Goal: Task Accomplishment & Management: Manage account settings

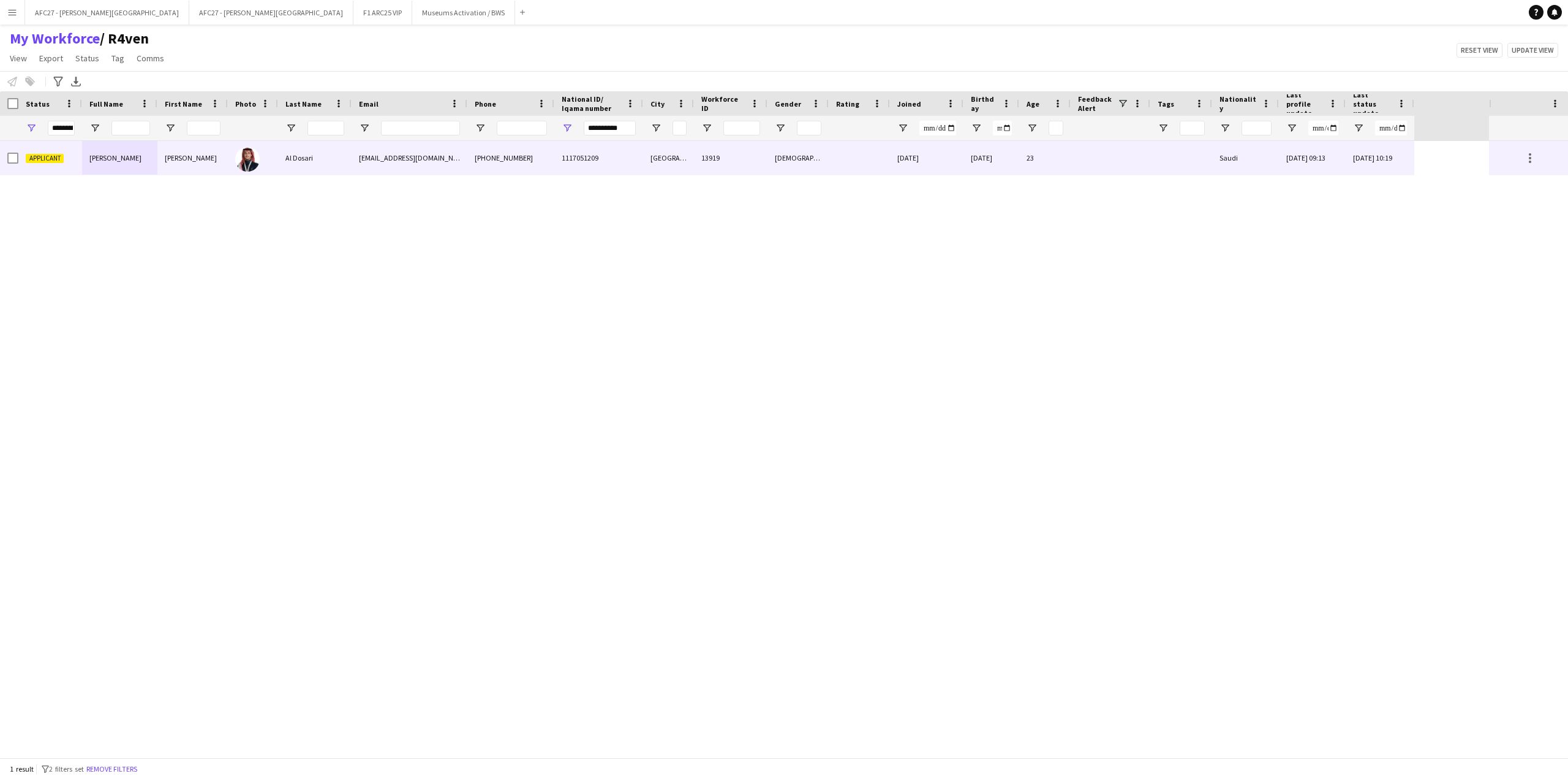
type input "**********"
click at [464, 162] on div "[EMAIL_ADDRESS][DOMAIN_NAME]" at bounding box center [409, 158] width 116 height 34
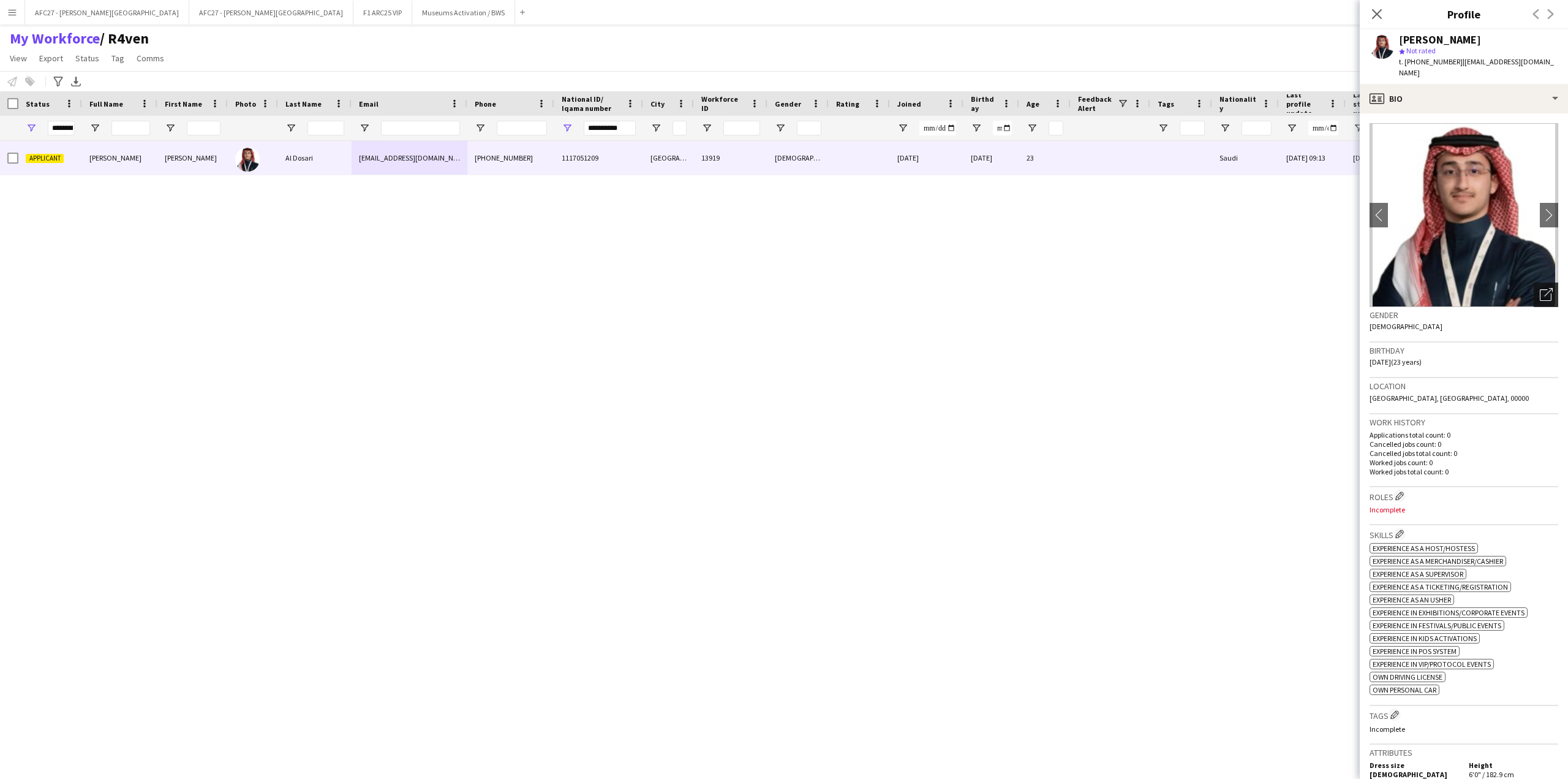
click at [1543, 288] on icon "Open photos pop-in" at bounding box center [1546, 295] width 13 height 13
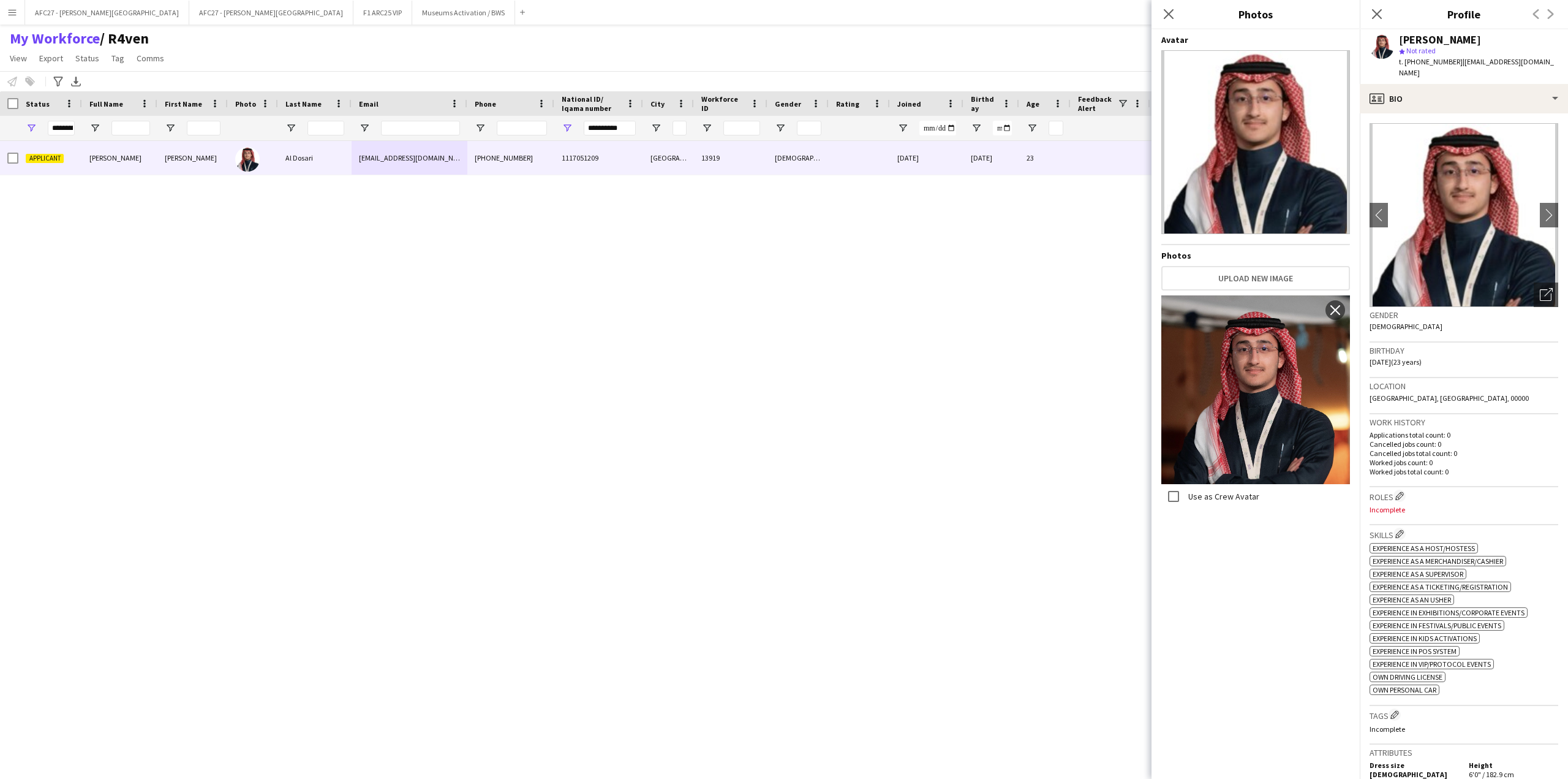
click at [1413, 345] on h3 "Birthday" at bounding box center [1464, 350] width 189 height 11
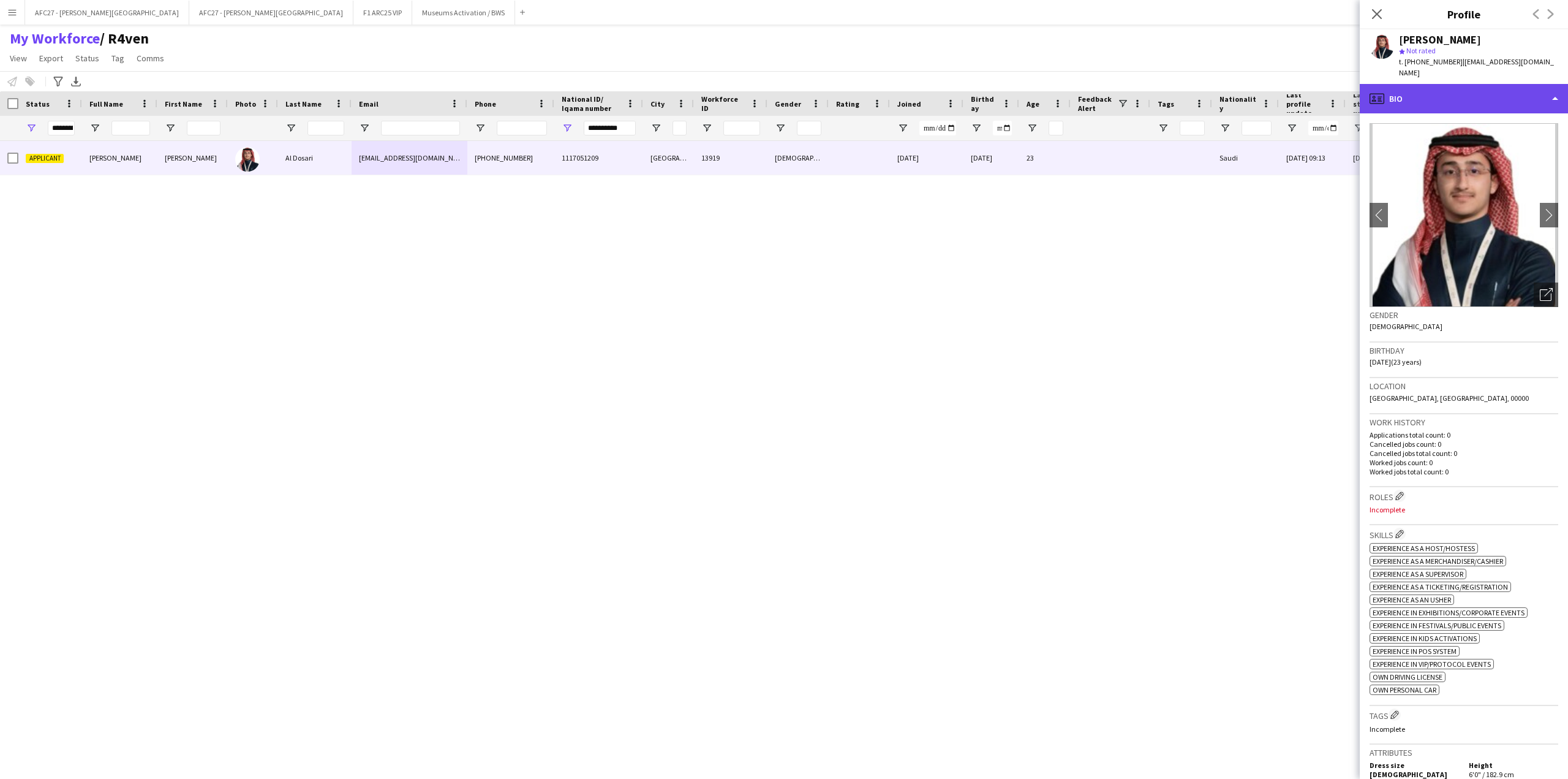
click at [1431, 97] on div "profile Bio" at bounding box center [1463, 98] width 209 height 29
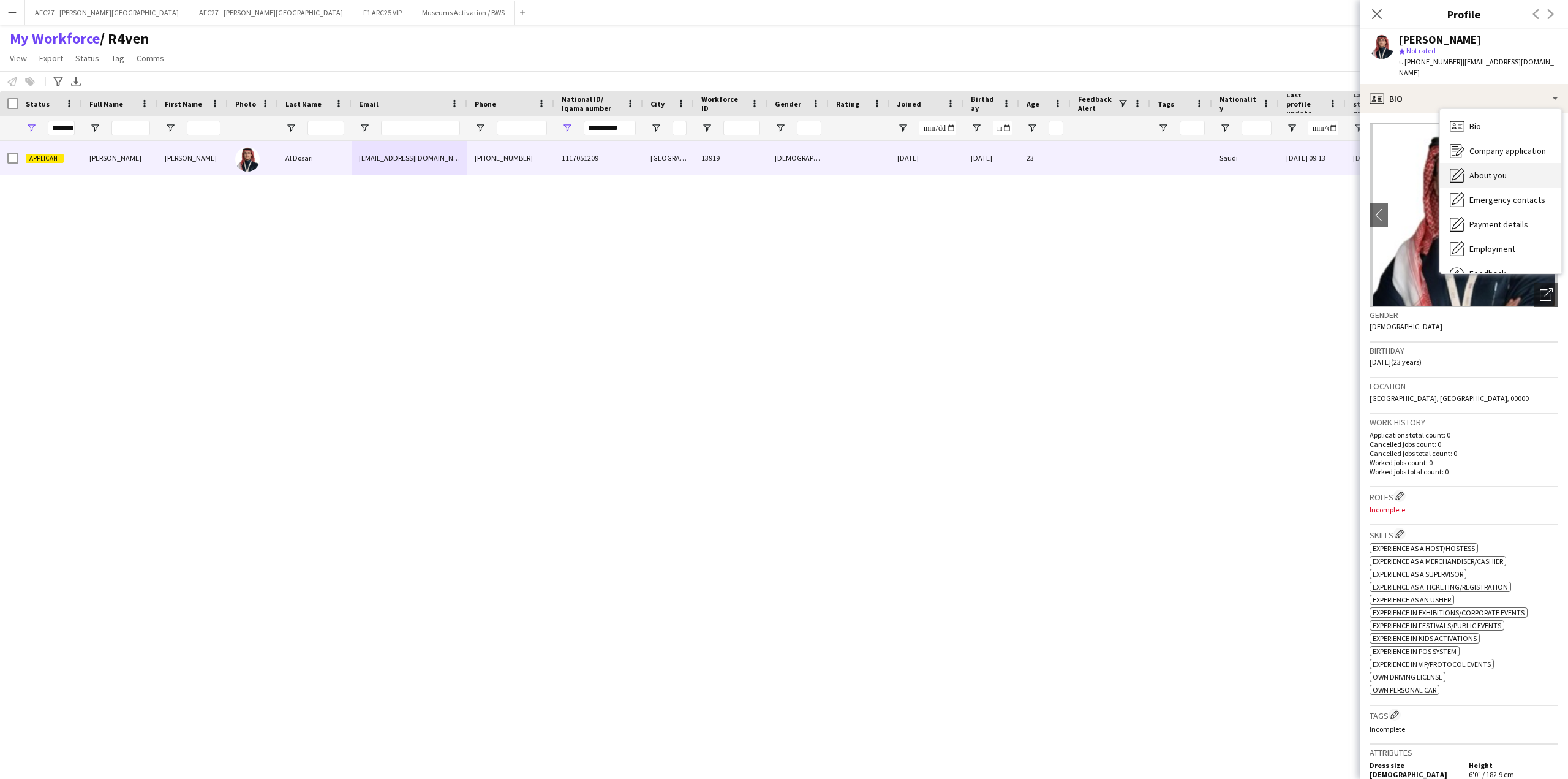
click at [1458, 170] on icon "About you" at bounding box center [1458, 176] width 15 height 15
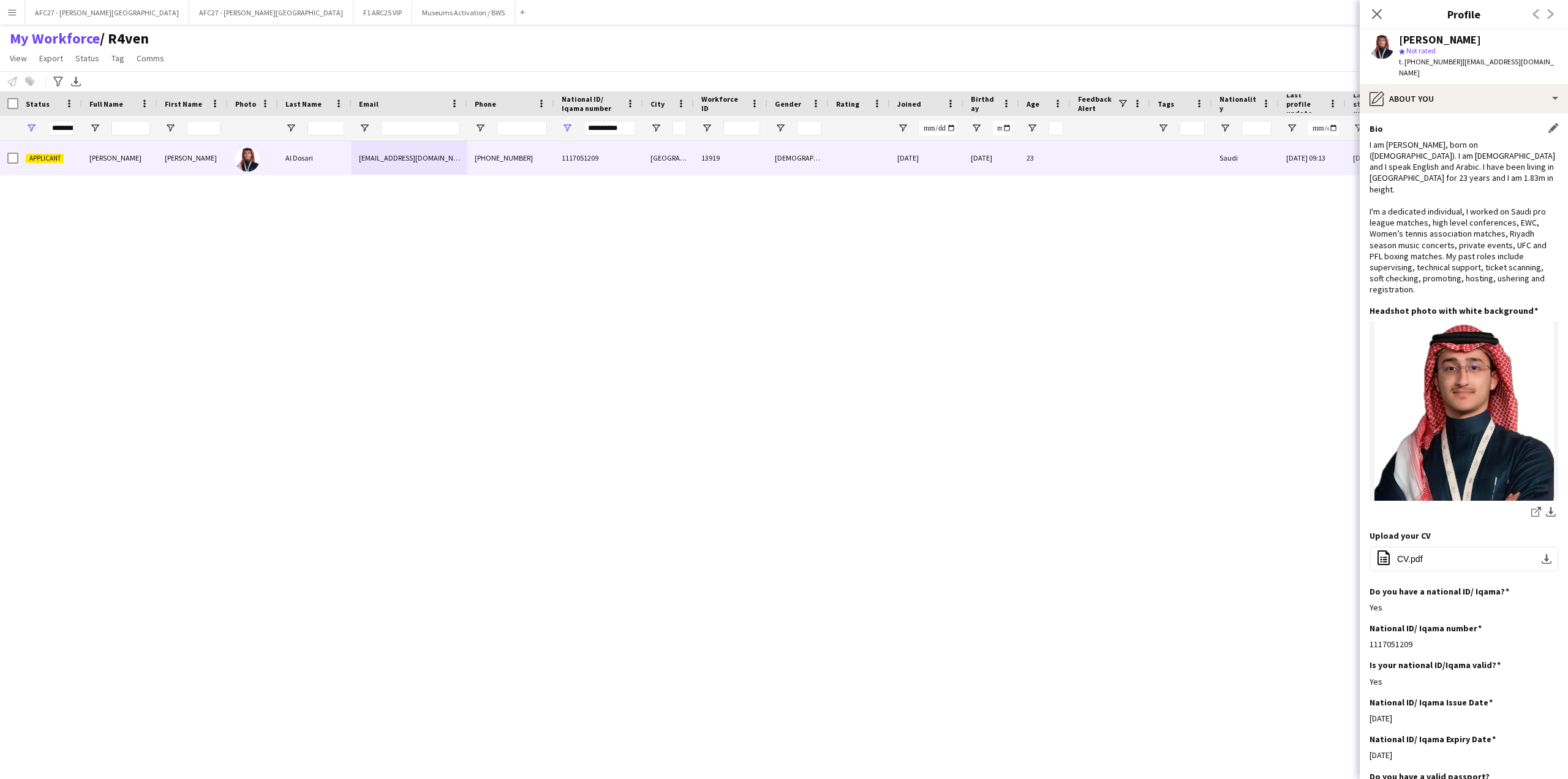
click at [1429, 195] on div "I am [PERSON_NAME], born on ([DEMOGRAPHIC_DATA]). I am [DEMOGRAPHIC_DATA] and I…" at bounding box center [1464, 216] width 189 height 156
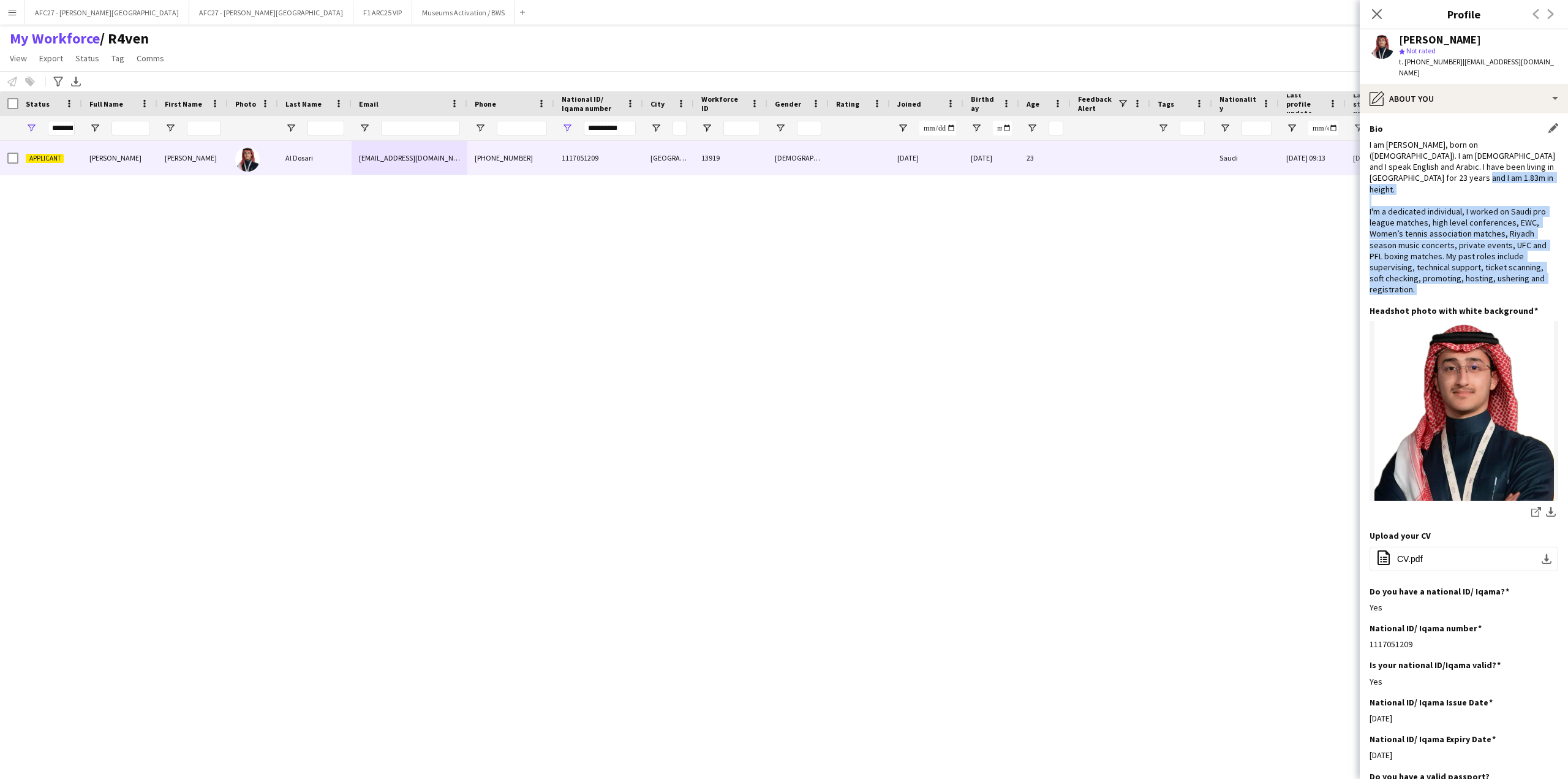
click at [1429, 195] on div "I am [PERSON_NAME], born on ([DEMOGRAPHIC_DATA]). I am [DEMOGRAPHIC_DATA] and I…" at bounding box center [1464, 216] width 189 height 156
click at [1427, 221] on div "I am [PERSON_NAME], born on ([DEMOGRAPHIC_DATA]). I am [DEMOGRAPHIC_DATA] and I…" at bounding box center [1464, 216] width 189 height 156
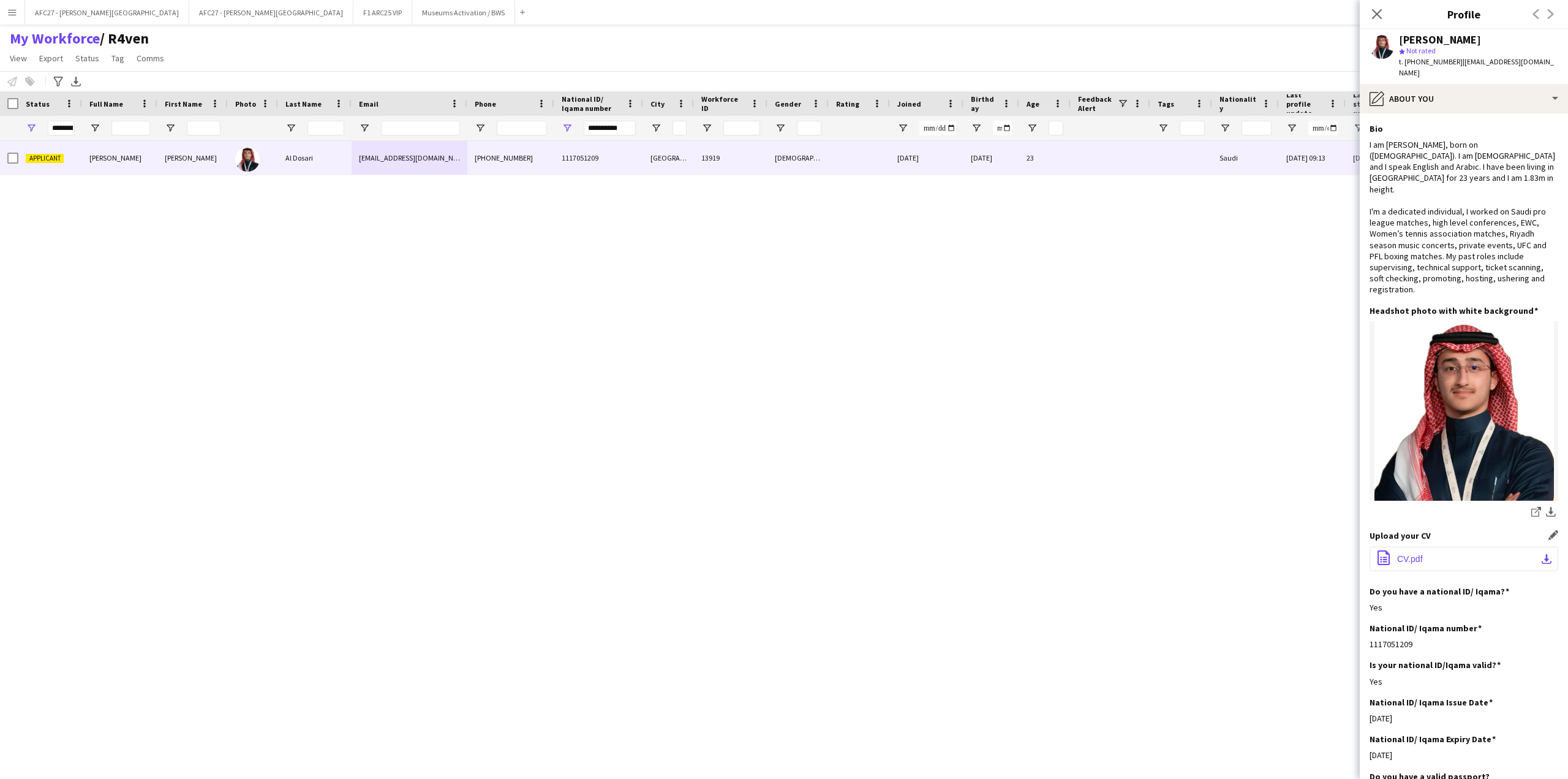
click at [1407, 554] on span "CV.pdf" at bounding box center [1409, 559] width 25 height 9
click at [1399, 156] on div "I am [PERSON_NAME], born on ([DEMOGRAPHIC_DATA]). I am [DEMOGRAPHIC_DATA] and I…" at bounding box center [1464, 216] width 189 height 156
click at [1399, 157] on div "I am [PERSON_NAME], born on ([DEMOGRAPHIC_DATA]). I am [DEMOGRAPHIC_DATA] and I…" at bounding box center [1464, 216] width 189 height 156
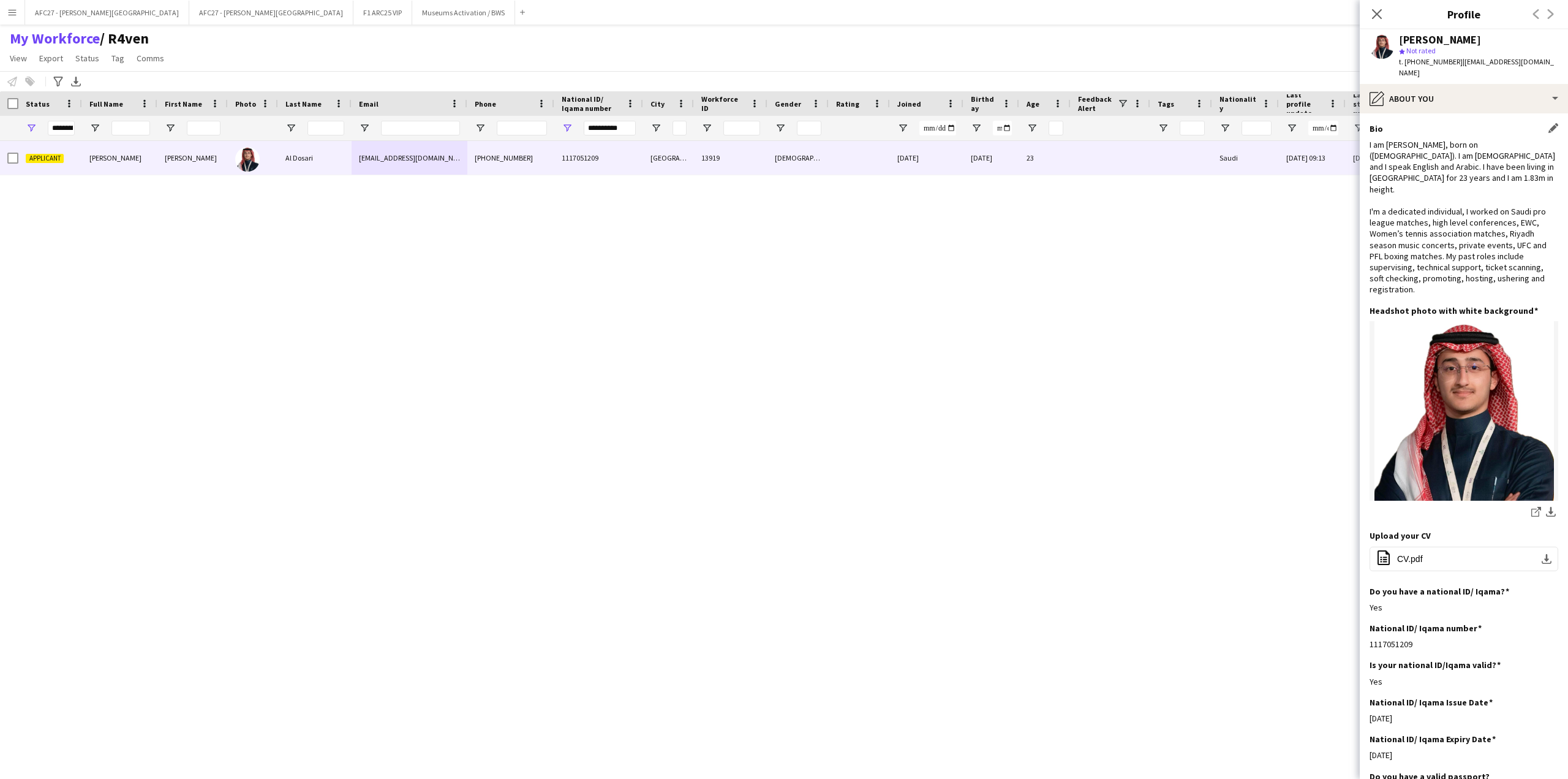
click at [1401, 153] on div "I am [PERSON_NAME], born on ([DEMOGRAPHIC_DATA]). I am [DEMOGRAPHIC_DATA] and I…" at bounding box center [1464, 216] width 189 height 156
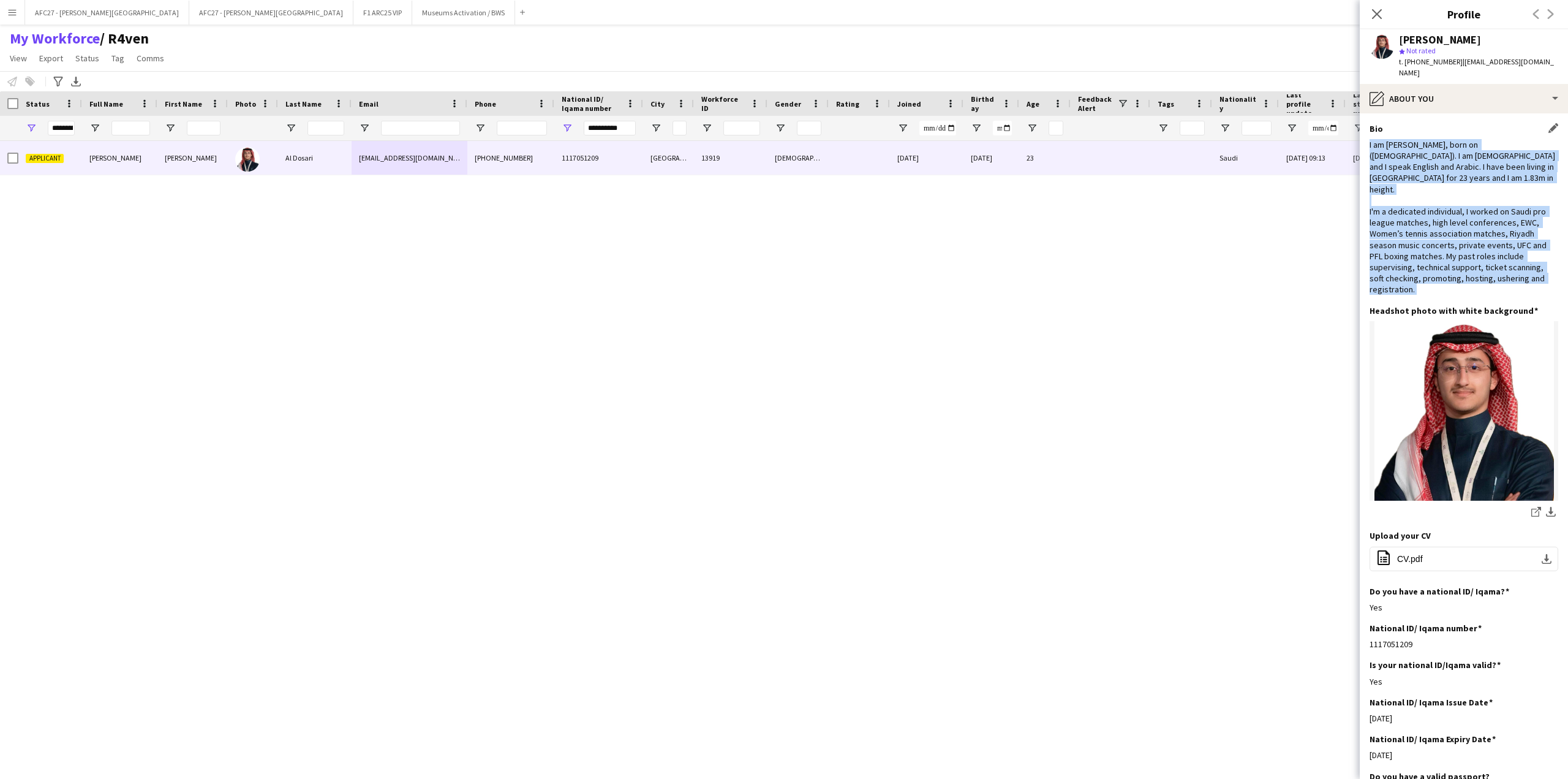
drag, startPoint x: 1401, startPoint y: 153, endPoint x: 1403, endPoint y: 236, distance: 83.0
click at [1403, 236] on div "I am [PERSON_NAME], born on ([DEMOGRAPHIC_DATA]). I am [DEMOGRAPHIC_DATA] and I…" at bounding box center [1464, 216] width 189 height 156
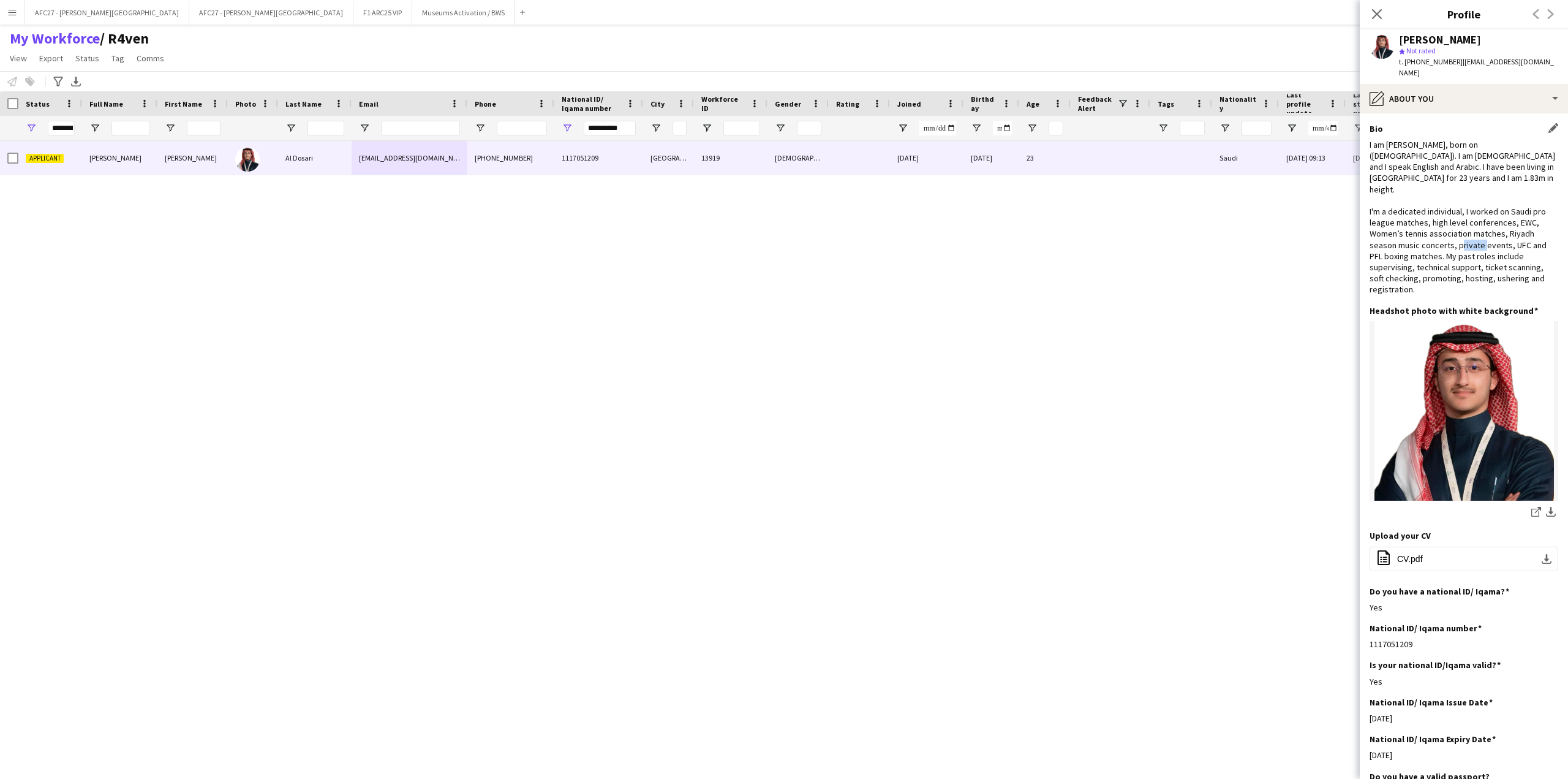
click at [1403, 236] on div "I am [PERSON_NAME], born on ([DEMOGRAPHIC_DATA]). I am [DEMOGRAPHIC_DATA] and I…" at bounding box center [1464, 216] width 189 height 156
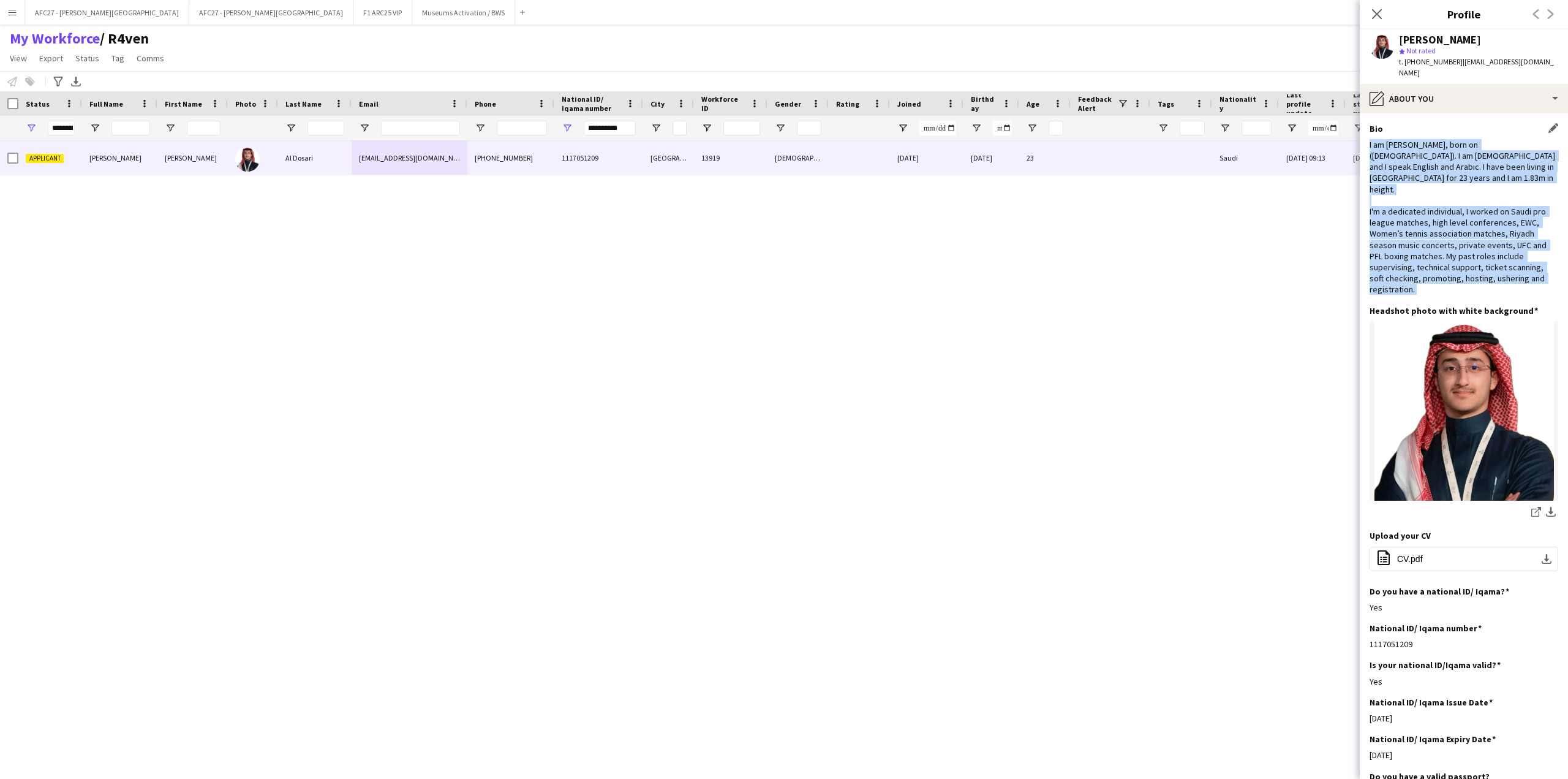
drag, startPoint x: 1403, startPoint y: 236, endPoint x: 1408, endPoint y: 136, distance: 100.1
click at [1408, 139] on div "I am [PERSON_NAME], born on ([DEMOGRAPHIC_DATA]). I am [DEMOGRAPHIC_DATA] and I…" at bounding box center [1464, 216] width 189 height 156
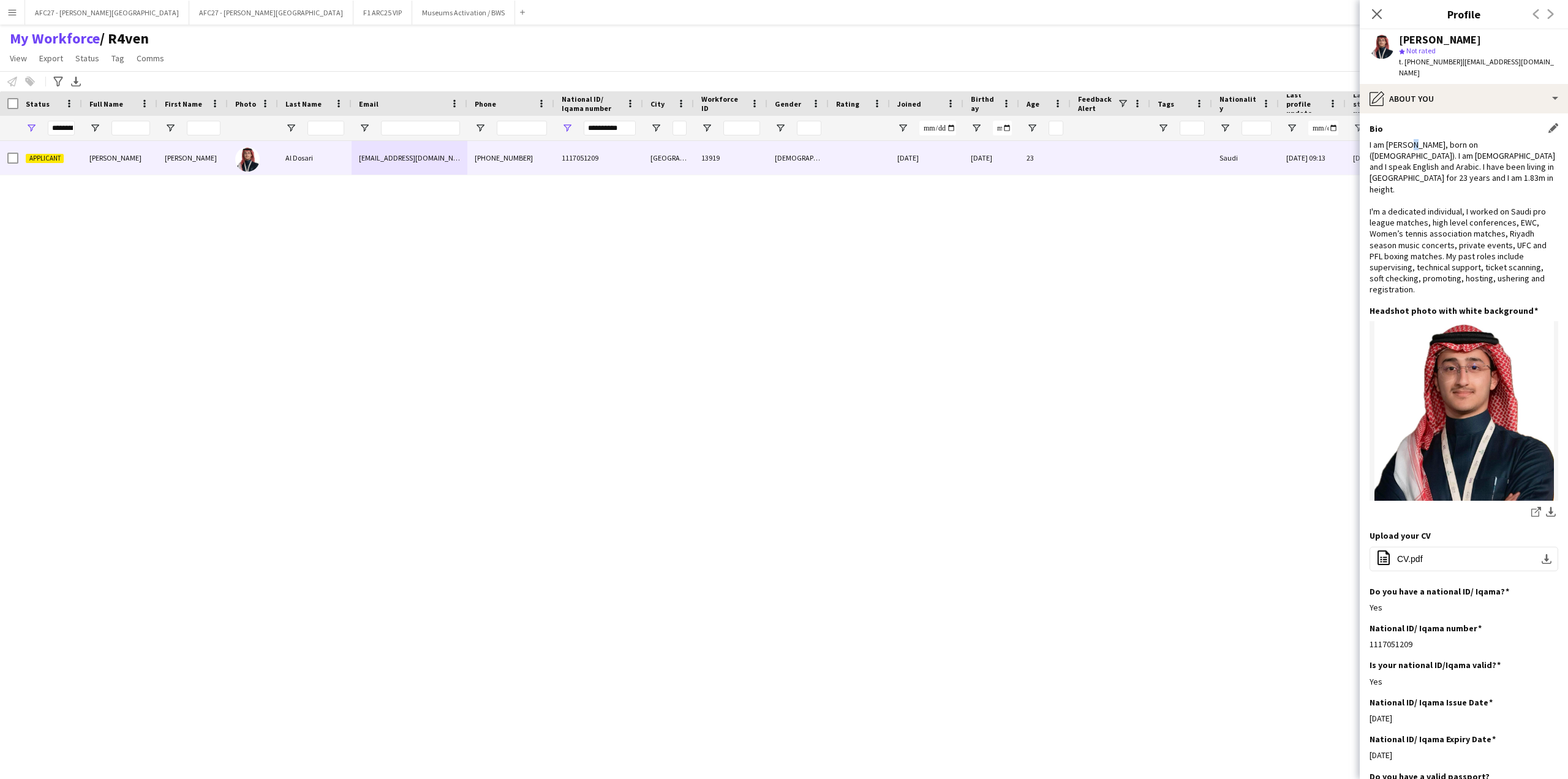
click at [1408, 139] on div "I am [PERSON_NAME], born on ([DEMOGRAPHIC_DATA]). I am [DEMOGRAPHIC_DATA] and I…" at bounding box center [1464, 216] width 189 height 156
click at [1408, 149] on div "I am [PERSON_NAME], born on ([DEMOGRAPHIC_DATA]). I am [DEMOGRAPHIC_DATA] and I…" at bounding box center [1464, 216] width 189 height 156
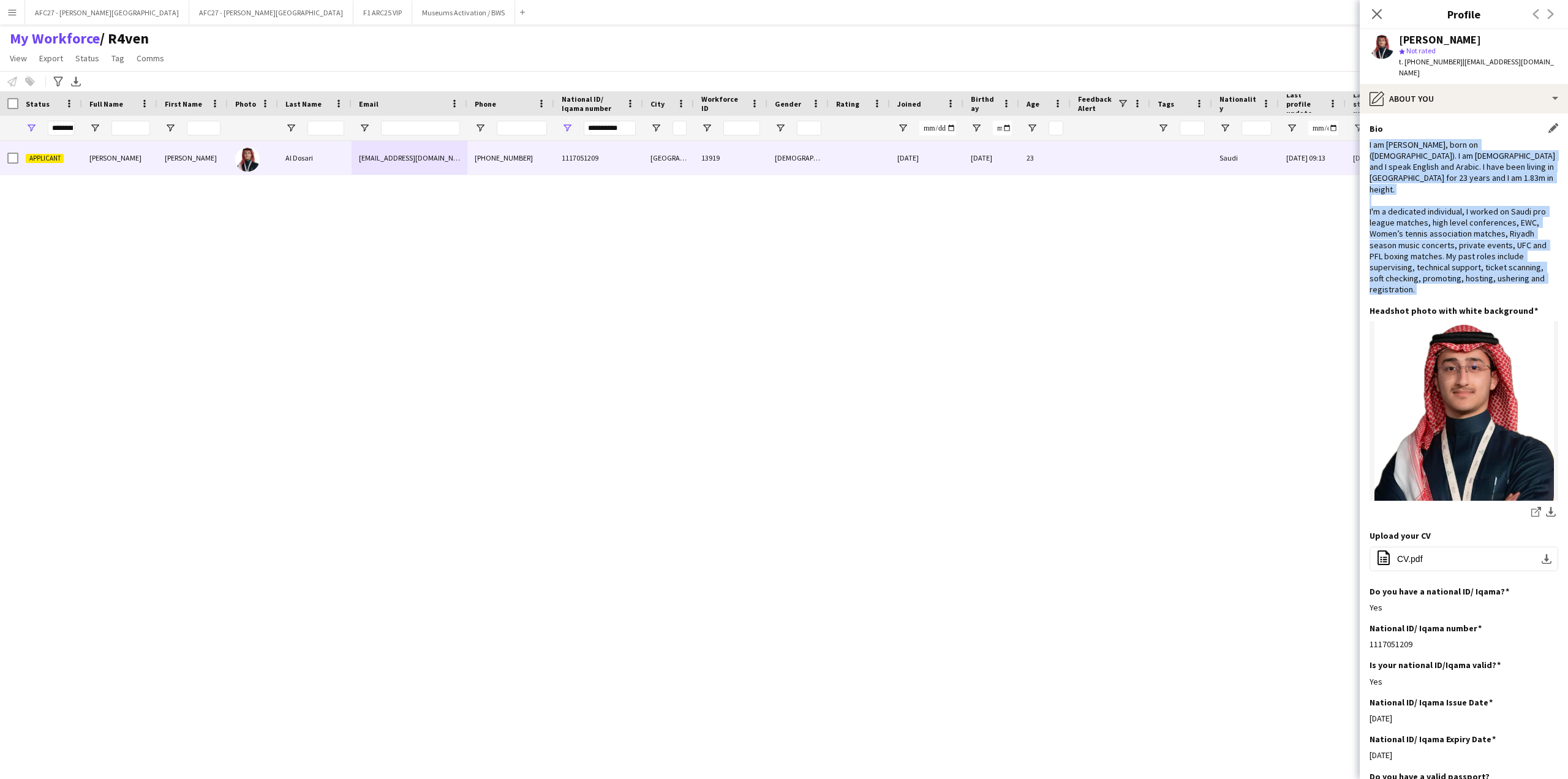
drag, startPoint x: 1408, startPoint y: 149, endPoint x: 1403, endPoint y: 229, distance: 80.2
click at [1403, 229] on div "I am [PERSON_NAME], born on ([DEMOGRAPHIC_DATA]). I am [DEMOGRAPHIC_DATA] and I…" at bounding box center [1464, 216] width 189 height 156
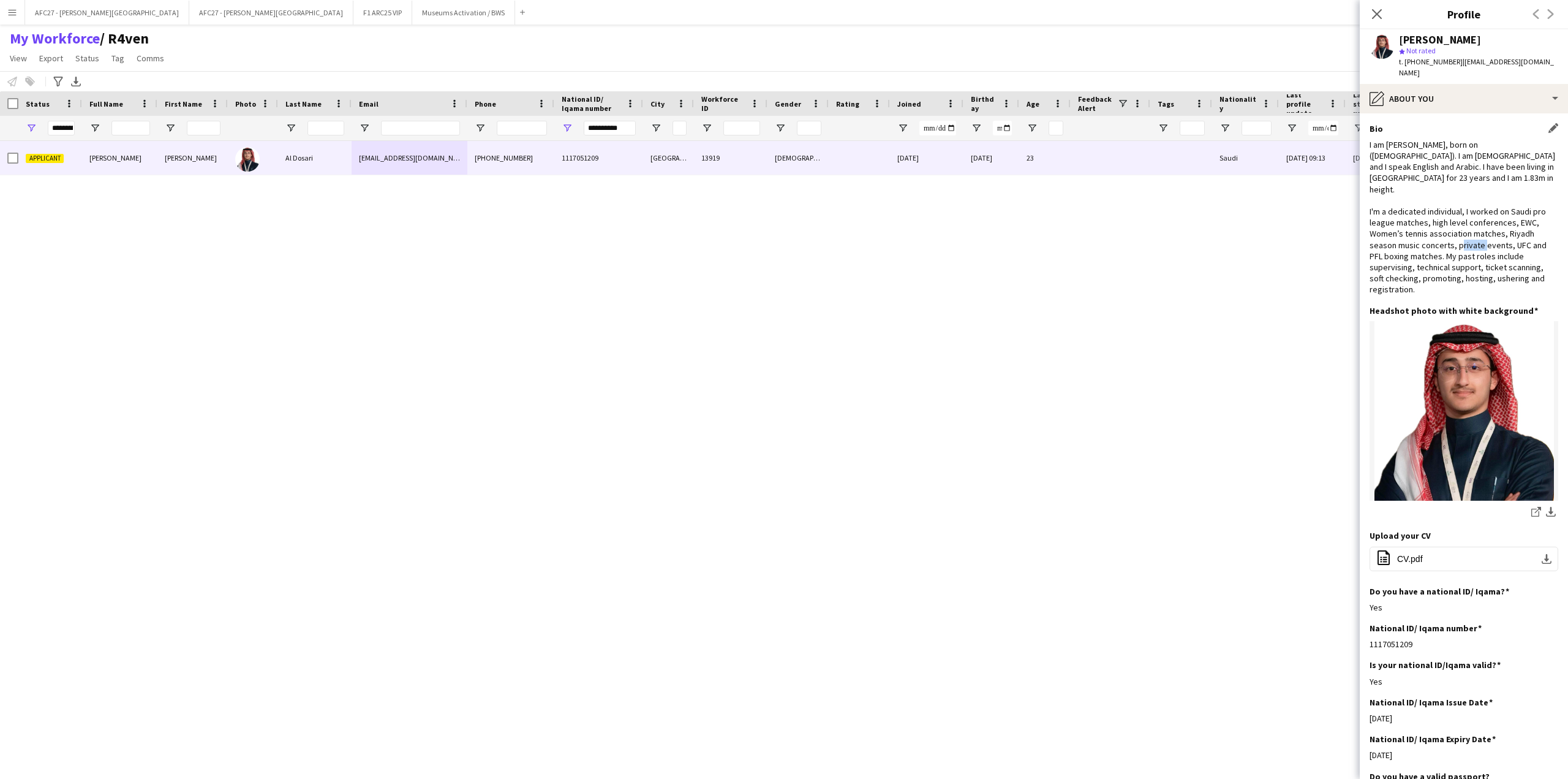
click at [1403, 229] on div "I am [PERSON_NAME], born on ([DEMOGRAPHIC_DATA]). I am [DEMOGRAPHIC_DATA] and I…" at bounding box center [1464, 216] width 189 height 156
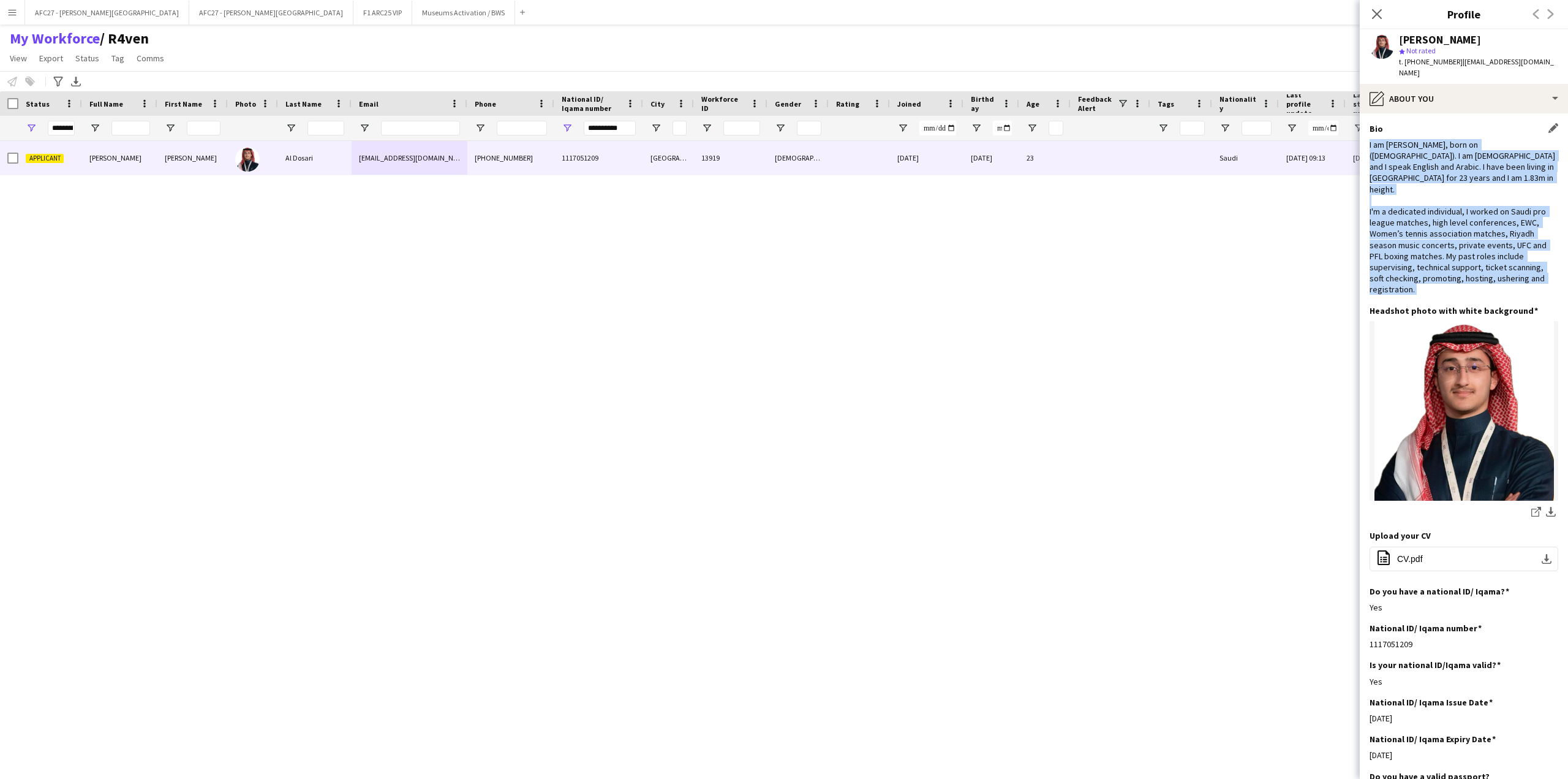
drag, startPoint x: 1403, startPoint y: 229, endPoint x: 1410, endPoint y: 154, distance: 75.3
click at [1410, 154] on div "I am [PERSON_NAME], born on ([DEMOGRAPHIC_DATA]). I am [DEMOGRAPHIC_DATA] and I…" at bounding box center [1464, 216] width 189 height 156
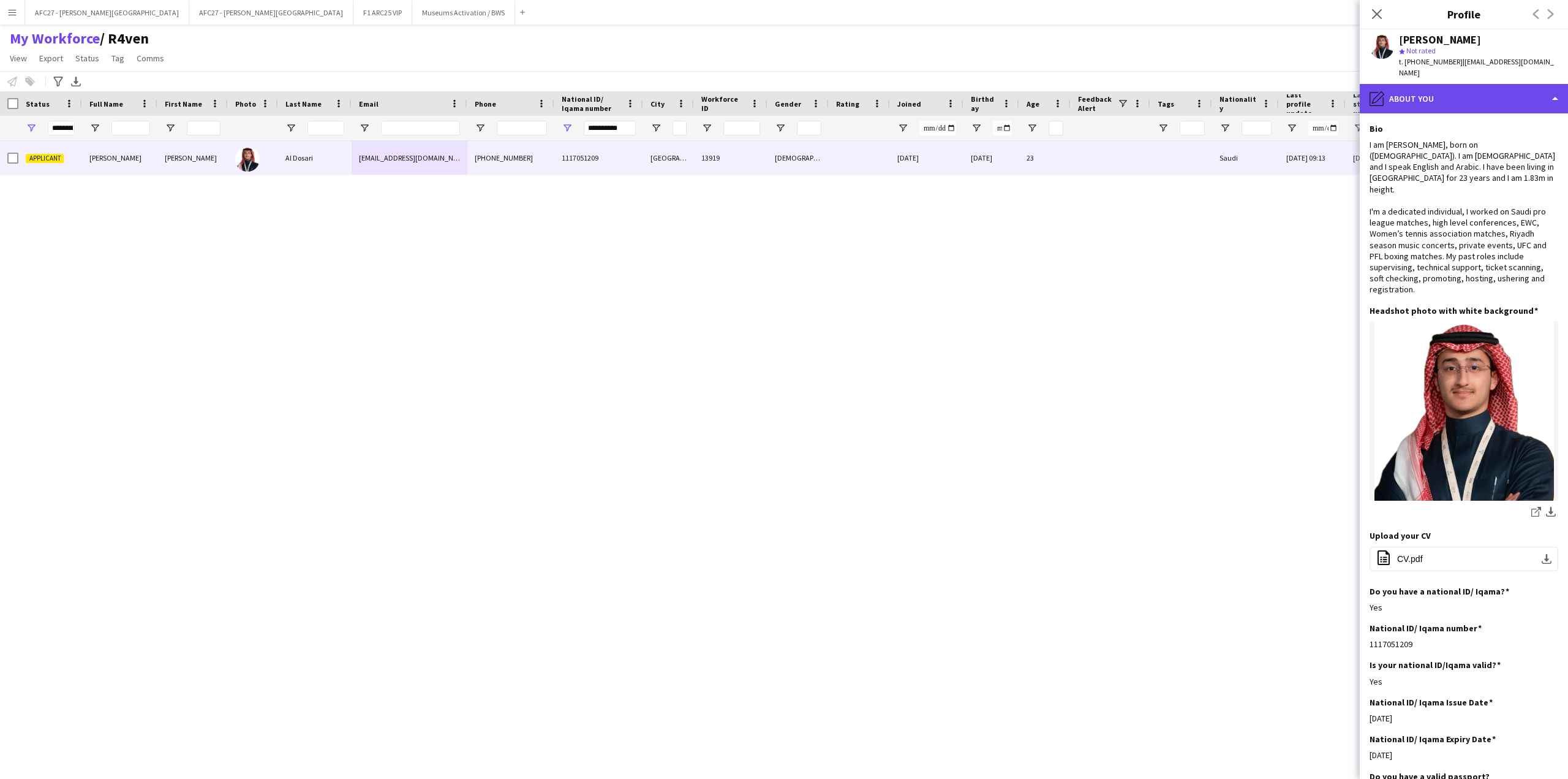
click at [1467, 98] on div "pencil4 About you" at bounding box center [1463, 98] width 209 height 29
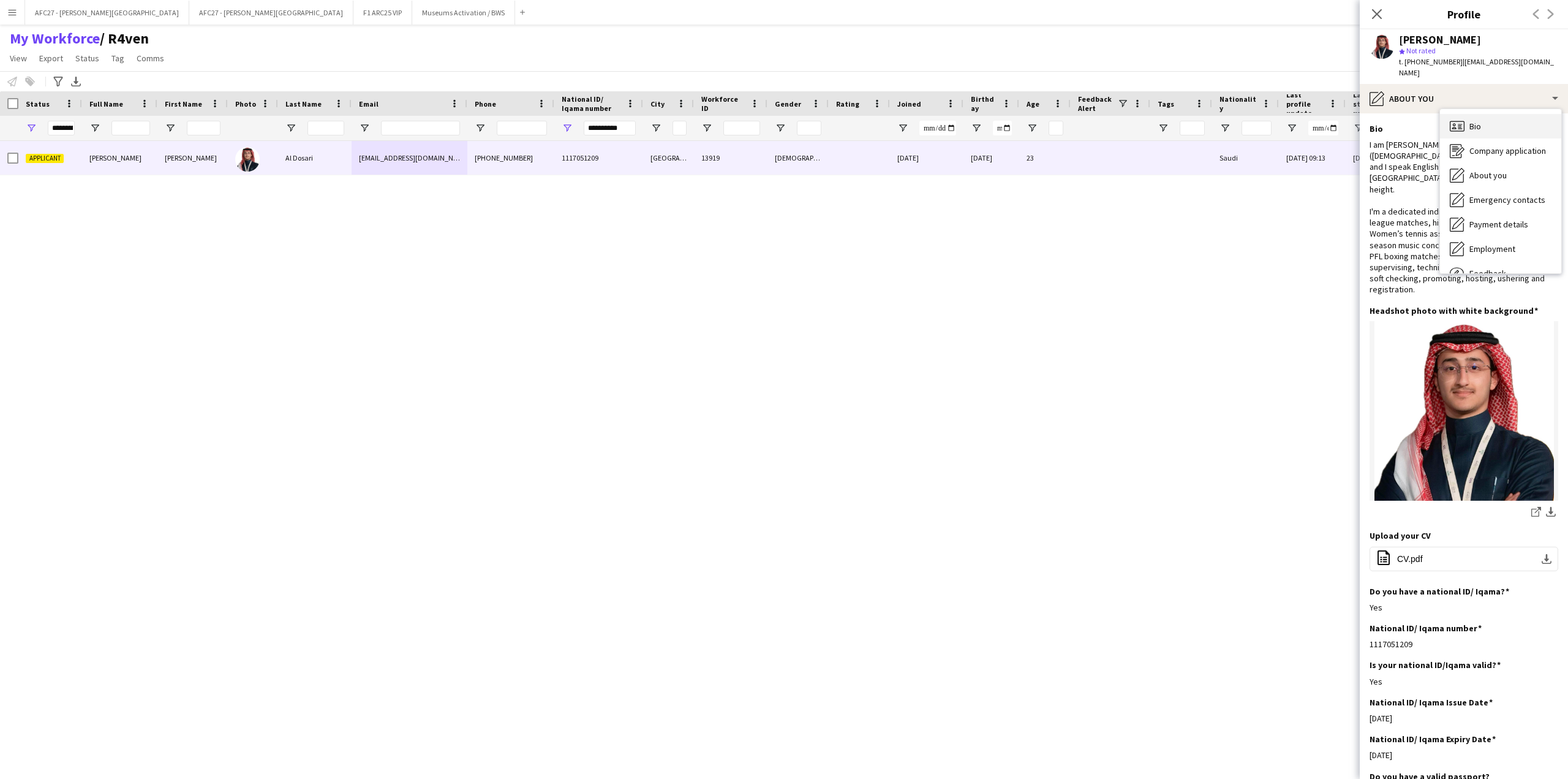
click at [1471, 123] on div "Bio Bio" at bounding box center [1500, 127] width 121 height 25
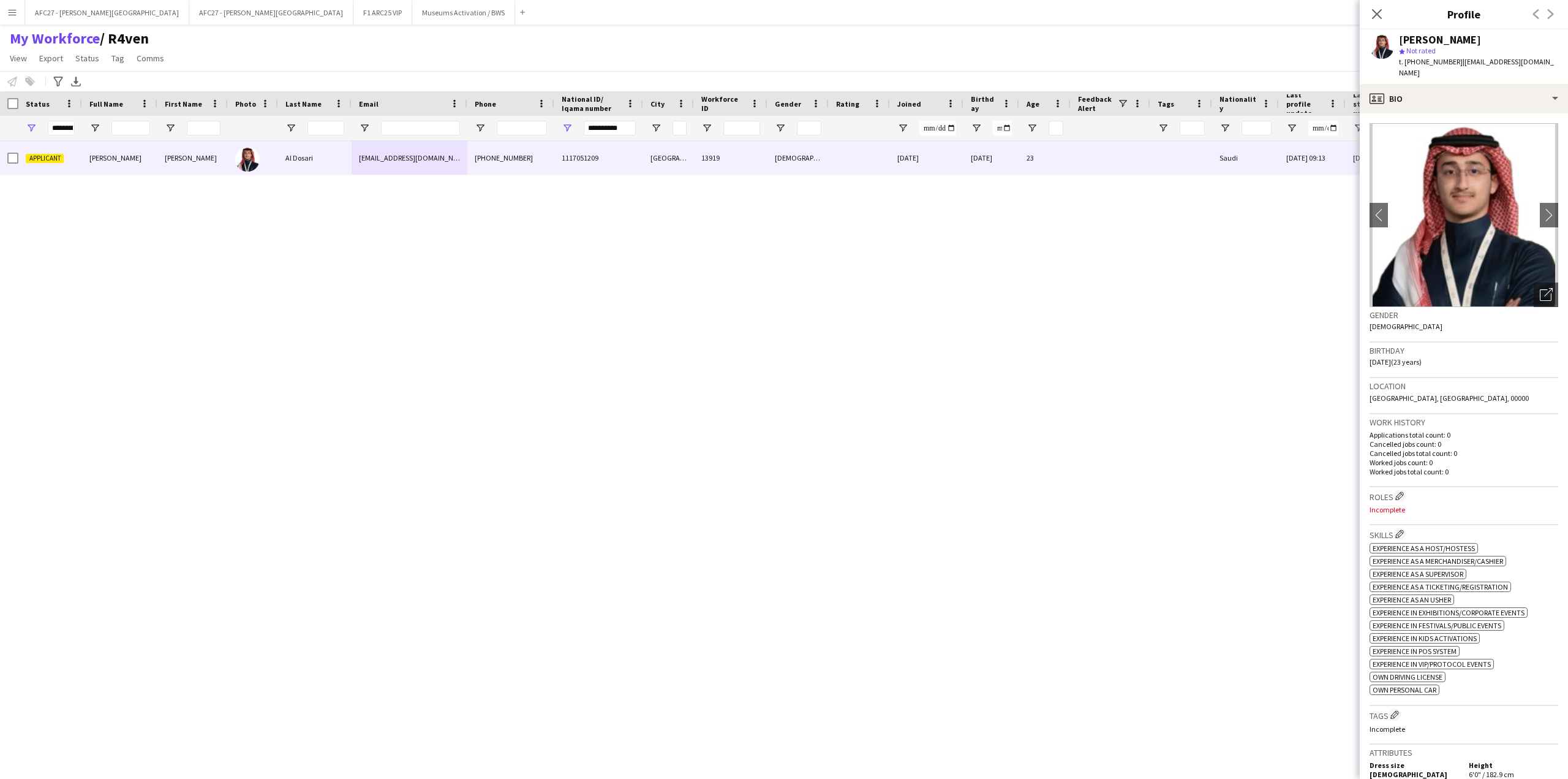
click at [1405, 310] on h3 "Gender" at bounding box center [1464, 315] width 189 height 11
drag, startPoint x: 1405, startPoint y: 302, endPoint x: 1425, endPoint y: 458, distance: 157.3
click at [1425, 458] on app-crew-profile-bio "chevron-left chevron-right Open photos pop-in Gender [DEMOGRAPHIC_DATA] Birthda…" at bounding box center [1463, 446] width 209 height 666
click at [1425, 466] on p "Worked jobs total count: 0" at bounding box center [1464, 471] width 189 height 9
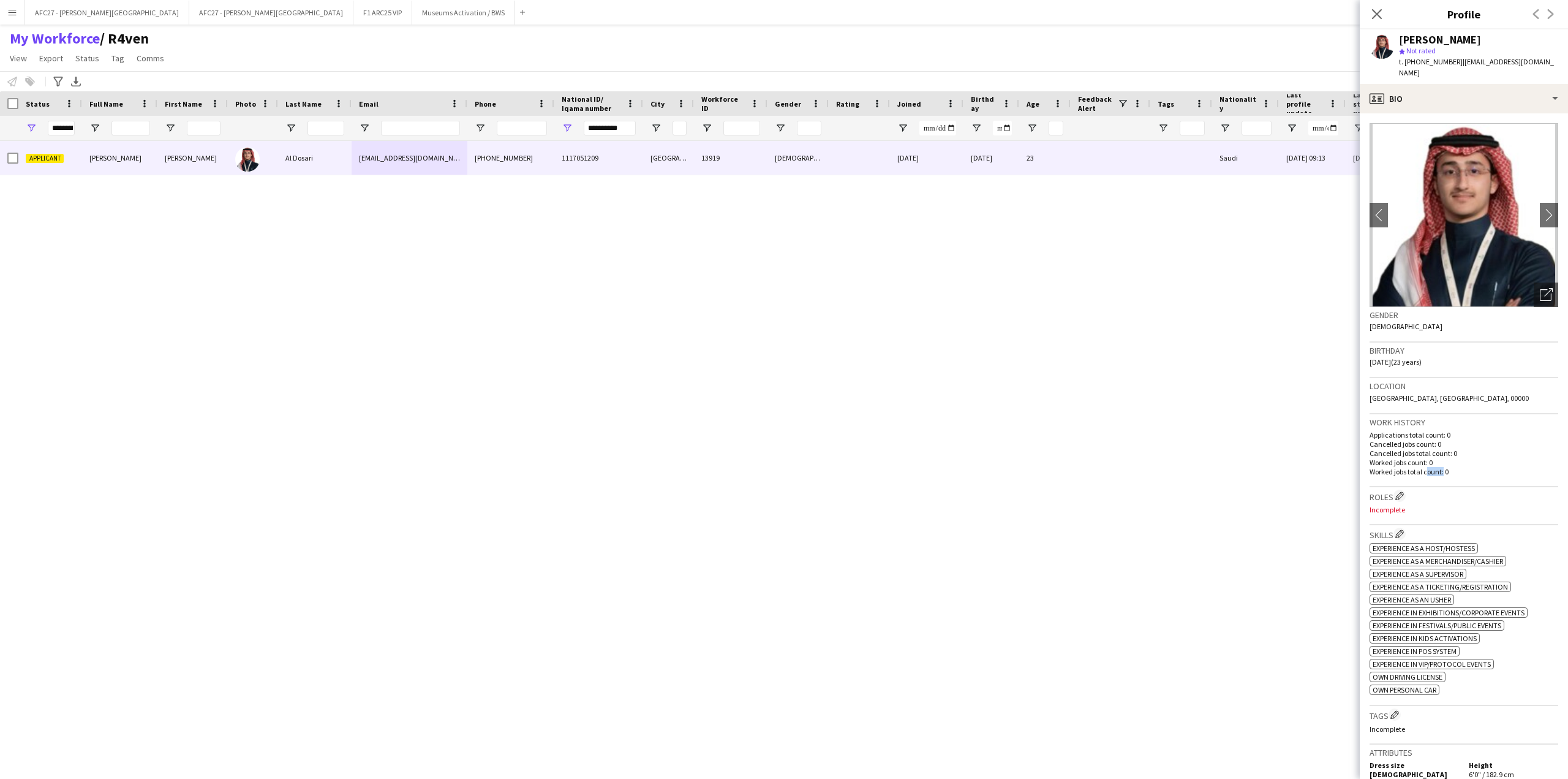
click at [1425, 466] on p "Worked jobs total count: 0" at bounding box center [1464, 471] width 189 height 9
drag, startPoint x: 1425, startPoint y: 458, endPoint x: 1434, endPoint y: 398, distance: 60.7
click at [1434, 398] on app-crew-profile-bio "chevron-left chevron-right Open photos pop-in Gender [DEMOGRAPHIC_DATA] Birthda…" at bounding box center [1463, 446] width 209 height 666
click at [1434, 398] on div "Location [GEOGRAPHIC_DATA], [GEOGRAPHIC_DATA], 00000" at bounding box center [1464, 396] width 189 height 36
click at [1431, 310] on h3 "Gender" at bounding box center [1464, 315] width 189 height 11
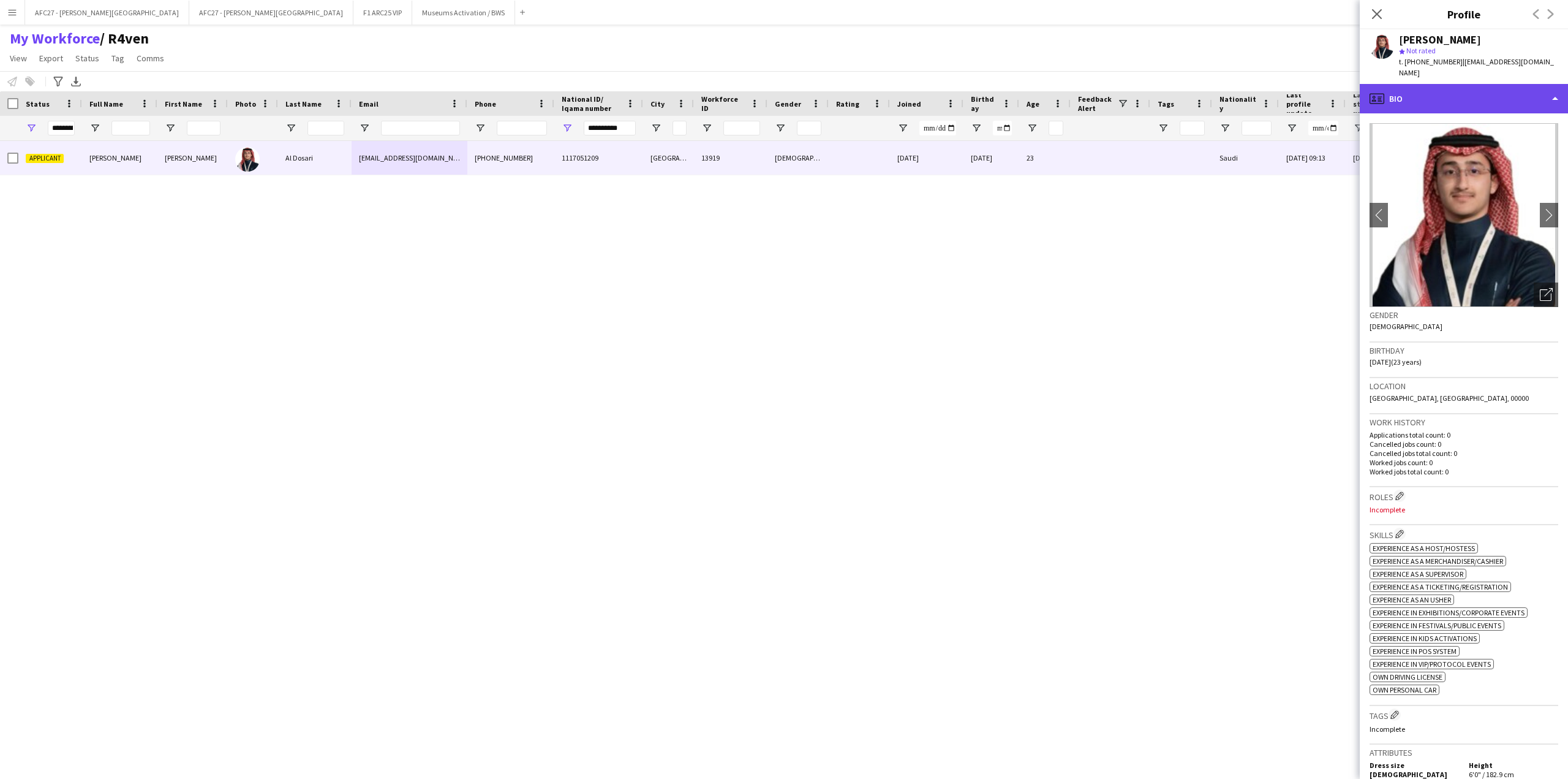
click at [1412, 92] on div "profile Bio" at bounding box center [1463, 98] width 209 height 29
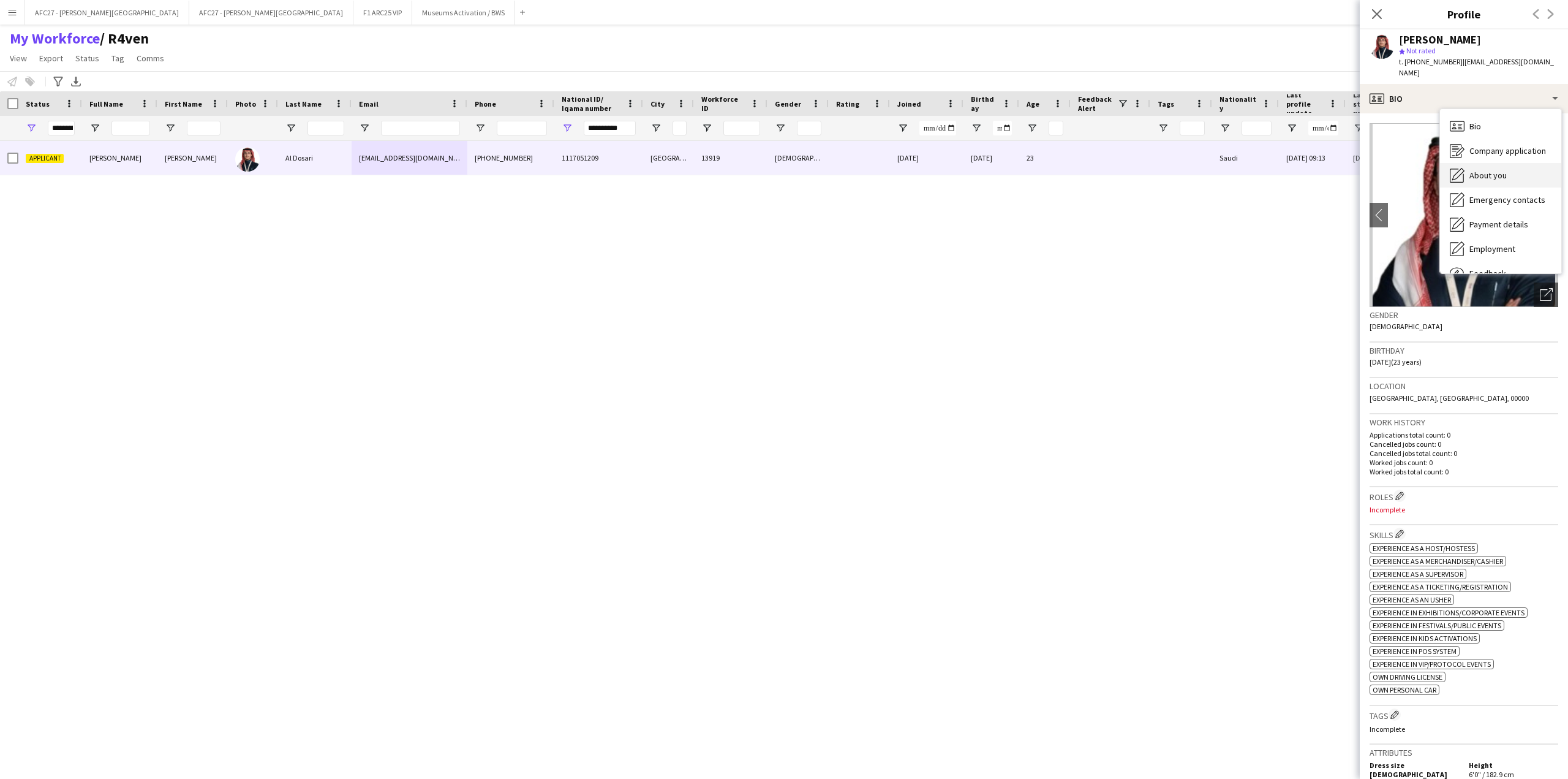
click at [1458, 168] on icon "About you" at bounding box center [1458, 176] width 15 height 15
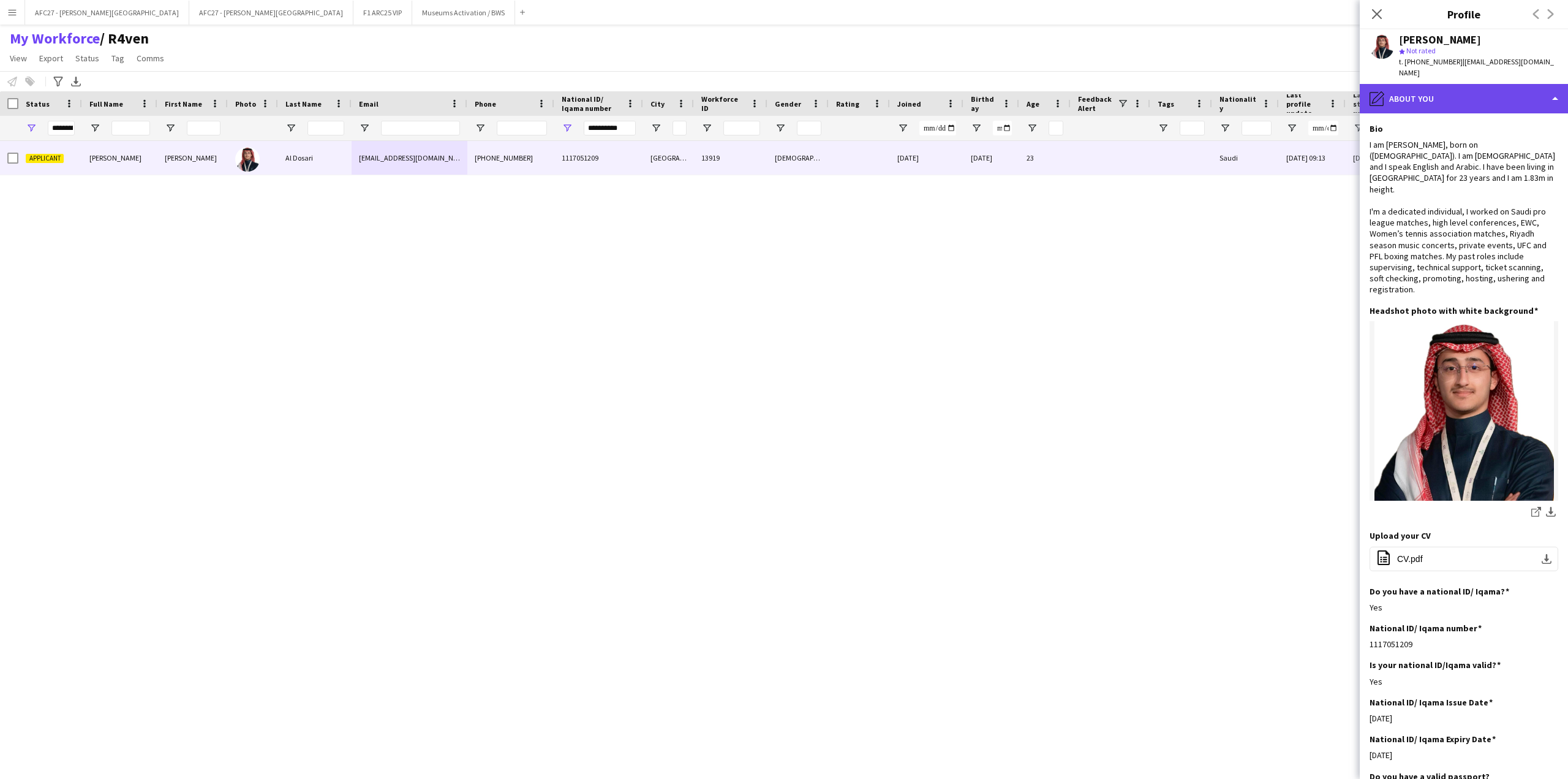
click at [1456, 84] on div "pencil4 About you" at bounding box center [1463, 98] width 209 height 29
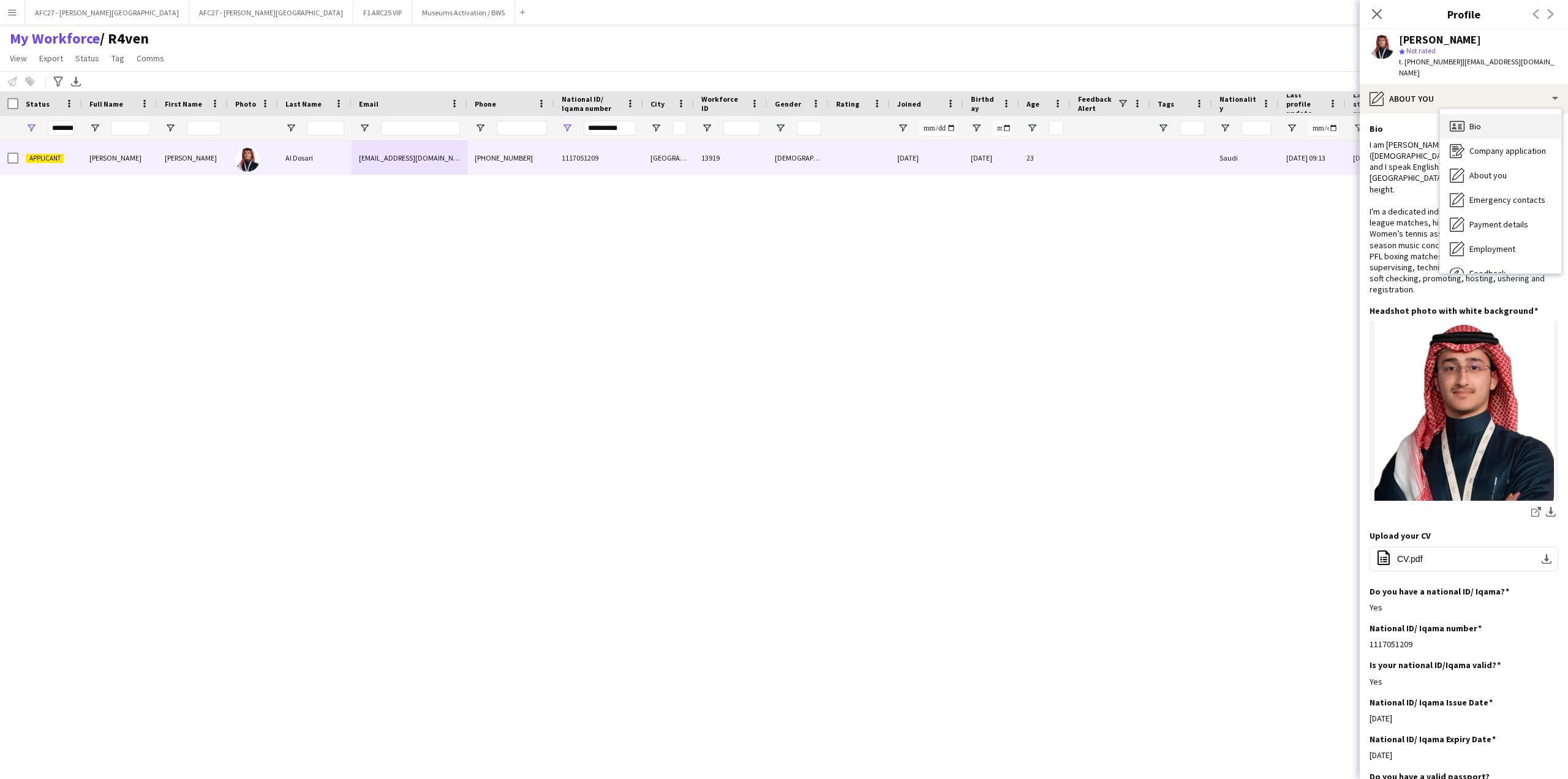
click at [1466, 114] on div "Bio Bio" at bounding box center [1500, 127] width 121 height 25
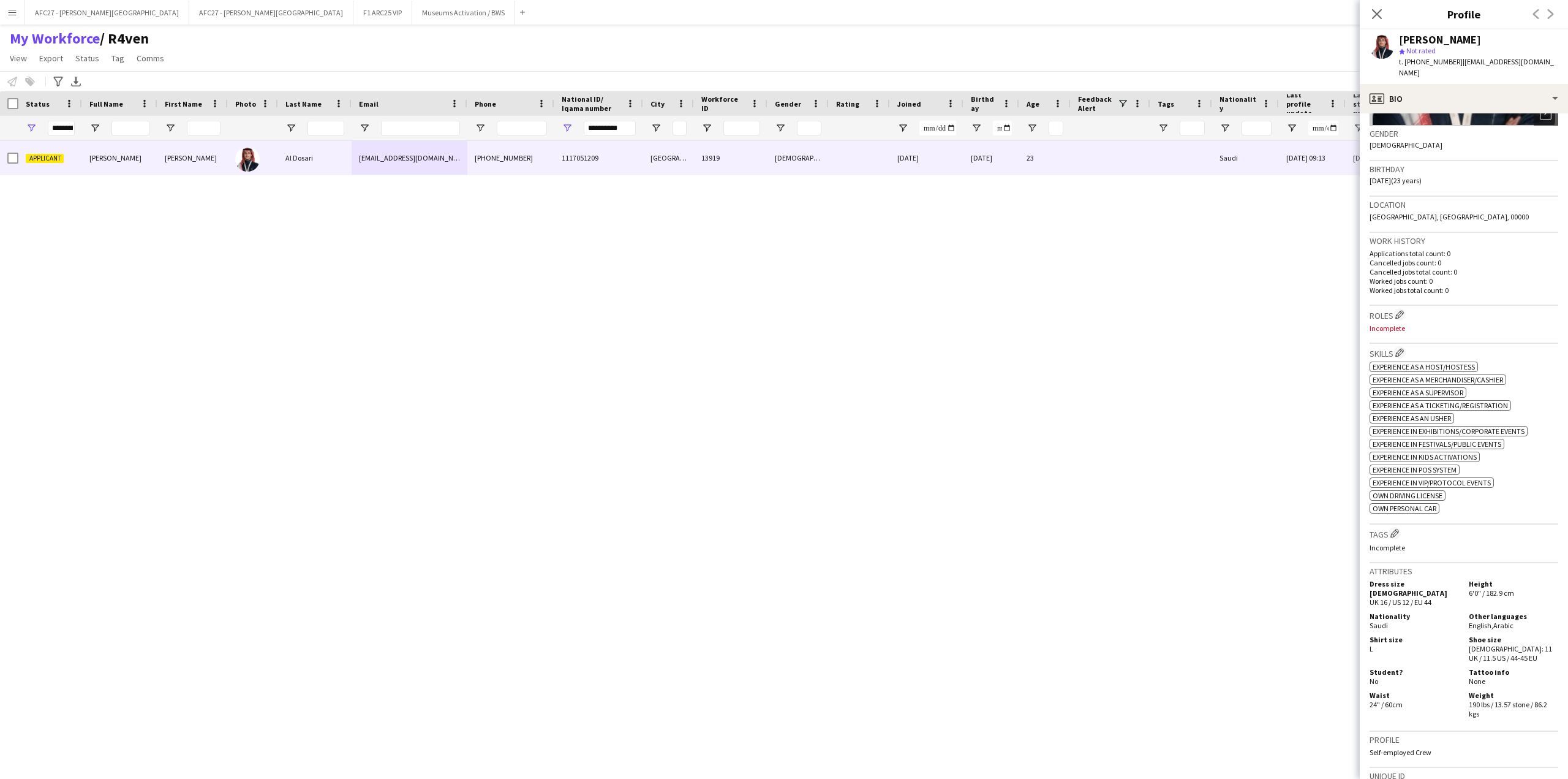
scroll to position [184, 0]
click at [1401, 308] on app-icon "Edit crew company roles" at bounding box center [1399, 312] width 8 height 8
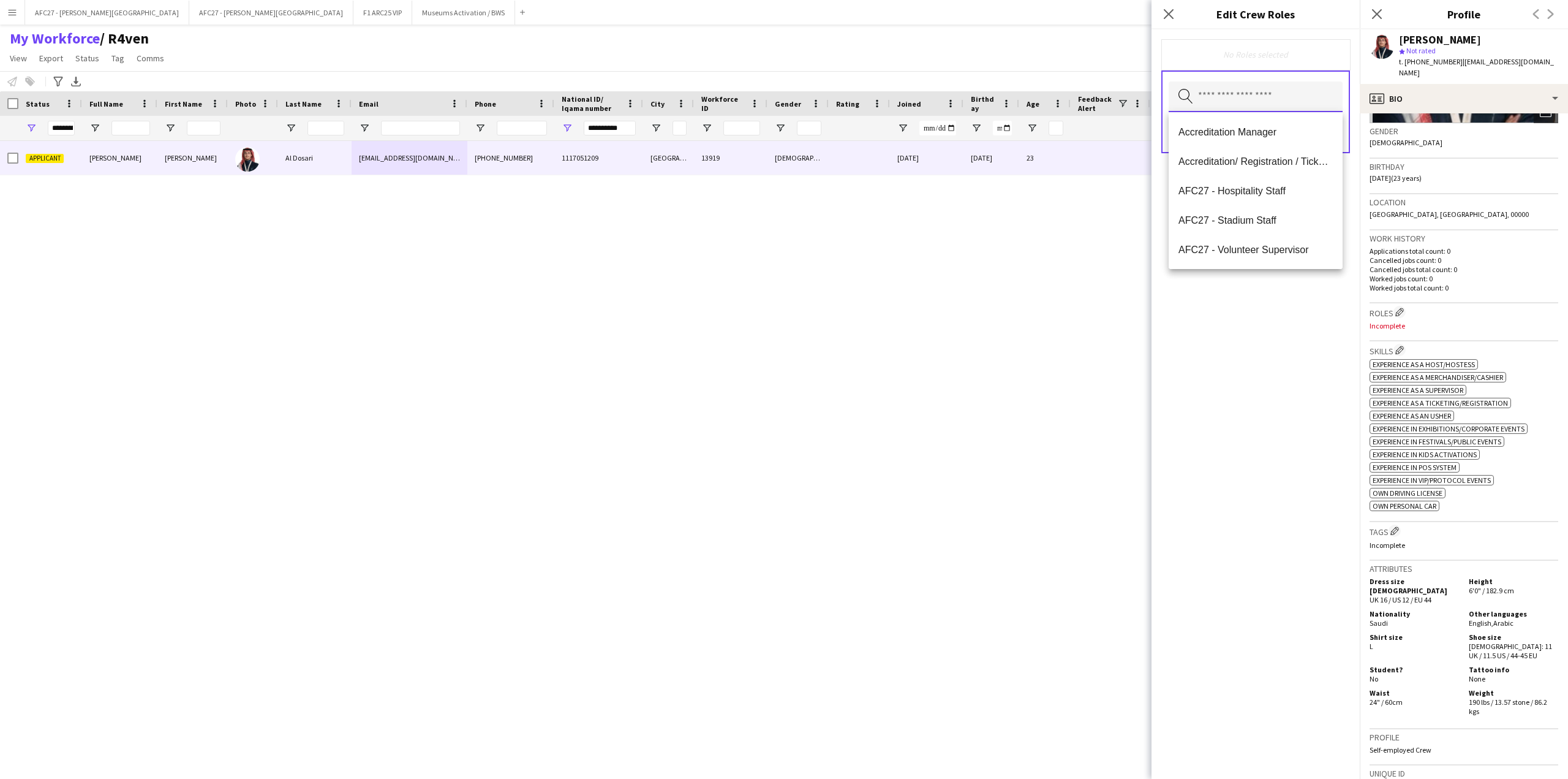
click at [1256, 93] on input "text" at bounding box center [1256, 96] width 174 height 30
type input "**"
click at [1256, 128] on span "Customer Service Staff" at bounding box center [1255, 132] width 154 height 11
type input "**"
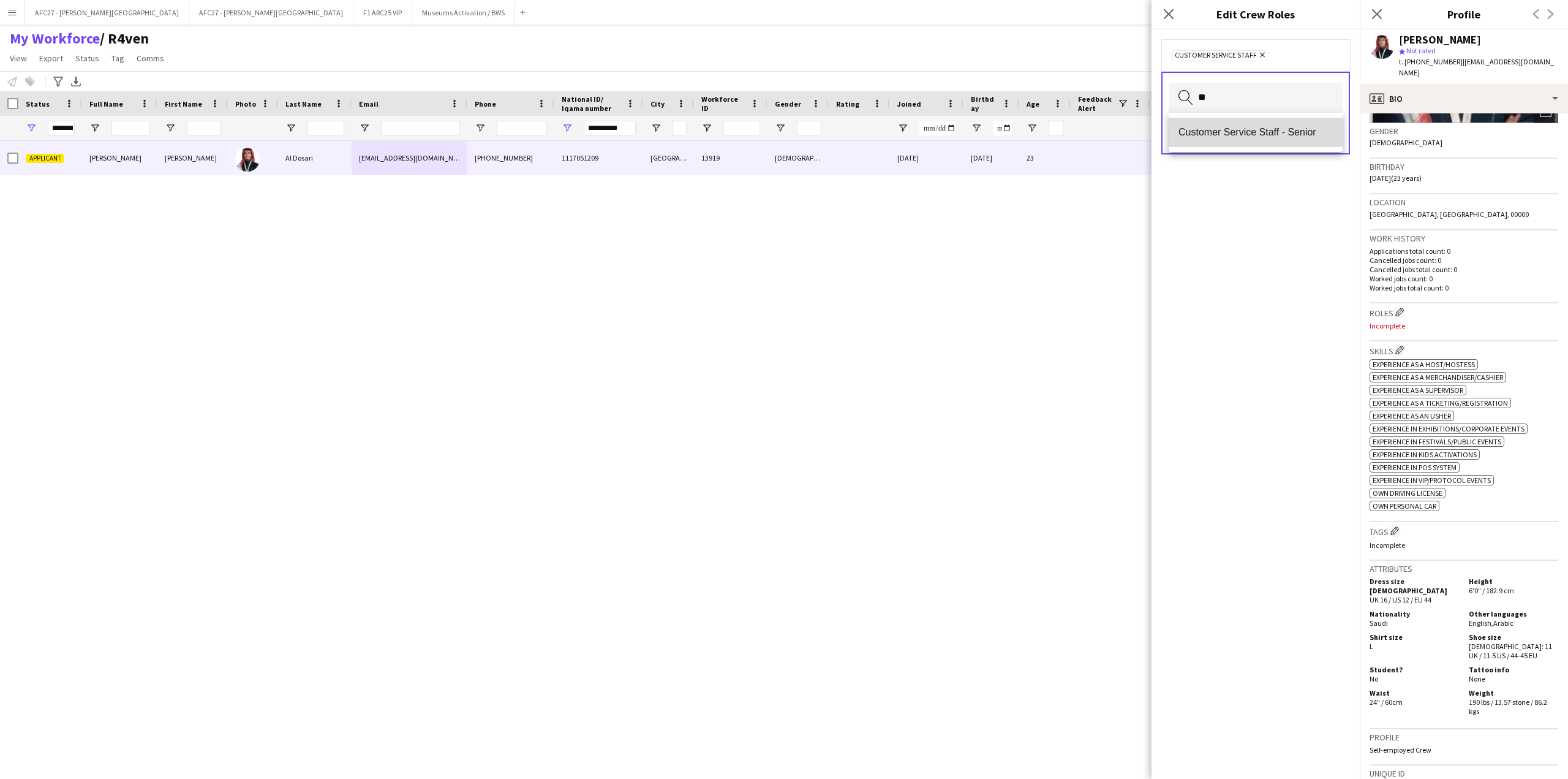
click at [1257, 133] on span "Customer Service Staff - Senior" at bounding box center [1255, 132] width 154 height 11
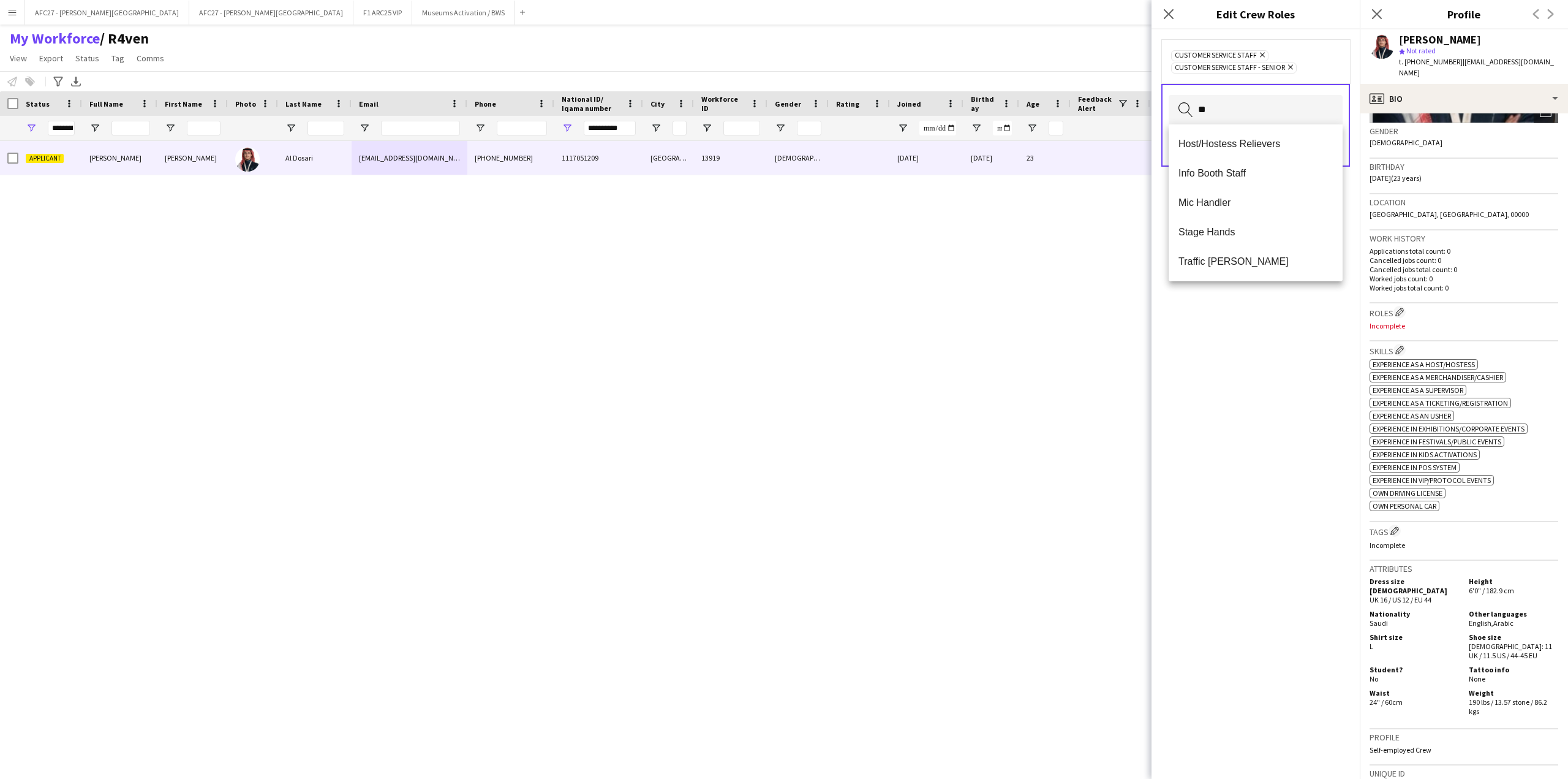
scroll to position [0, 0]
type input "**"
click at [1270, 170] on span "Host/ Hostess" at bounding box center [1255, 173] width 154 height 11
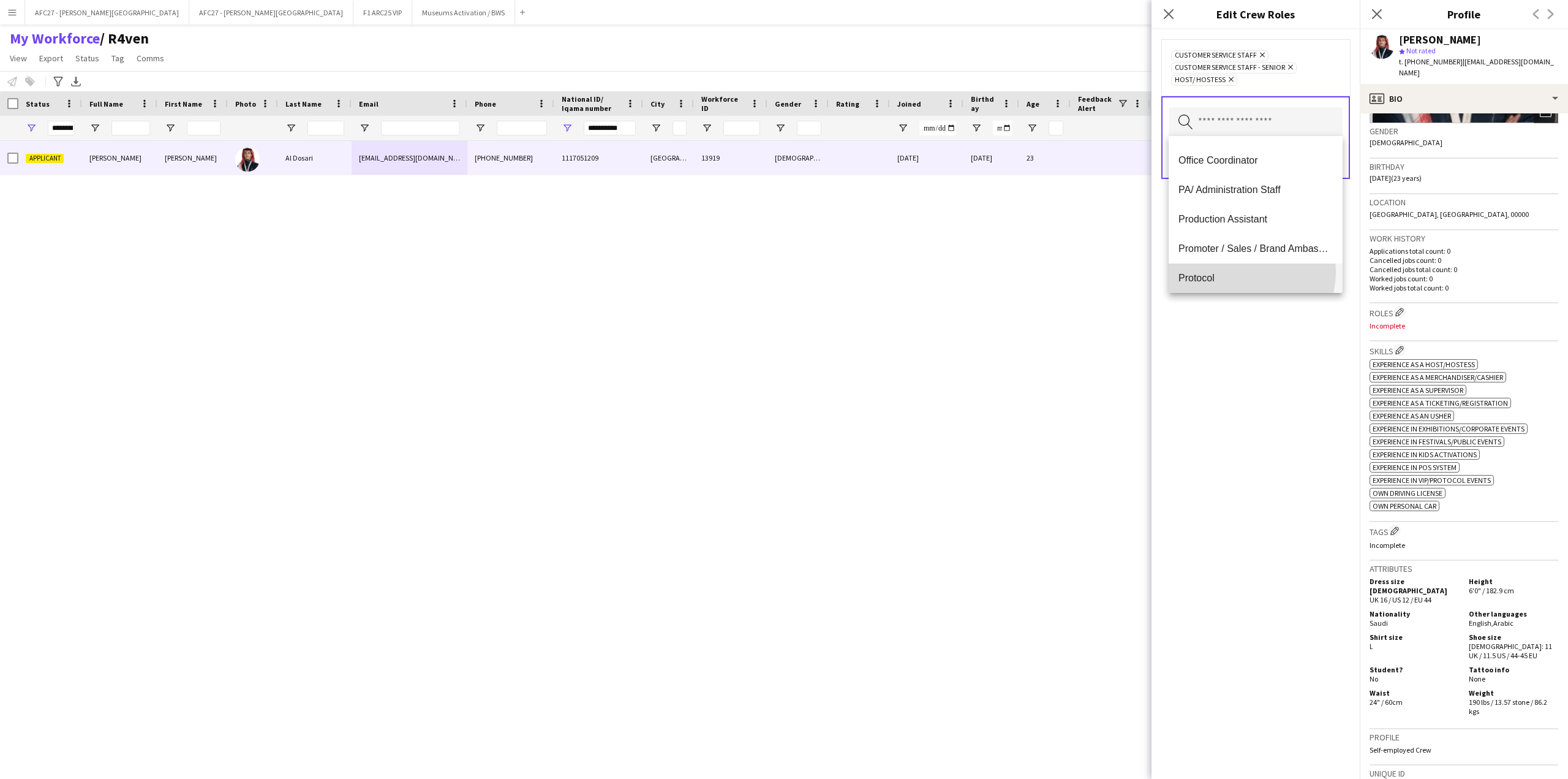
click at [1242, 272] on span "Protocol" at bounding box center [1255, 278] width 154 height 11
click at [1234, 186] on span "Promoter / Sales / Brand Ambassador" at bounding box center [1255, 187] width 154 height 11
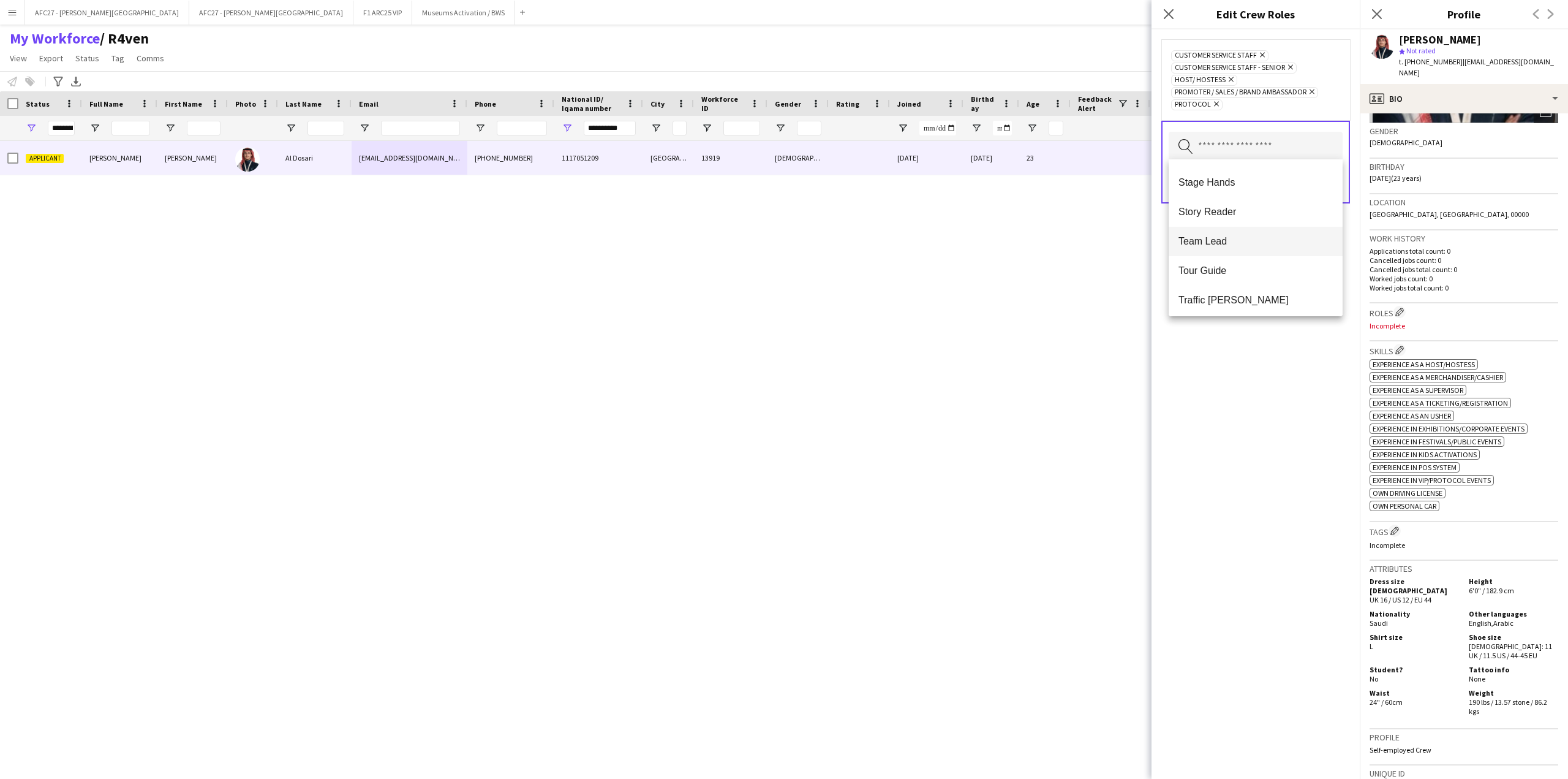
scroll to position [1174, 0]
click at [1248, 237] on span "Team Lead" at bounding box center [1255, 240] width 154 height 11
click at [1239, 442] on div "Customer Service Staff Remove Customer Service Staff - Senior Remove Host/ Host…" at bounding box center [1256, 403] width 209 height 749
click at [1333, 175] on button "Save" at bounding box center [1328, 183] width 28 height 20
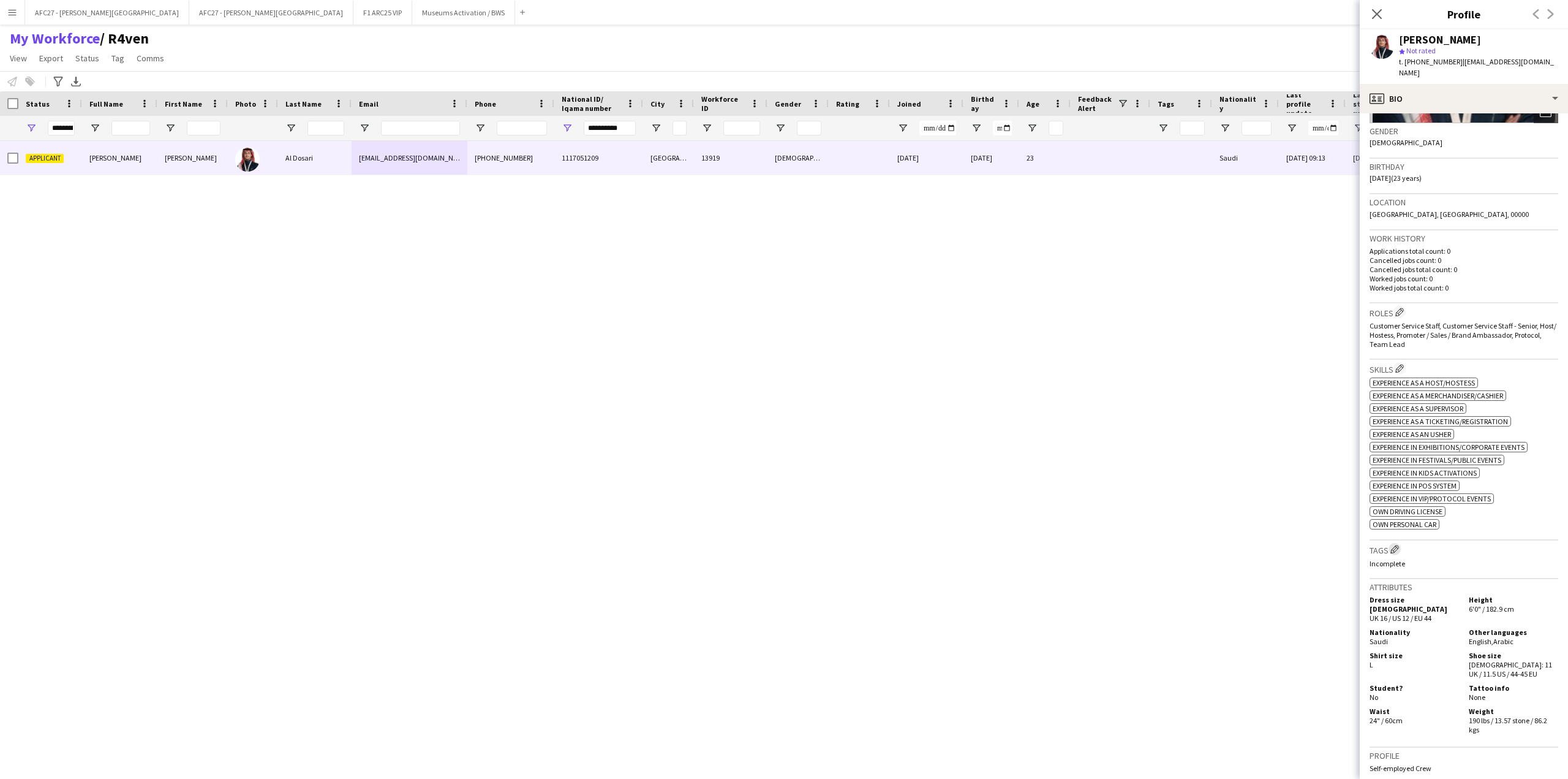
click at [1395, 545] on app-icon "Edit crew company tags" at bounding box center [1394, 549] width 8 height 8
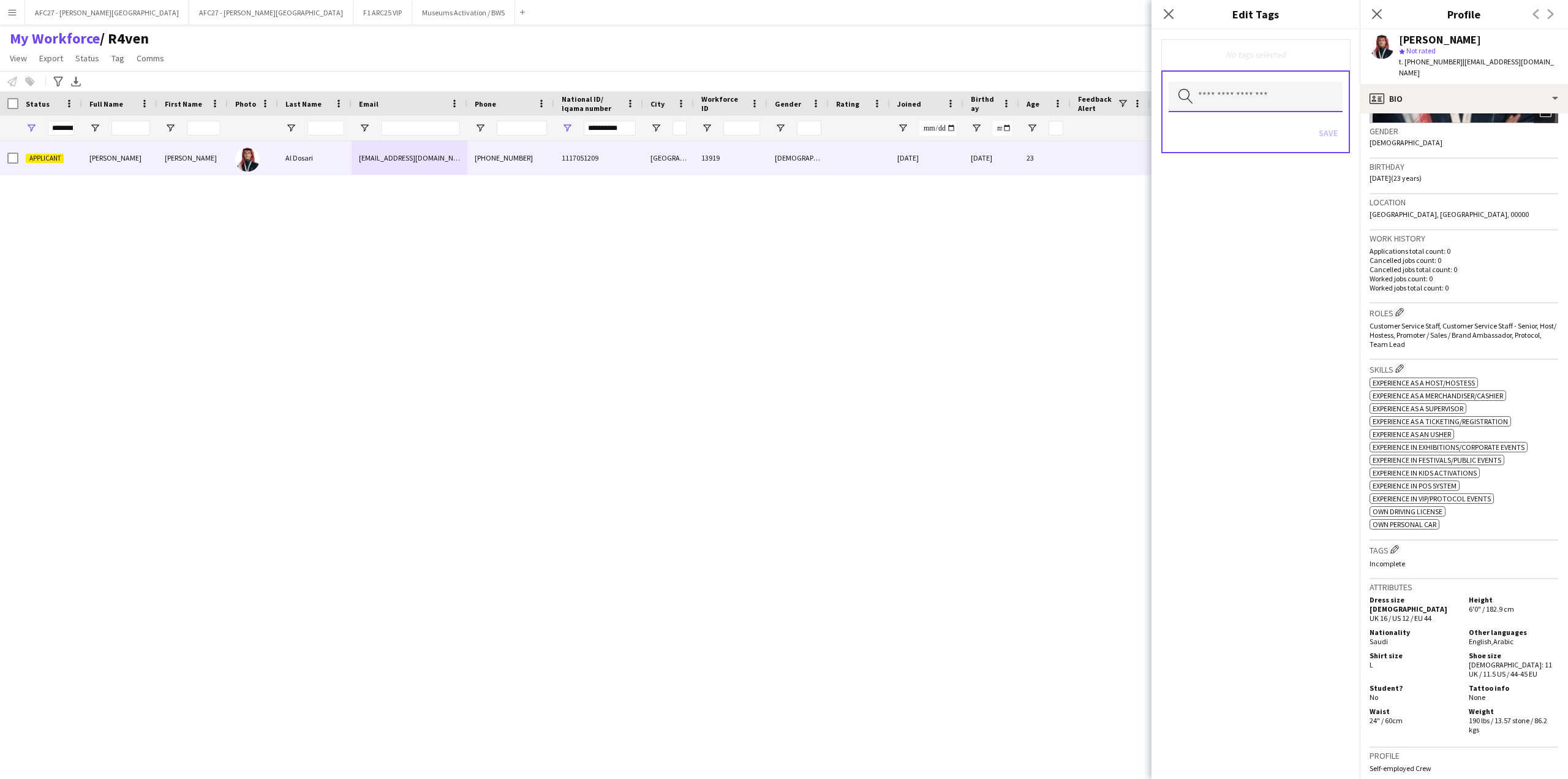
click at [1250, 92] on input "text" at bounding box center [1256, 96] width 174 height 30
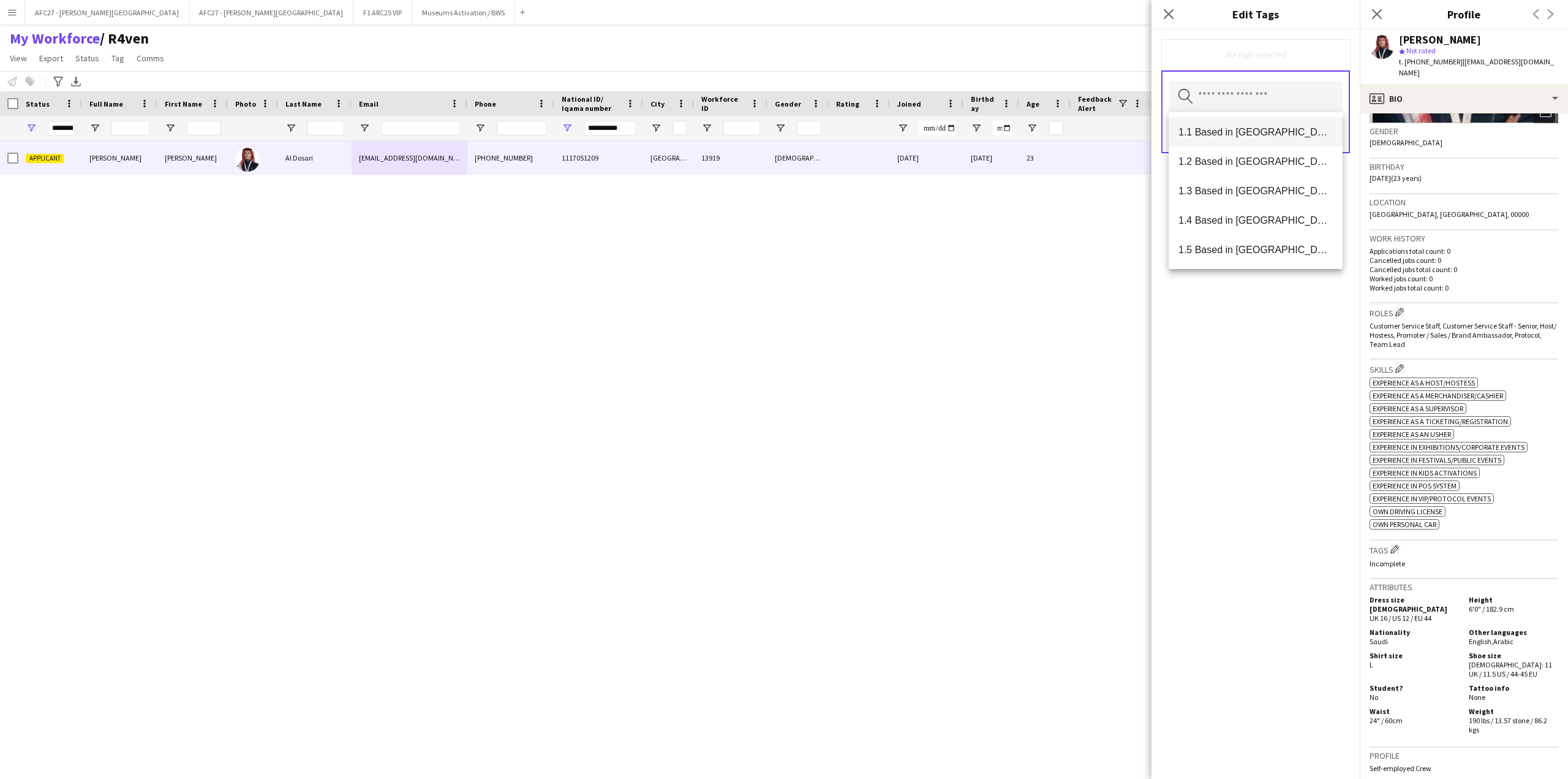
click at [1262, 138] on mat-option "1.1 Based in [GEOGRAPHIC_DATA]" at bounding box center [1256, 131] width 174 height 29
click at [1254, 178] on span "2.2 English Level = 2/3 Good" at bounding box center [1255, 183] width 154 height 11
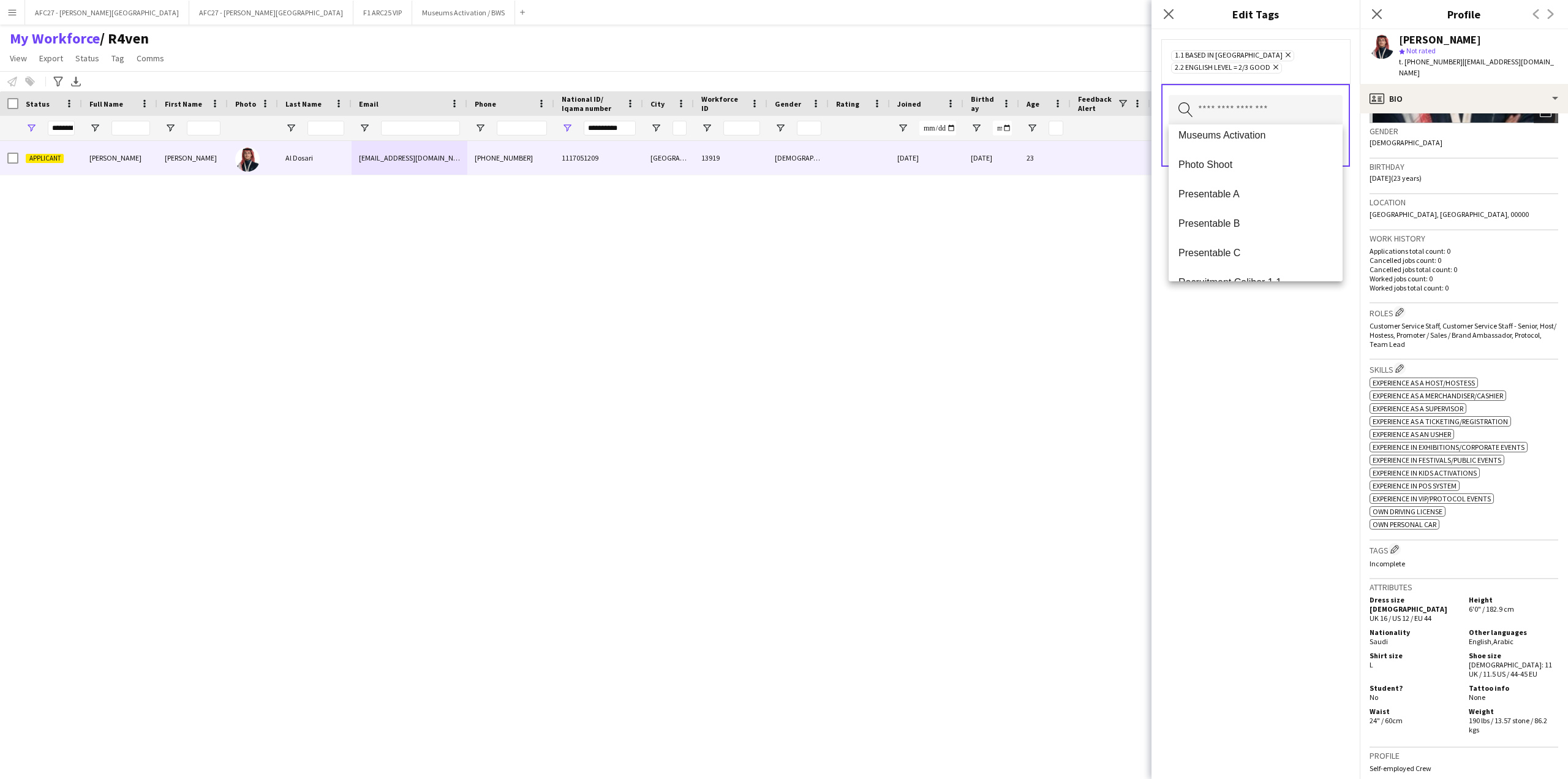
scroll to position [980, 0]
click at [1258, 139] on span "Presentable A" at bounding box center [1255, 134] width 154 height 11
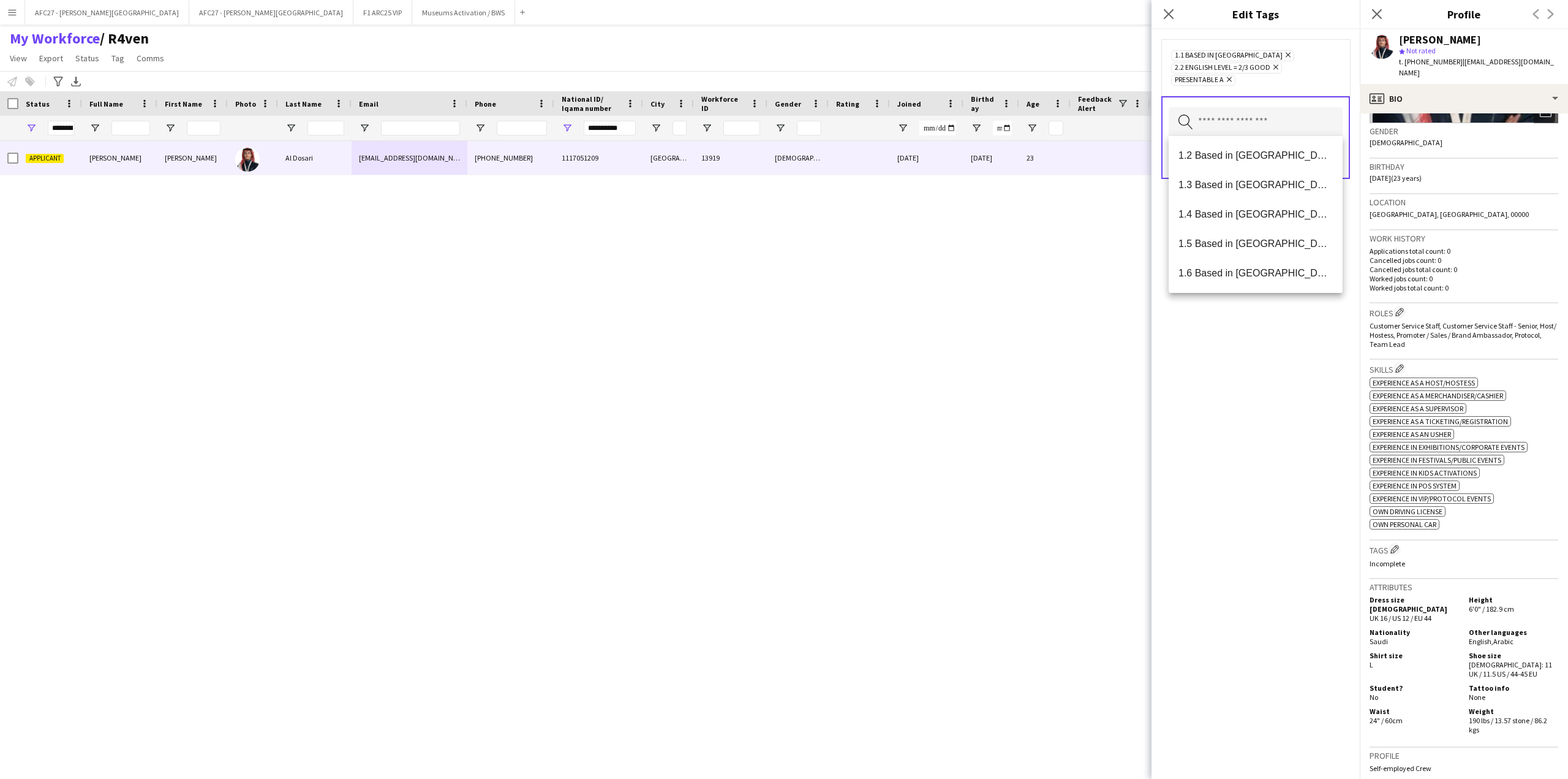
click at [1291, 64] on div "1.1 Based in [GEOGRAPHIC_DATA] Remove 2.2 English Level = 2/3 Good Remove Prese…" at bounding box center [1256, 67] width 169 height 37
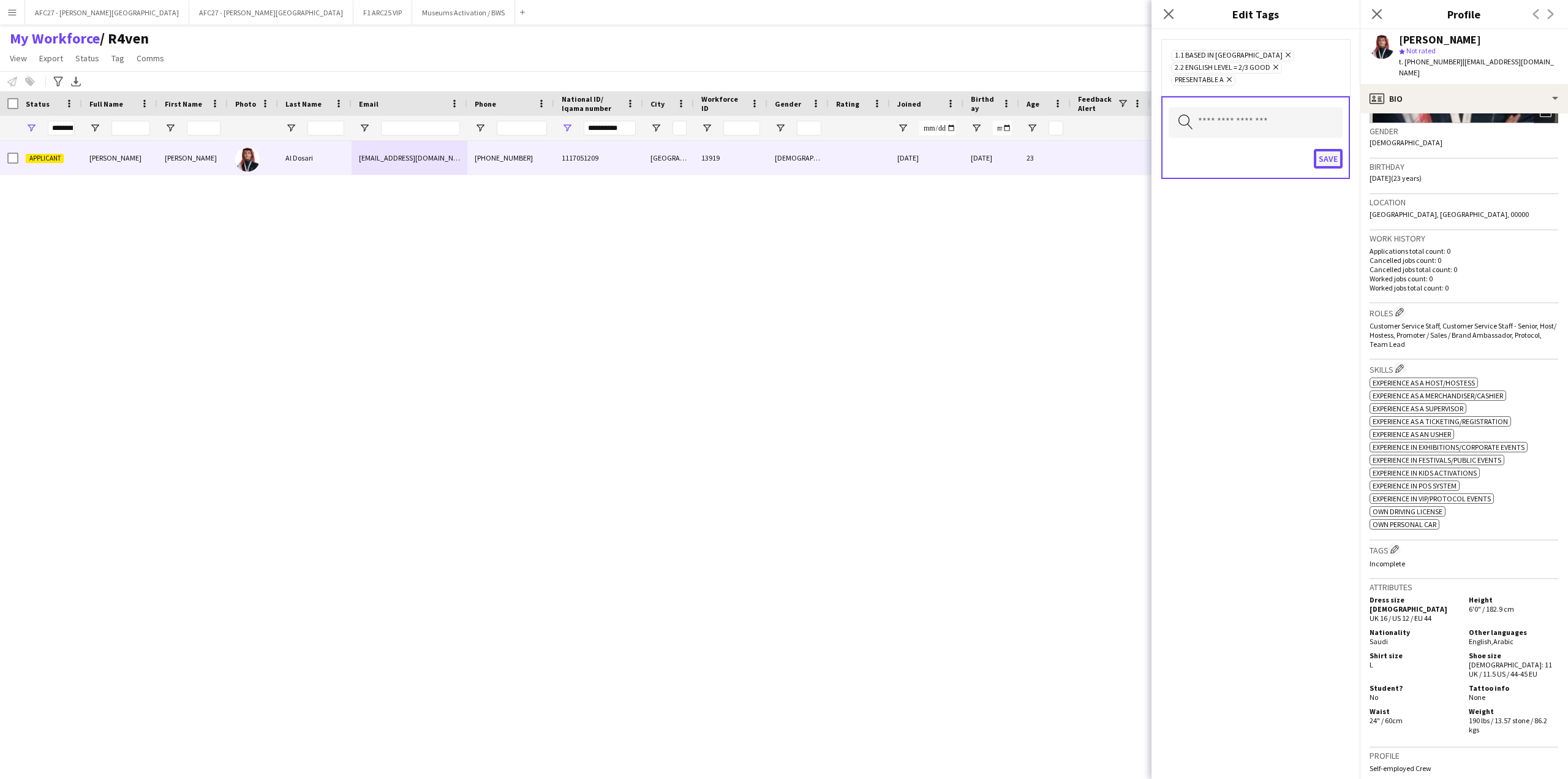
click at [1336, 161] on button "Save" at bounding box center [1328, 159] width 28 height 20
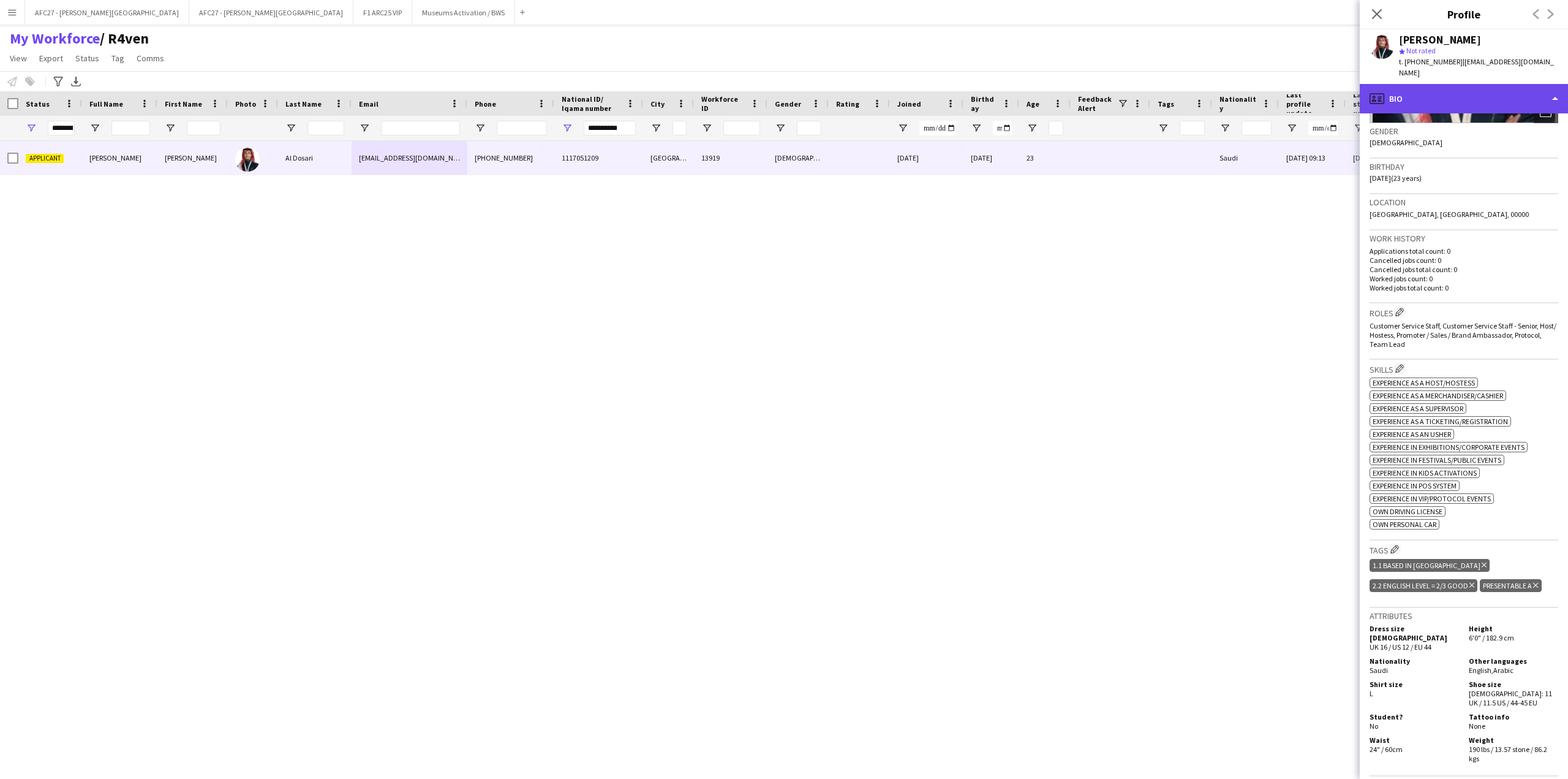
click at [1440, 92] on div "profile Bio" at bounding box center [1463, 98] width 209 height 29
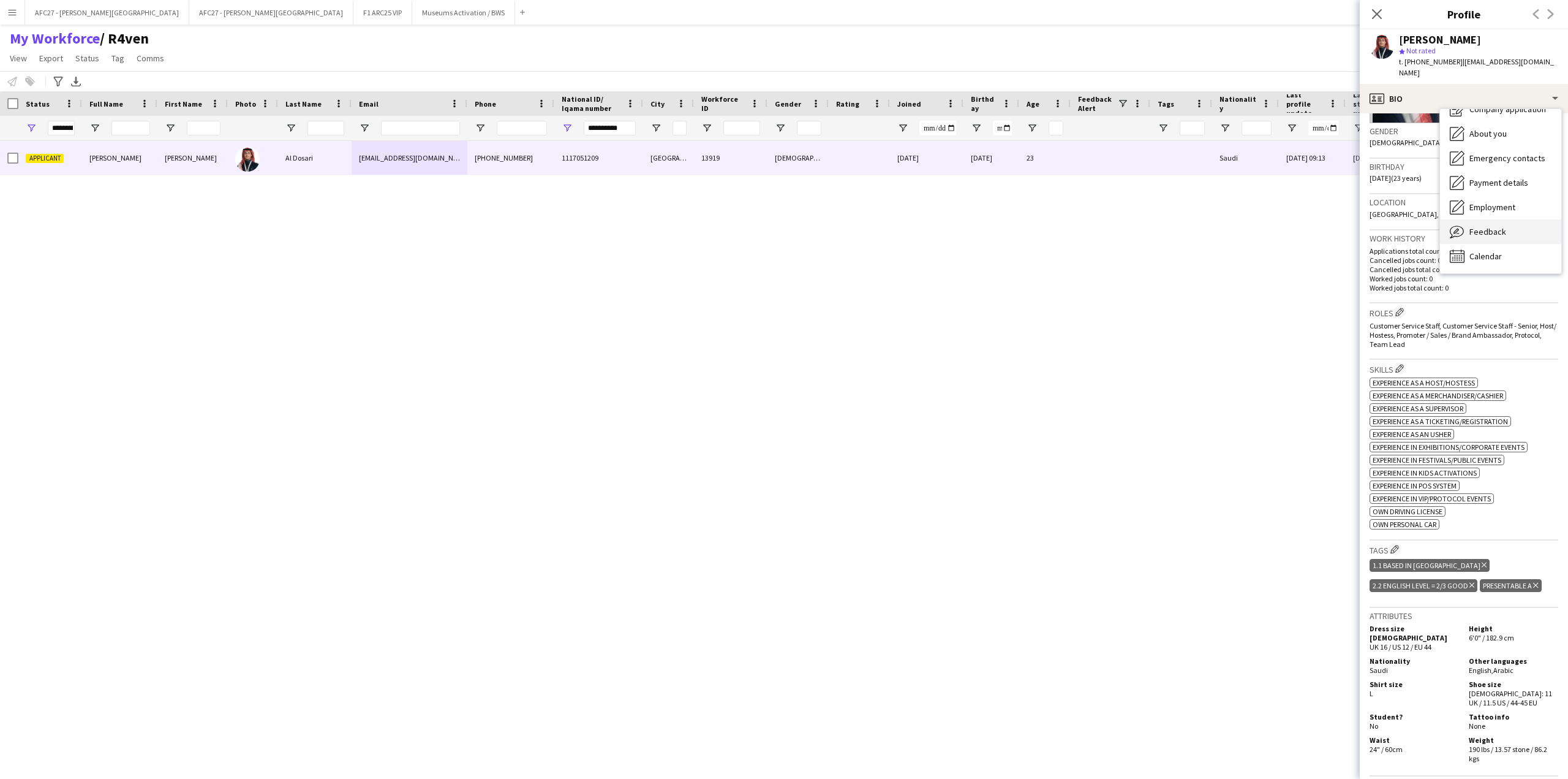
click at [1473, 226] on span "Feedback" at bounding box center [1487, 231] width 37 height 11
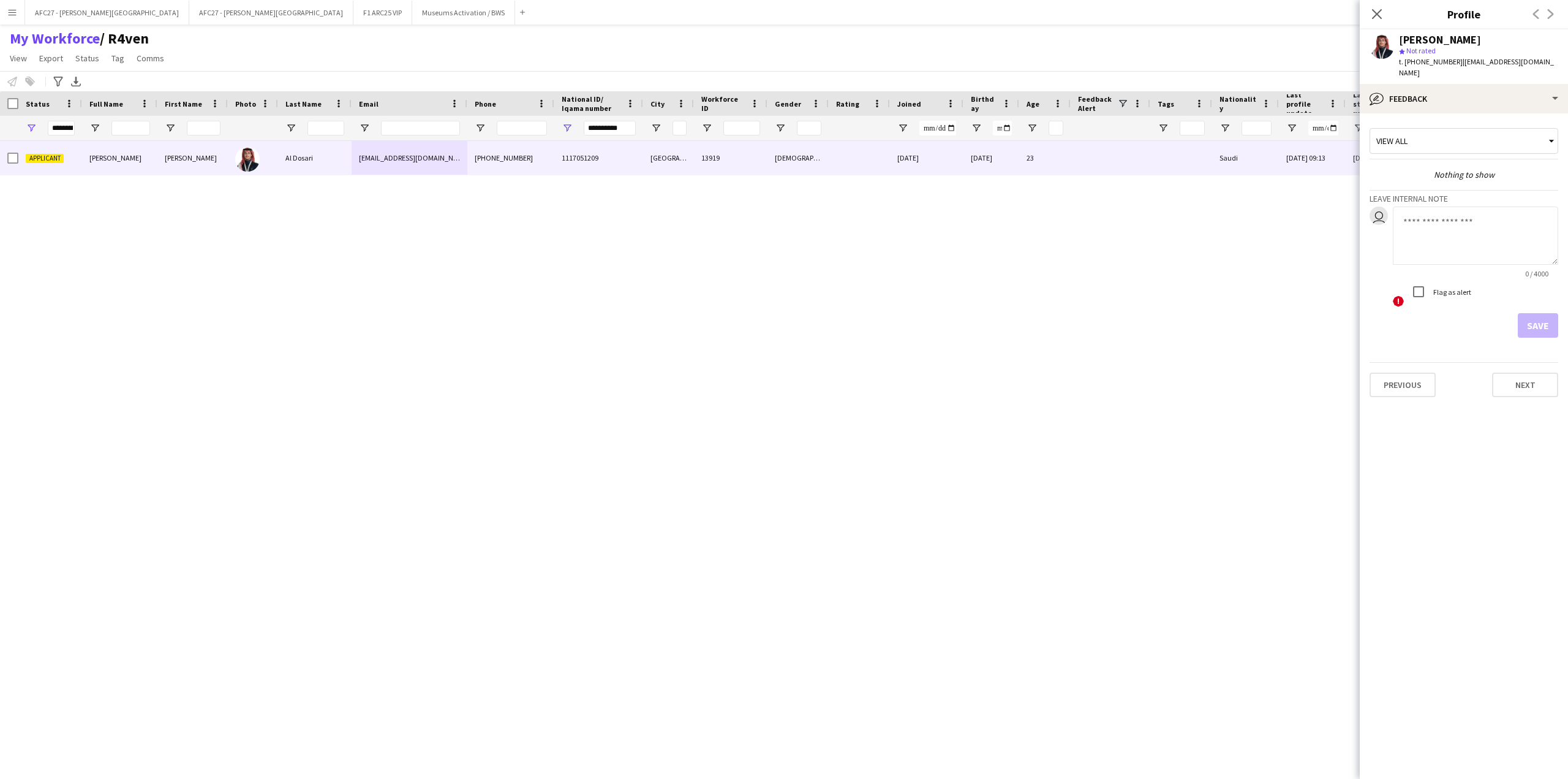
click at [1441, 224] on textarea at bounding box center [1475, 236] width 165 height 59
click at [1484, 209] on textarea "**********" at bounding box center [1475, 236] width 165 height 59
drag, startPoint x: 1484, startPoint y: 209, endPoint x: 1526, endPoint y: 207, distance: 42.0
click at [1526, 207] on textarea "**********" at bounding box center [1475, 236] width 165 height 59
type textarea "**********"
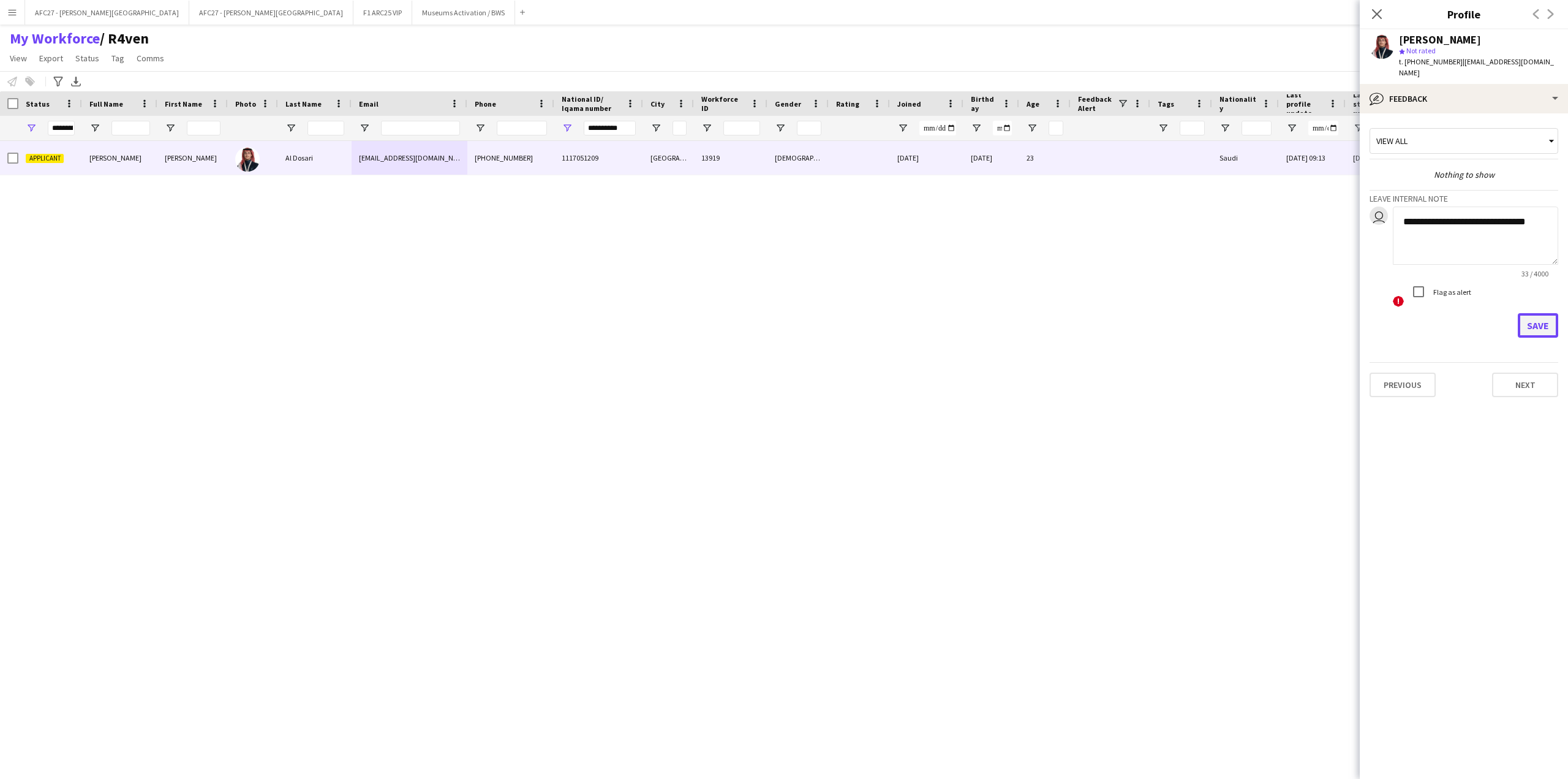
click at [1528, 313] on button "Save" at bounding box center [1538, 326] width 41 height 25
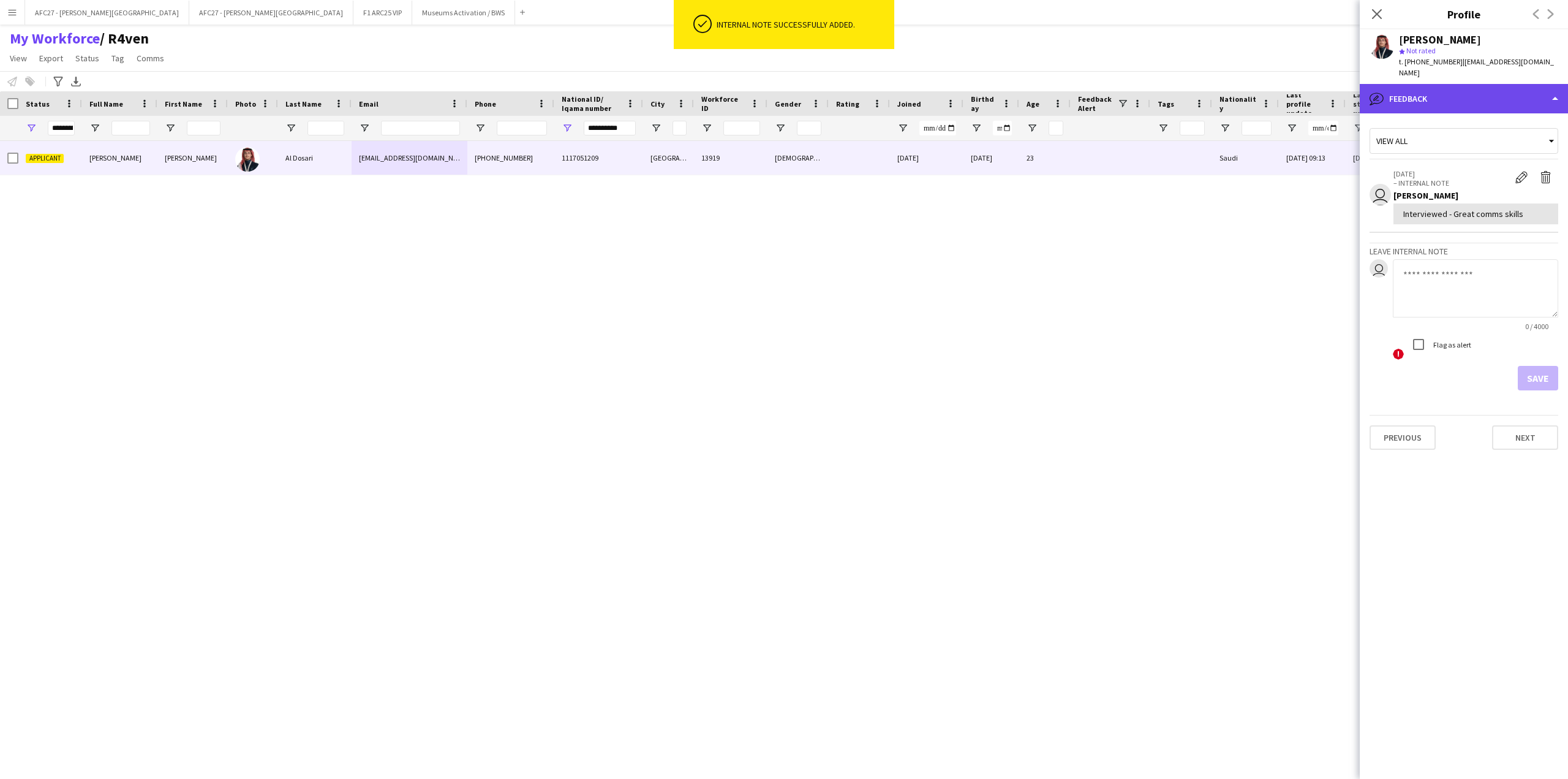
click at [1445, 84] on div "bubble-pencil Feedback" at bounding box center [1463, 98] width 209 height 29
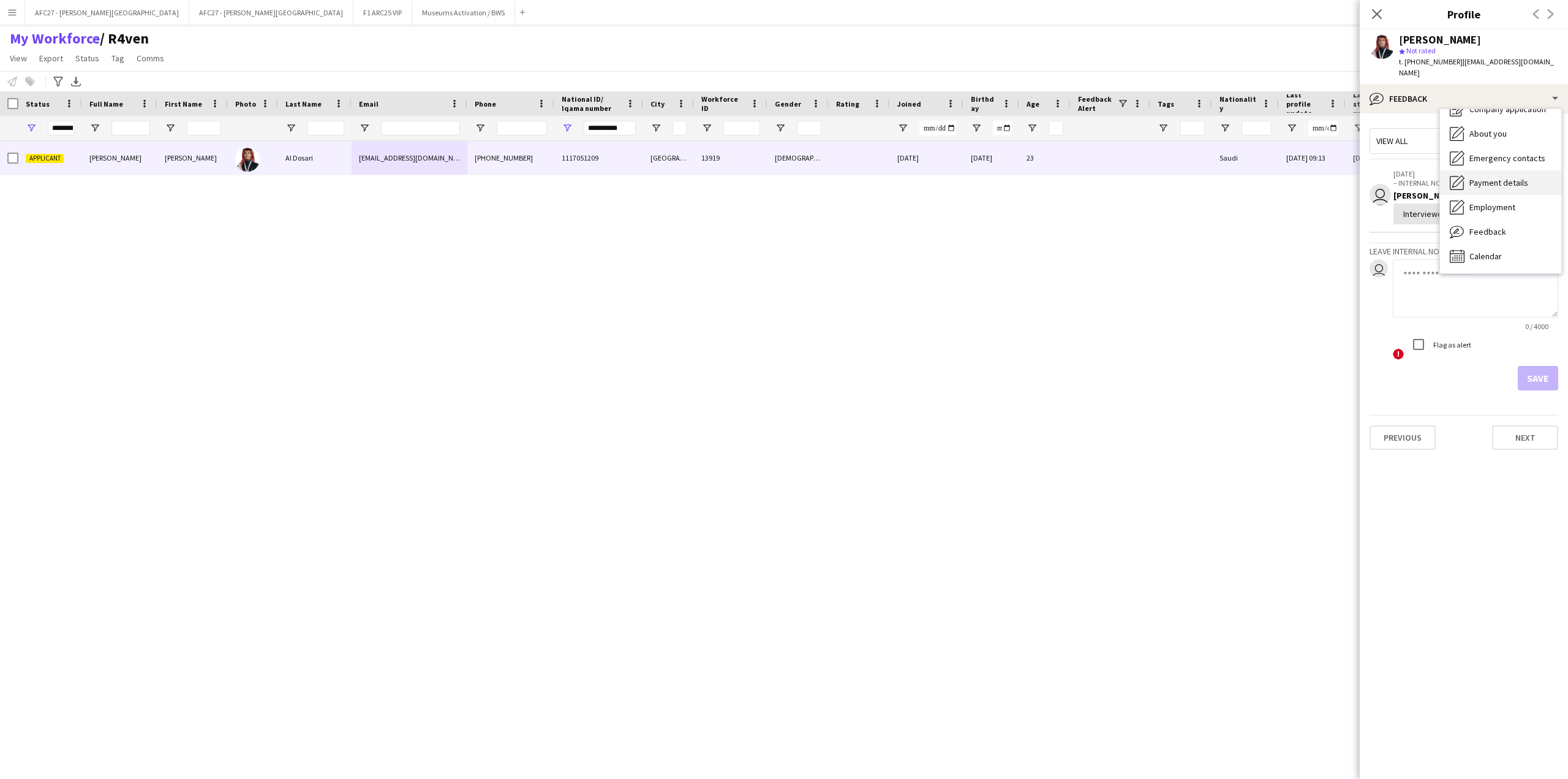
click at [1491, 178] on span "Payment details" at bounding box center [1498, 183] width 59 height 11
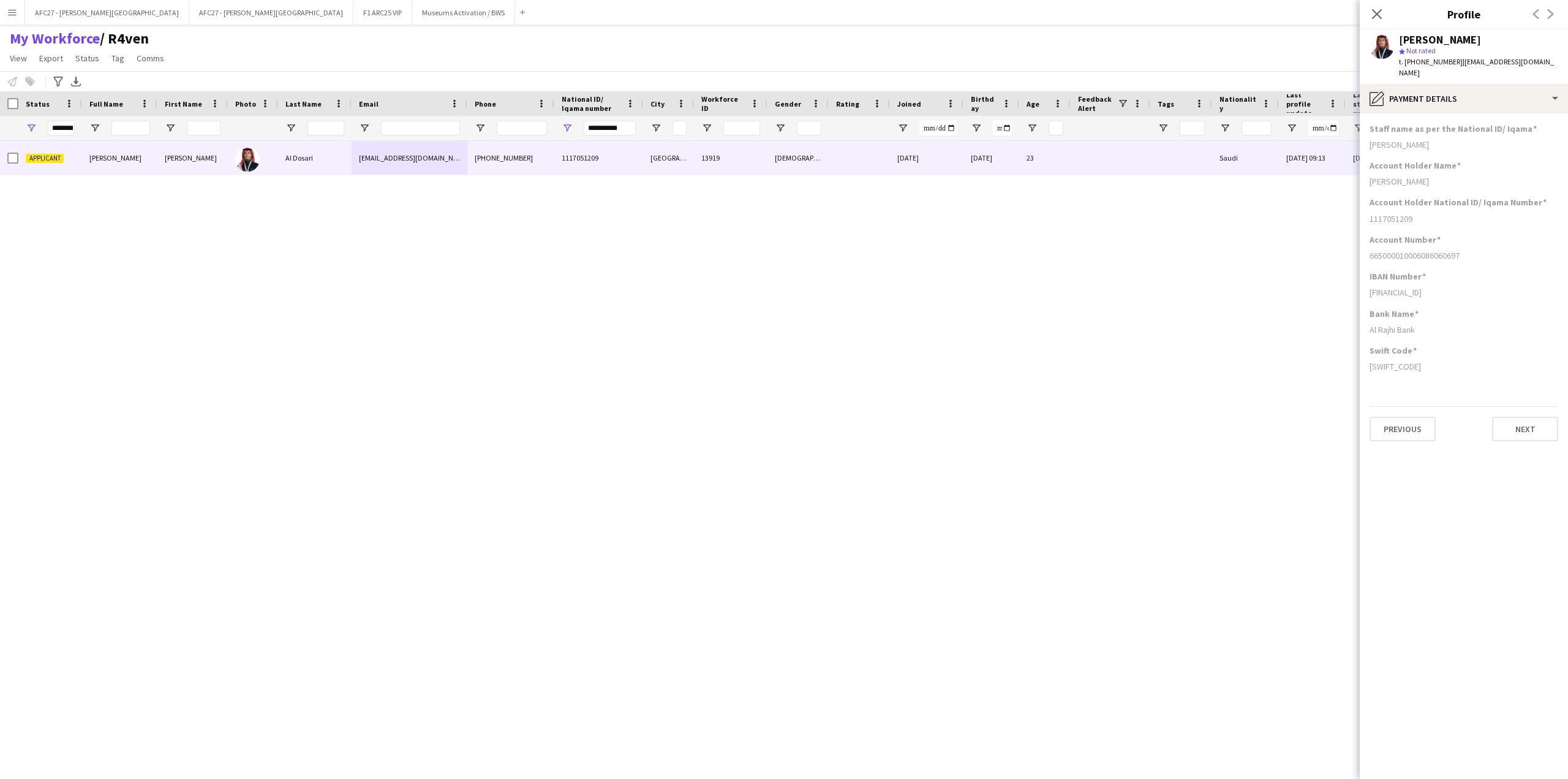
click at [1434, 361] on div "[SWIFT_CODE]" at bounding box center [1464, 366] width 189 height 11
drag, startPoint x: 1434, startPoint y: 360, endPoint x: 1442, endPoint y: 113, distance: 247.1
click at [1442, 113] on app-section-data-types "Staff name as per the National ID/ Iqama [PERSON_NAME] Account Holder Name [PER…" at bounding box center [1463, 446] width 209 height 666
click at [1442, 123] on h3 "Staff name as per the National ID/ Iqama" at bounding box center [1453, 128] width 167 height 11
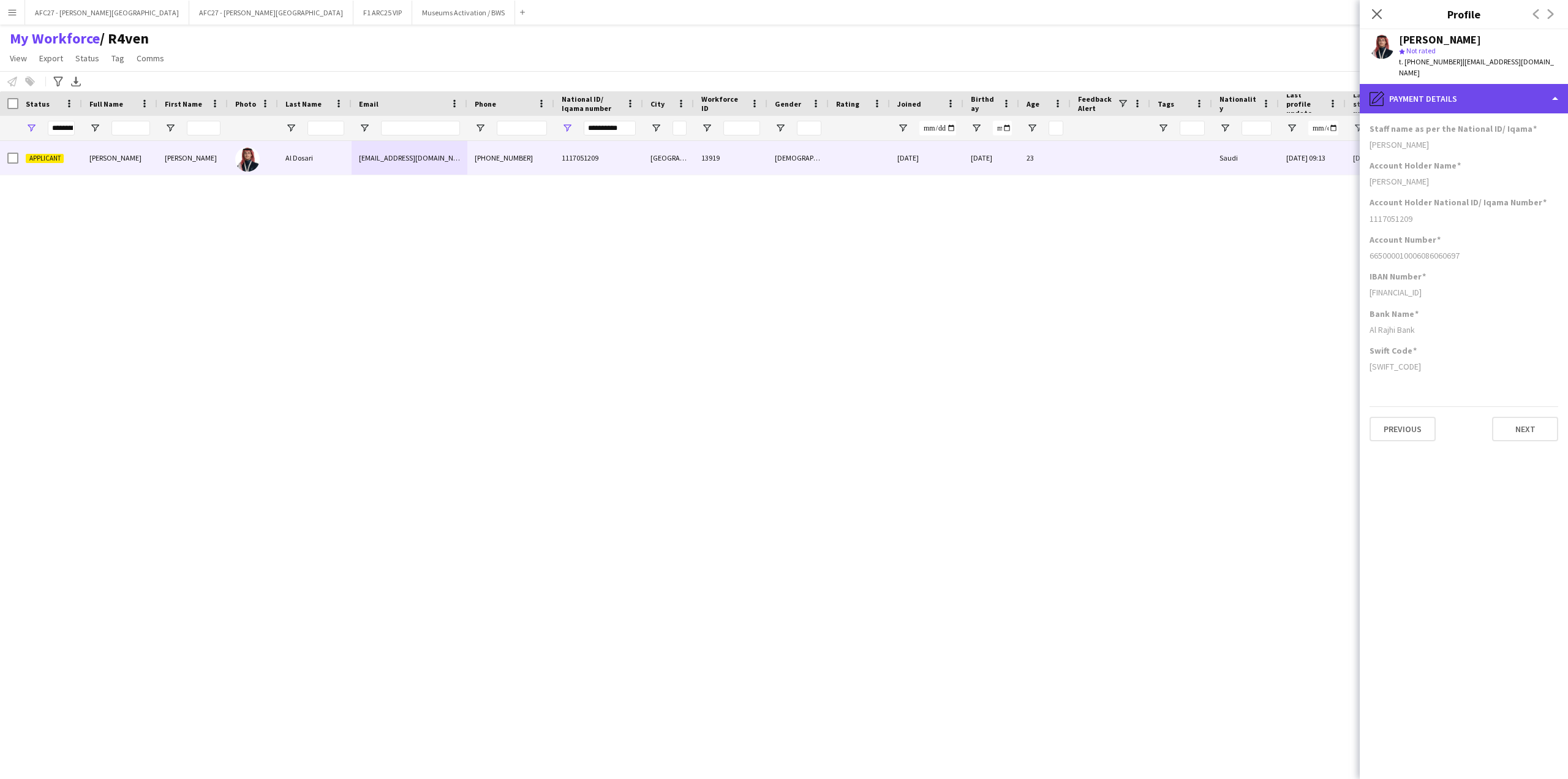
click at [1446, 88] on div "pencil4 Payment details" at bounding box center [1463, 98] width 209 height 29
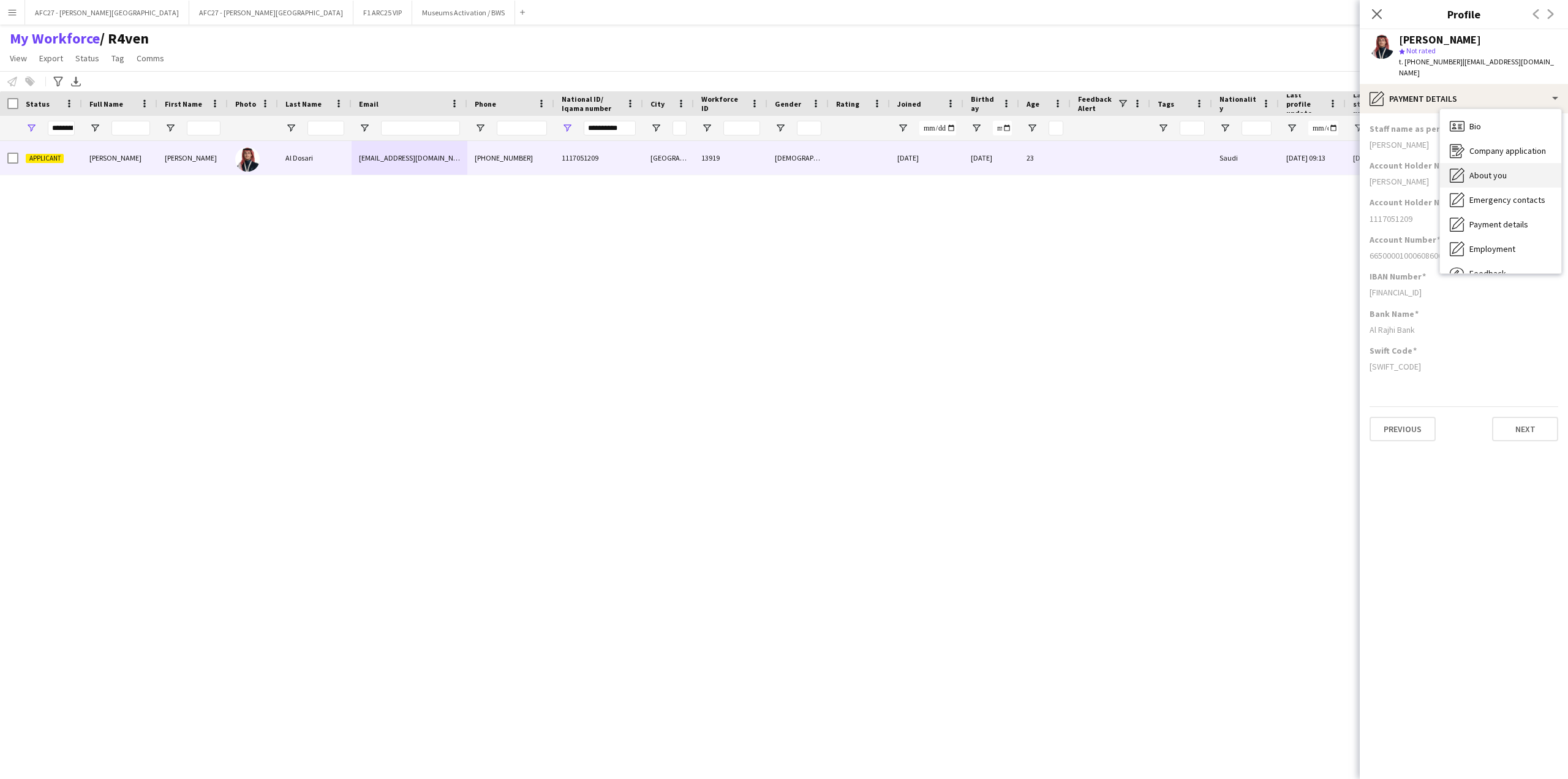
click at [1494, 173] on div "About you About you" at bounding box center [1500, 176] width 121 height 25
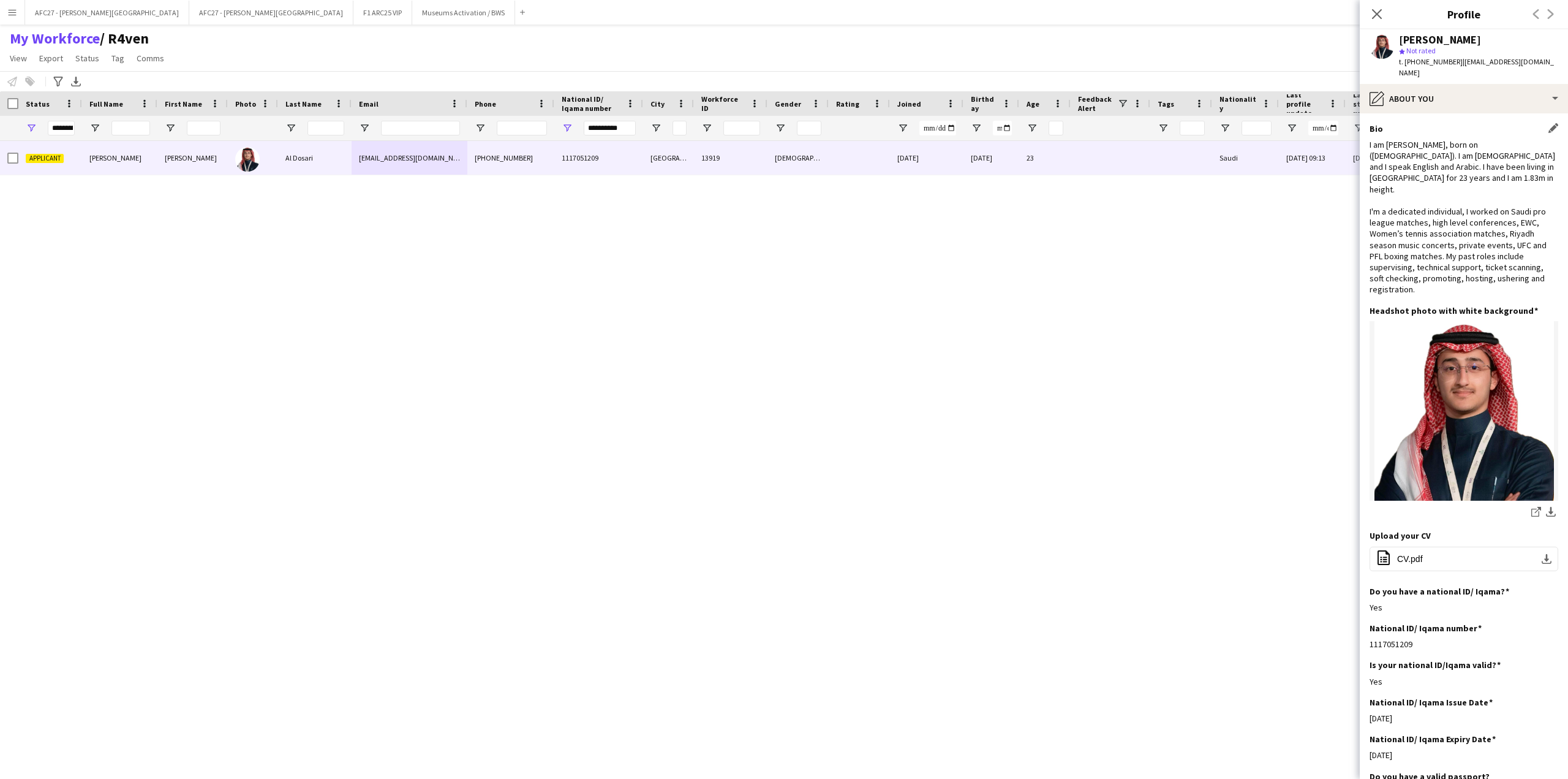
click at [1472, 142] on div "I am [PERSON_NAME], born on ([DEMOGRAPHIC_DATA]). I am [DEMOGRAPHIC_DATA] and I…" at bounding box center [1464, 216] width 189 height 156
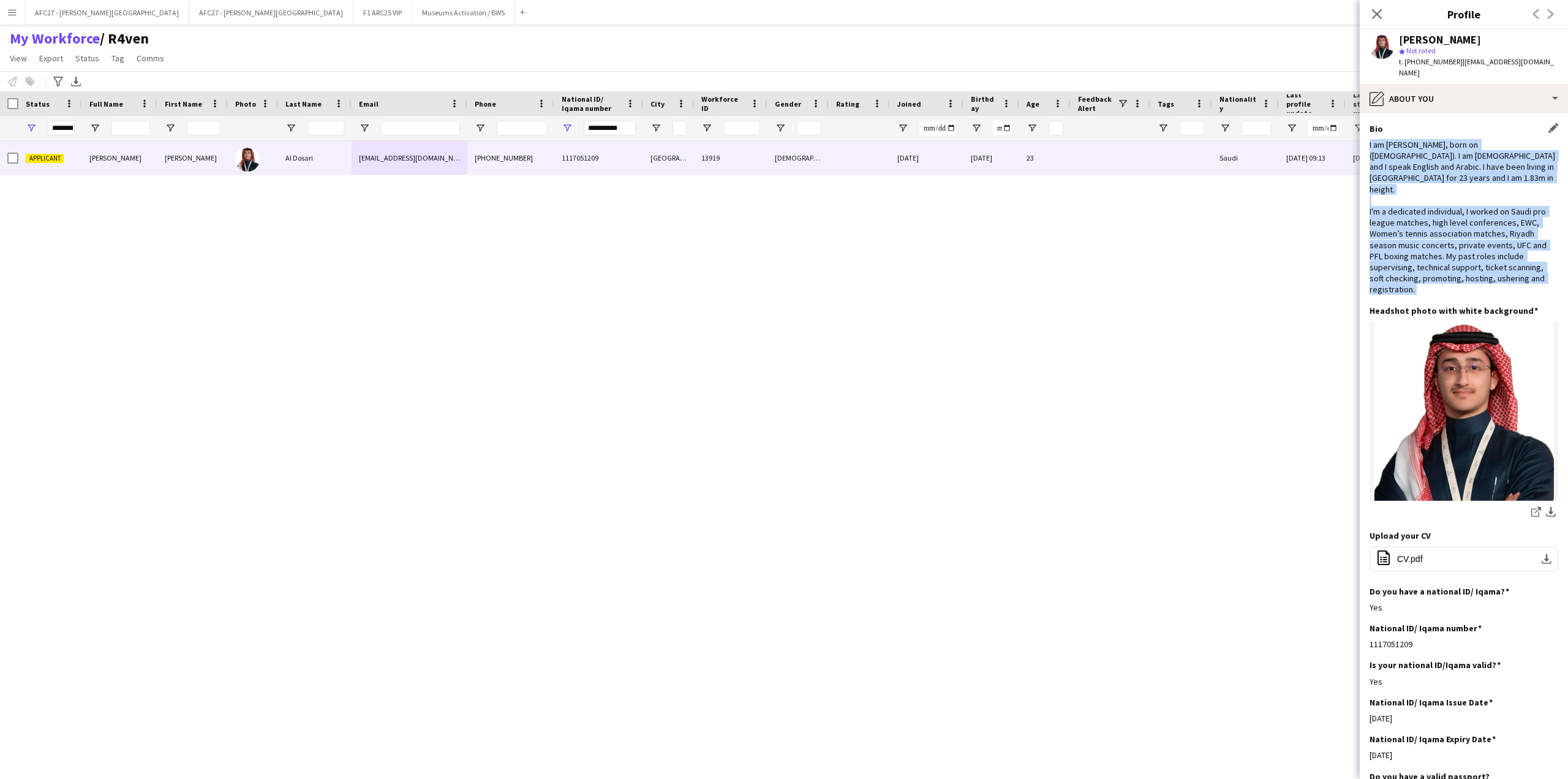
drag, startPoint x: 1472, startPoint y: 142, endPoint x: 1471, endPoint y: 215, distance: 73.0
click at [1471, 215] on div "I am [PERSON_NAME], born on ([DEMOGRAPHIC_DATA]). I am [DEMOGRAPHIC_DATA] and I…" at bounding box center [1464, 216] width 189 height 156
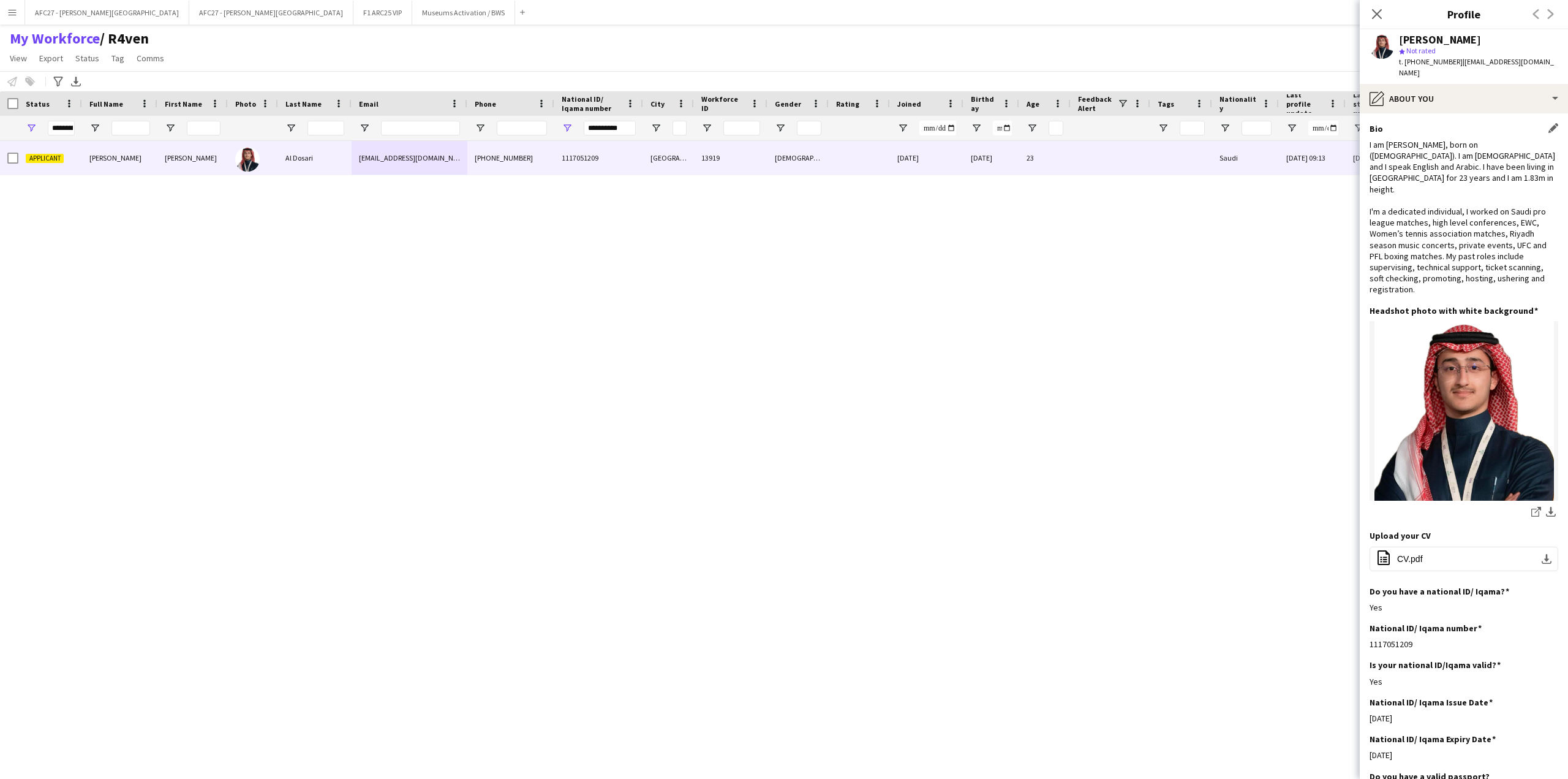
click at [1456, 252] on div "I am [PERSON_NAME], born on ([DEMOGRAPHIC_DATA]). I am [DEMOGRAPHIC_DATA] and I…" at bounding box center [1464, 216] width 189 height 156
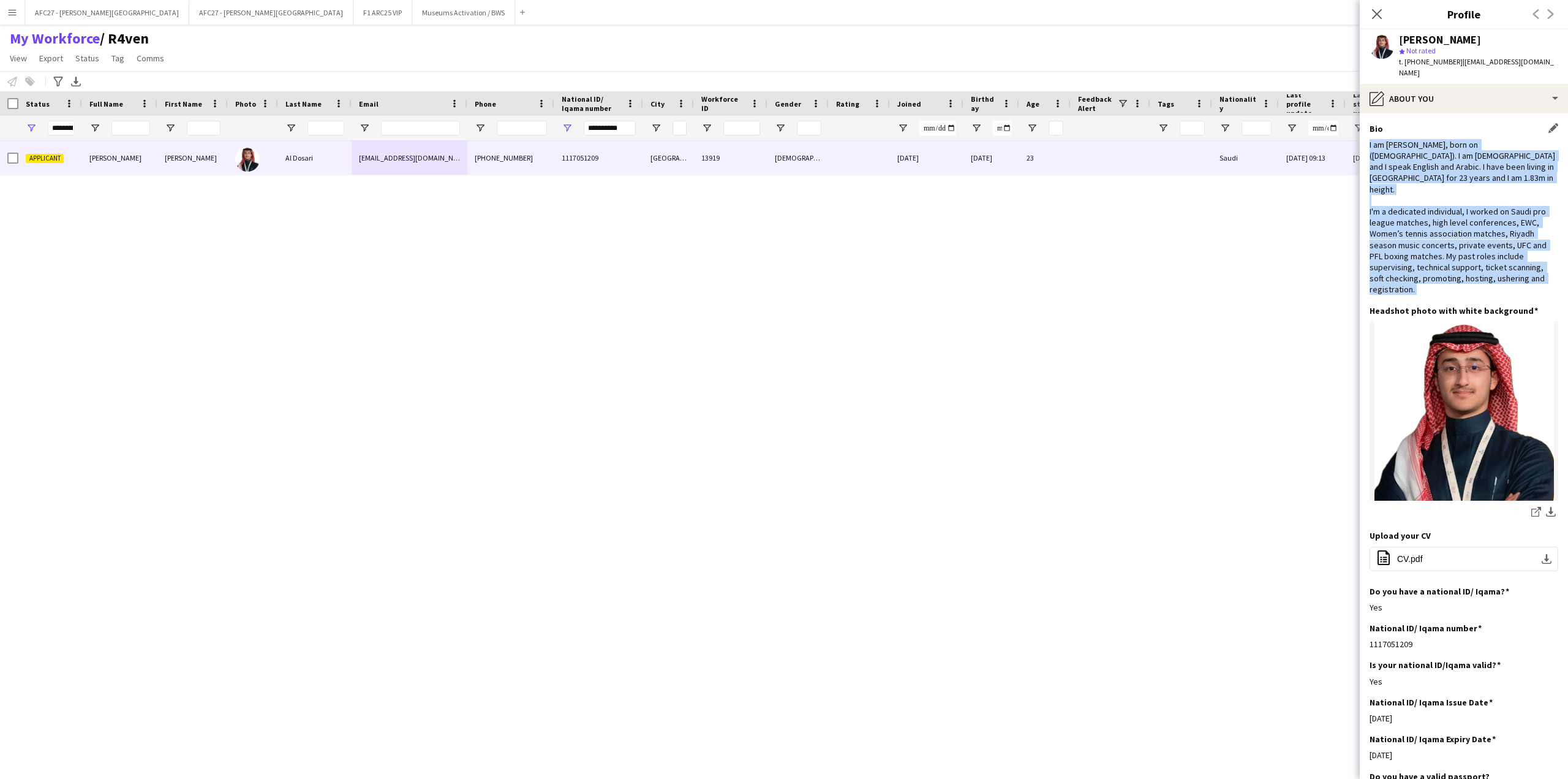
drag, startPoint x: 1456, startPoint y: 252, endPoint x: 1456, endPoint y: 160, distance: 92.0
click at [1456, 160] on div "I am [PERSON_NAME], born on ([DEMOGRAPHIC_DATA]). I am [DEMOGRAPHIC_DATA] and I…" at bounding box center [1464, 216] width 189 height 156
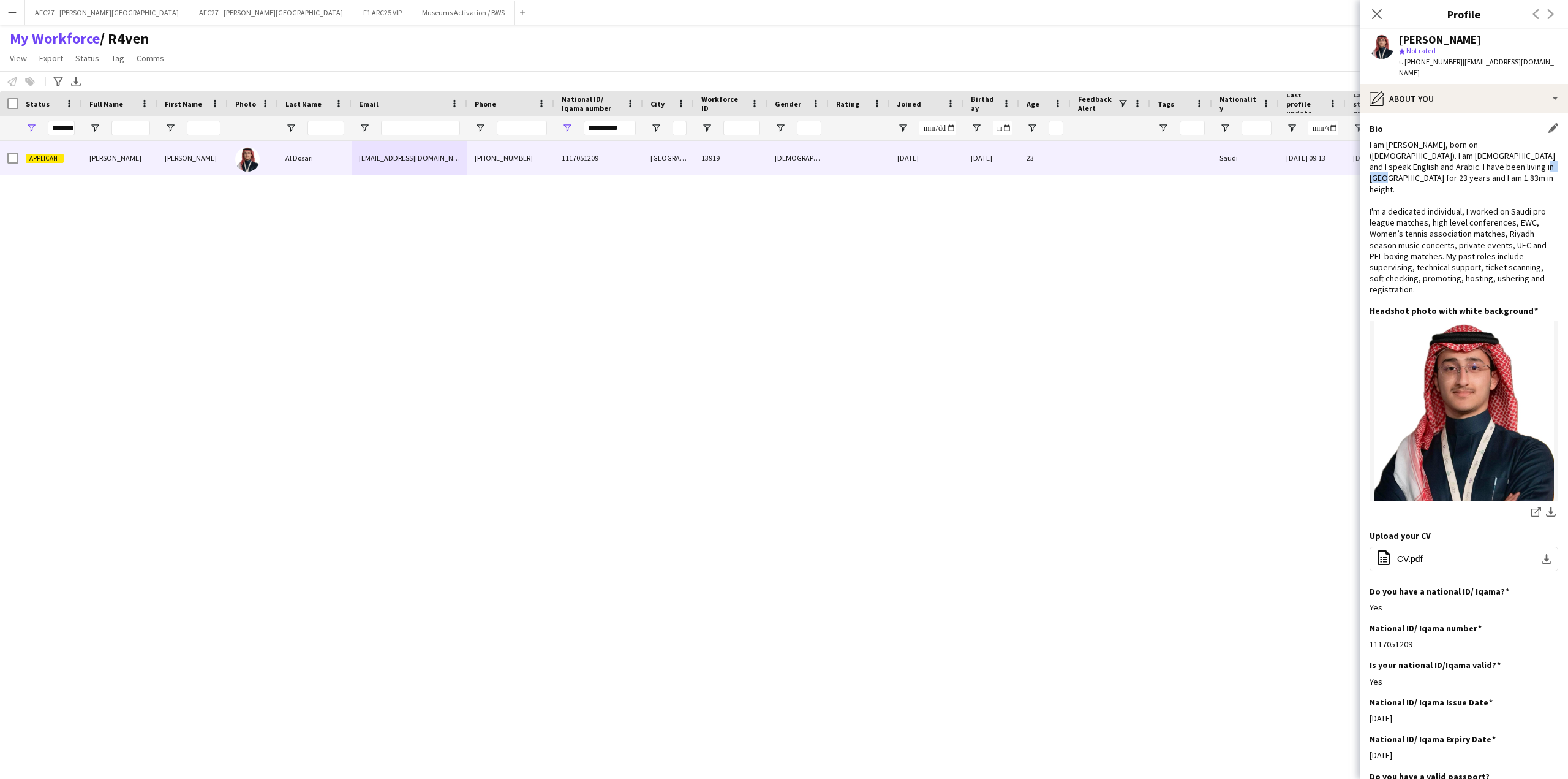
click at [1456, 160] on div "I am [PERSON_NAME], born on ([DEMOGRAPHIC_DATA]). I am [DEMOGRAPHIC_DATA] and I…" at bounding box center [1464, 216] width 189 height 156
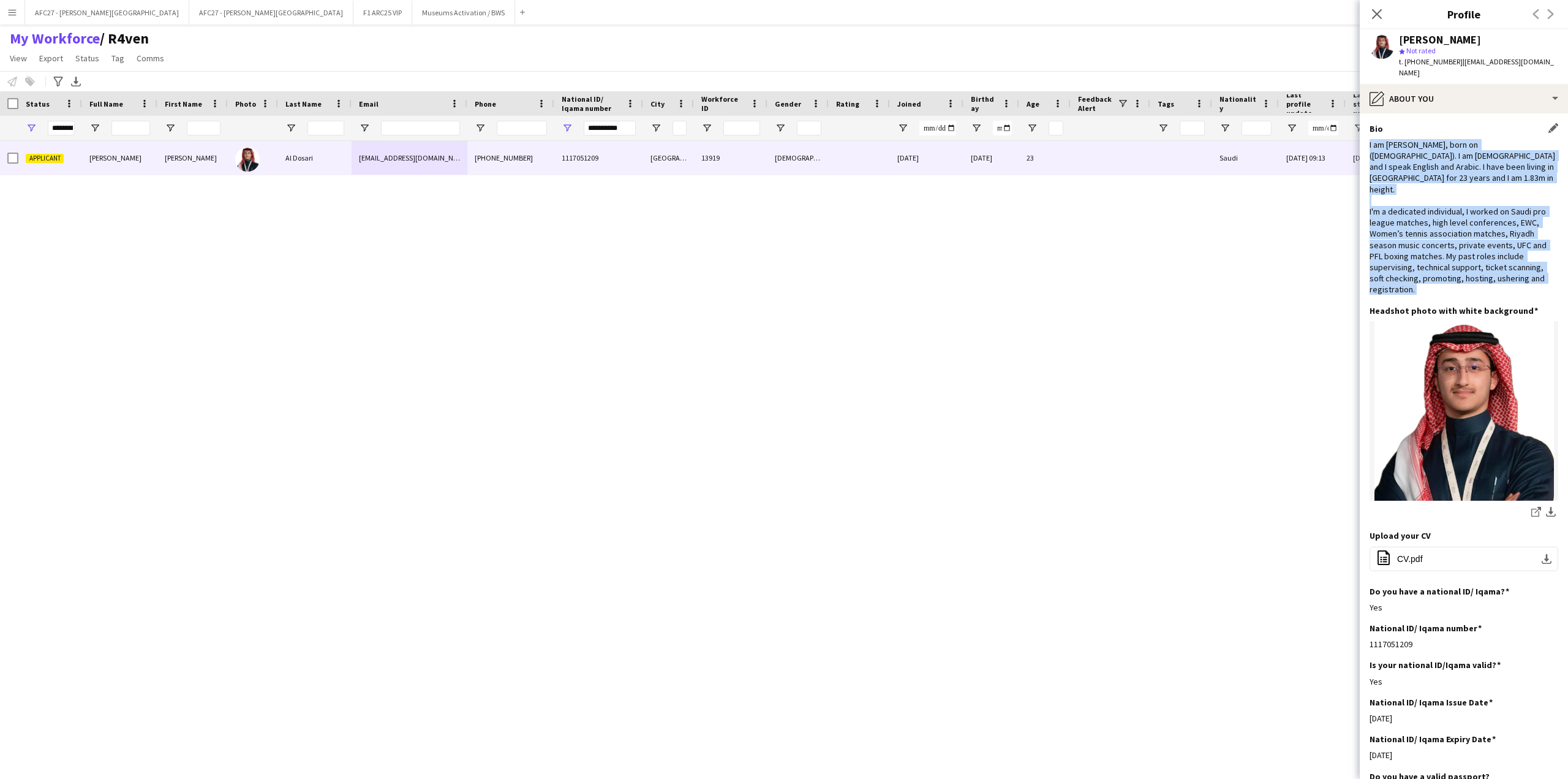
drag, startPoint x: 1456, startPoint y: 160, endPoint x: 1453, endPoint y: 224, distance: 64.1
click at [1453, 224] on div "I am [PERSON_NAME], born on ([DEMOGRAPHIC_DATA]). I am [DEMOGRAPHIC_DATA] and I…" at bounding box center [1464, 216] width 189 height 156
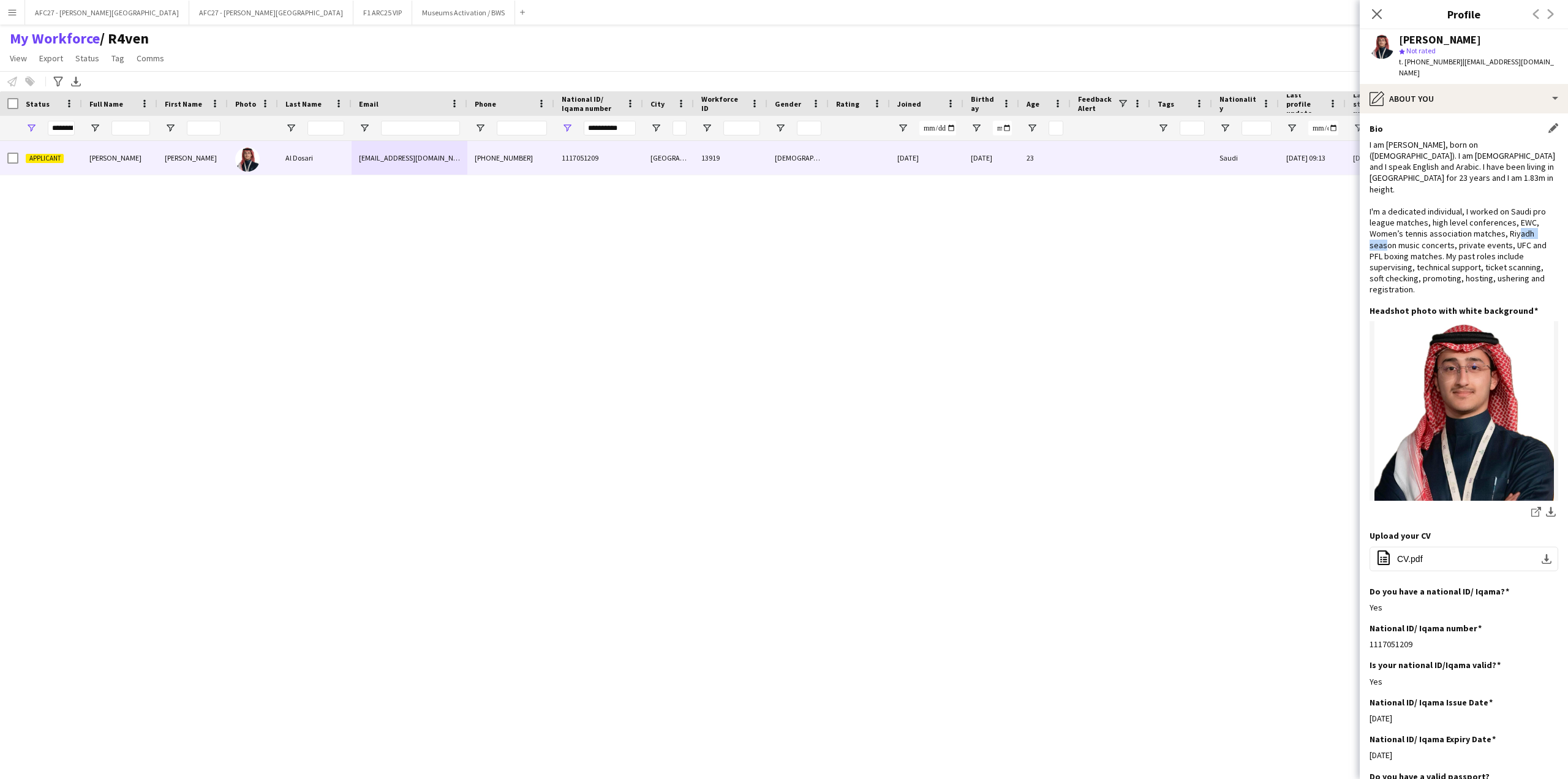
click at [1453, 224] on div "I am [PERSON_NAME], born on ([DEMOGRAPHIC_DATA]). I am [DEMOGRAPHIC_DATA] and I…" at bounding box center [1464, 216] width 189 height 156
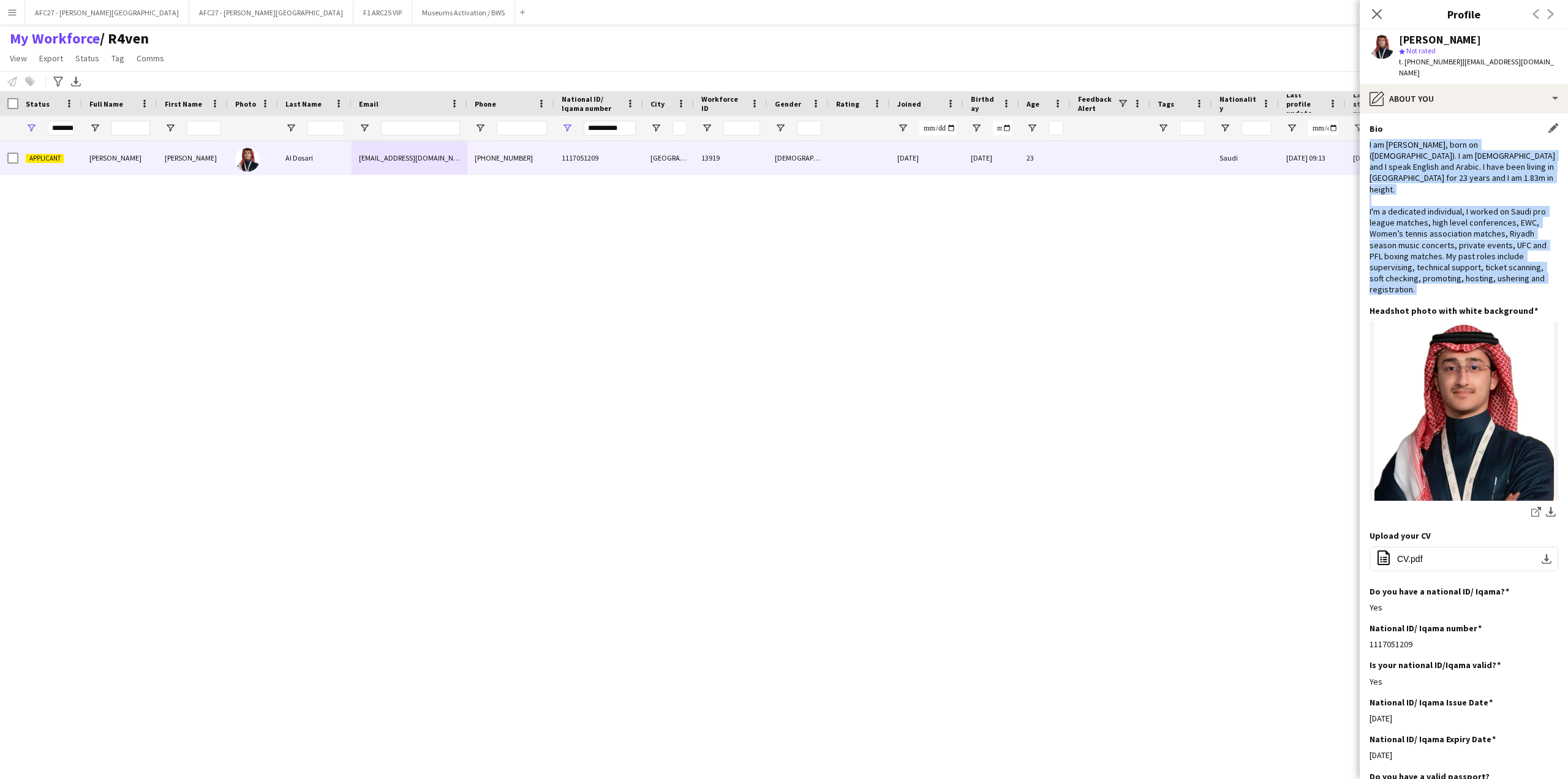
drag, startPoint x: 1453, startPoint y: 224, endPoint x: 1450, endPoint y: 141, distance: 83.1
click at [1450, 141] on div "I am [PERSON_NAME], born on ([DEMOGRAPHIC_DATA]). I am [DEMOGRAPHIC_DATA] and I…" at bounding box center [1464, 216] width 189 height 156
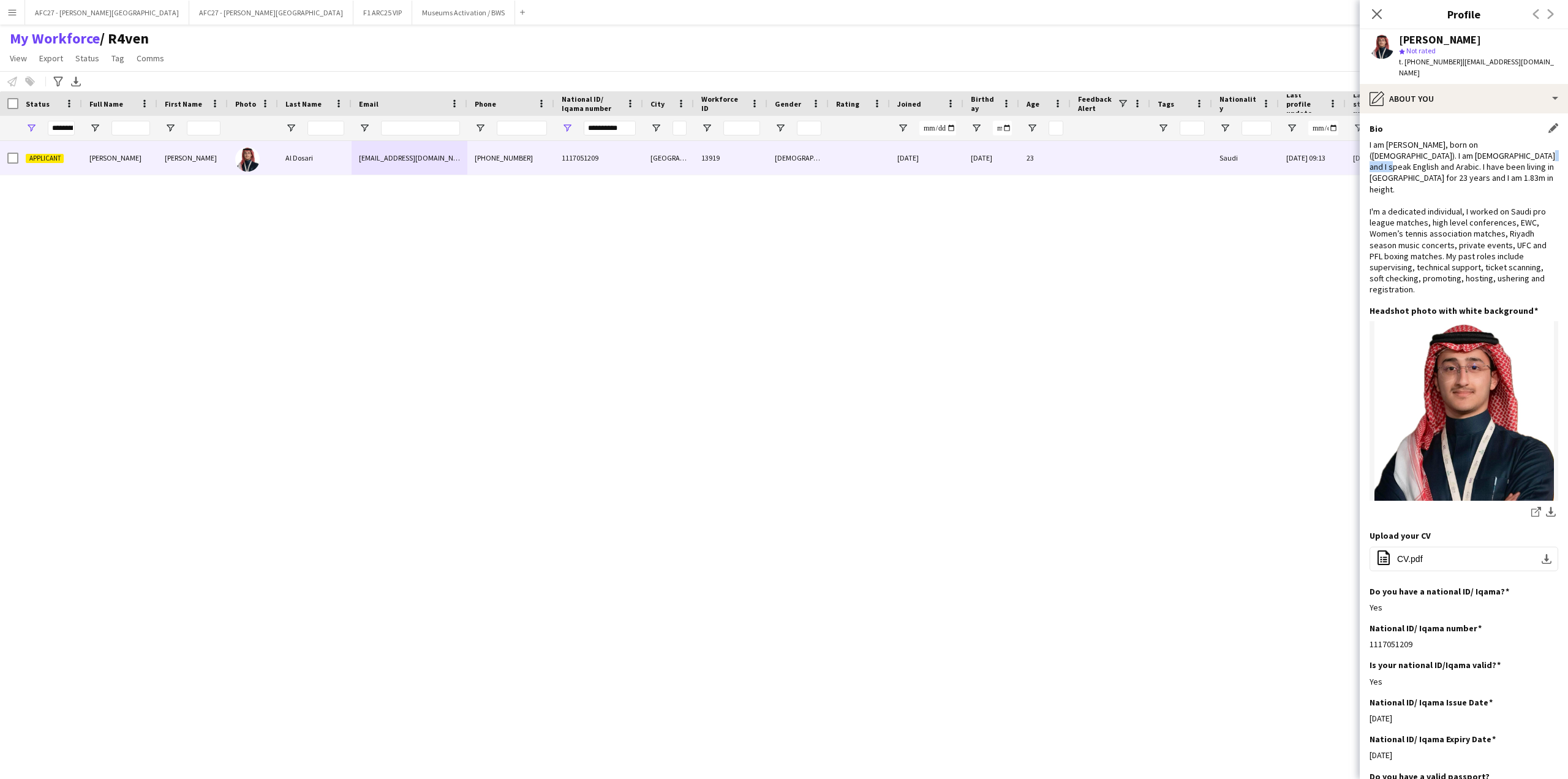
click at [1450, 141] on div "I am [PERSON_NAME], born on ([DEMOGRAPHIC_DATA]). I am [DEMOGRAPHIC_DATA] and I…" at bounding box center [1464, 216] width 189 height 156
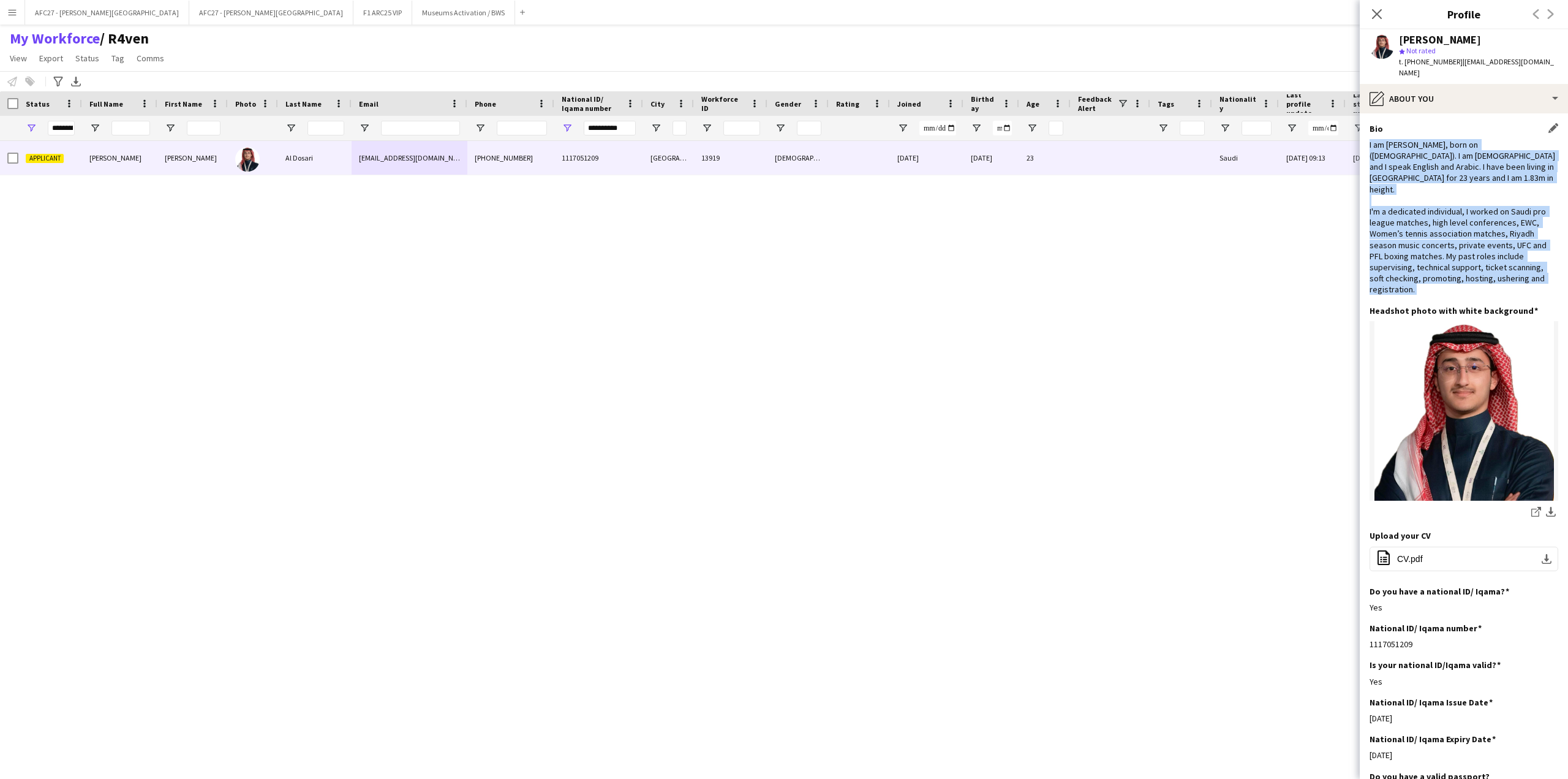
drag, startPoint x: 1450, startPoint y: 141, endPoint x: 1445, endPoint y: 200, distance: 59.2
click at [1445, 200] on div "I am [PERSON_NAME], born on ([DEMOGRAPHIC_DATA]). I am [DEMOGRAPHIC_DATA] and I…" at bounding box center [1464, 216] width 189 height 156
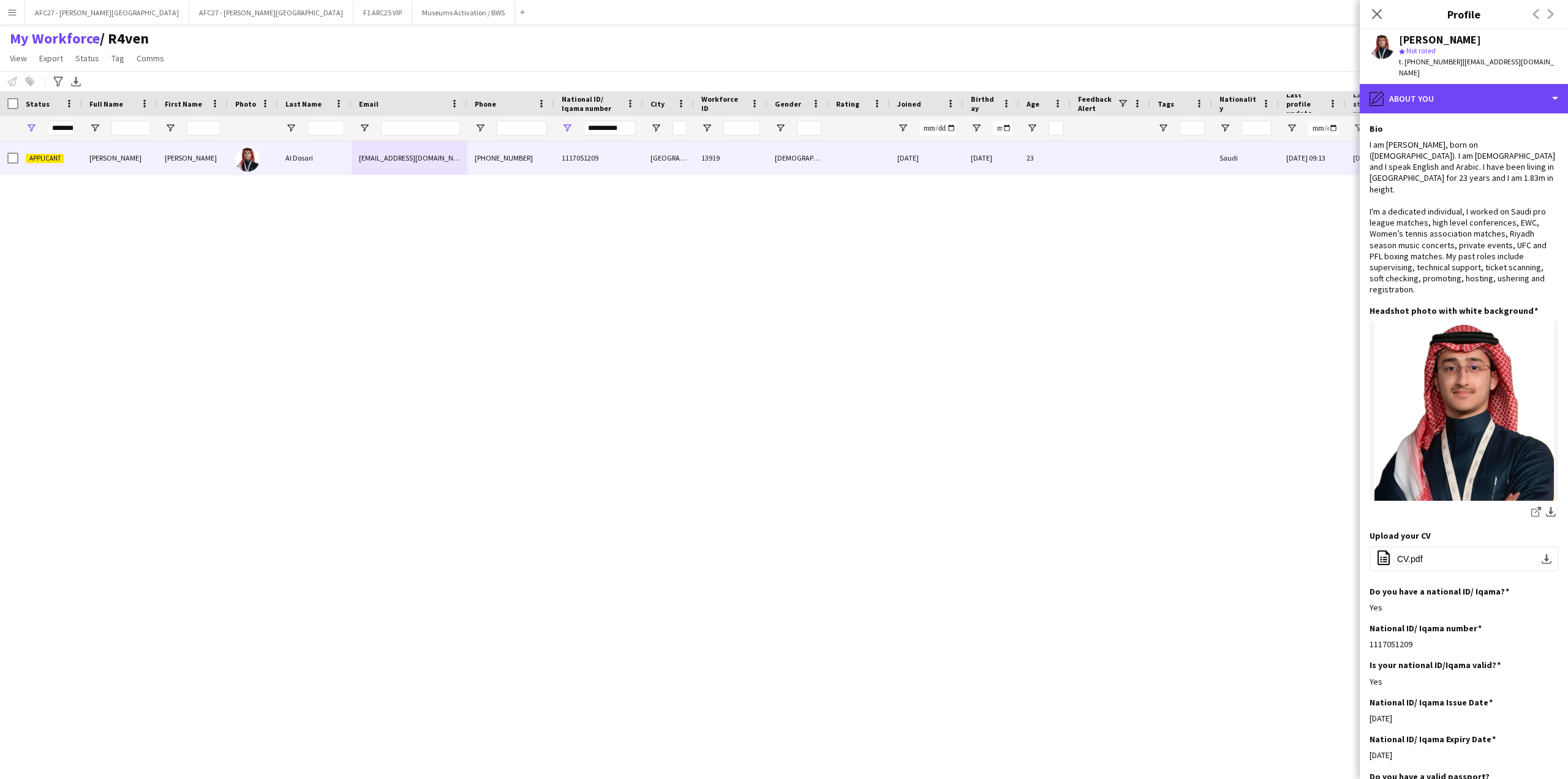
click at [1451, 98] on div "pencil4 About you" at bounding box center [1463, 98] width 209 height 29
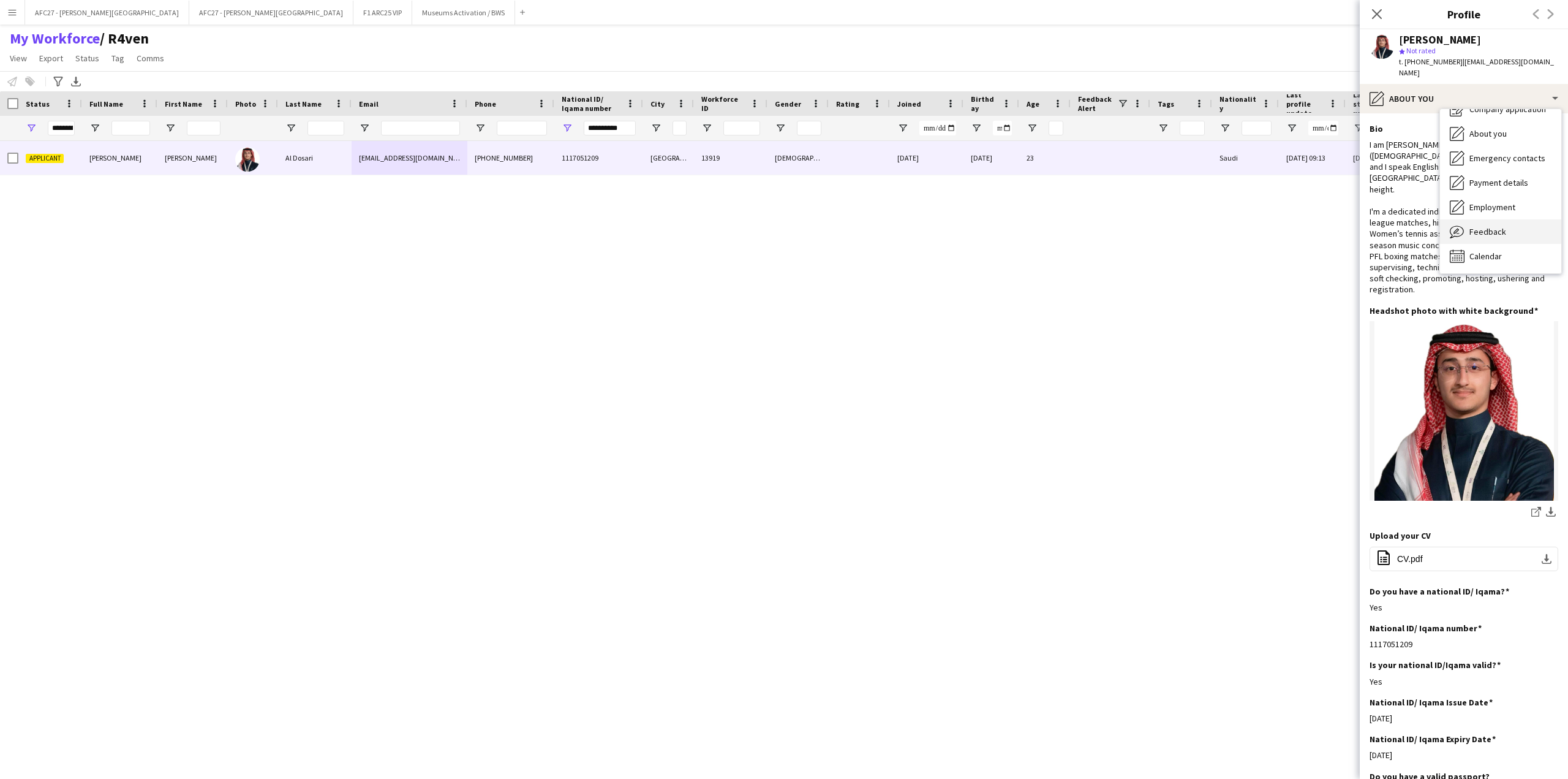
click at [1487, 226] on span "Feedback" at bounding box center [1487, 231] width 37 height 11
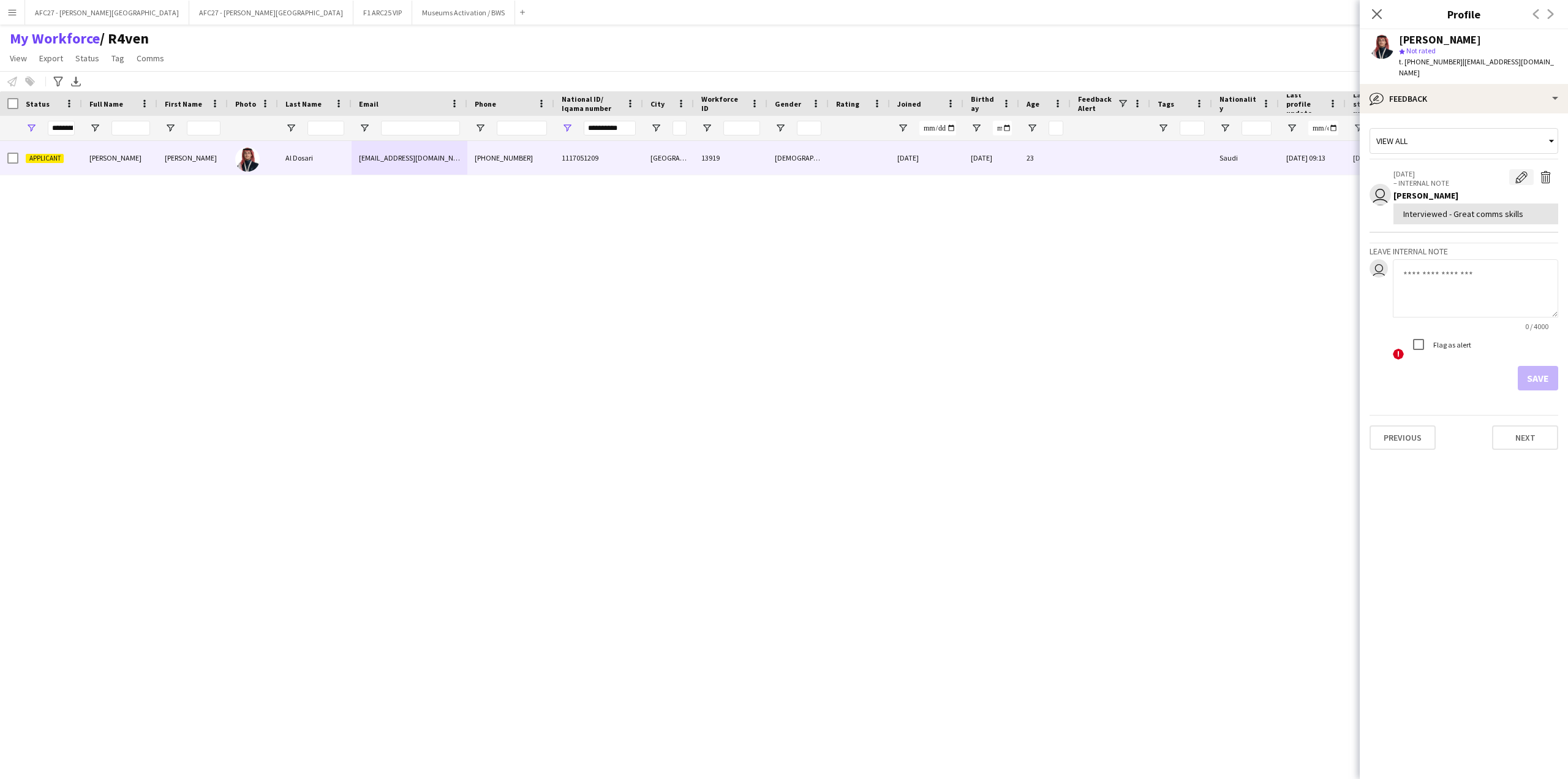
click at [1512, 169] on button "Edit internal note" at bounding box center [1522, 177] width 25 height 16
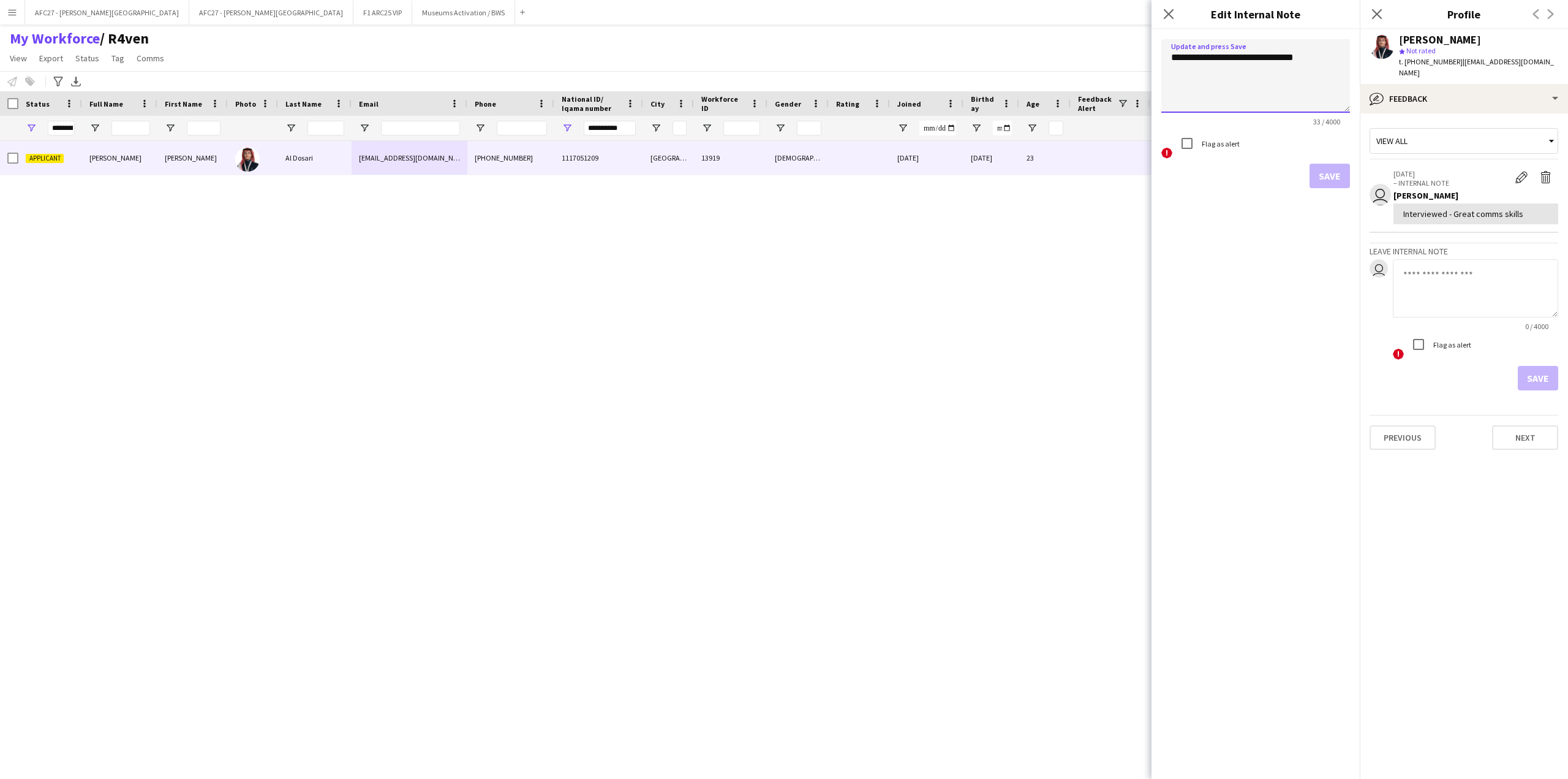
click at [1337, 65] on textarea "**********" at bounding box center [1256, 76] width 189 height 74
type textarea "**********"
click at [1313, 172] on button "Save" at bounding box center [1329, 176] width 41 height 25
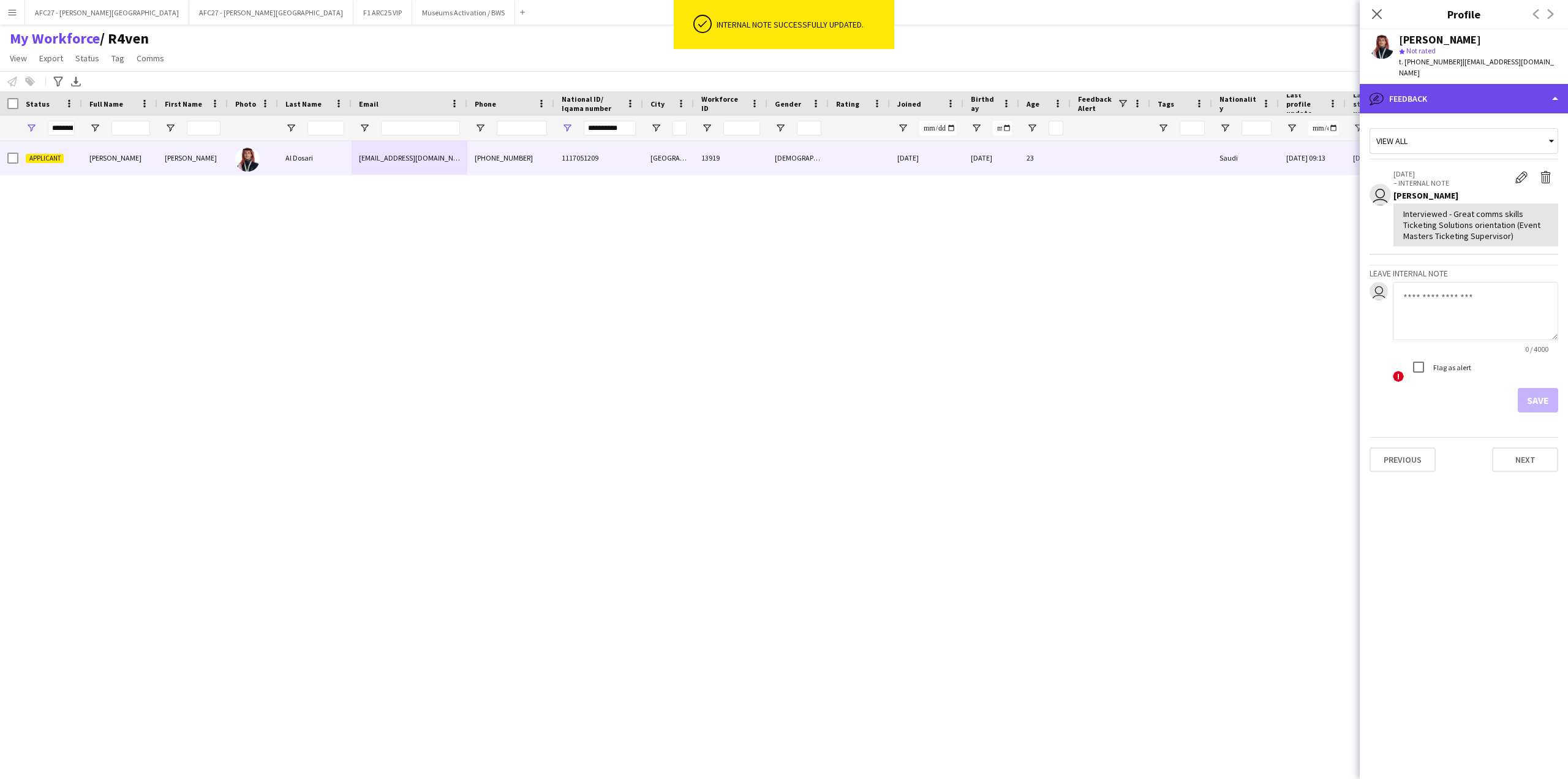
click at [1401, 98] on div "bubble-pencil Feedback" at bounding box center [1463, 98] width 209 height 29
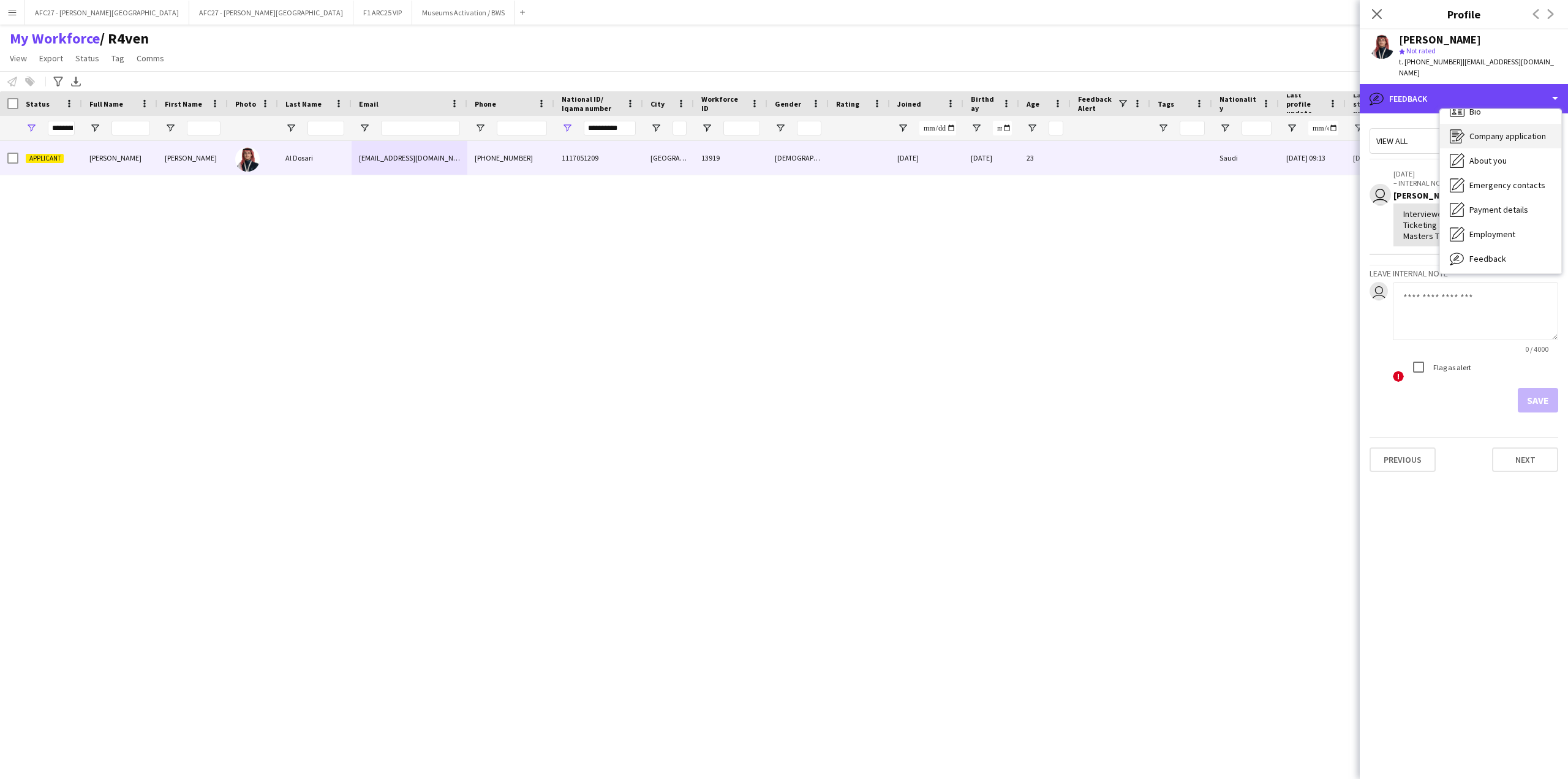
scroll to position [0, 0]
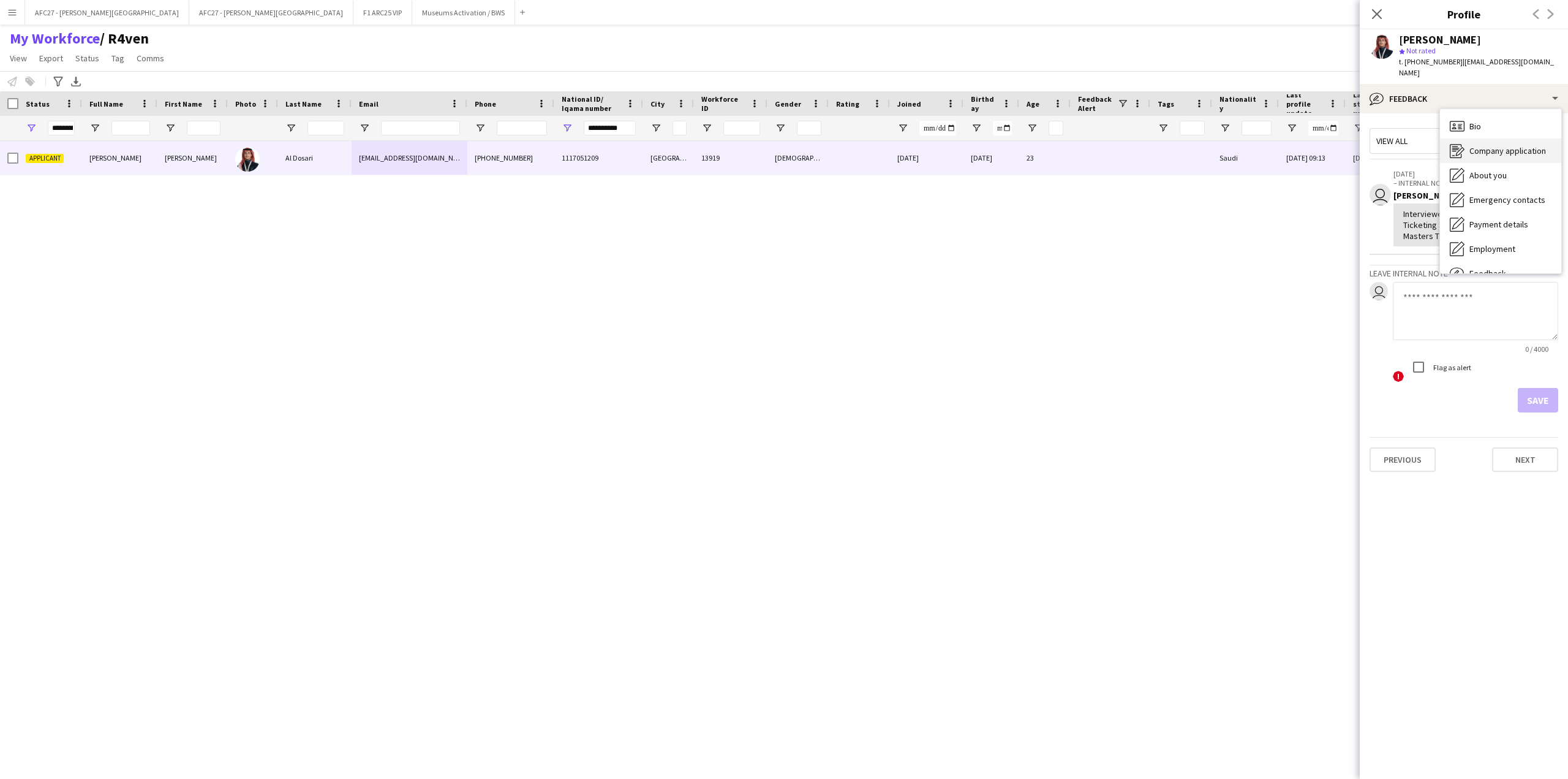
click at [1461, 114] on div "Bio Bio" at bounding box center [1500, 127] width 121 height 25
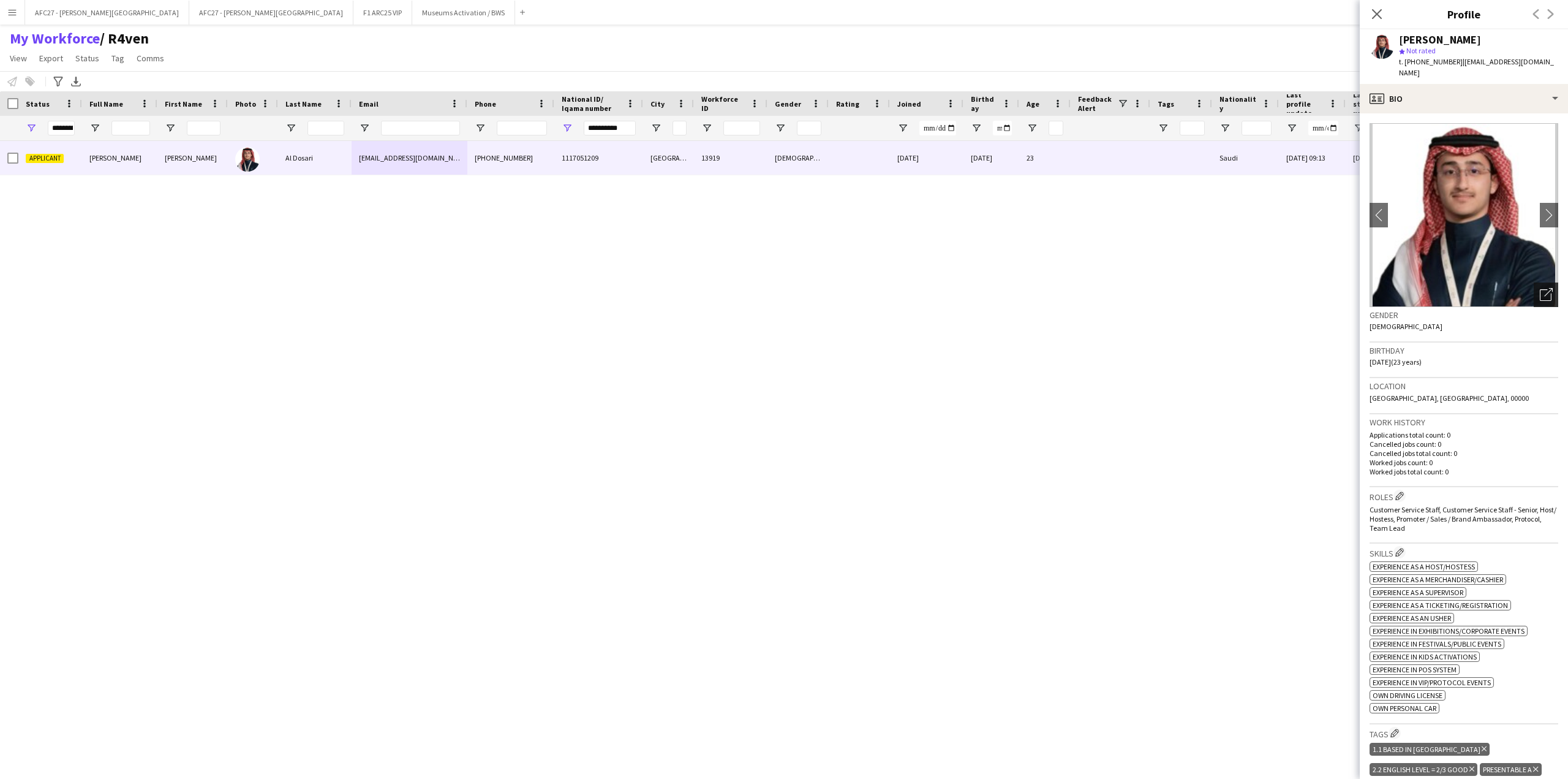
click at [1540, 288] on icon "Open photos pop-in" at bounding box center [1546, 295] width 13 height 13
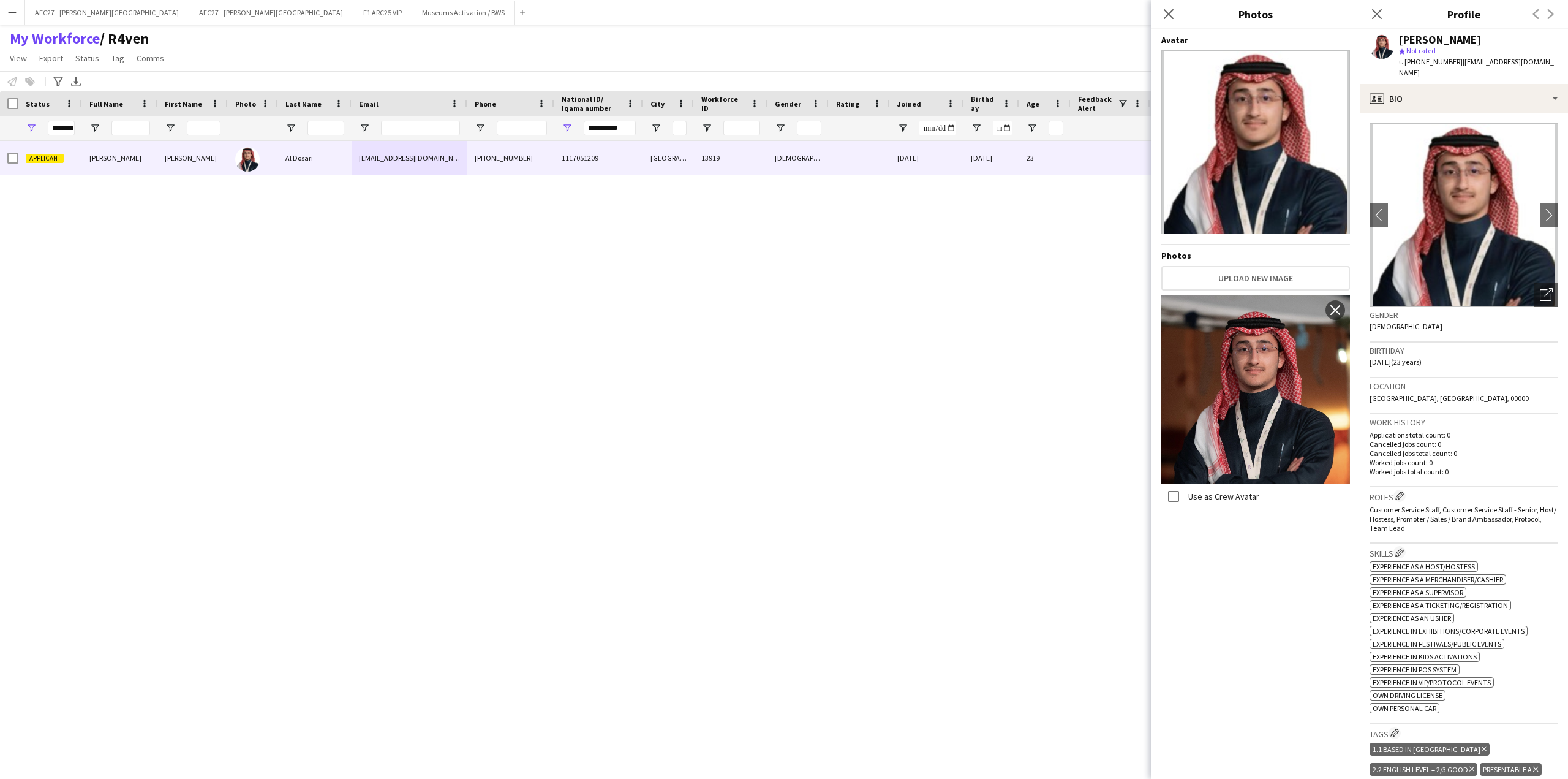
click at [1419, 357] on span "[DATE] (23 years)" at bounding box center [1395, 362] width 52 height 9
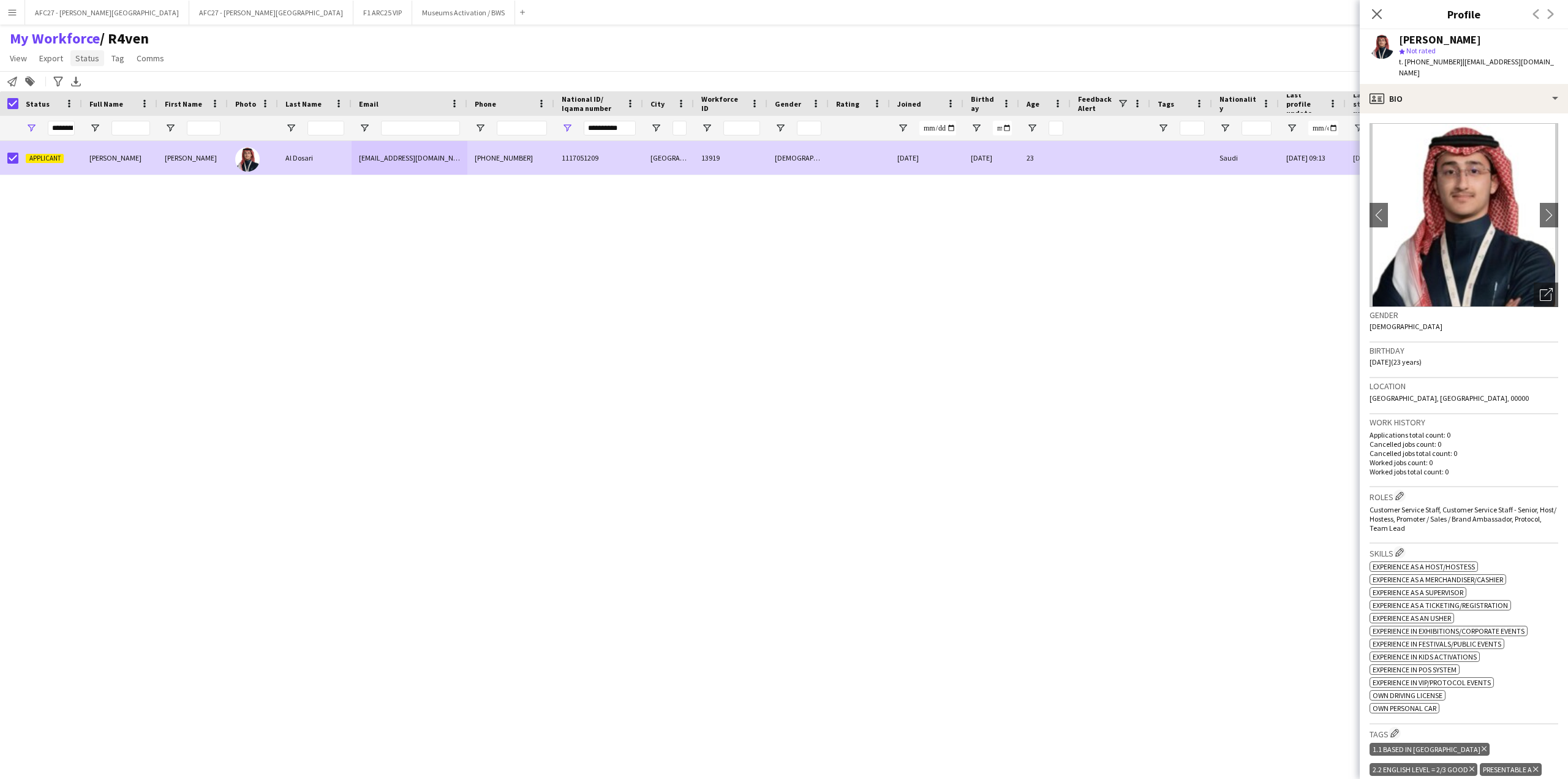
click at [84, 59] on span "Status" at bounding box center [87, 59] width 24 height 11
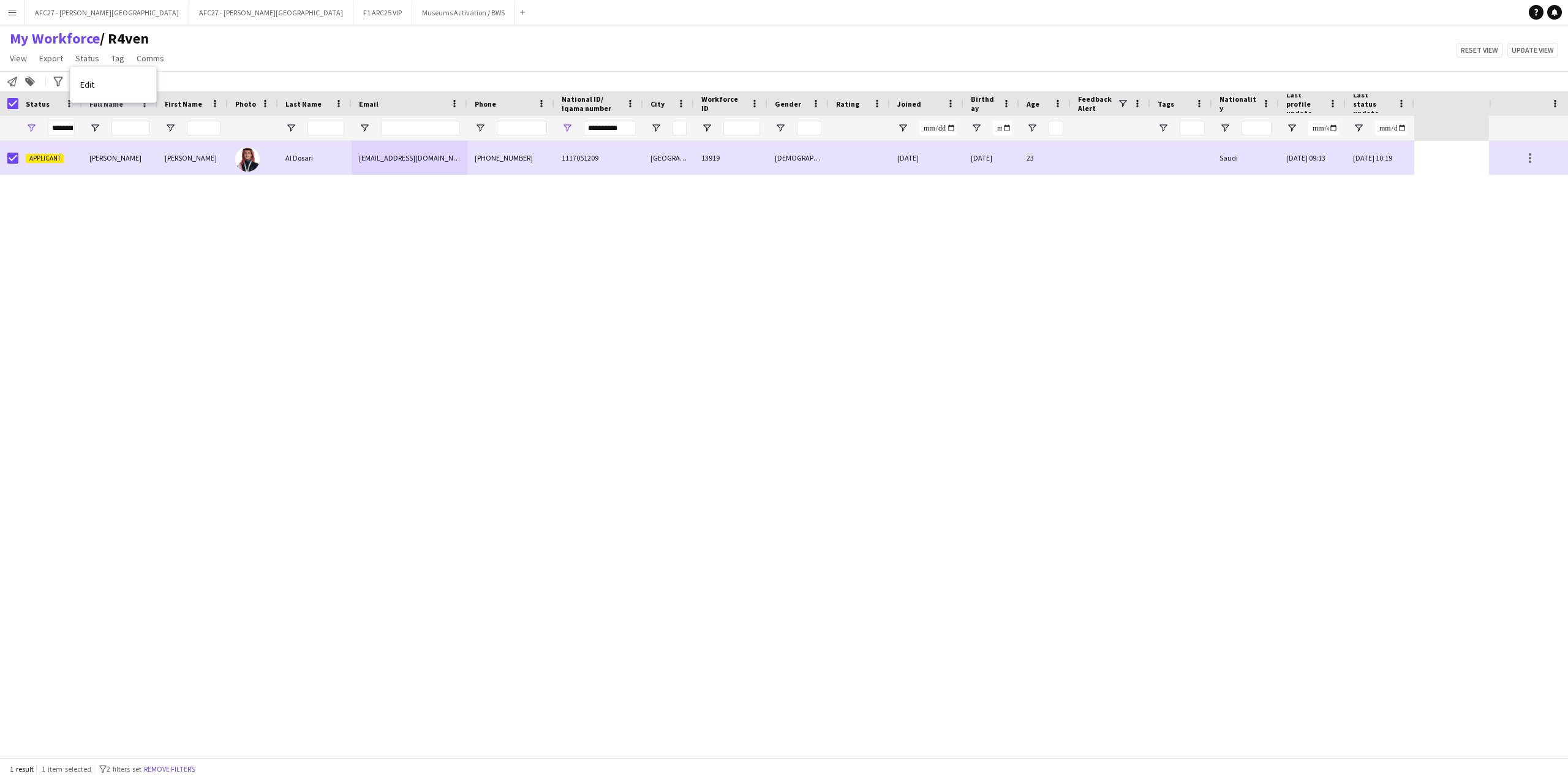
click at [93, 77] on link "Edit" at bounding box center [113, 84] width 86 height 25
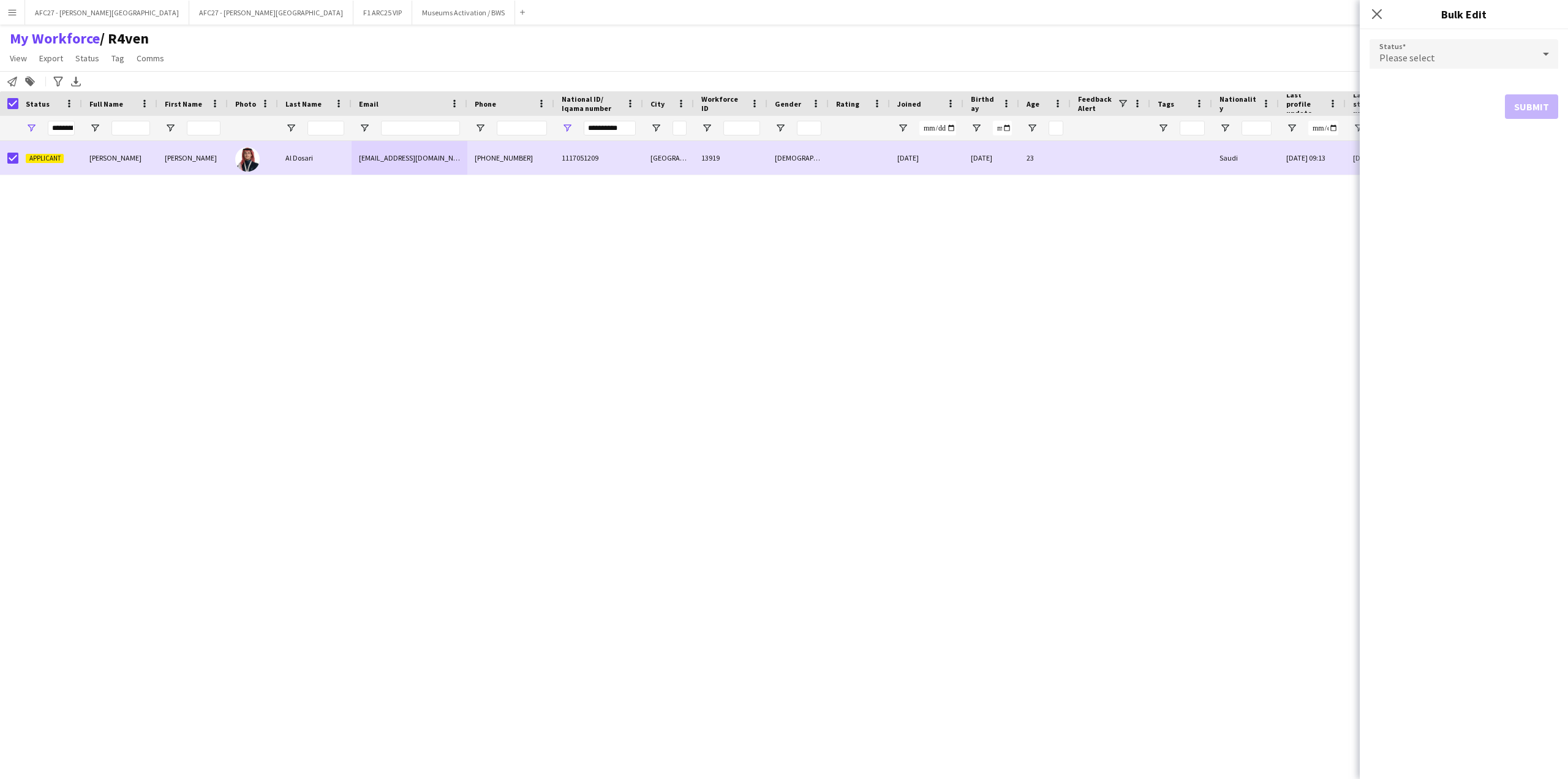
drag, startPoint x: 497, startPoint y: 90, endPoint x: 583, endPoint y: 91, distance: 86.0
click at [581, 91] on main "My Workforce / R4ven View Views Default view R4ven New view Update view Delete …" at bounding box center [784, 393] width 1568 height 737
click at [1455, 46] on div "Please select" at bounding box center [1452, 54] width 164 height 29
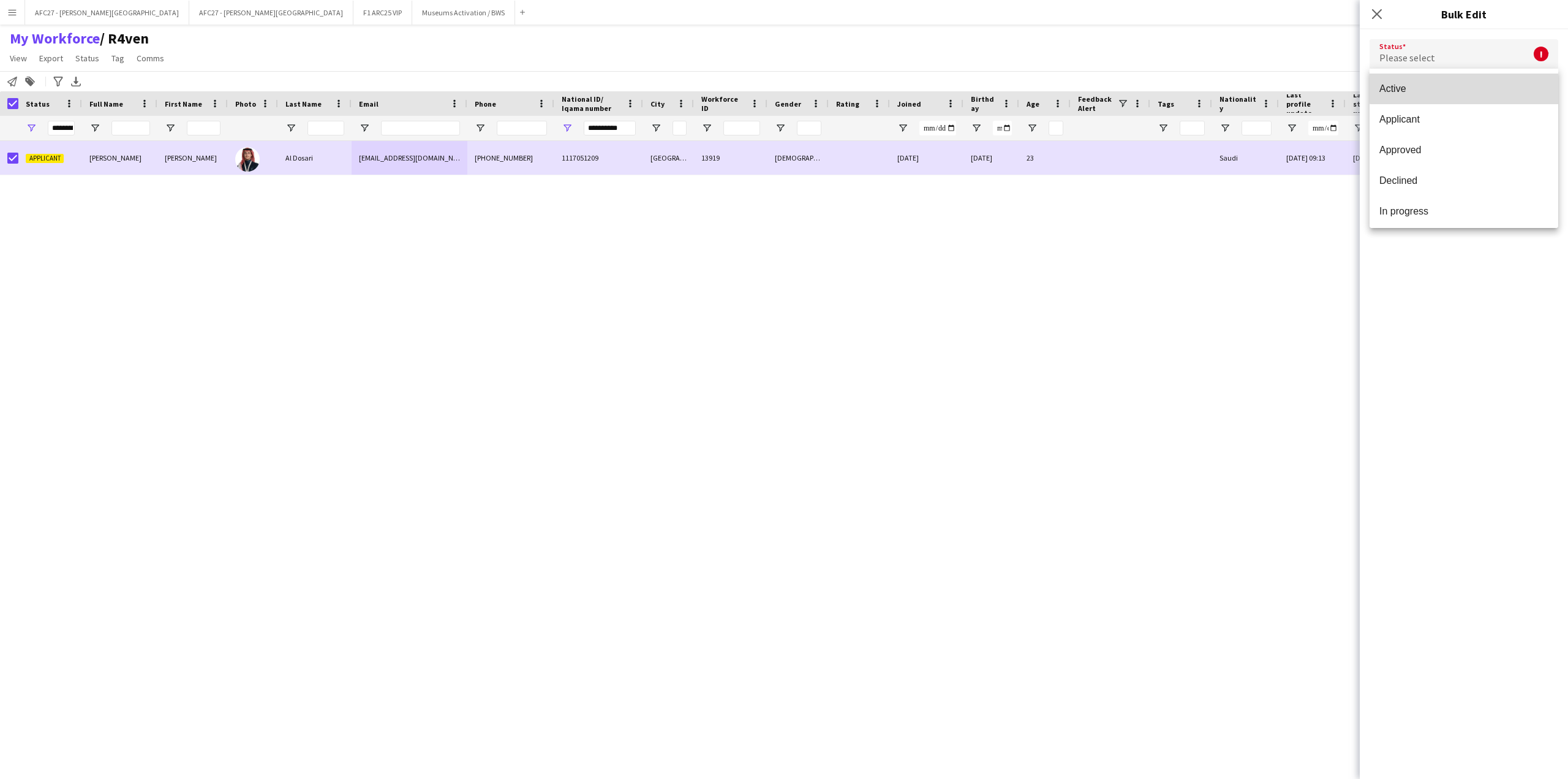
click at [1464, 82] on mat-option "Active" at bounding box center [1464, 89] width 189 height 30
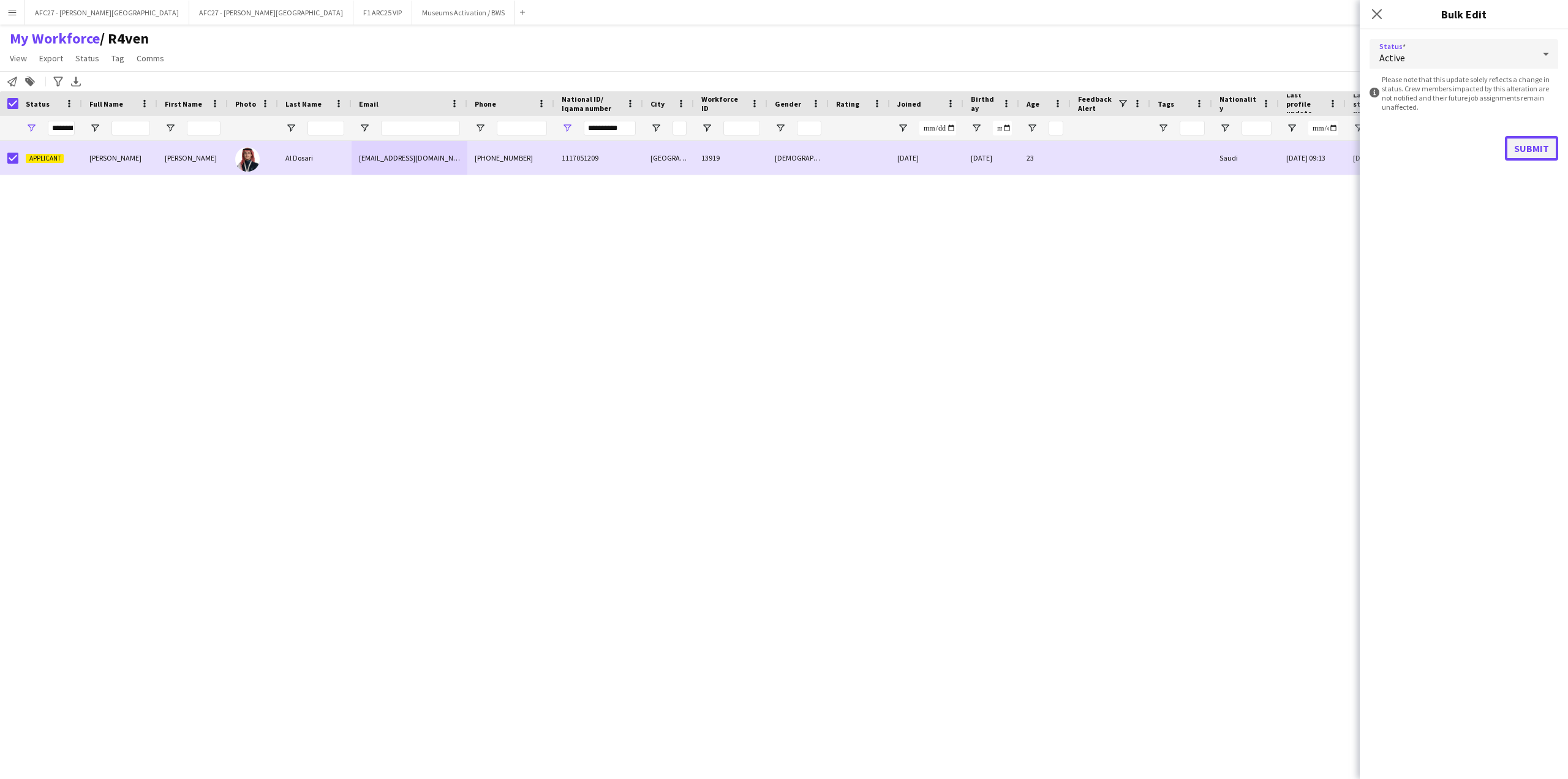
click at [1510, 152] on button "Submit" at bounding box center [1531, 148] width 53 height 25
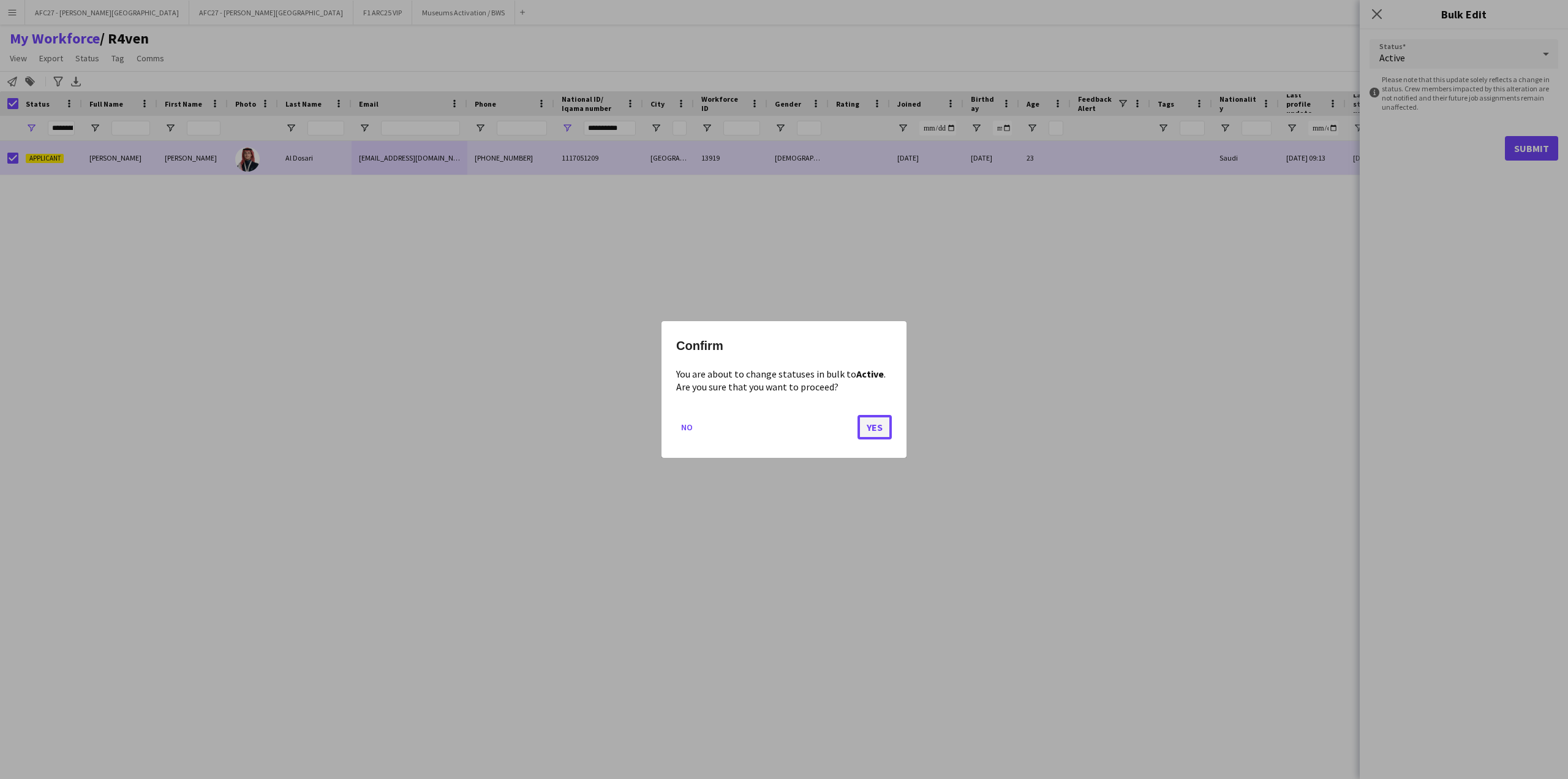
click at [877, 430] on button "Yes" at bounding box center [874, 427] width 34 height 25
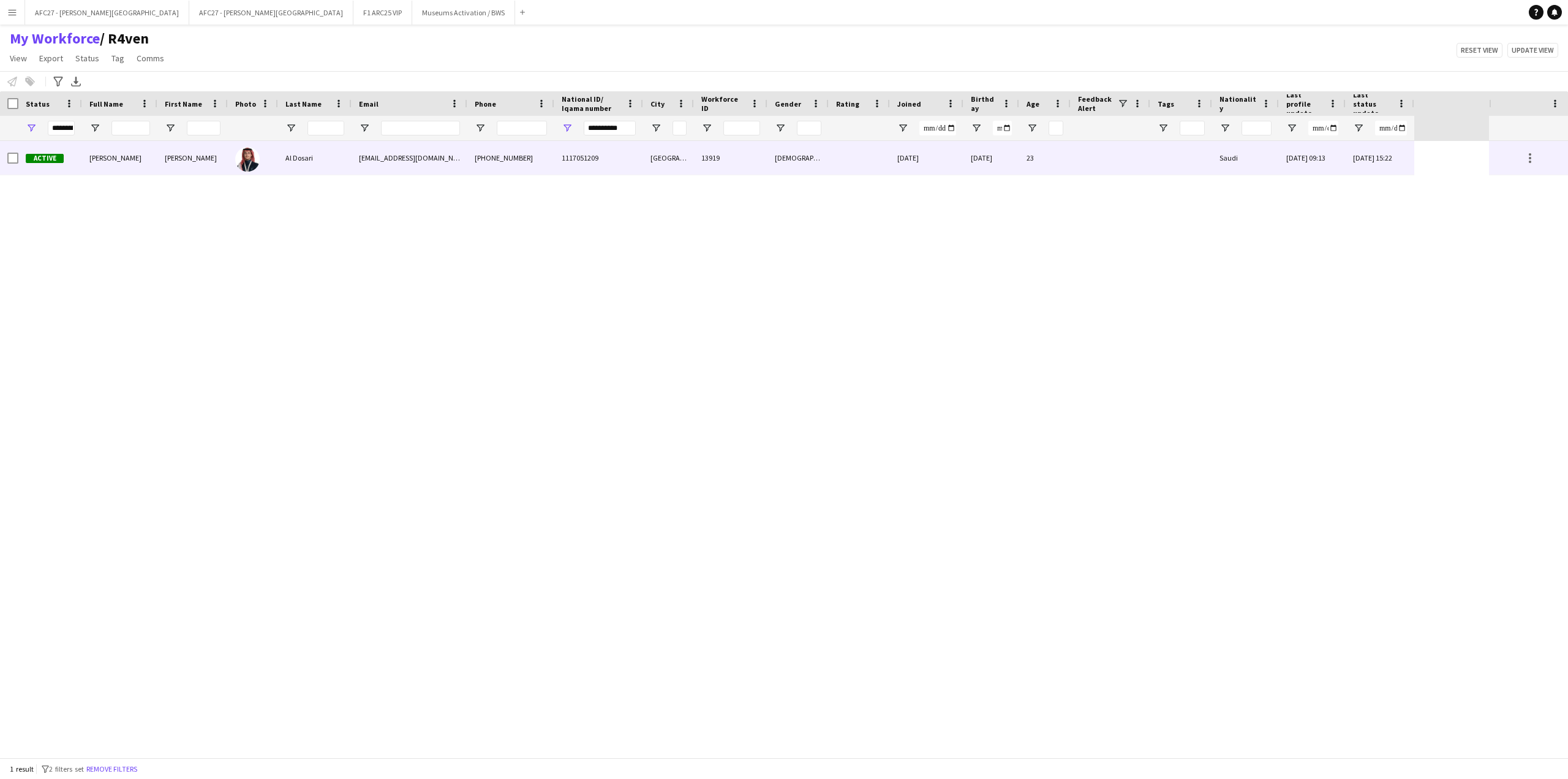
click at [43, 161] on div "Active" at bounding box center [49, 158] width 63 height 34
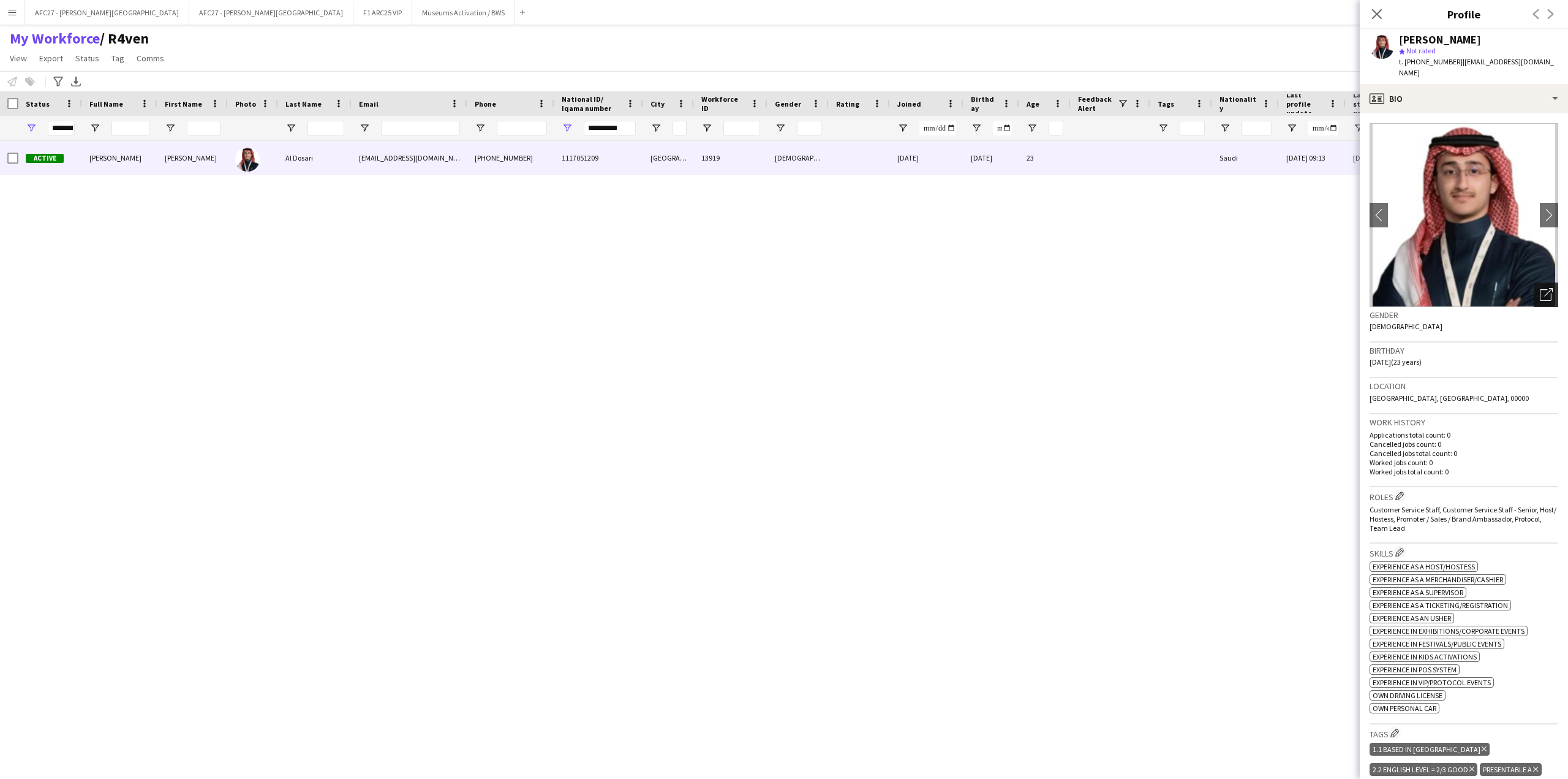
click at [1540, 291] on div "Open photos pop-in" at bounding box center [1546, 295] width 25 height 25
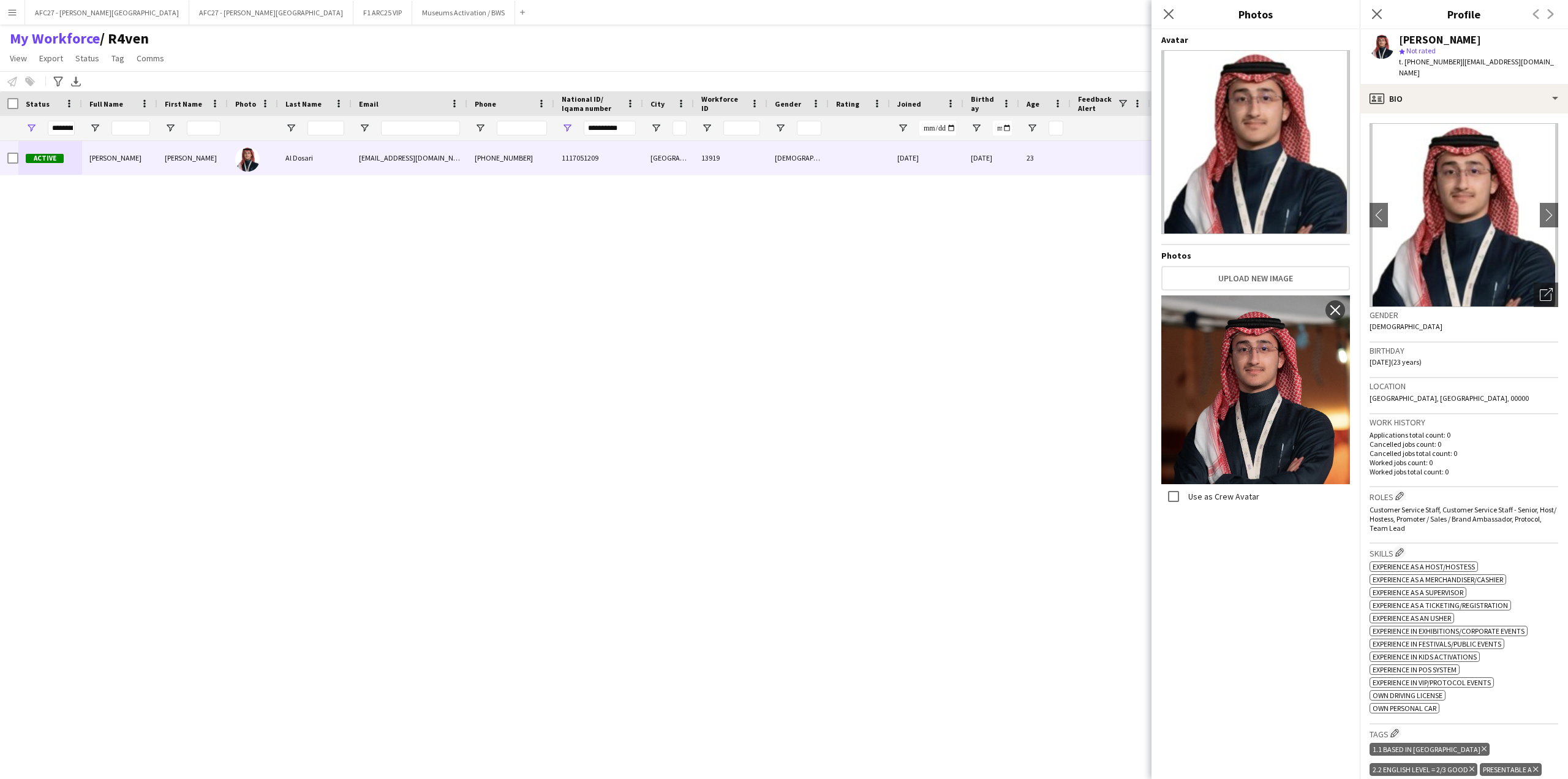
click at [1411, 381] on h3 "Location" at bounding box center [1464, 386] width 189 height 11
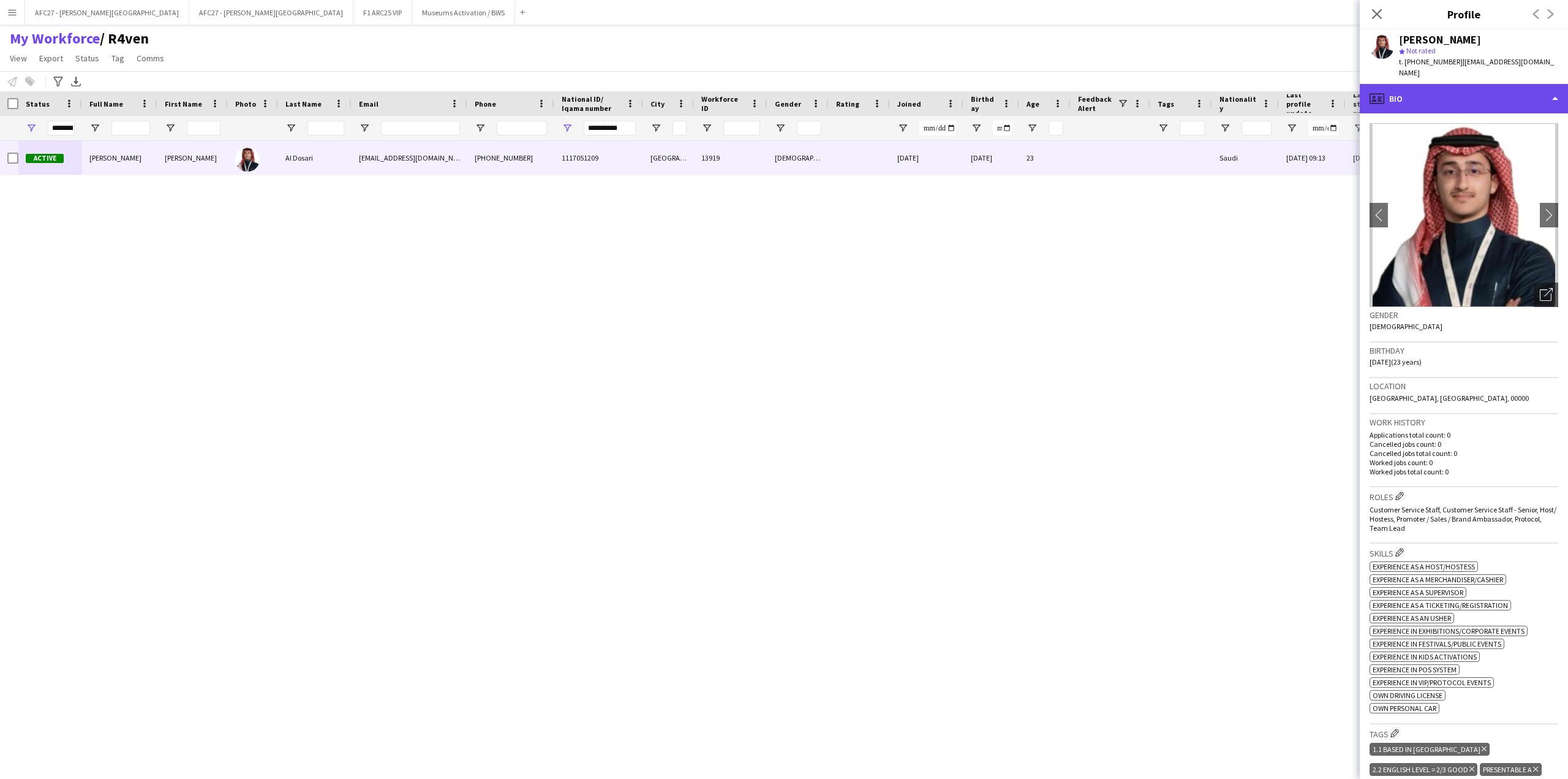
click at [1426, 95] on div "profile Bio" at bounding box center [1463, 98] width 209 height 29
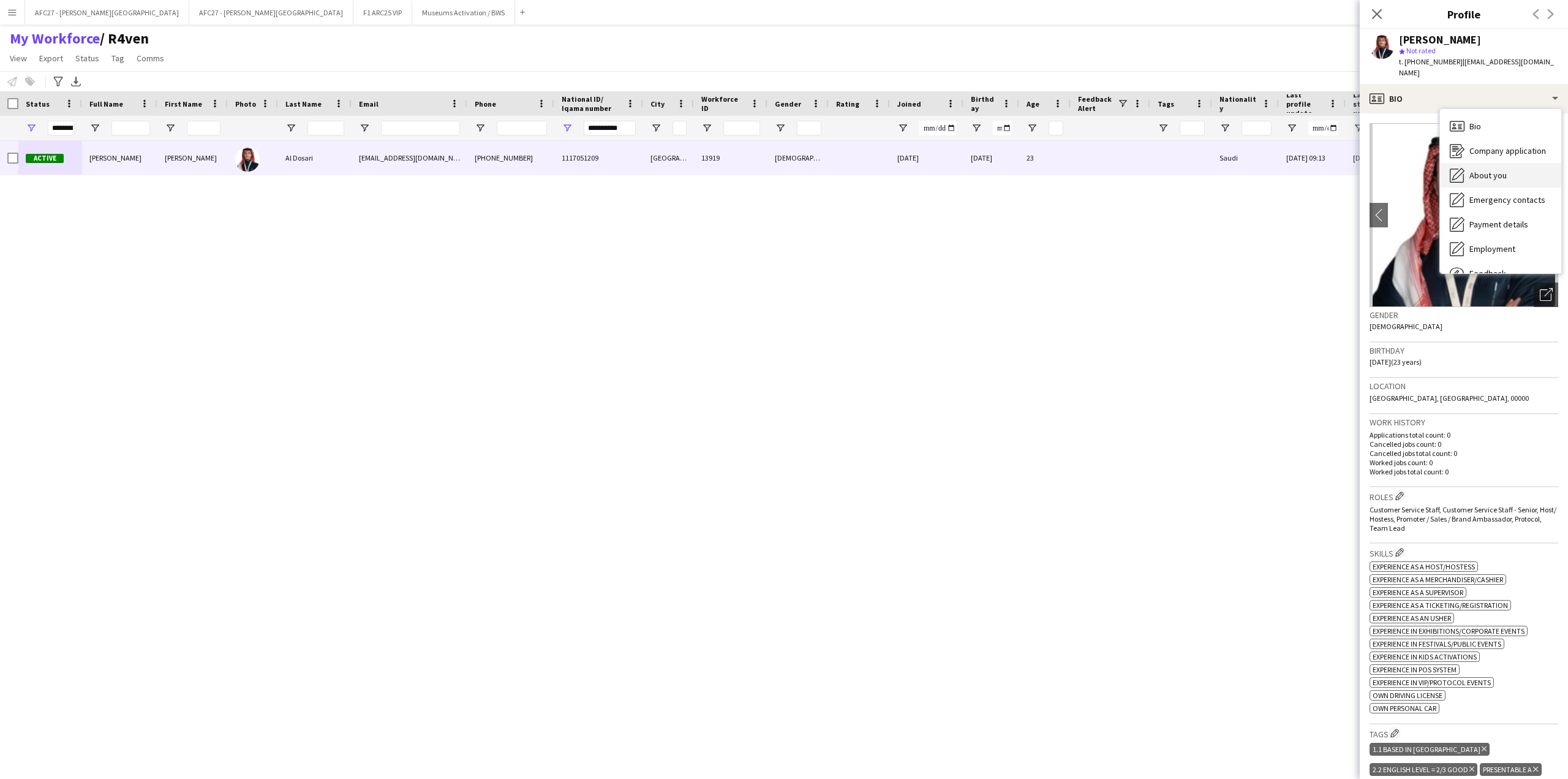
click at [1458, 168] on icon at bounding box center [1458, 174] width 12 height 12
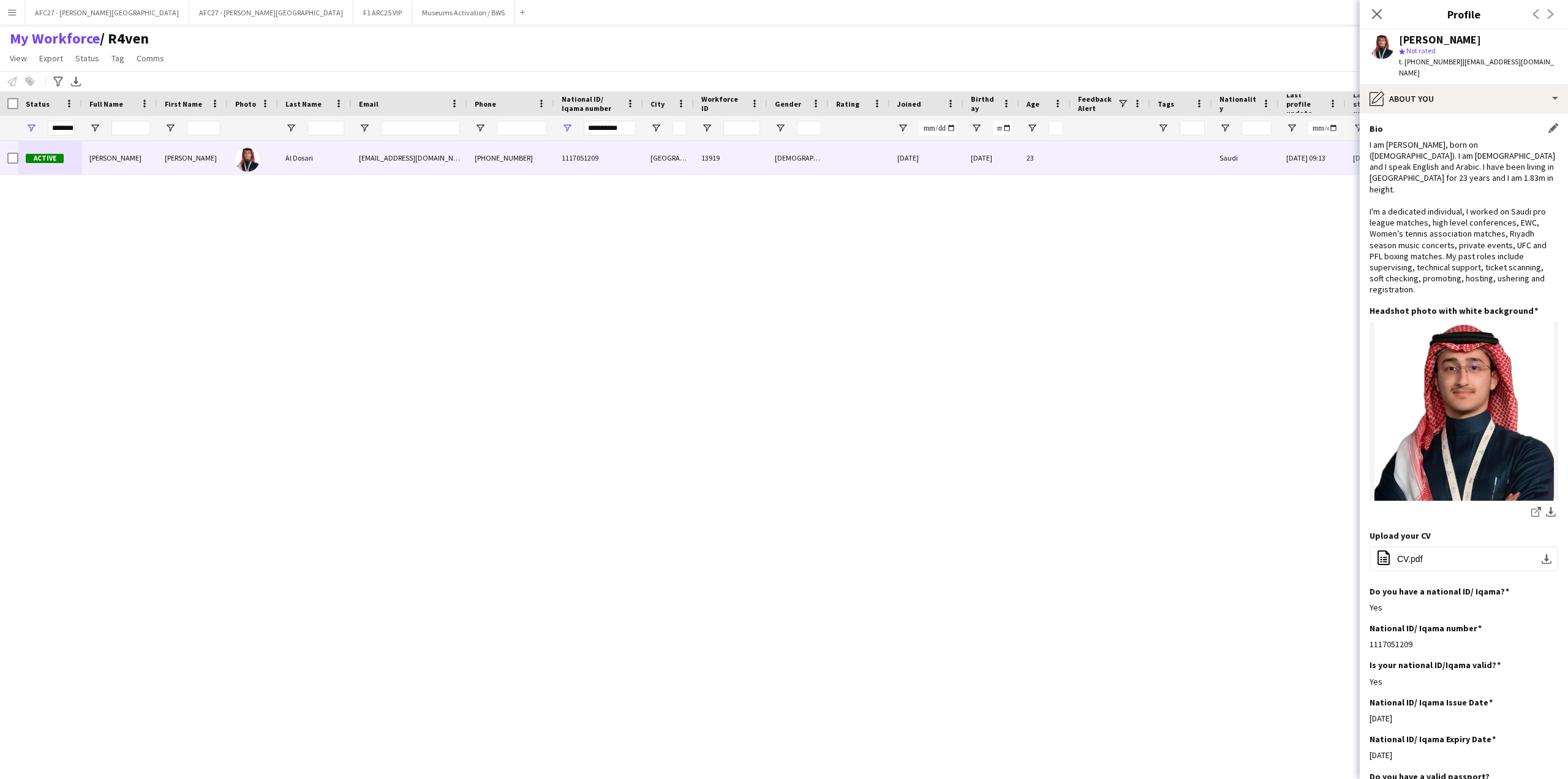
click at [1419, 139] on div "I am [PERSON_NAME], born on ([DEMOGRAPHIC_DATA]). I am [DEMOGRAPHIC_DATA] and I…" at bounding box center [1464, 216] width 189 height 156
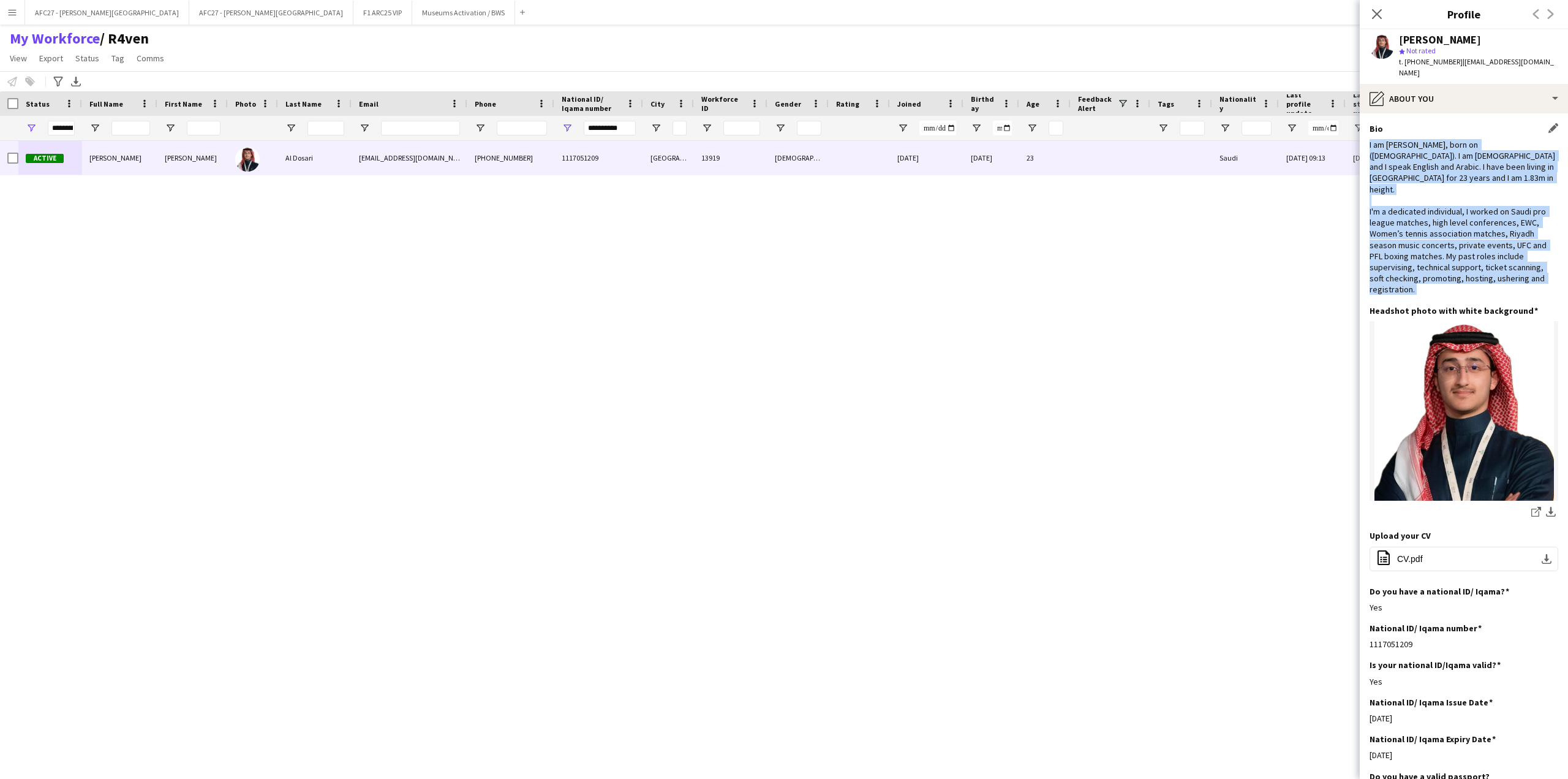
drag, startPoint x: 1419, startPoint y: 136, endPoint x: 1419, endPoint y: 205, distance: 69.0
click at [1419, 205] on div "I am [PERSON_NAME], born on ([DEMOGRAPHIC_DATA]). I am [DEMOGRAPHIC_DATA] and I…" at bounding box center [1464, 216] width 189 height 156
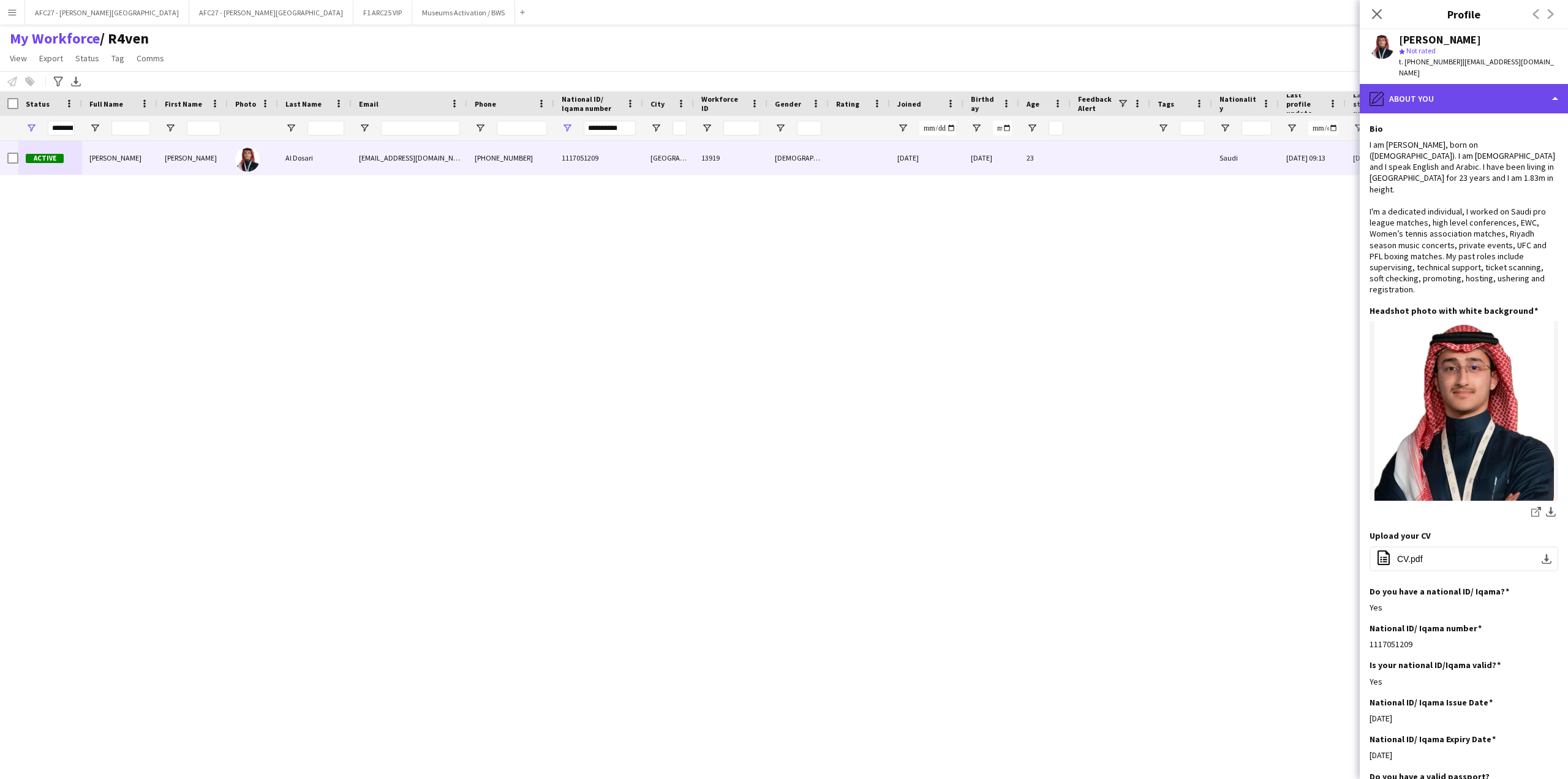
click at [1474, 93] on div "pencil4 About you" at bounding box center [1463, 98] width 209 height 29
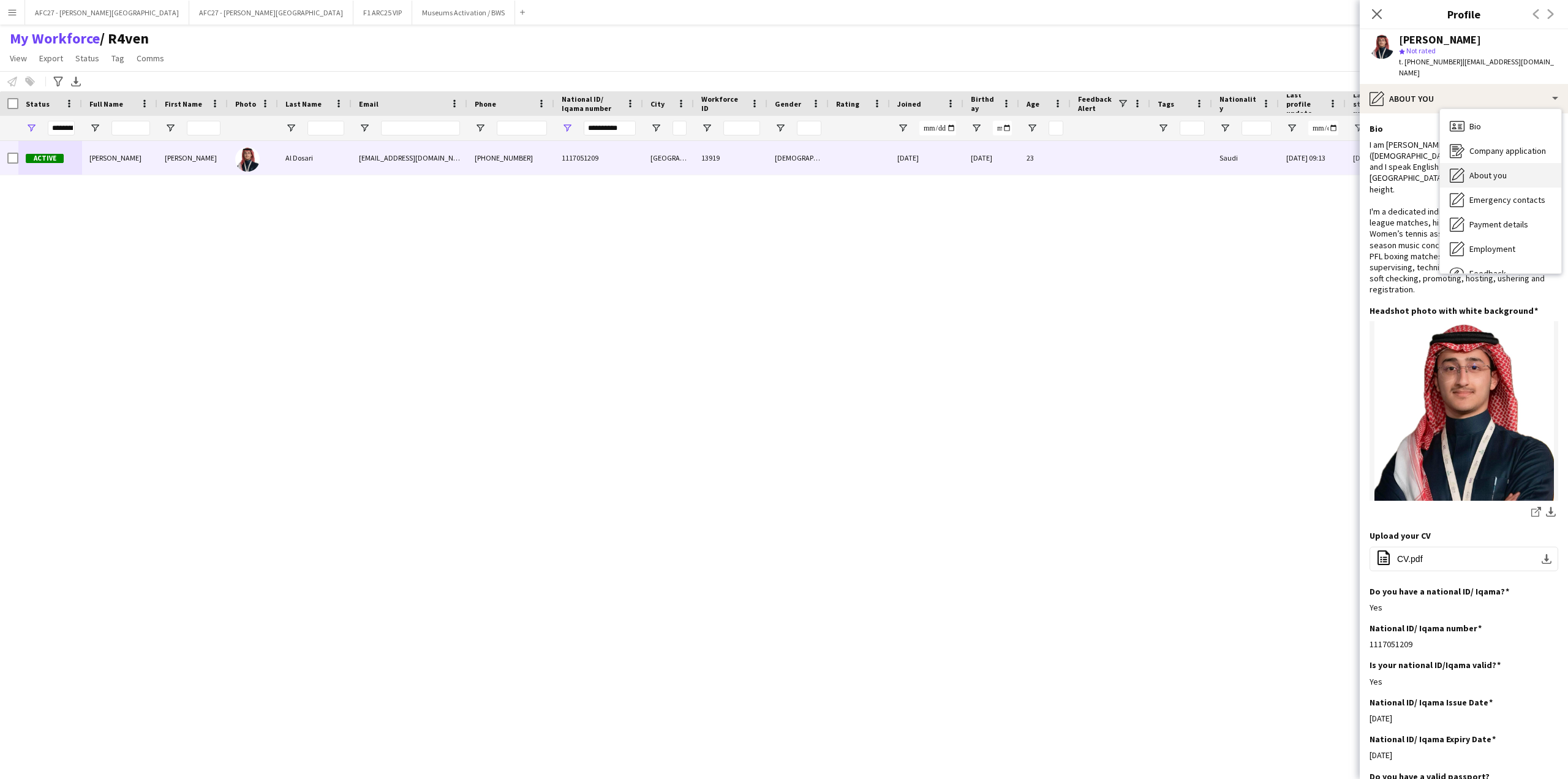
click at [1473, 170] on span "About you" at bounding box center [1488, 176] width 38 height 11
click at [1437, 139] on div "I am [PERSON_NAME], born on ([DEMOGRAPHIC_DATA]). I am [DEMOGRAPHIC_DATA] and I…" at bounding box center [1464, 216] width 189 height 156
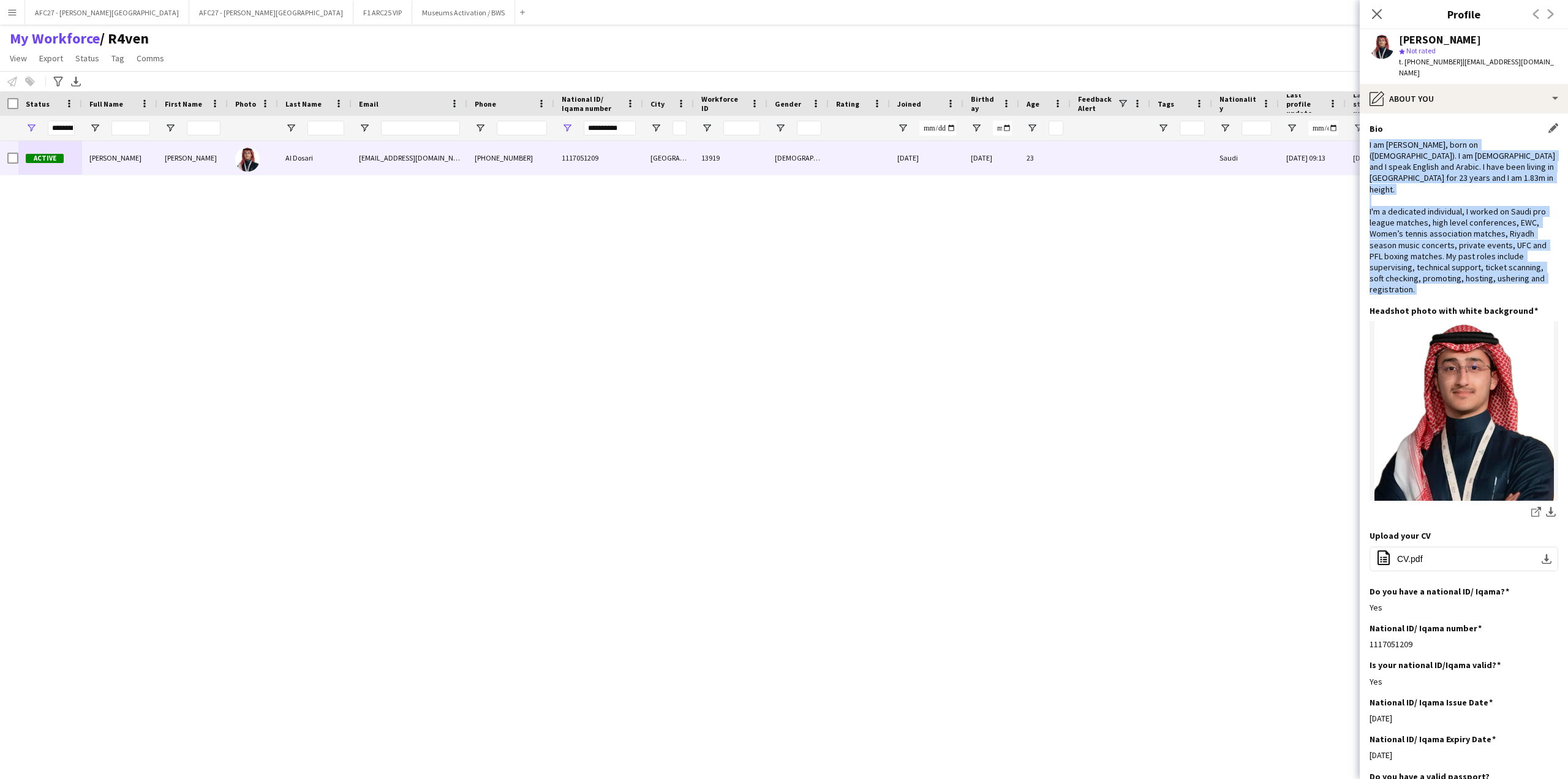
drag, startPoint x: 1437, startPoint y: 136, endPoint x: 1435, endPoint y: 220, distance: 84.0
click at [1435, 220] on div "I am [PERSON_NAME], born on ([DEMOGRAPHIC_DATA]). I am [DEMOGRAPHIC_DATA] and I…" at bounding box center [1464, 216] width 189 height 156
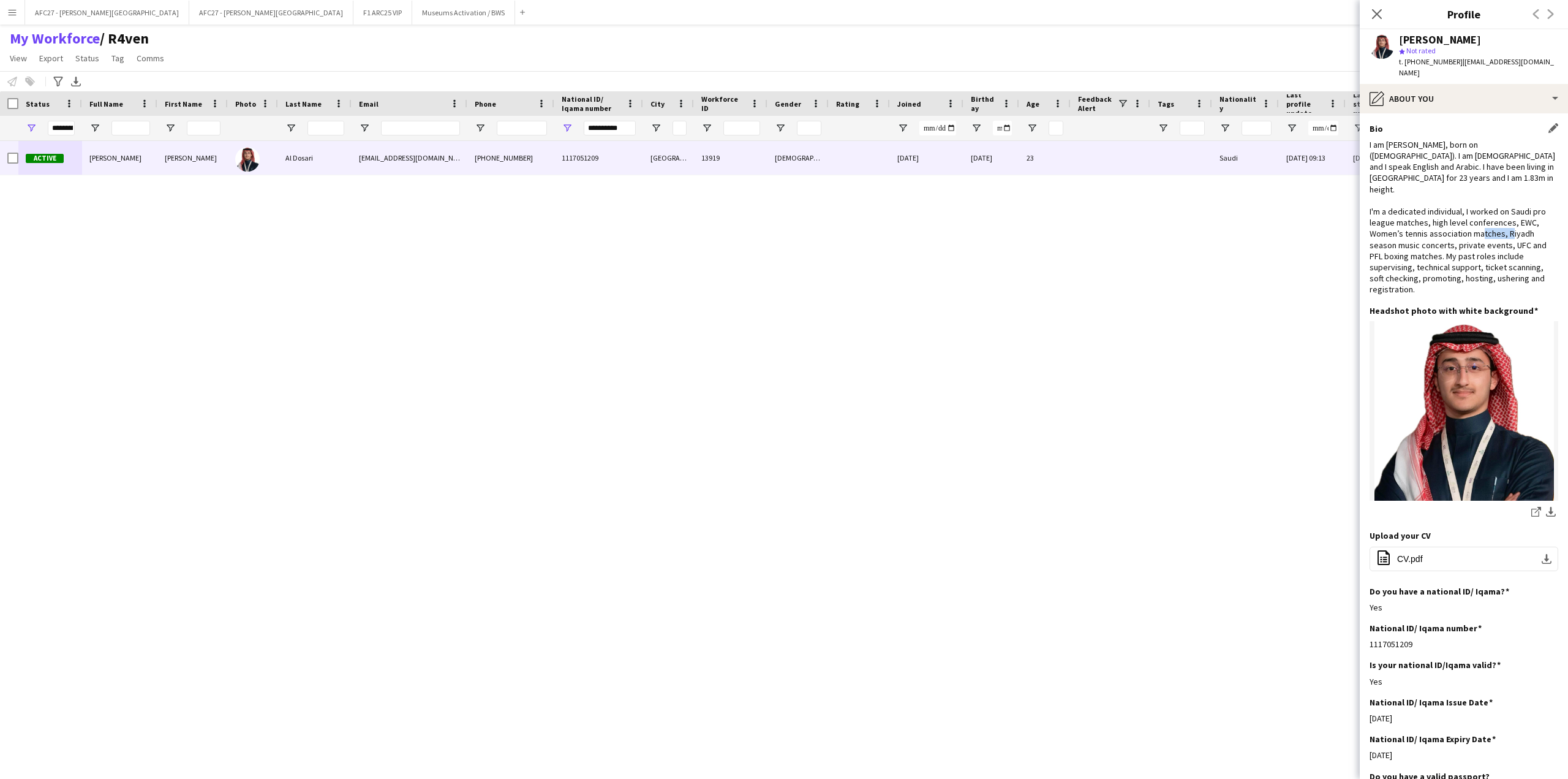
click at [1435, 220] on div "I am [PERSON_NAME], born on ([DEMOGRAPHIC_DATA]). I am [DEMOGRAPHIC_DATA] and I…" at bounding box center [1464, 216] width 189 height 156
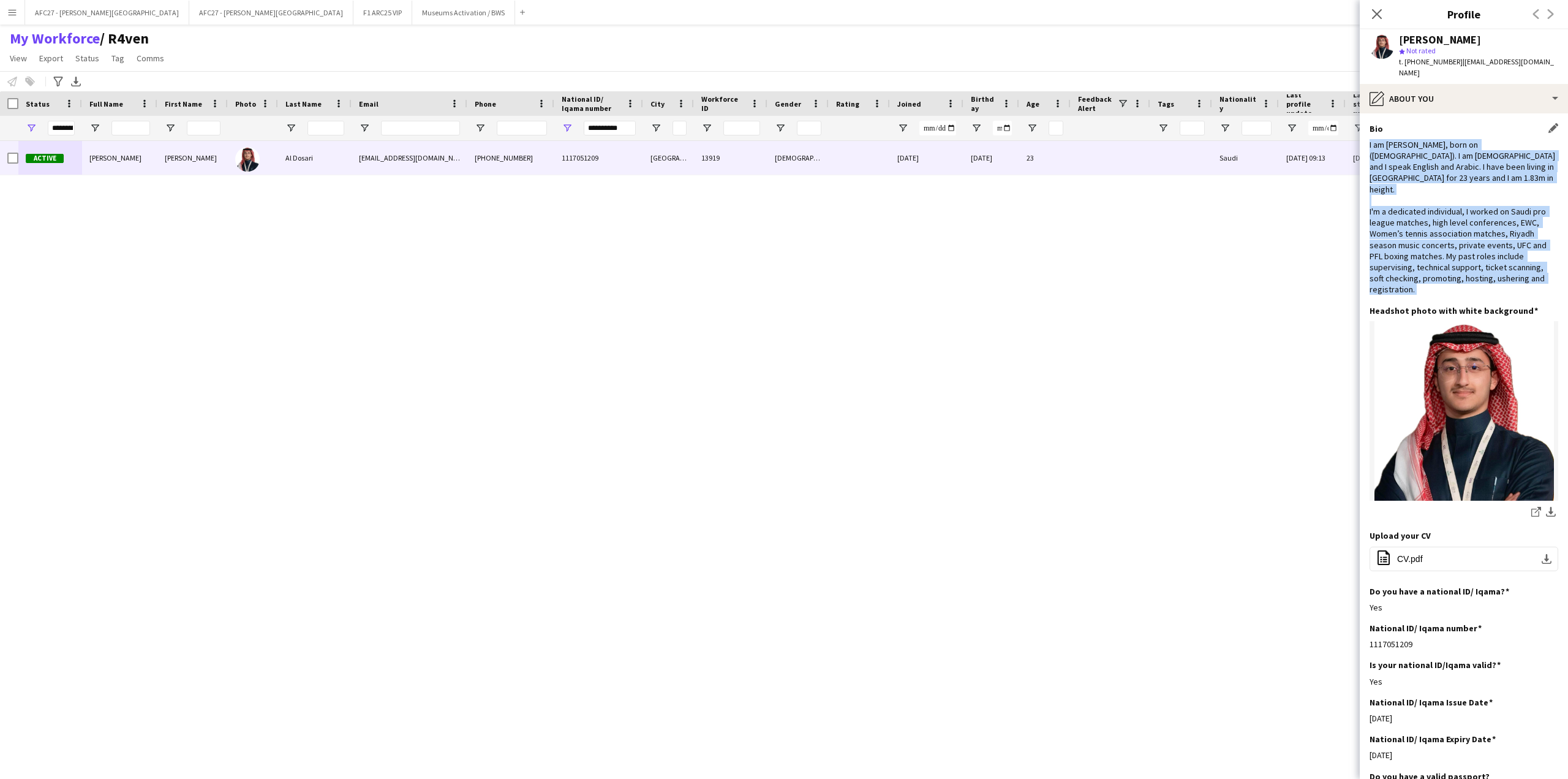
drag, startPoint x: 1435, startPoint y: 220, endPoint x: 1438, endPoint y: 149, distance: 71.1
click at [1438, 149] on div "I am [PERSON_NAME], born on ([DEMOGRAPHIC_DATA]). I am [DEMOGRAPHIC_DATA] and I…" at bounding box center [1464, 216] width 189 height 156
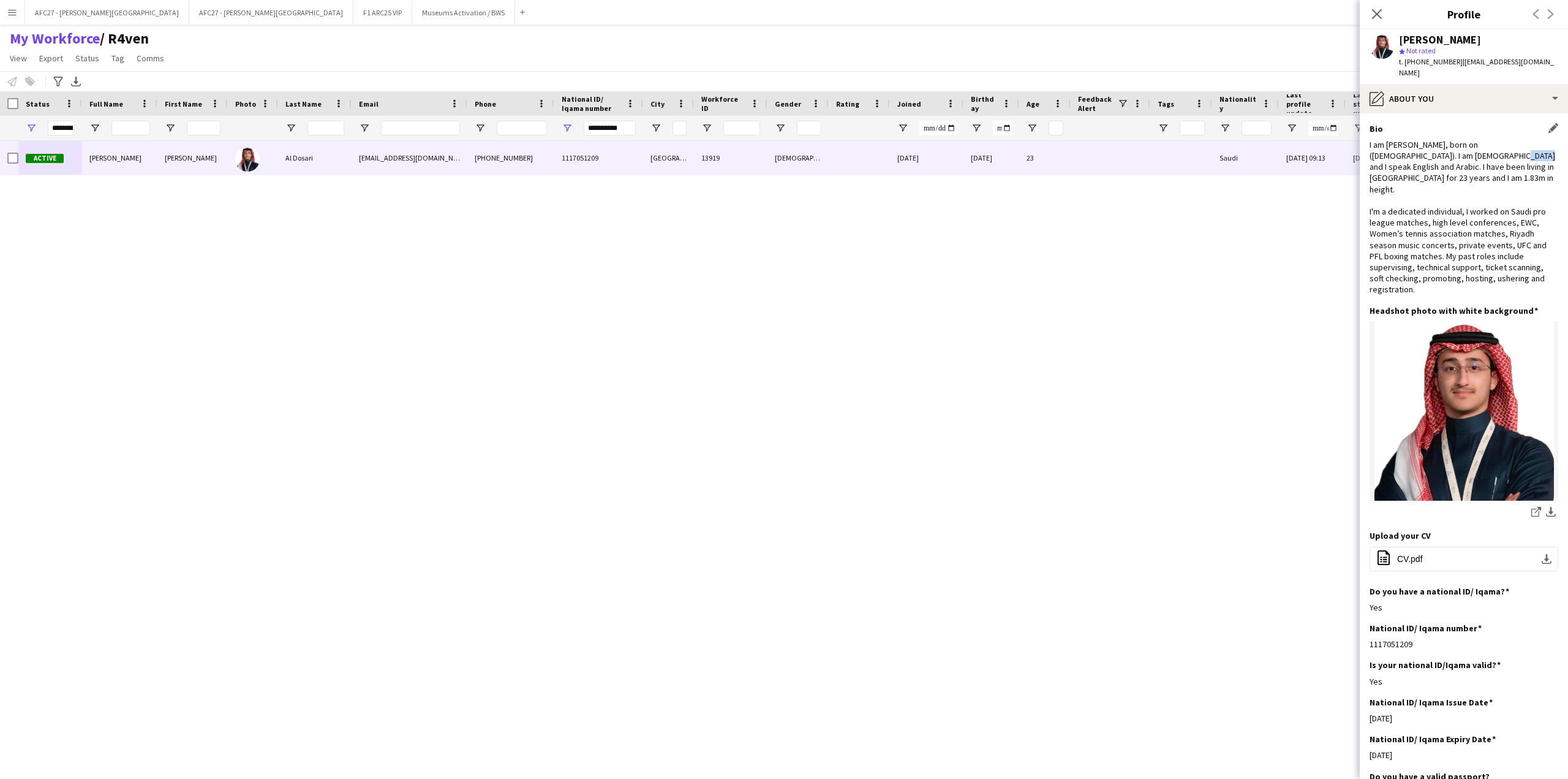
click at [1438, 149] on div "I am [PERSON_NAME], born on ([DEMOGRAPHIC_DATA]). I am [DEMOGRAPHIC_DATA] and I…" at bounding box center [1464, 216] width 189 height 156
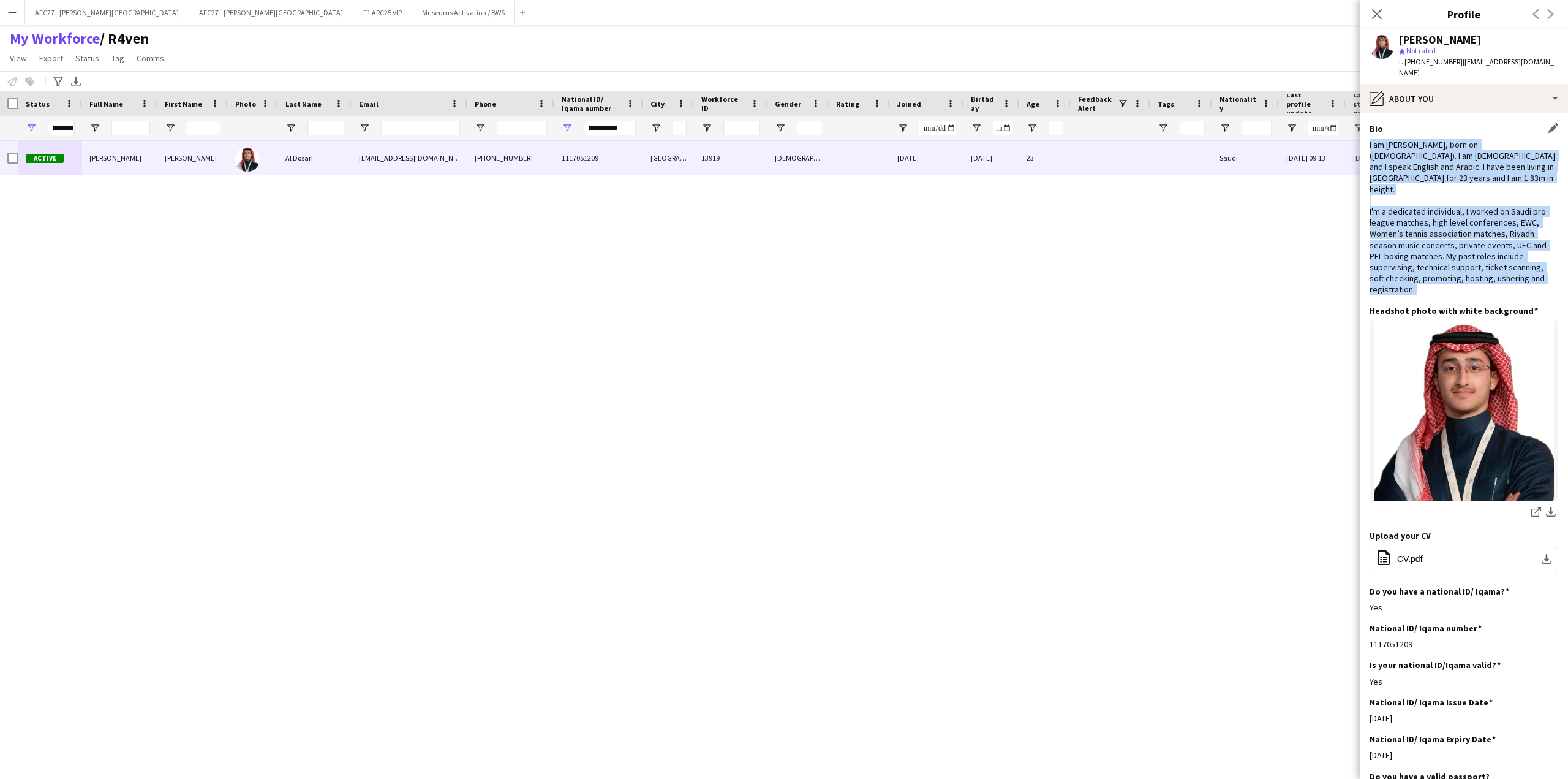
drag, startPoint x: 1438, startPoint y: 149, endPoint x: 1436, endPoint y: 246, distance: 97.0
click at [1436, 246] on div "I am [PERSON_NAME], born on ([DEMOGRAPHIC_DATA]). I am [DEMOGRAPHIC_DATA] and I…" at bounding box center [1464, 216] width 189 height 156
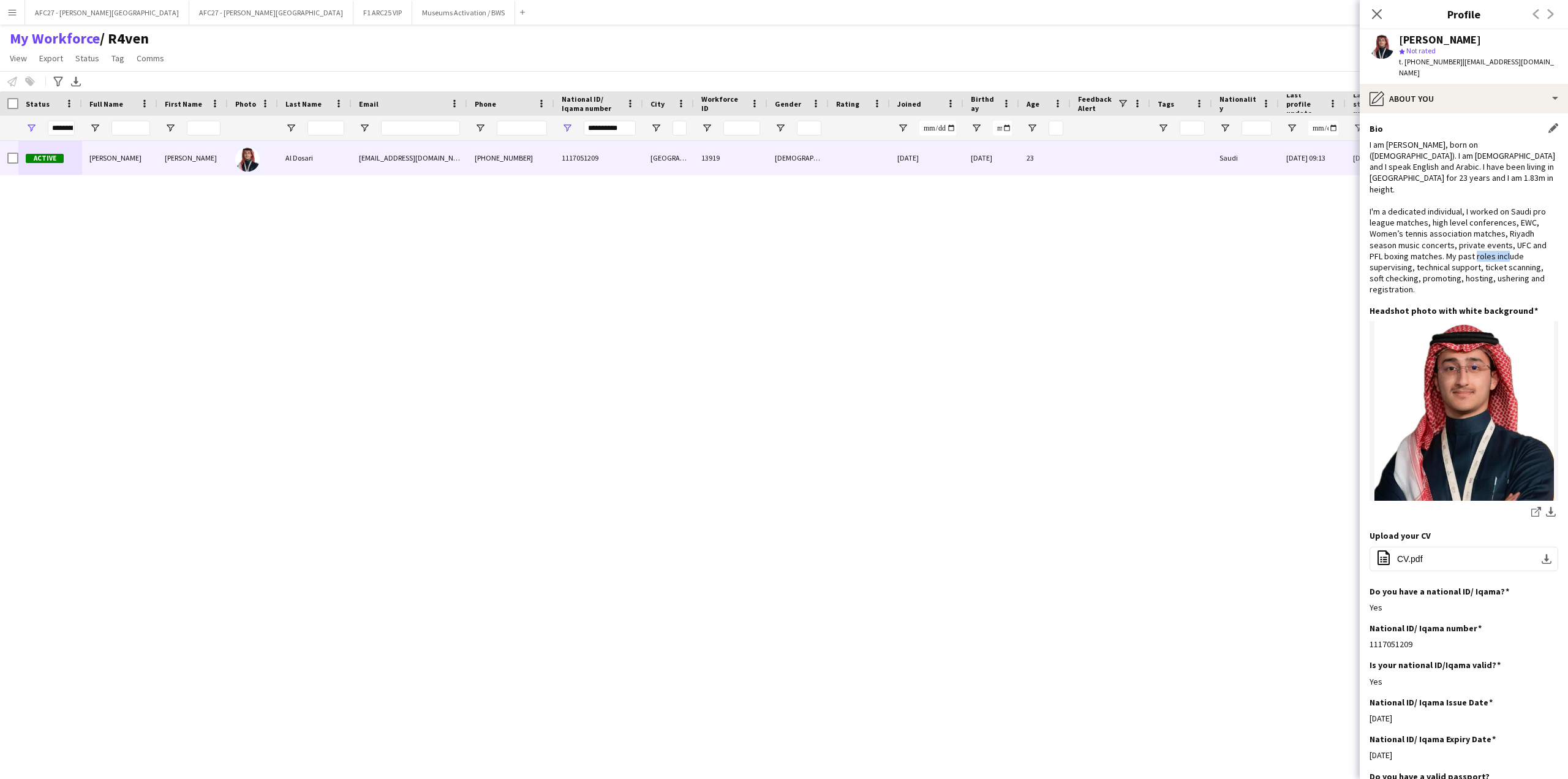
click at [1436, 246] on div "I am [PERSON_NAME], born on ([DEMOGRAPHIC_DATA]). I am [DEMOGRAPHIC_DATA] and I…" at bounding box center [1464, 216] width 189 height 156
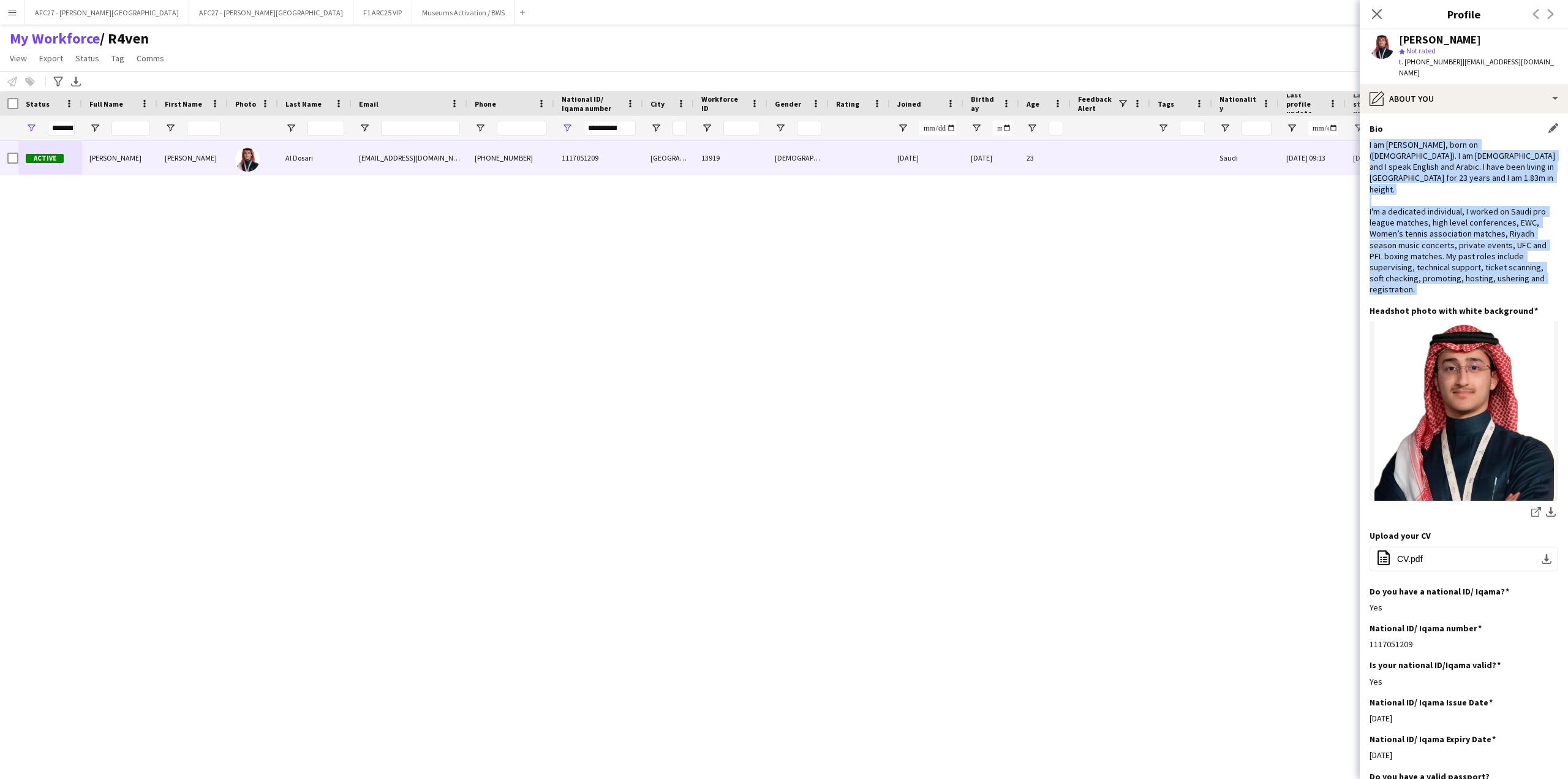
drag, startPoint x: 1436, startPoint y: 246, endPoint x: 1443, endPoint y: 165, distance: 81.3
click at [1443, 165] on div "I am [PERSON_NAME], born on ([DEMOGRAPHIC_DATA]). I am [DEMOGRAPHIC_DATA] and I…" at bounding box center [1464, 216] width 189 height 156
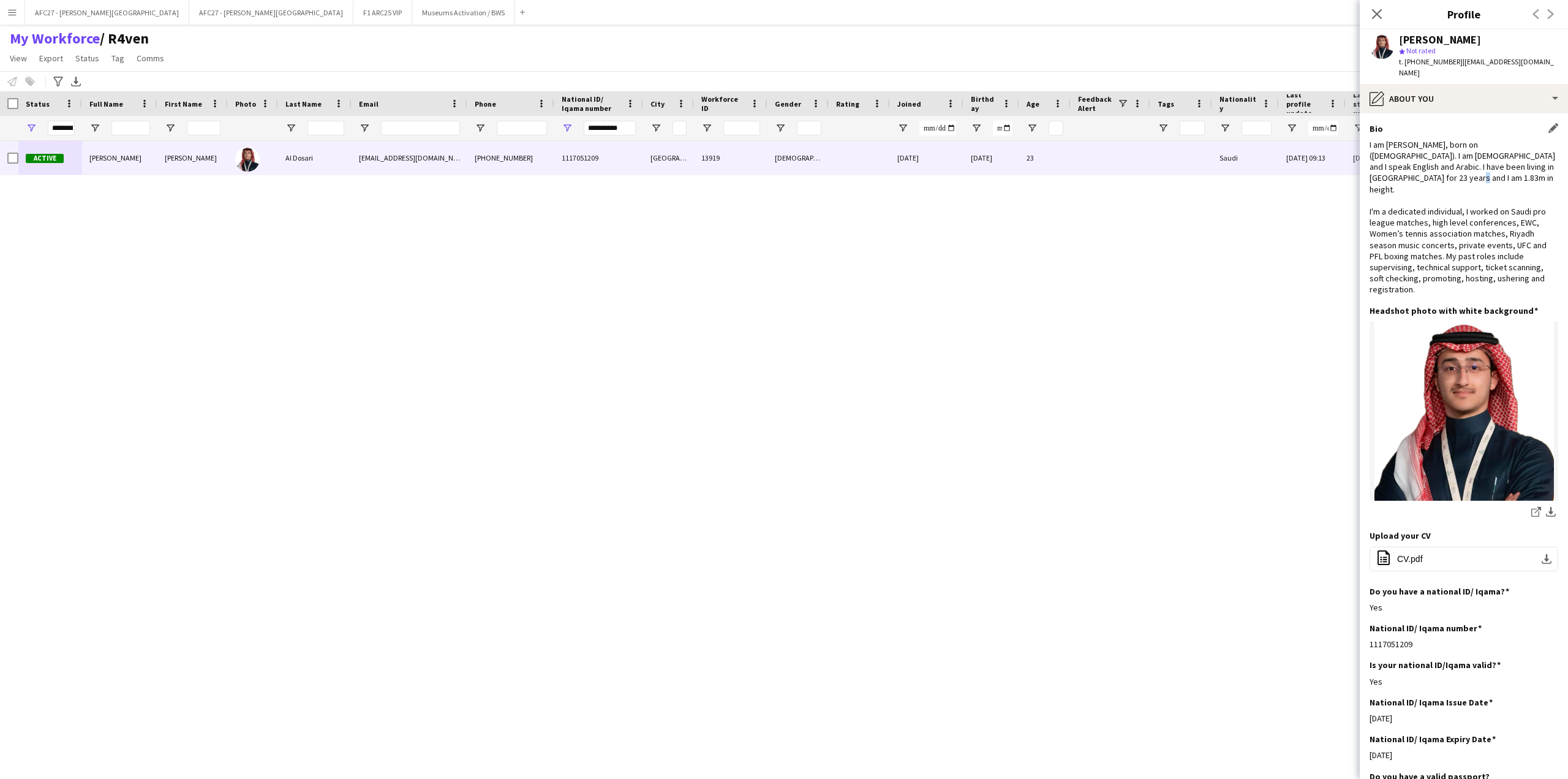
click at [1443, 165] on div "I am [PERSON_NAME], born on ([DEMOGRAPHIC_DATA]). I am [DEMOGRAPHIC_DATA] and I…" at bounding box center [1464, 216] width 189 height 156
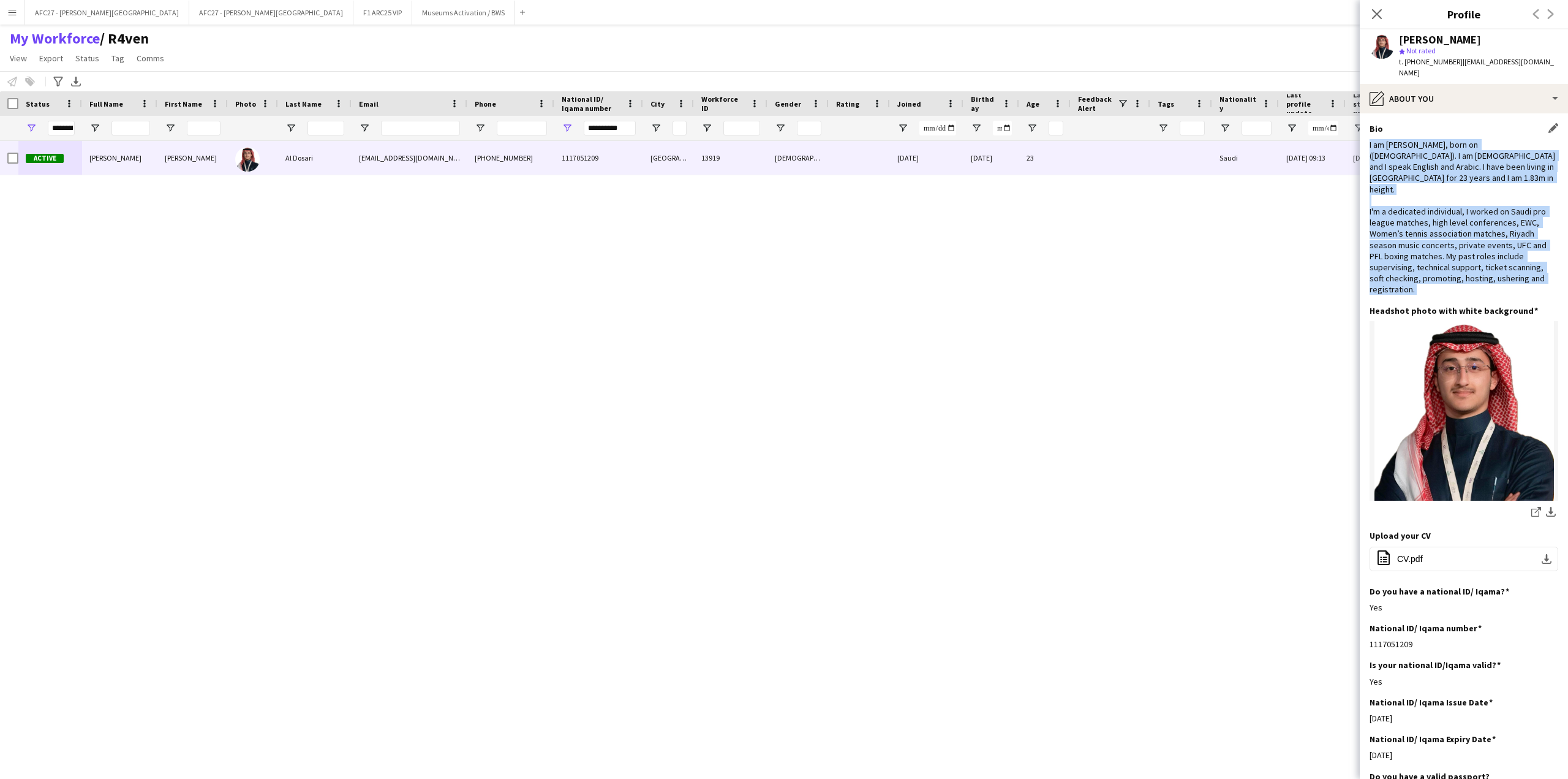
drag, startPoint x: 1443, startPoint y: 165, endPoint x: 1442, endPoint y: 209, distance: 44.0
click at [1442, 209] on div "I am [PERSON_NAME], born on ([DEMOGRAPHIC_DATA]). I am [DEMOGRAPHIC_DATA] and I…" at bounding box center [1464, 216] width 189 height 156
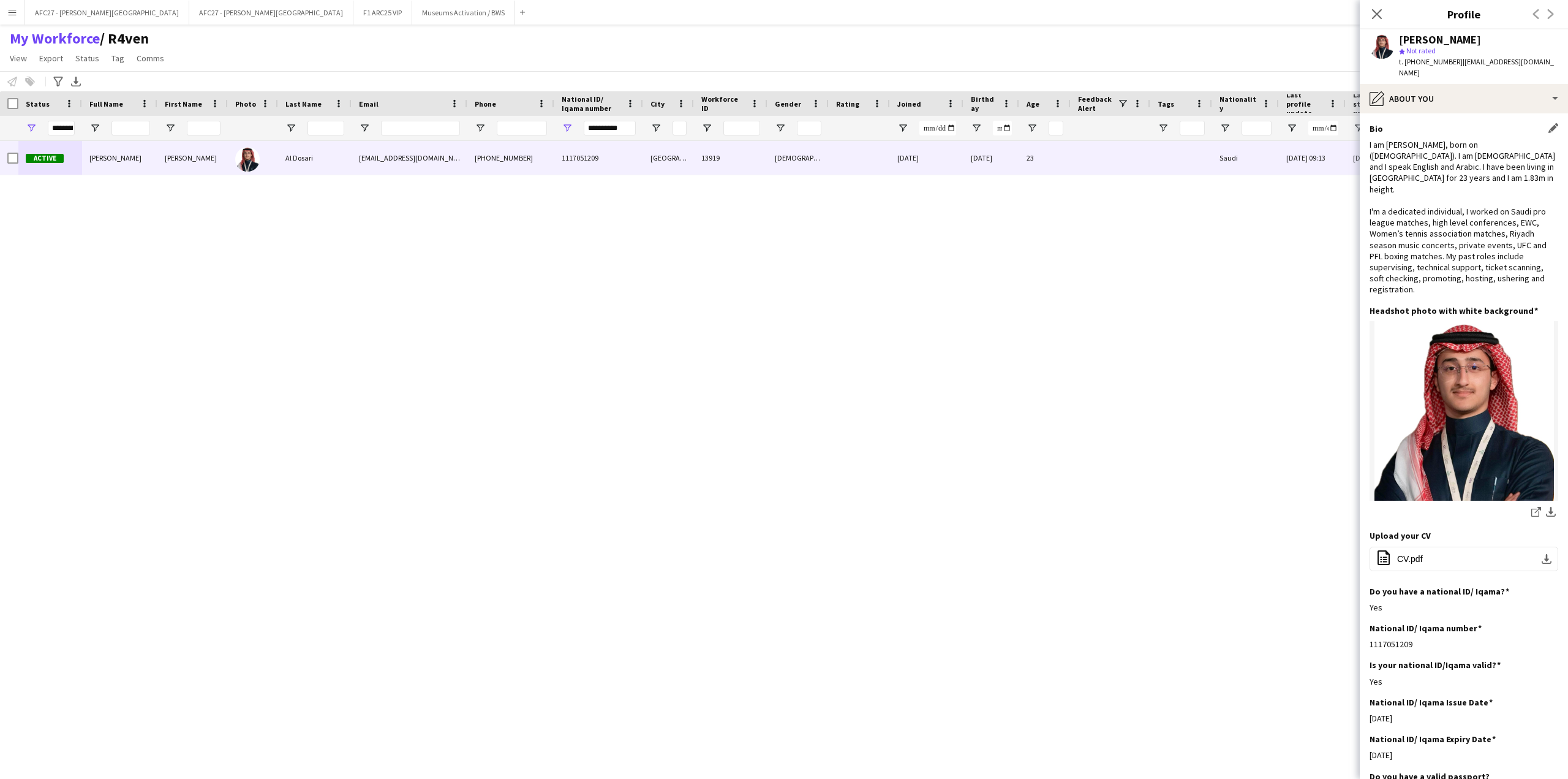
click at [1387, 154] on div "I am [PERSON_NAME], born on ([DEMOGRAPHIC_DATA]). I am [DEMOGRAPHIC_DATA] and I…" at bounding box center [1464, 216] width 189 height 156
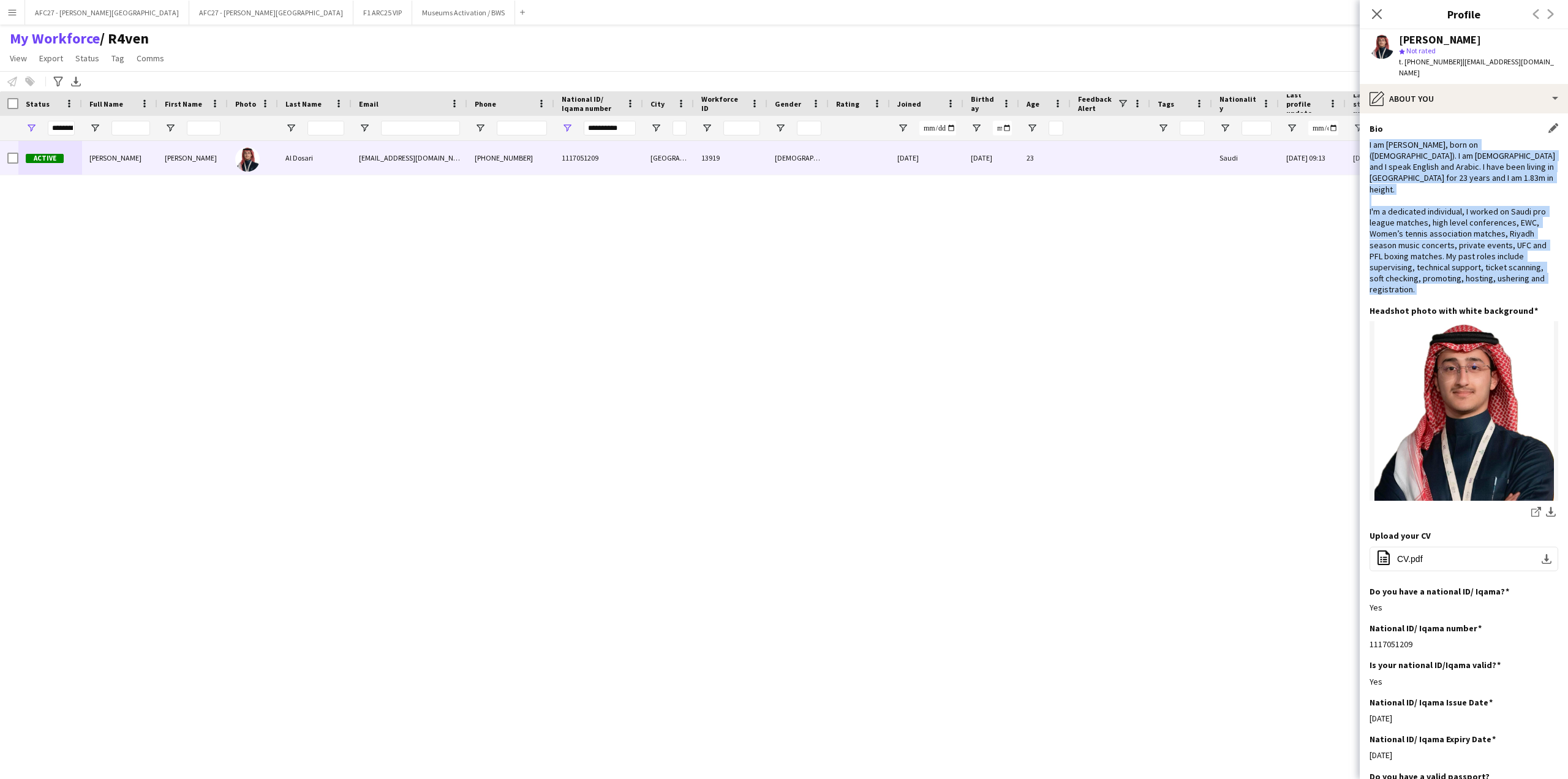
drag, startPoint x: 1387, startPoint y: 154, endPoint x: 1394, endPoint y: 223, distance: 69.4
click at [1394, 223] on div "I am [PERSON_NAME], born on ([DEMOGRAPHIC_DATA]). I am [DEMOGRAPHIC_DATA] and I…" at bounding box center [1464, 216] width 189 height 156
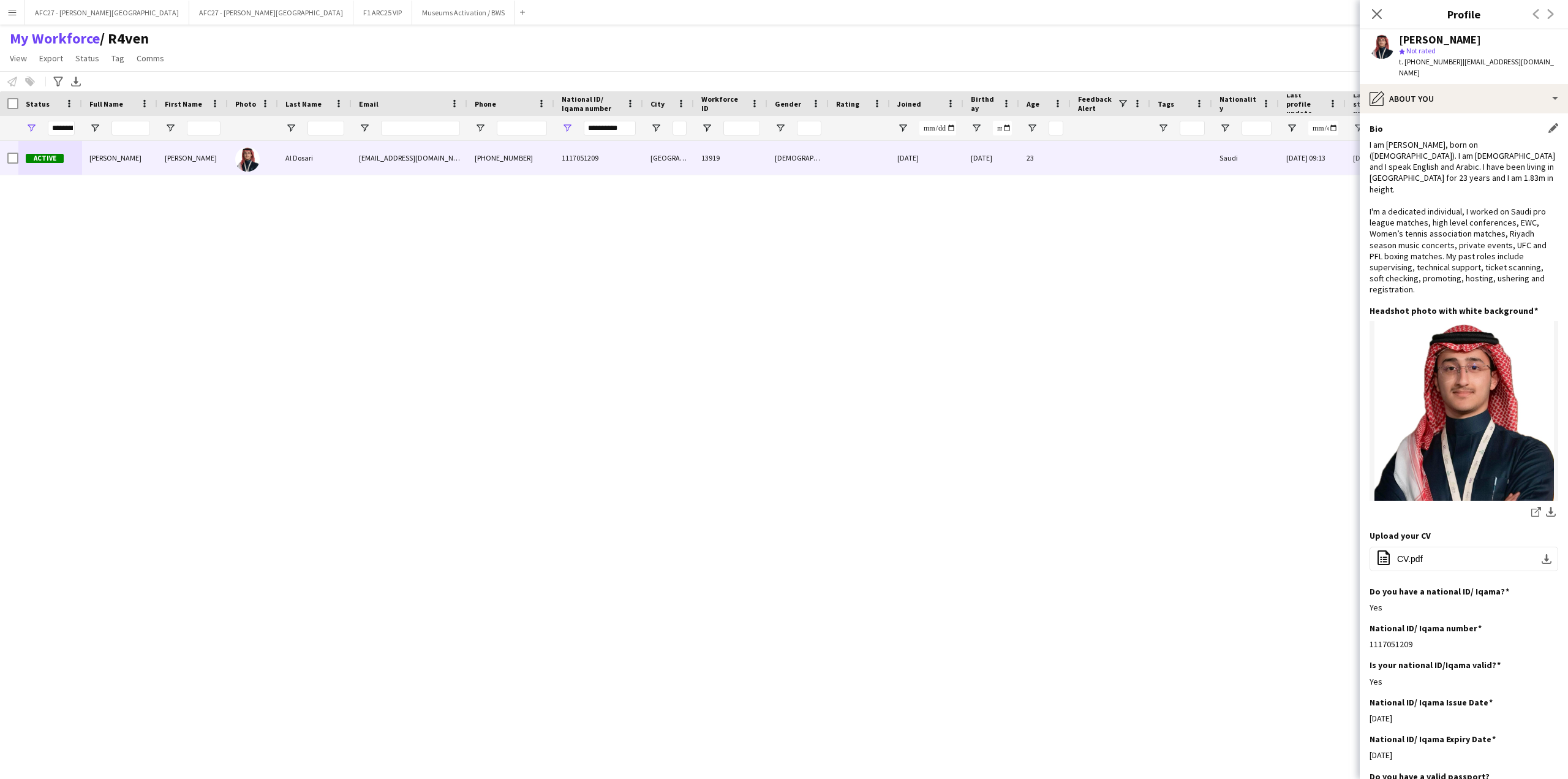
click at [1404, 160] on div "I am [PERSON_NAME], born on ([DEMOGRAPHIC_DATA]). I am [DEMOGRAPHIC_DATA] and I…" at bounding box center [1464, 216] width 189 height 156
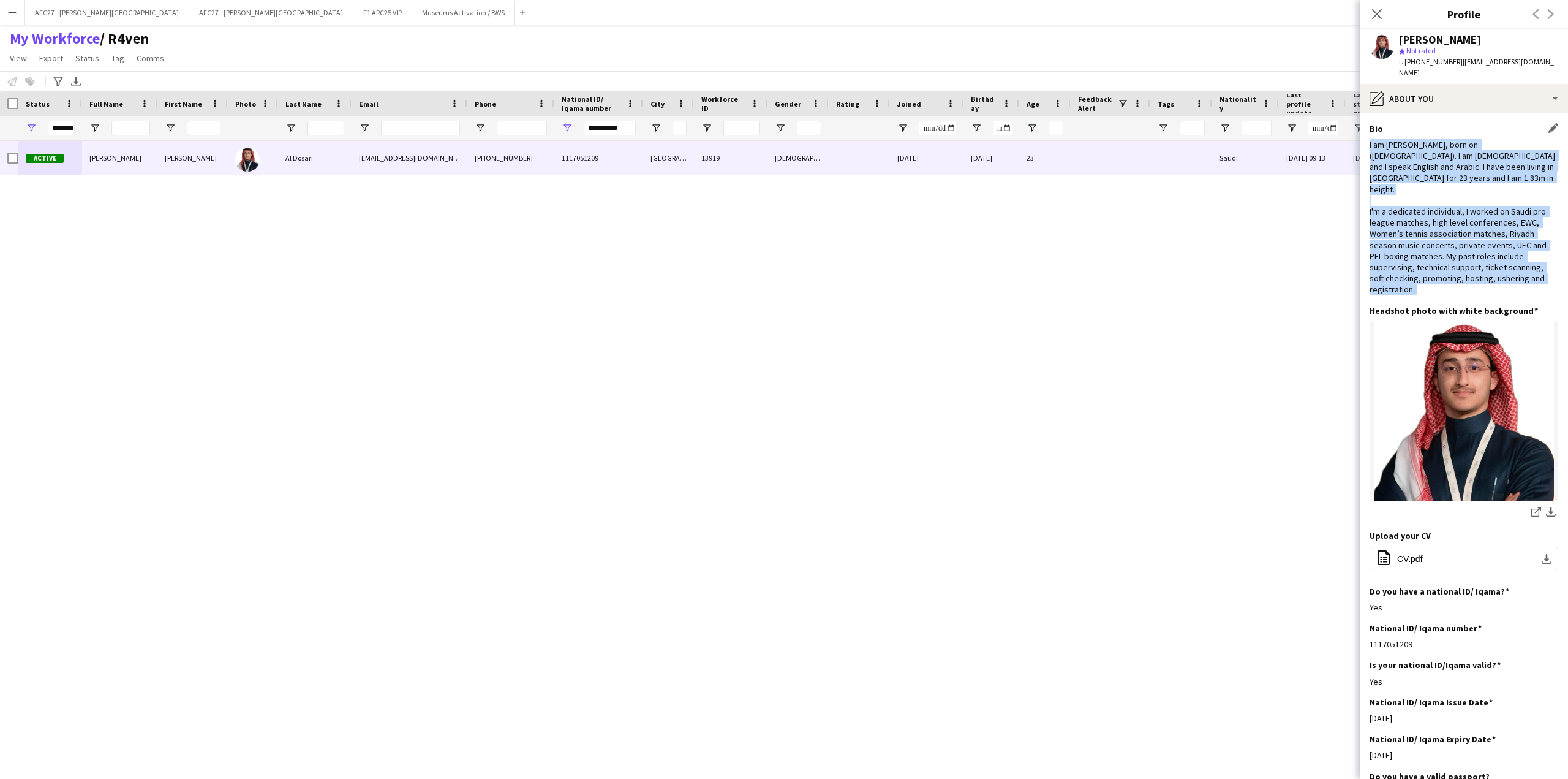
drag, startPoint x: 1404, startPoint y: 160, endPoint x: 1406, endPoint y: 192, distance: 32.1
click at [1406, 192] on div "I am [PERSON_NAME], born on ([DEMOGRAPHIC_DATA]). I am [DEMOGRAPHIC_DATA] and I…" at bounding box center [1464, 216] width 189 height 156
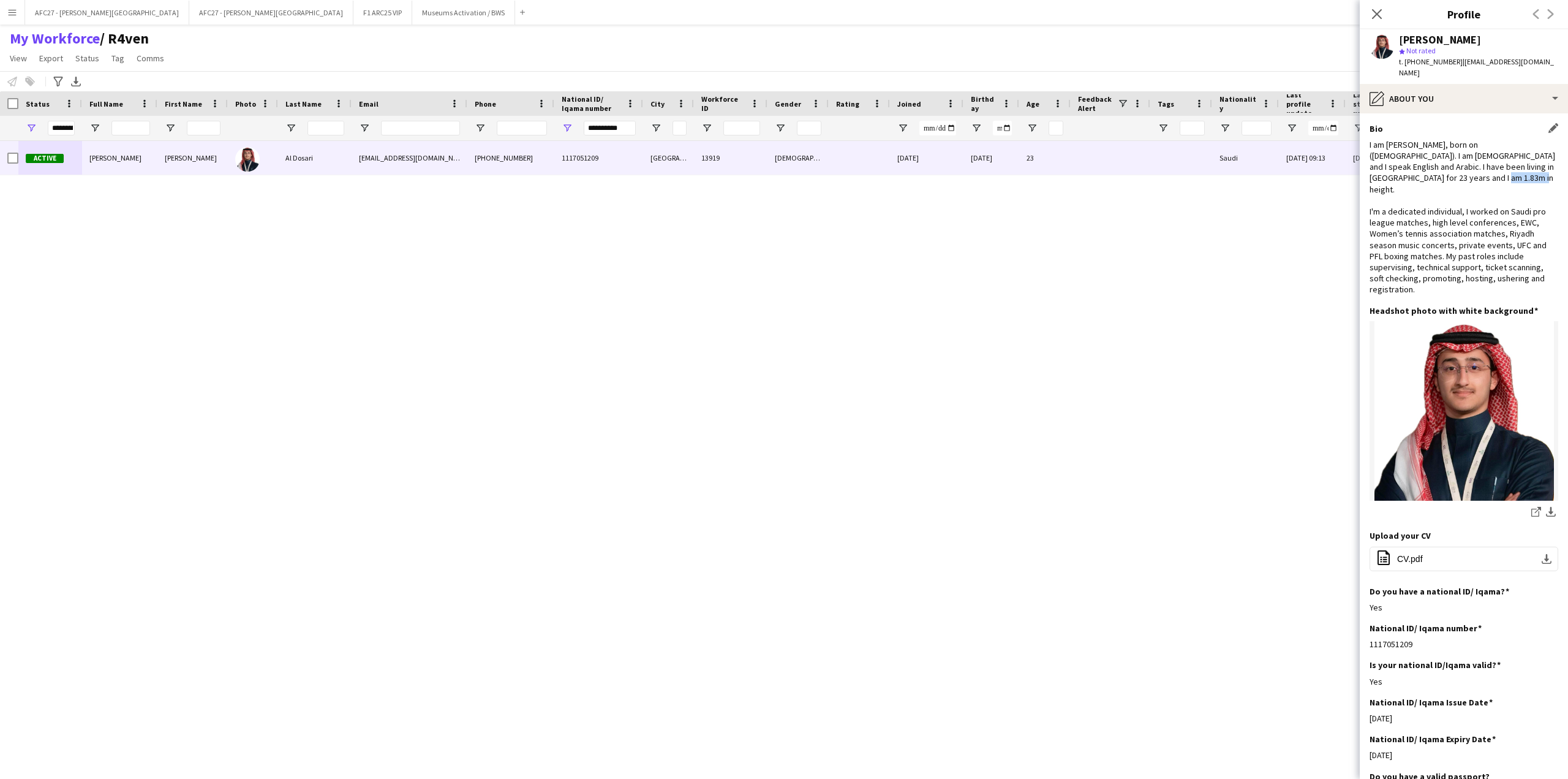
click at [1406, 192] on div "I am [PERSON_NAME], born on ([DEMOGRAPHIC_DATA]). I am [DEMOGRAPHIC_DATA] and I…" at bounding box center [1464, 216] width 189 height 156
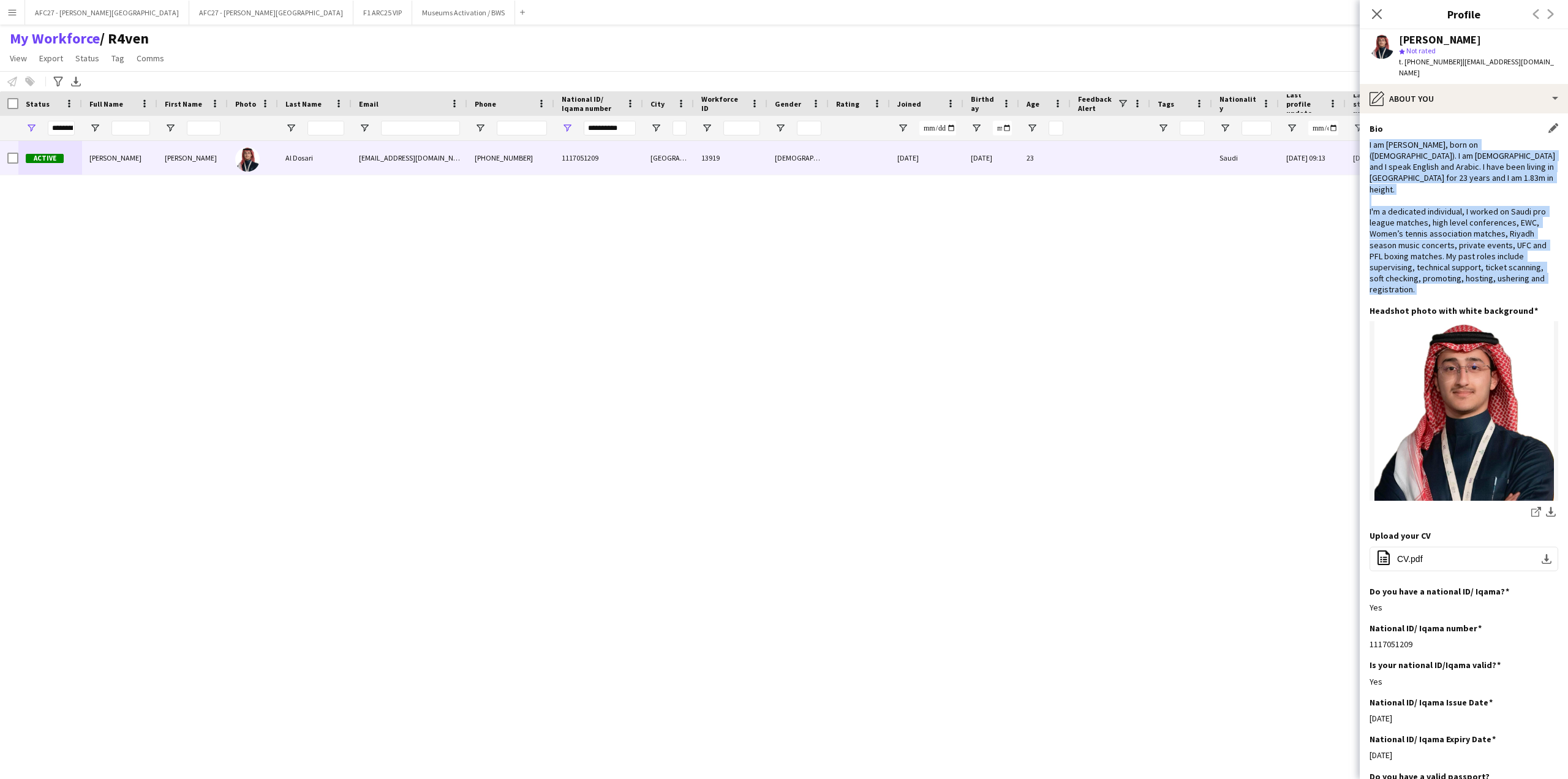
drag, startPoint x: 1406, startPoint y: 192, endPoint x: 1408, endPoint y: 156, distance: 36.1
click at [1408, 156] on div "I am [PERSON_NAME], born on ([DEMOGRAPHIC_DATA]). I am [DEMOGRAPHIC_DATA] and I…" at bounding box center [1464, 216] width 189 height 156
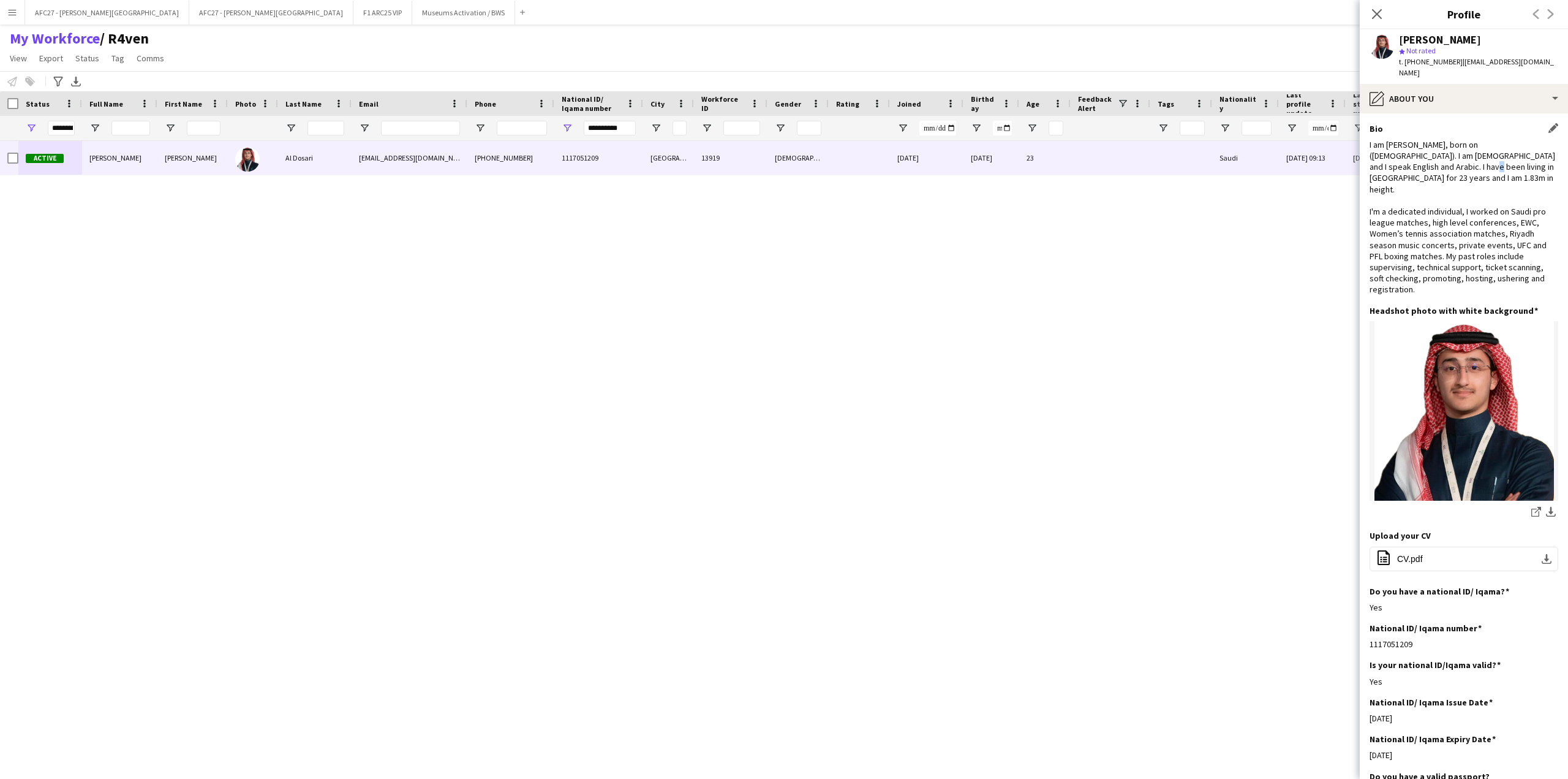
click at [1408, 156] on div "I am [PERSON_NAME], born on ([DEMOGRAPHIC_DATA]). I am [DEMOGRAPHIC_DATA] and I…" at bounding box center [1464, 216] width 189 height 156
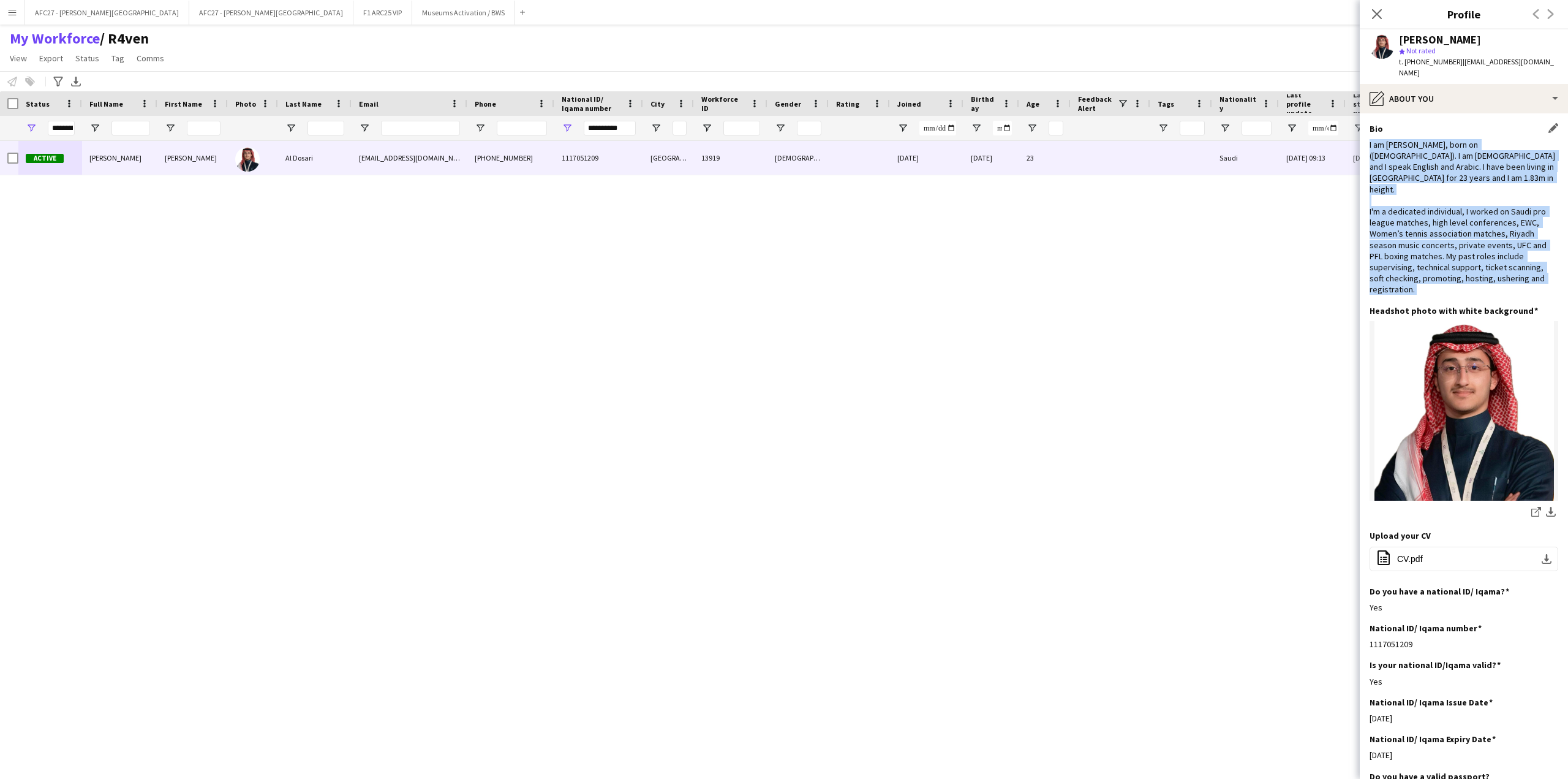
drag, startPoint x: 1408, startPoint y: 156, endPoint x: 1410, endPoint y: 208, distance: 52.0
click at [1410, 208] on div "I am [PERSON_NAME], born on ([DEMOGRAPHIC_DATA]). I am [DEMOGRAPHIC_DATA] and I…" at bounding box center [1464, 216] width 189 height 156
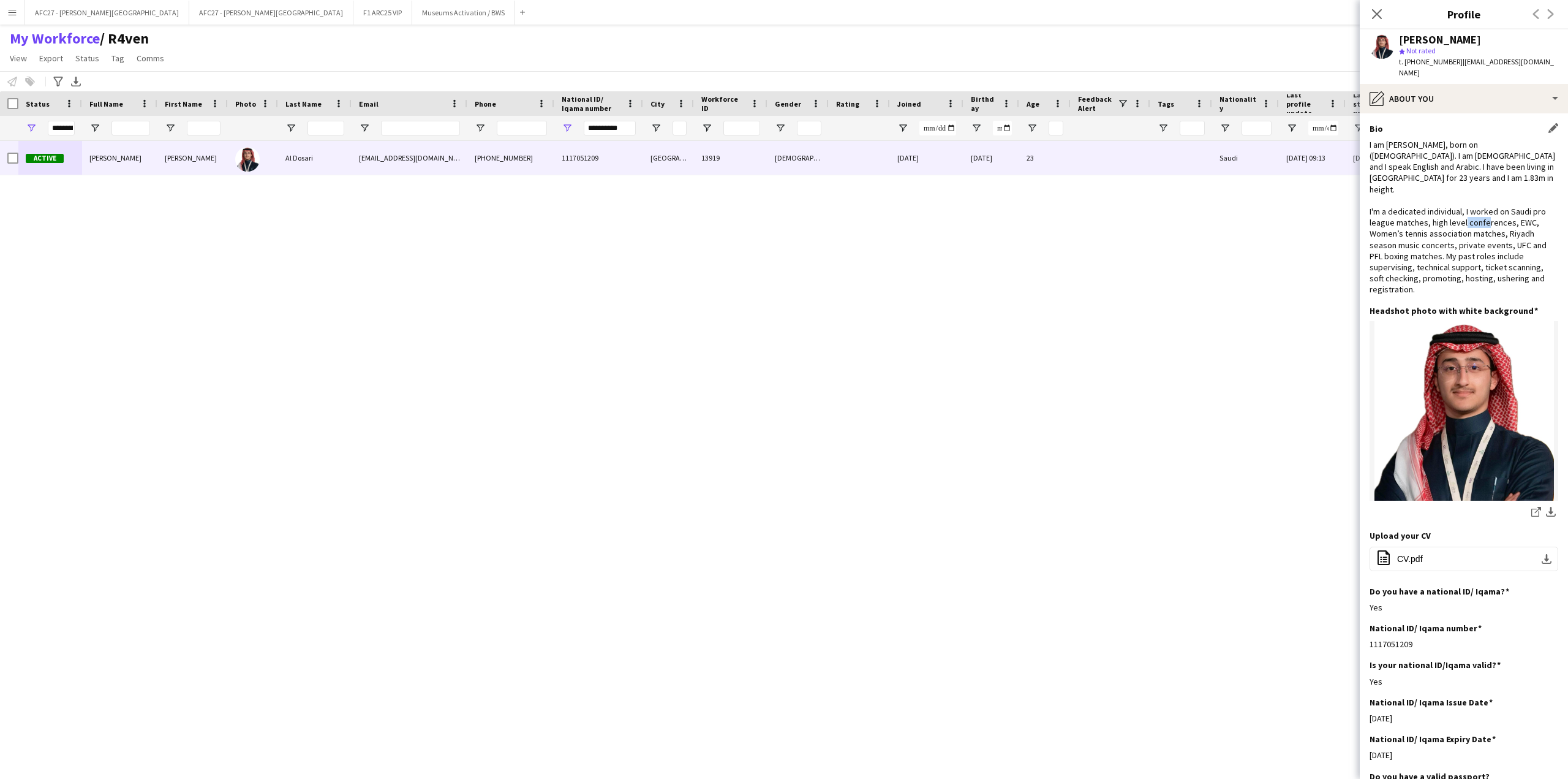
click at [1410, 209] on div "I am [PERSON_NAME], born on ([DEMOGRAPHIC_DATA]). I am [DEMOGRAPHIC_DATA] and I…" at bounding box center [1464, 216] width 189 height 156
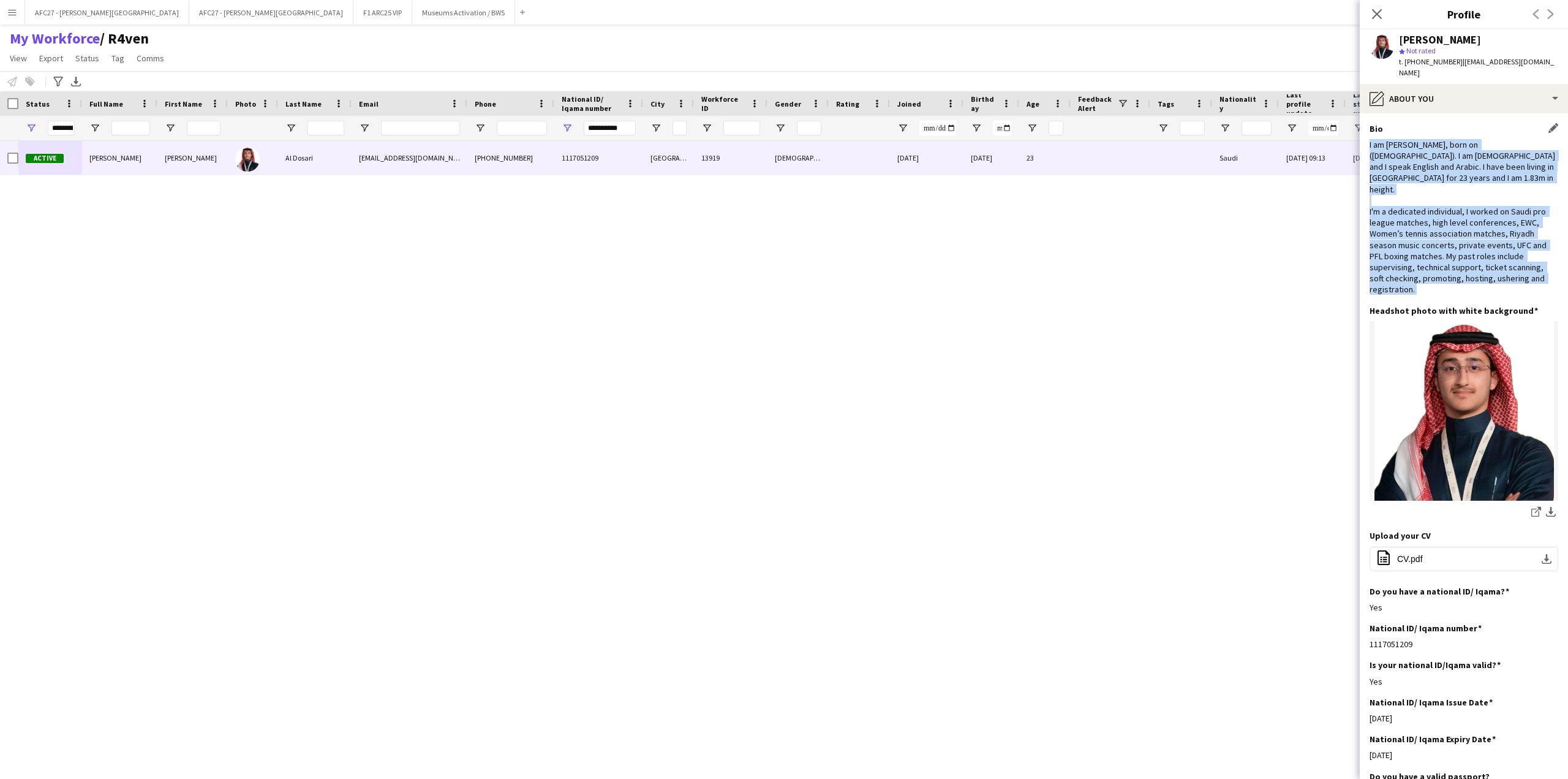
drag, startPoint x: 1410, startPoint y: 209, endPoint x: 1411, endPoint y: 165, distance: 44.0
click at [1411, 165] on div "I am [PERSON_NAME], born on ([DEMOGRAPHIC_DATA]). I am [DEMOGRAPHIC_DATA] and I…" at bounding box center [1464, 216] width 189 height 156
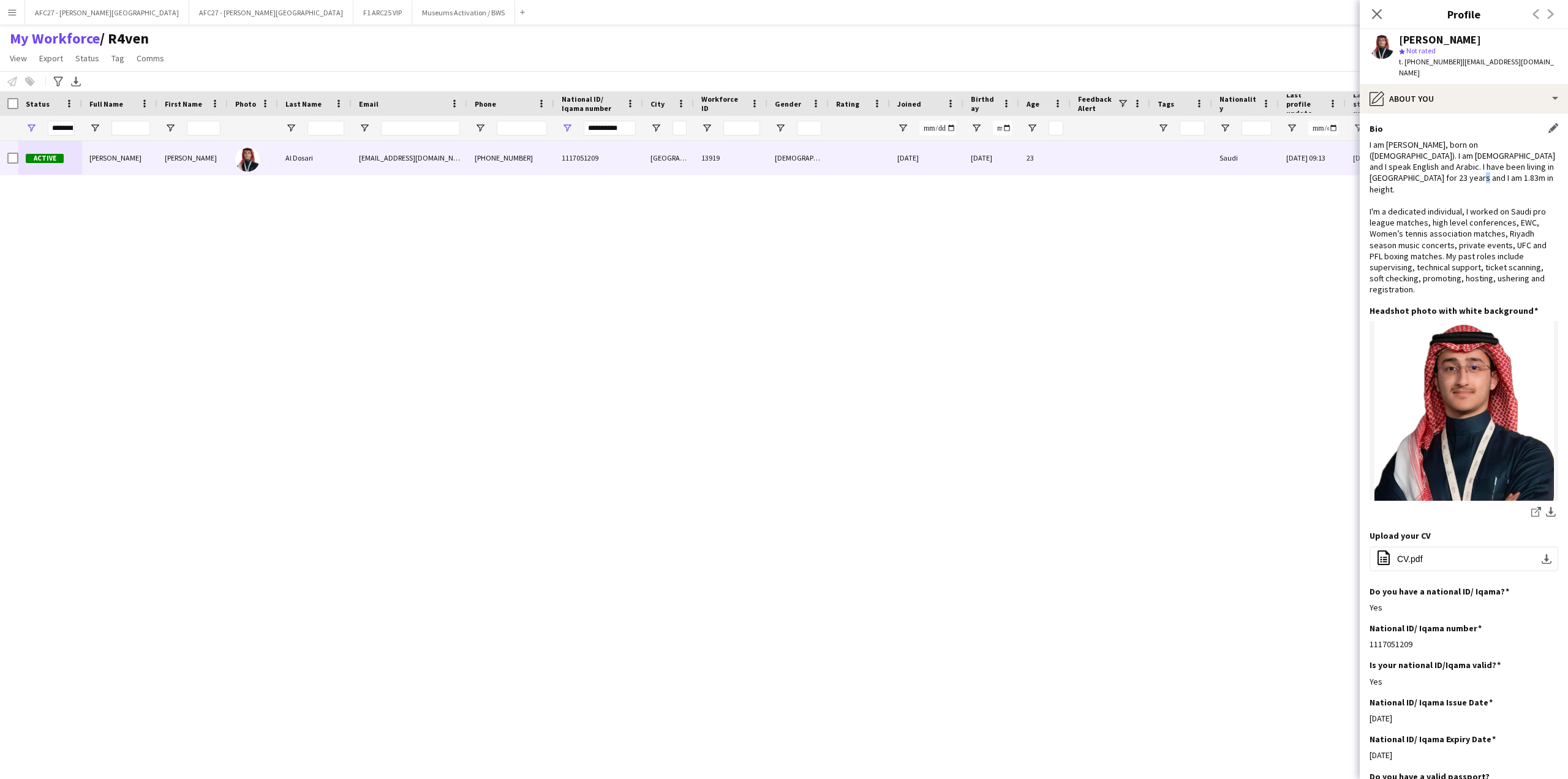
click at [1411, 165] on div "I am [PERSON_NAME], born on ([DEMOGRAPHIC_DATA]). I am [DEMOGRAPHIC_DATA] and I…" at bounding box center [1464, 216] width 189 height 156
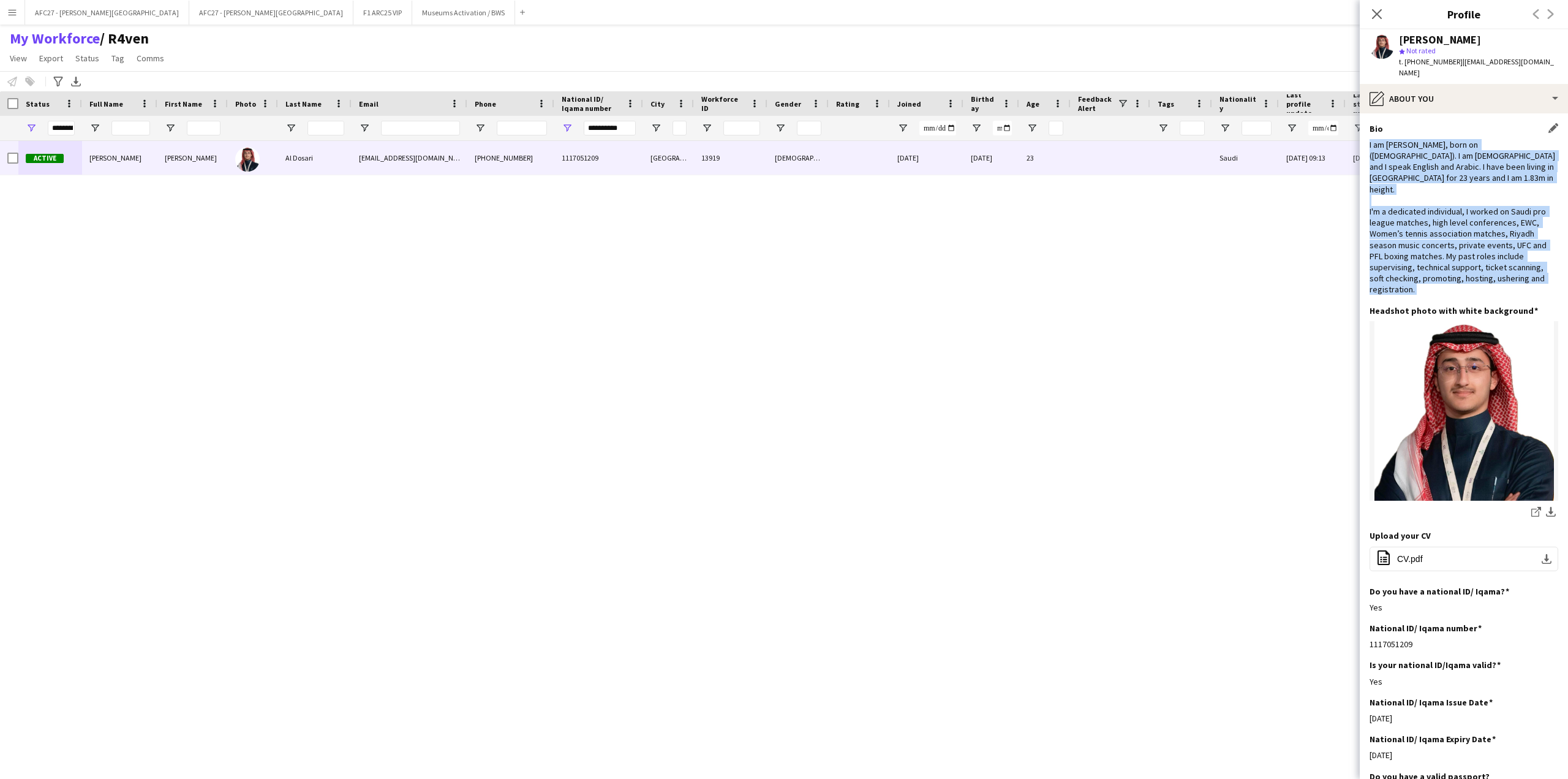
drag, startPoint x: 1411, startPoint y: 165, endPoint x: 1409, endPoint y: 222, distance: 57.0
click at [1409, 222] on div "I am [PERSON_NAME], born on ([DEMOGRAPHIC_DATA]). I am [DEMOGRAPHIC_DATA] and I…" at bounding box center [1464, 216] width 189 height 156
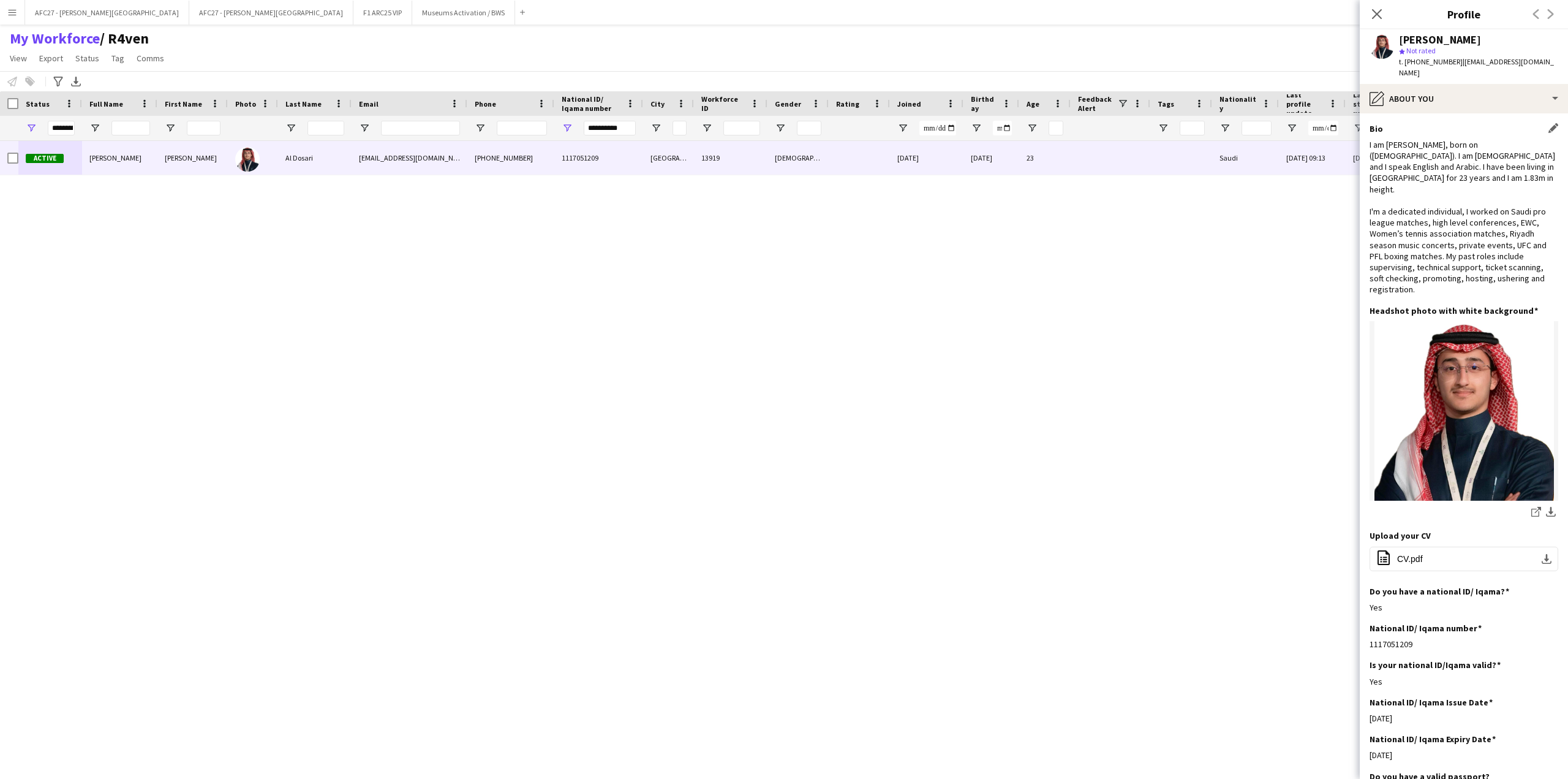
click at [1417, 147] on div "I am [PERSON_NAME], born on ([DEMOGRAPHIC_DATA]). I am [DEMOGRAPHIC_DATA] and I…" at bounding box center [1464, 216] width 189 height 156
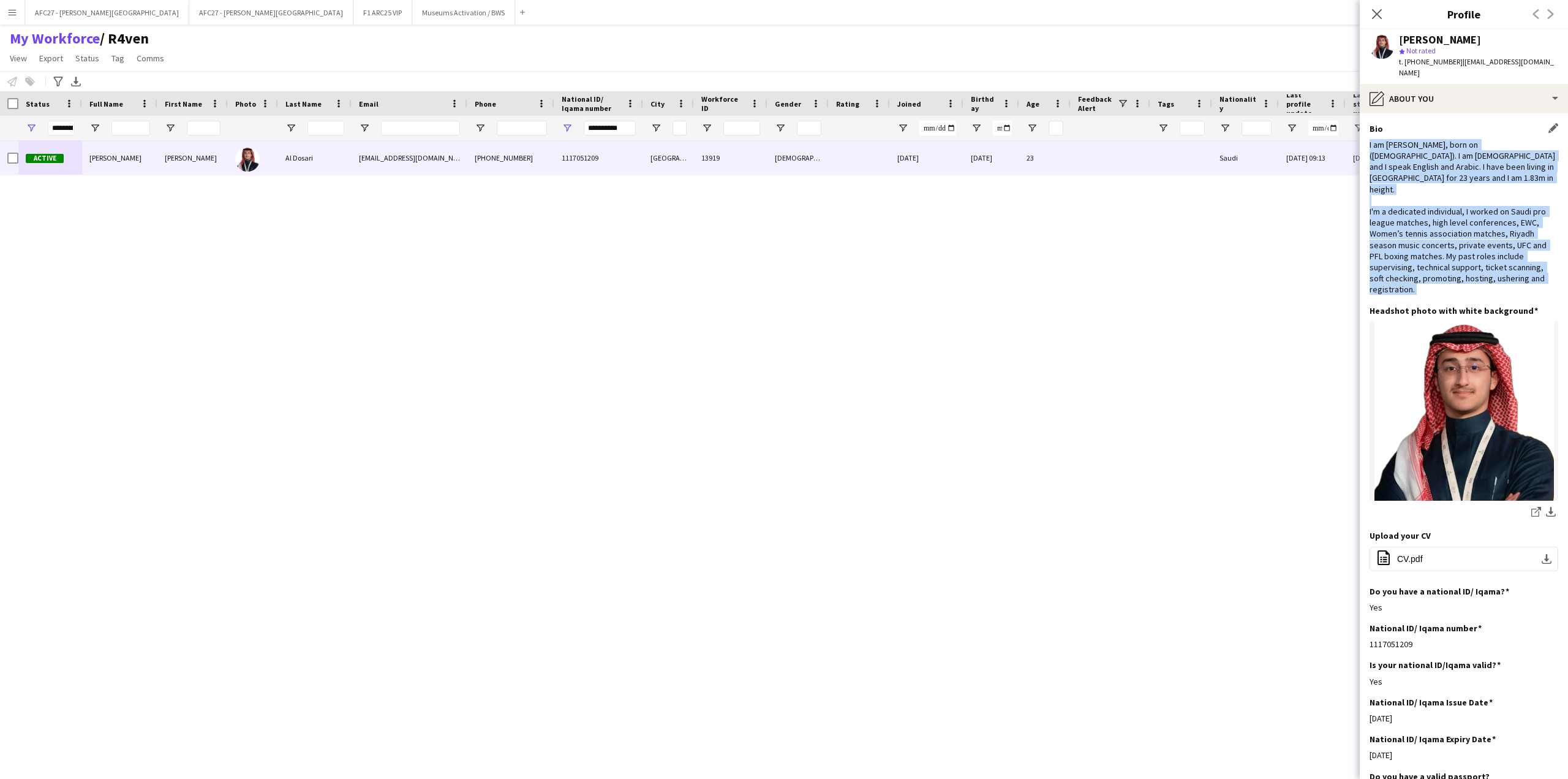
drag, startPoint x: 1417, startPoint y: 147, endPoint x: 1417, endPoint y: 201, distance: 54.0
click at [1417, 201] on div "I am [PERSON_NAME], born on ([DEMOGRAPHIC_DATA]). I am [DEMOGRAPHIC_DATA] and I…" at bounding box center [1464, 216] width 189 height 156
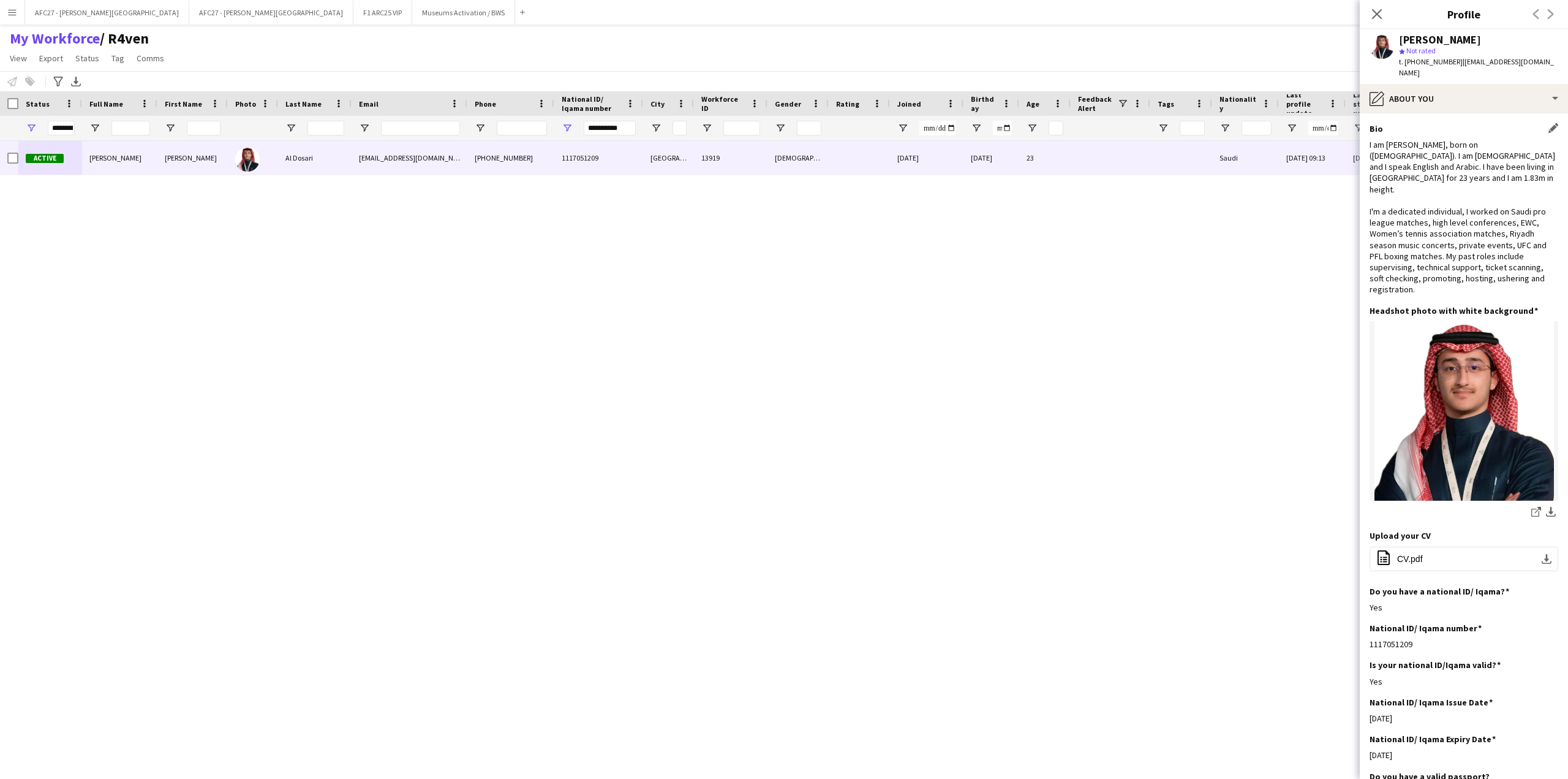
click at [1417, 201] on div "I am [PERSON_NAME], born on ([DEMOGRAPHIC_DATA]). I am [DEMOGRAPHIC_DATA] and I…" at bounding box center [1464, 216] width 189 height 156
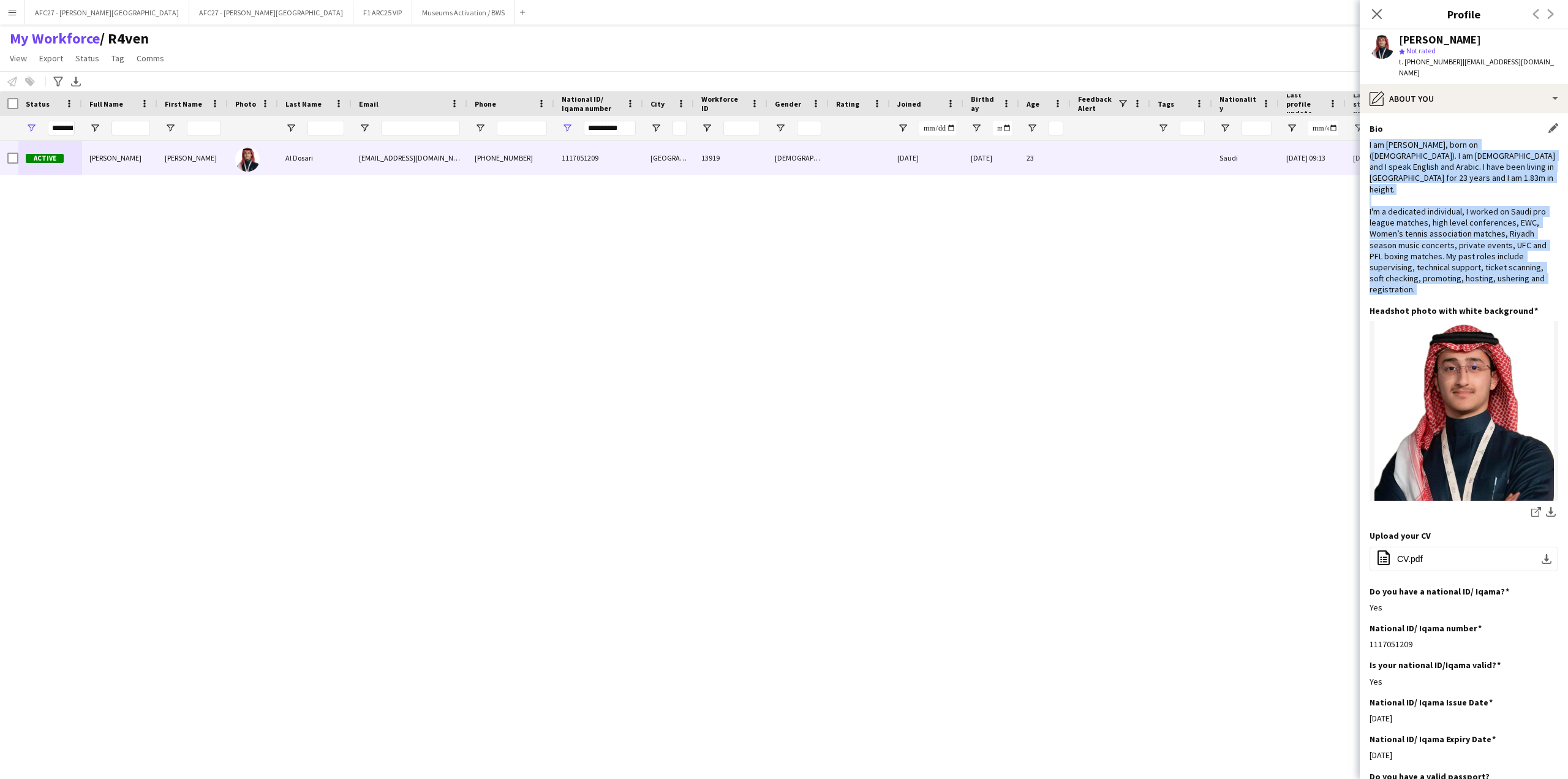
drag, startPoint x: 1417, startPoint y: 201, endPoint x: 1421, endPoint y: 163, distance: 38.2
click at [1421, 163] on div "I am [PERSON_NAME], born on ([DEMOGRAPHIC_DATA]). I am [DEMOGRAPHIC_DATA] and I…" at bounding box center [1464, 216] width 189 height 156
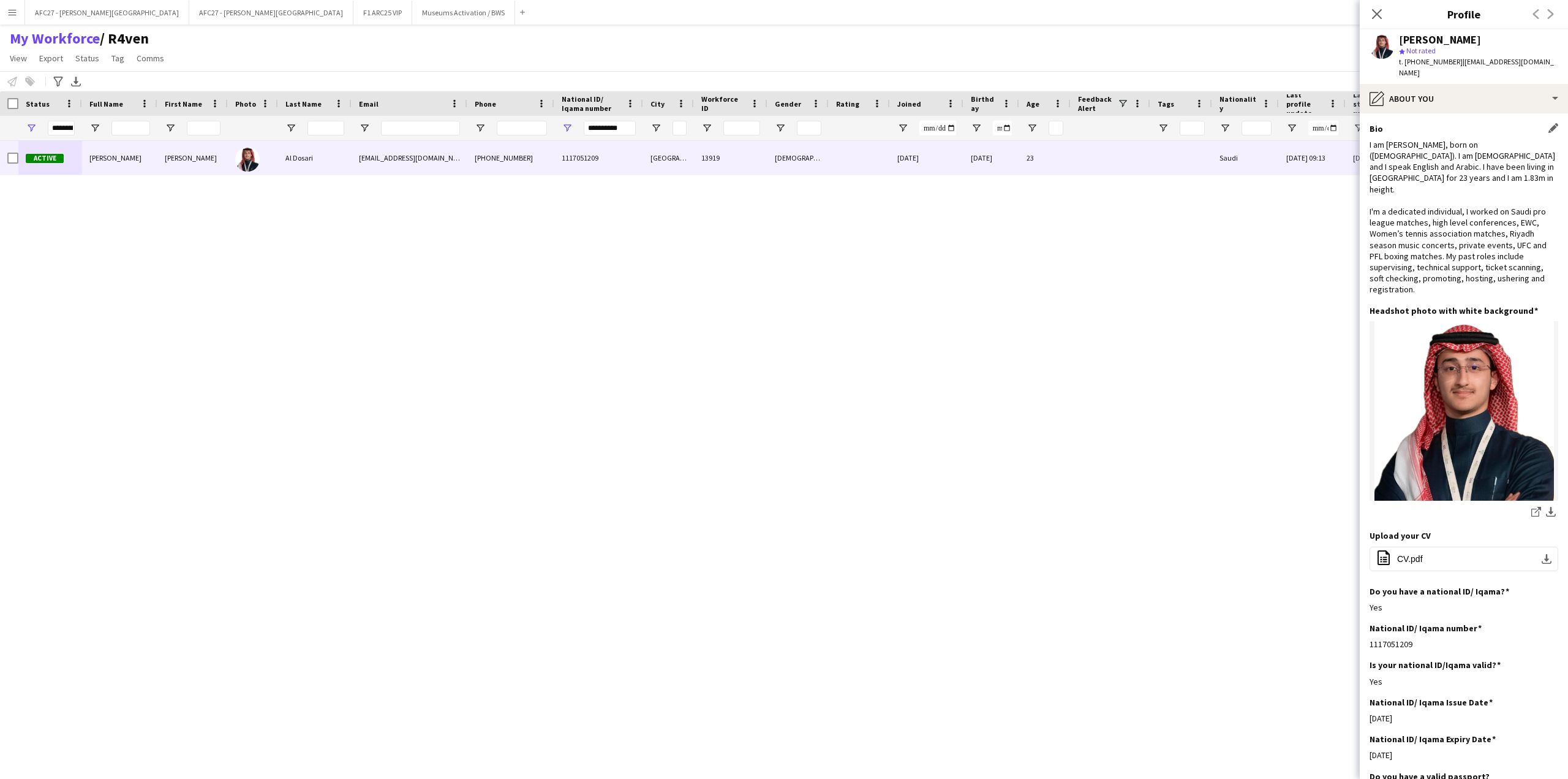
click at [1448, 246] on div "I am [PERSON_NAME], born on ([DEMOGRAPHIC_DATA]). I am [DEMOGRAPHIC_DATA] and I…" at bounding box center [1464, 216] width 189 height 156
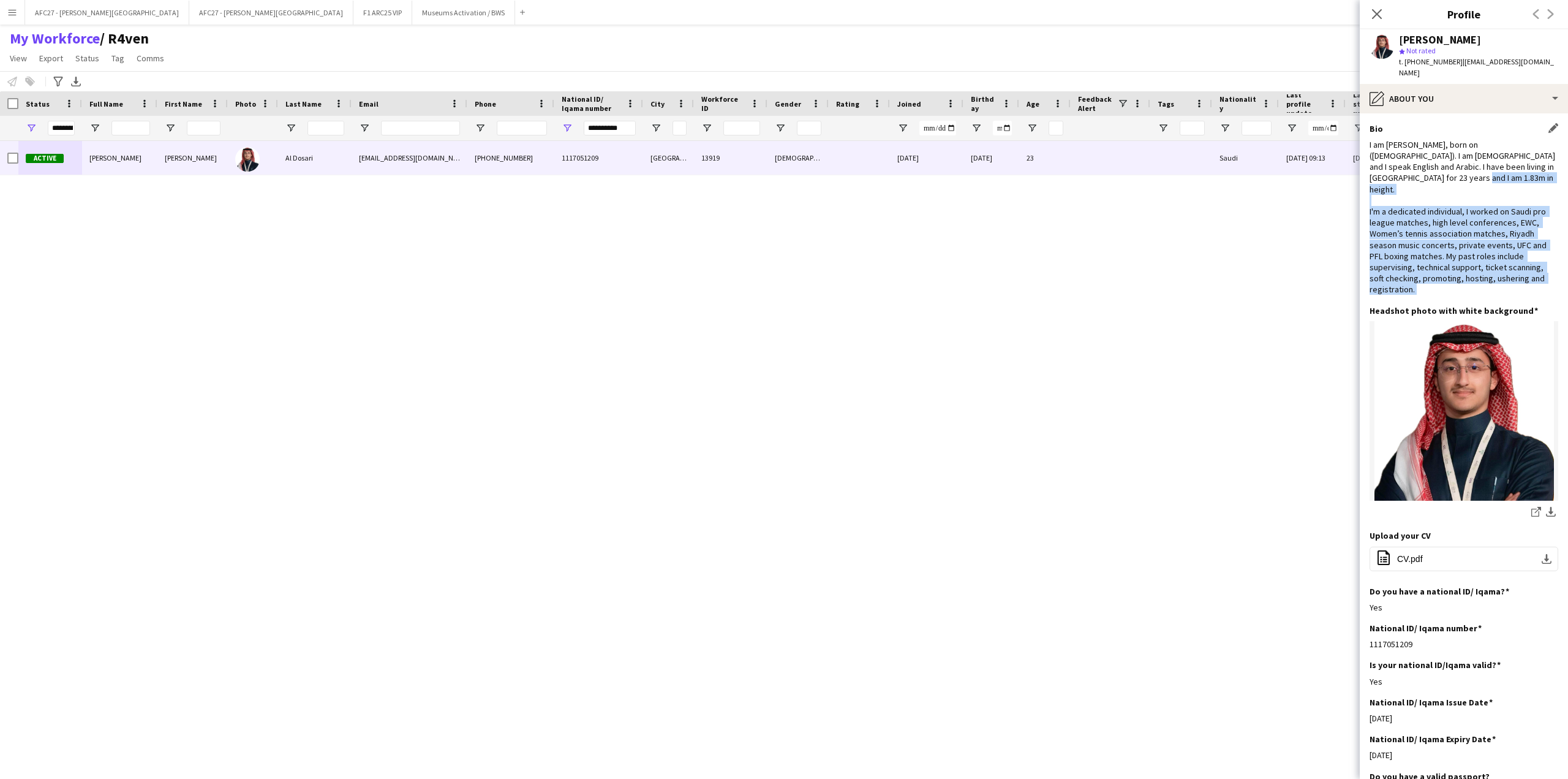
click at [1448, 246] on div "I am [PERSON_NAME], born on ([DEMOGRAPHIC_DATA]). I am [DEMOGRAPHIC_DATA] and I…" at bounding box center [1464, 216] width 189 height 156
click at [1446, 250] on div "I am [PERSON_NAME], born on ([DEMOGRAPHIC_DATA]). I am [DEMOGRAPHIC_DATA] and I…" at bounding box center [1464, 216] width 189 height 156
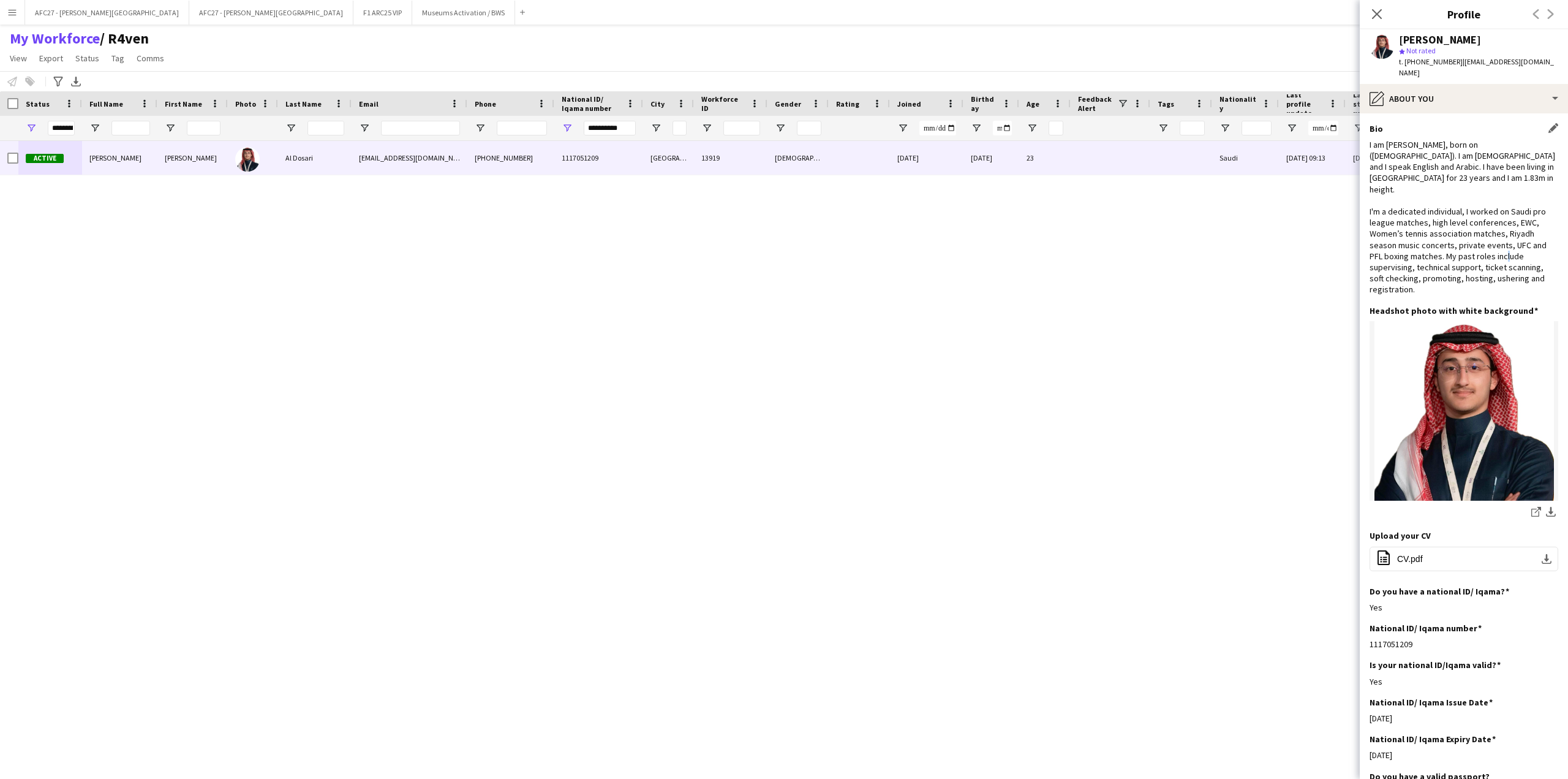
click at [1446, 250] on div "I am [PERSON_NAME], born on ([DEMOGRAPHIC_DATA]). I am [DEMOGRAPHIC_DATA] and I…" at bounding box center [1464, 216] width 189 height 156
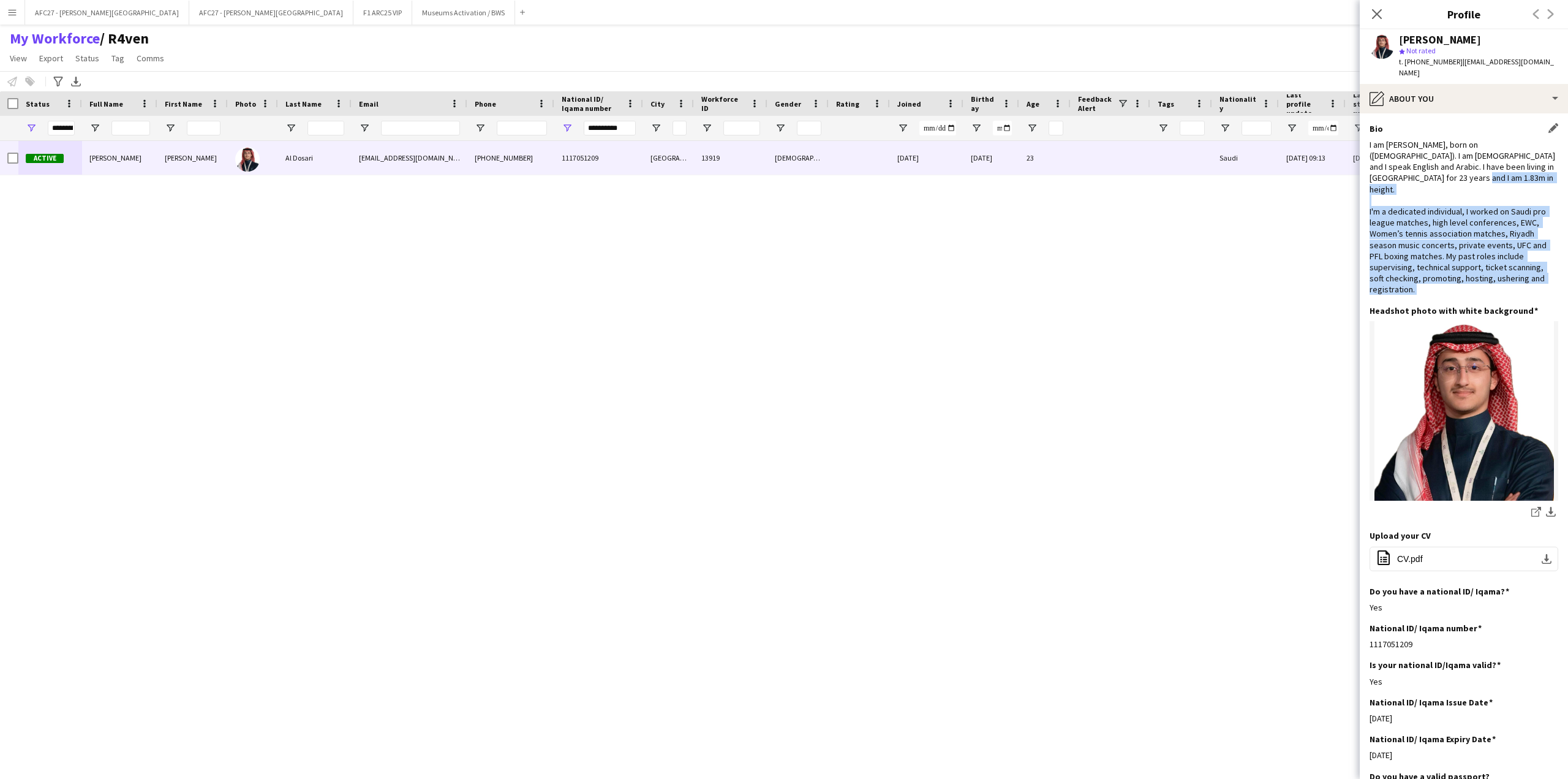
click at [1446, 250] on div "I am [PERSON_NAME], born on ([DEMOGRAPHIC_DATA]). I am [DEMOGRAPHIC_DATA] and I…" at bounding box center [1464, 216] width 189 height 156
click at [1439, 235] on div "I am [PERSON_NAME], born on ([DEMOGRAPHIC_DATA]). I am [DEMOGRAPHIC_DATA] and I…" at bounding box center [1464, 216] width 189 height 156
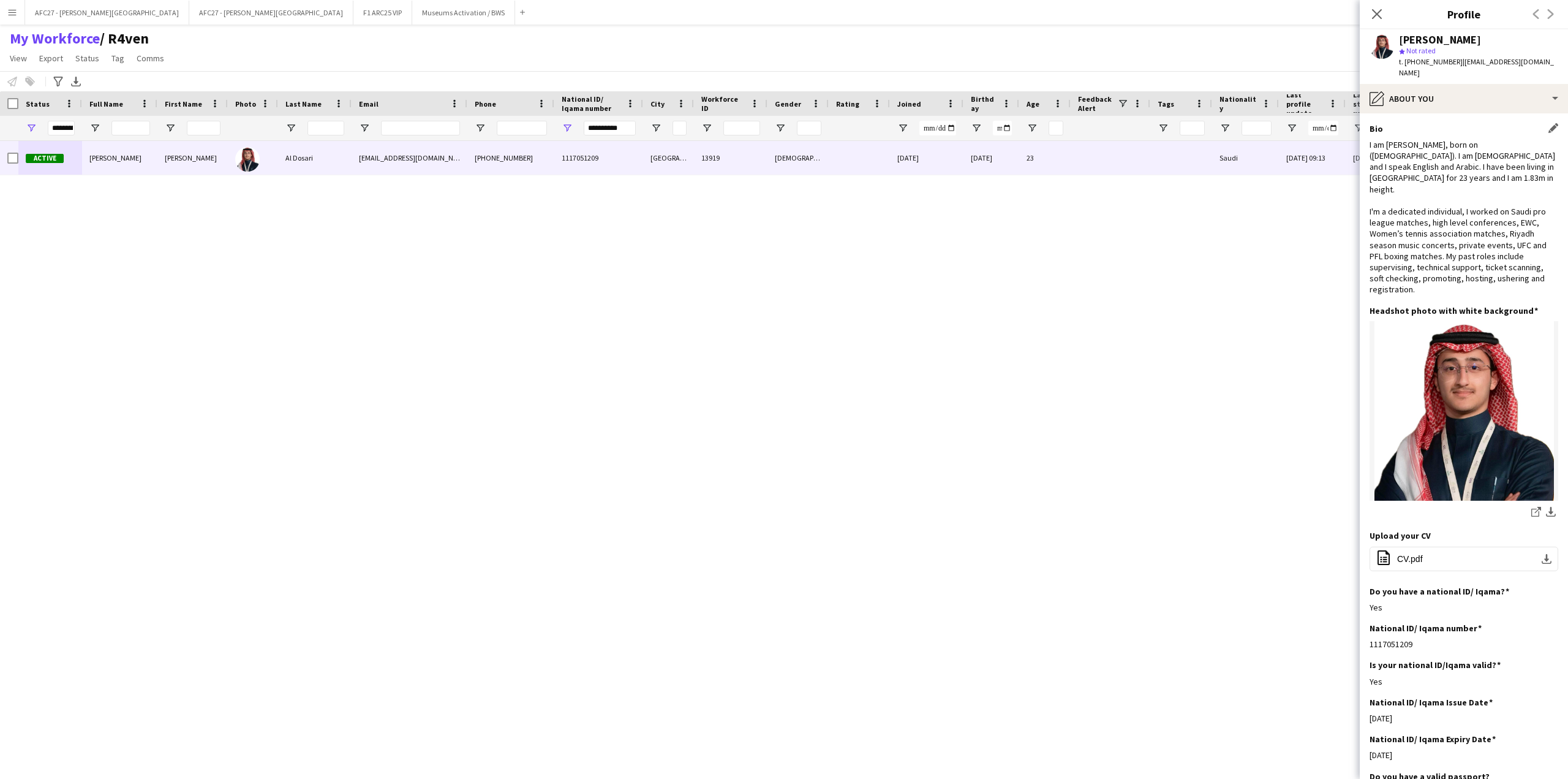
click at [1421, 188] on div "I am [PERSON_NAME], born on ([DEMOGRAPHIC_DATA]). I am [DEMOGRAPHIC_DATA] and I…" at bounding box center [1464, 216] width 189 height 156
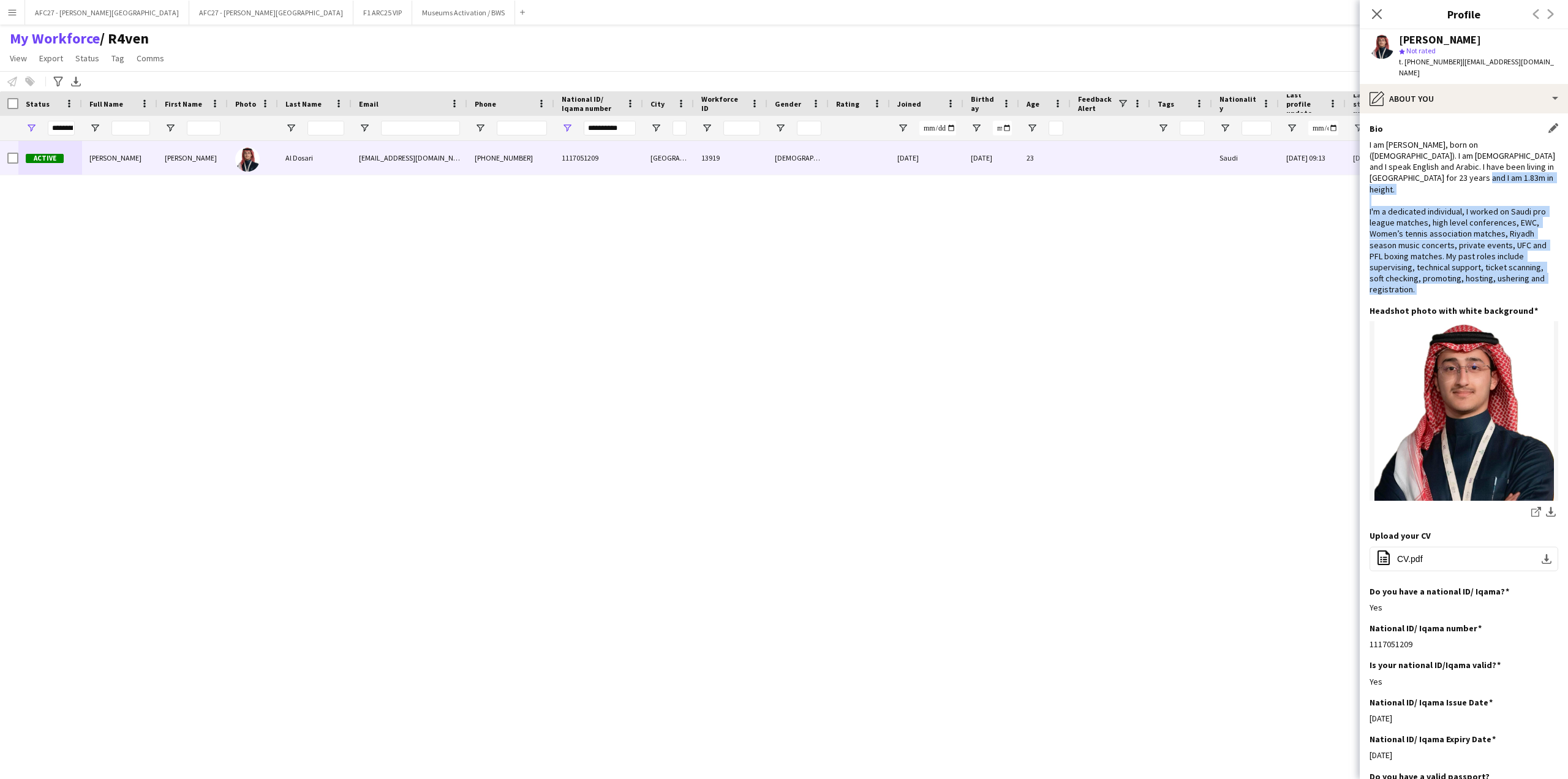
click at [1421, 188] on div "I am [PERSON_NAME], born on ([DEMOGRAPHIC_DATA]). I am [DEMOGRAPHIC_DATA] and I…" at bounding box center [1464, 216] width 189 height 156
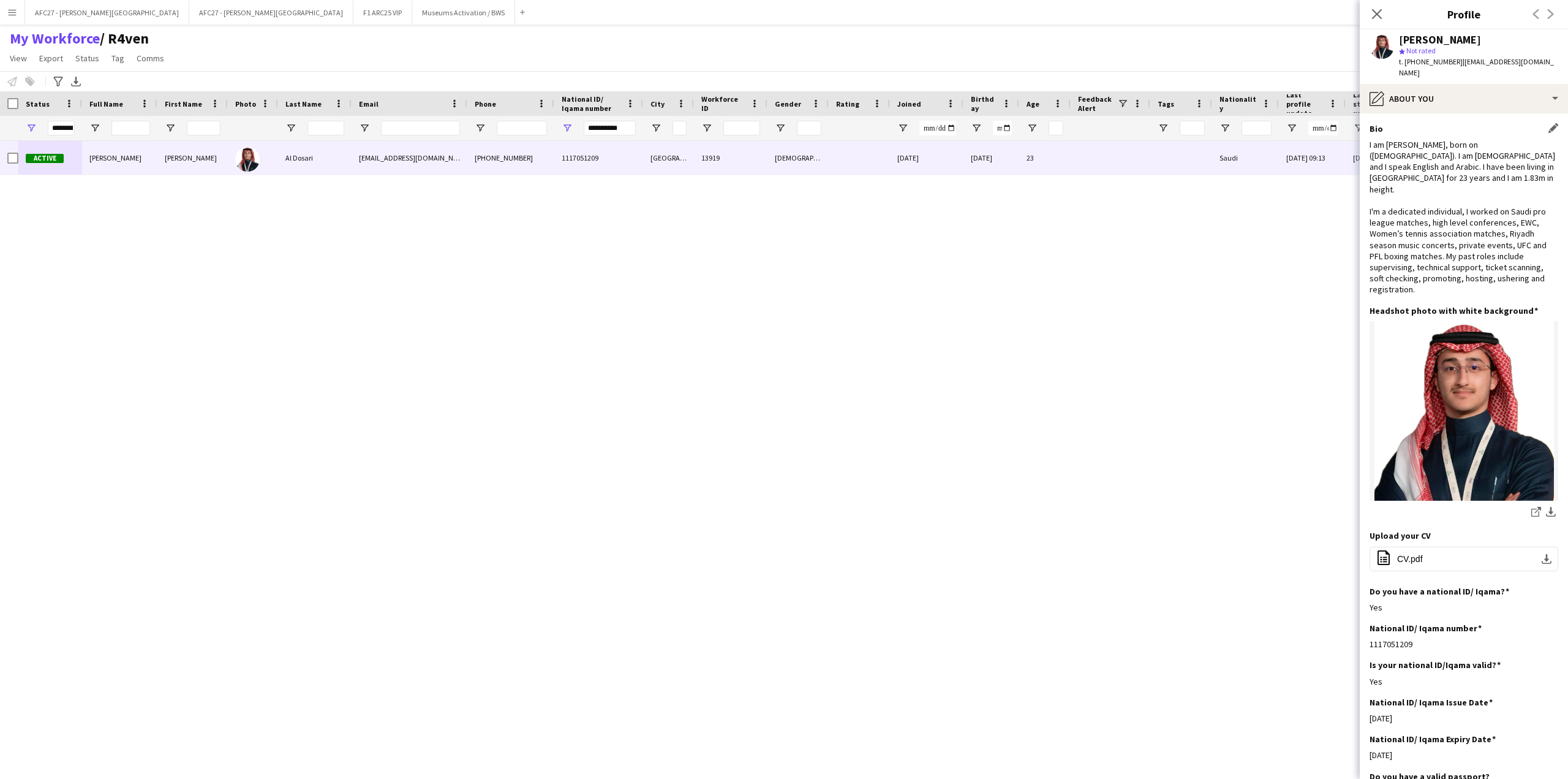
click at [1421, 177] on div "I am [PERSON_NAME], born on ([DEMOGRAPHIC_DATA]). I am [DEMOGRAPHIC_DATA] and I…" at bounding box center [1464, 216] width 189 height 156
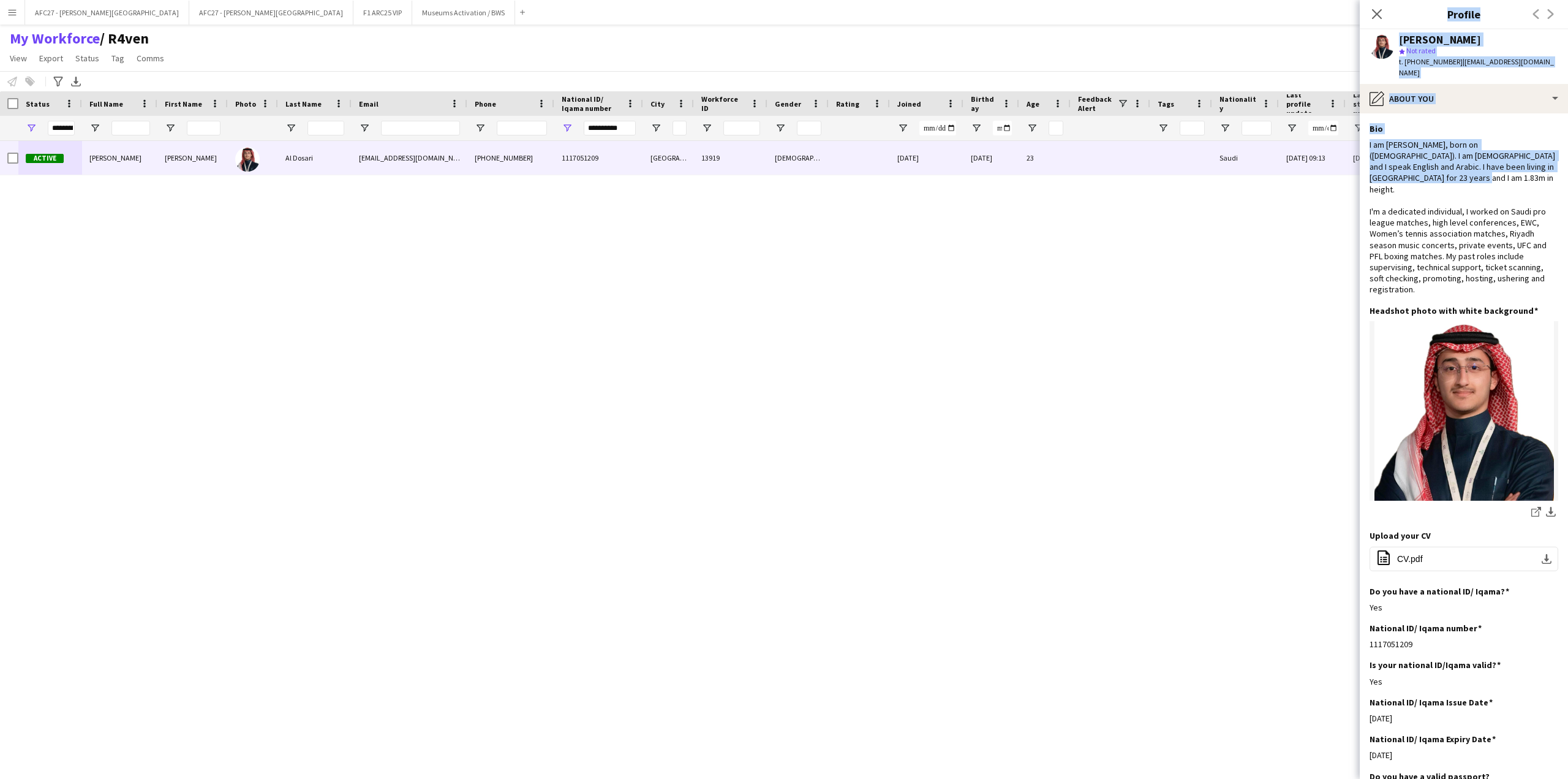
drag, startPoint x: 1421, startPoint y: 177, endPoint x: 1357, endPoint y: 135, distance: 76.6
click at [1357, 135] on body "Menu Boards Boards Boards All jobs Status Workforce Workforce My Workforce Recr…" at bounding box center [784, 389] width 1568 height 779
click at [1377, 139] on div "I am [PERSON_NAME], born on ([DEMOGRAPHIC_DATA]). I am [DEMOGRAPHIC_DATA] and I…" at bounding box center [1464, 216] width 189 height 156
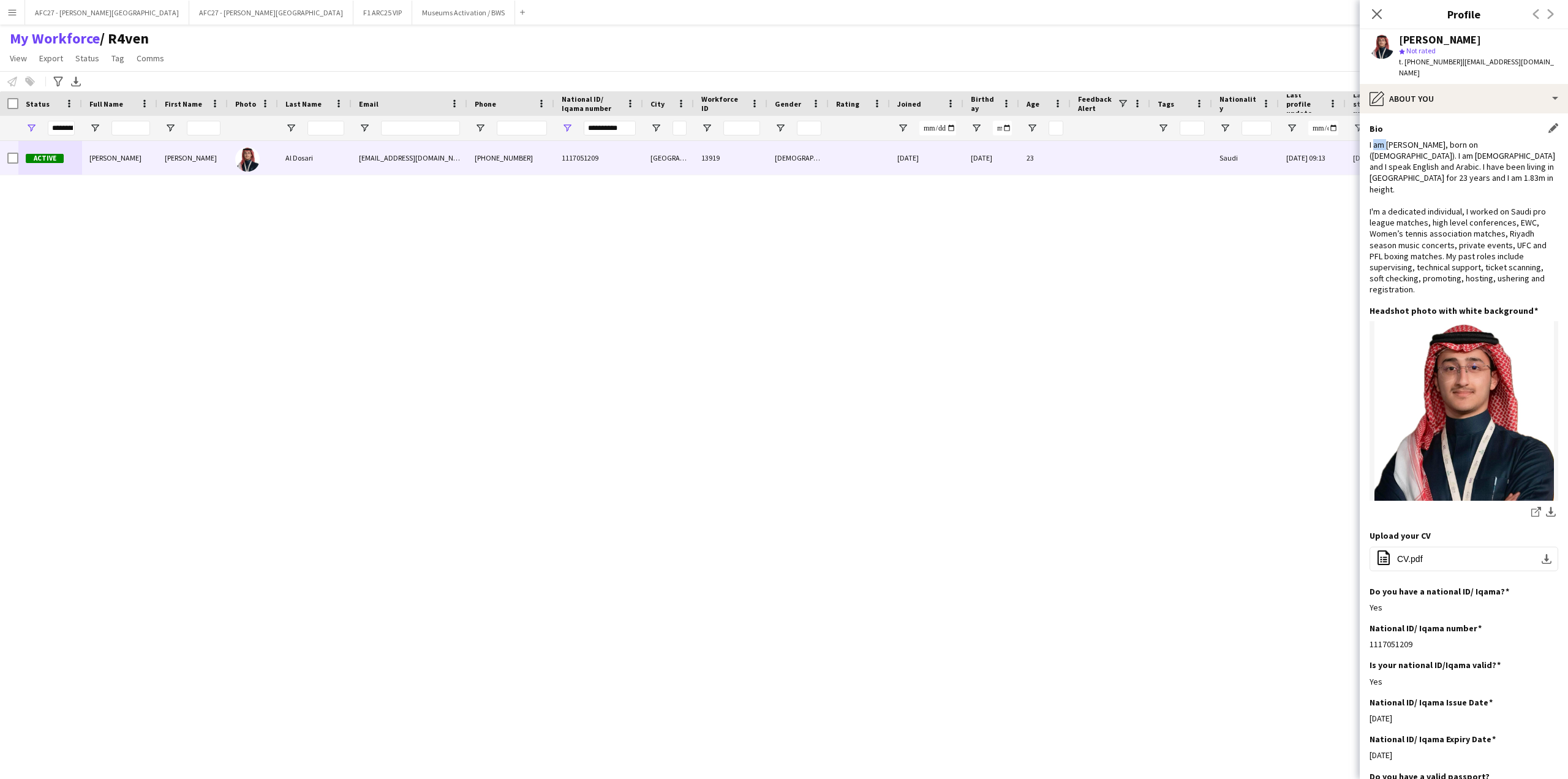
click at [1377, 139] on div "I am [PERSON_NAME], born on ([DEMOGRAPHIC_DATA]). I am [DEMOGRAPHIC_DATA] and I…" at bounding box center [1464, 216] width 189 height 156
drag, startPoint x: 1377, startPoint y: 135, endPoint x: 1382, endPoint y: 160, distance: 25.5
click at [1382, 160] on div "I am [PERSON_NAME], born on ([DEMOGRAPHIC_DATA]). I am [DEMOGRAPHIC_DATA] and I…" at bounding box center [1464, 216] width 189 height 156
click at [1418, 174] on div "I am [PERSON_NAME], born on ([DEMOGRAPHIC_DATA]). I am [DEMOGRAPHIC_DATA] and I…" at bounding box center [1464, 216] width 189 height 156
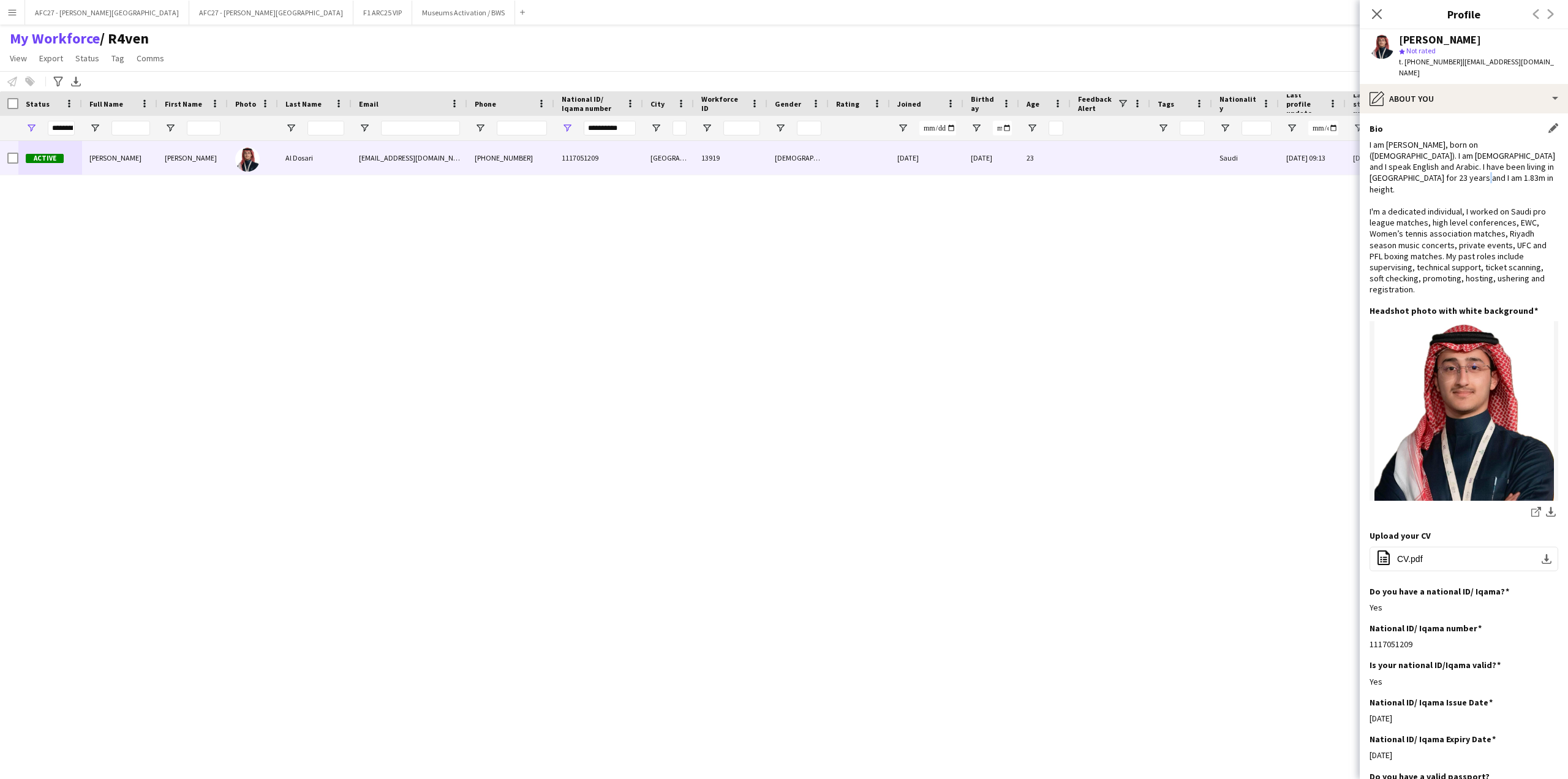
click at [1418, 174] on div "I am [PERSON_NAME], born on ([DEMOGRAPHIC_DATA]). I am [DEMOGRAPHIC_DATA] and I…" at bounding box center [1464, 216] width 189 height 156
click at [1417, 188] on div "I am [PERSON_NAME], born on ([DEMOGRAPHIC_DATA]). I am [DEMOGRAPHIC_DATA] and I…" at bounding box center [1464, 216] width 189 height 156
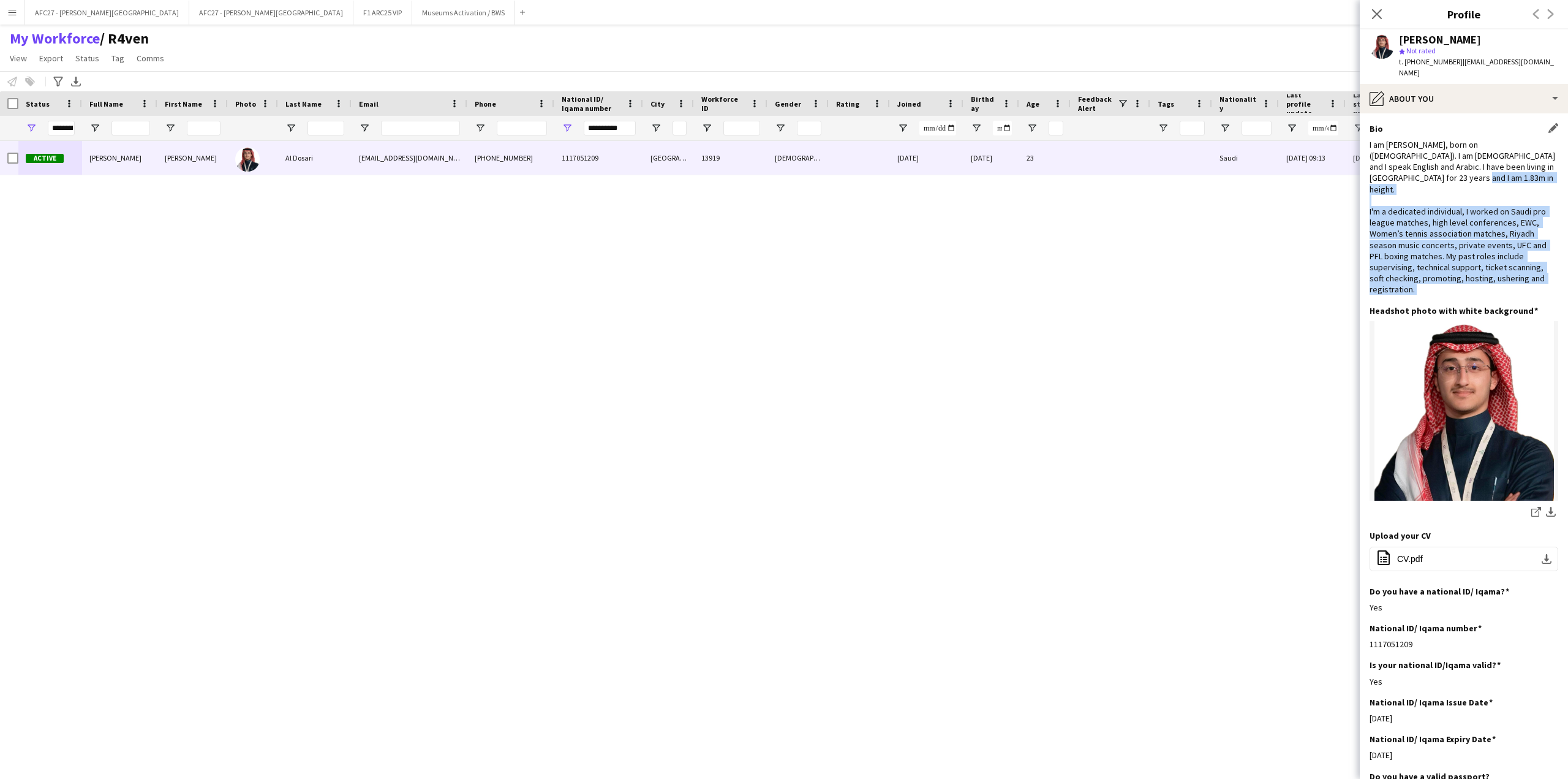
click at [1417, 188] on div "I am [PERSON_NAME], born on ([DEMOGRAPHIC_DATA]). I am [DEMOGRAPHIC_DATA] and I…" at bounding box center [1464, 216] width 189 height 156
click at [1416, 202] on div "I am [PERSON_NAME], born on ([DEMOGRAPHIC_DATA]). I am [DEMOGRAPHIC_DATA] and I…" at bounding box center [1464, 216] width 189 height 156
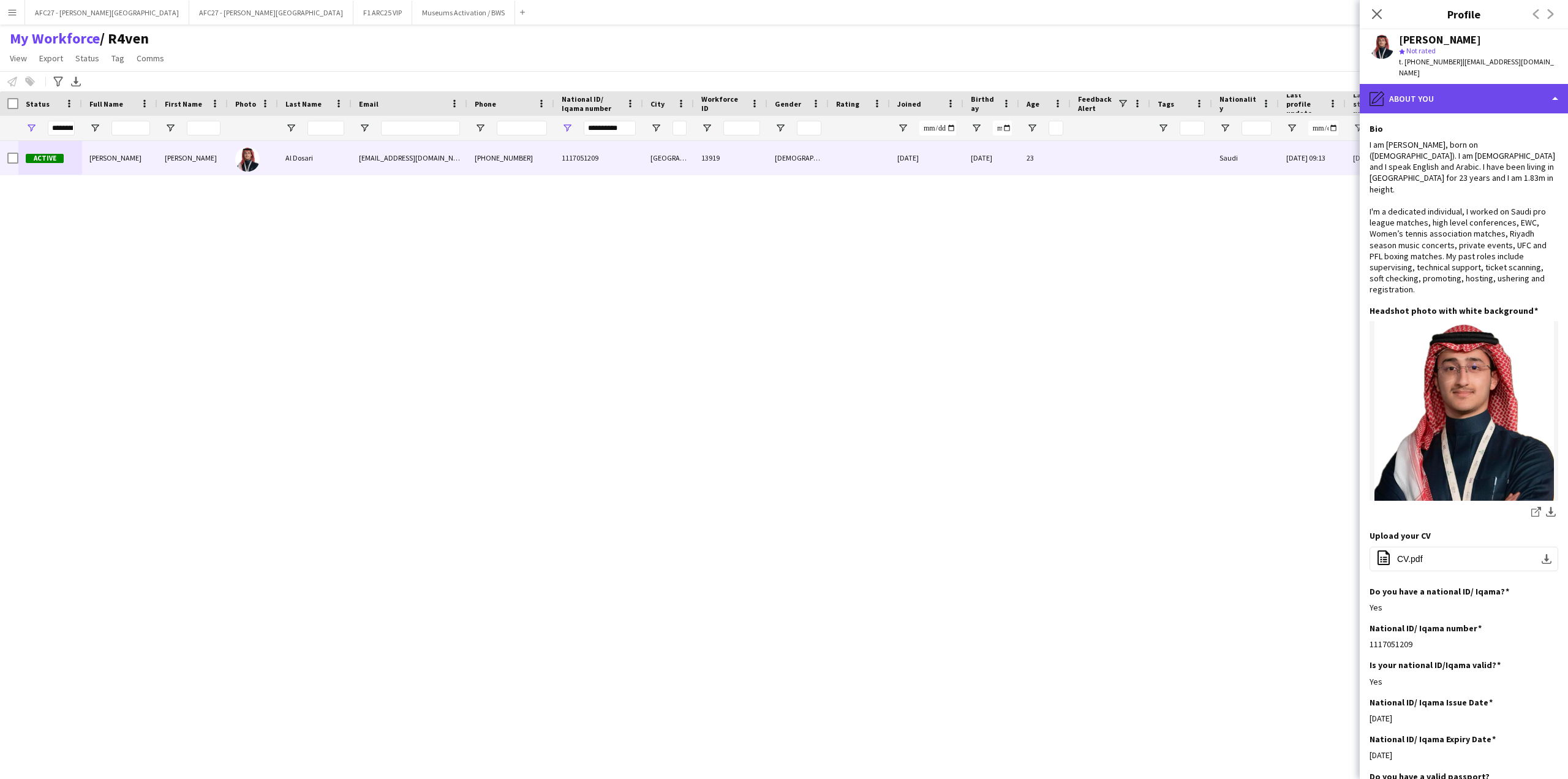
click at [1421, 95] on div "pencil4 About you" at bounding box center [1463, 98] width 209 height 29
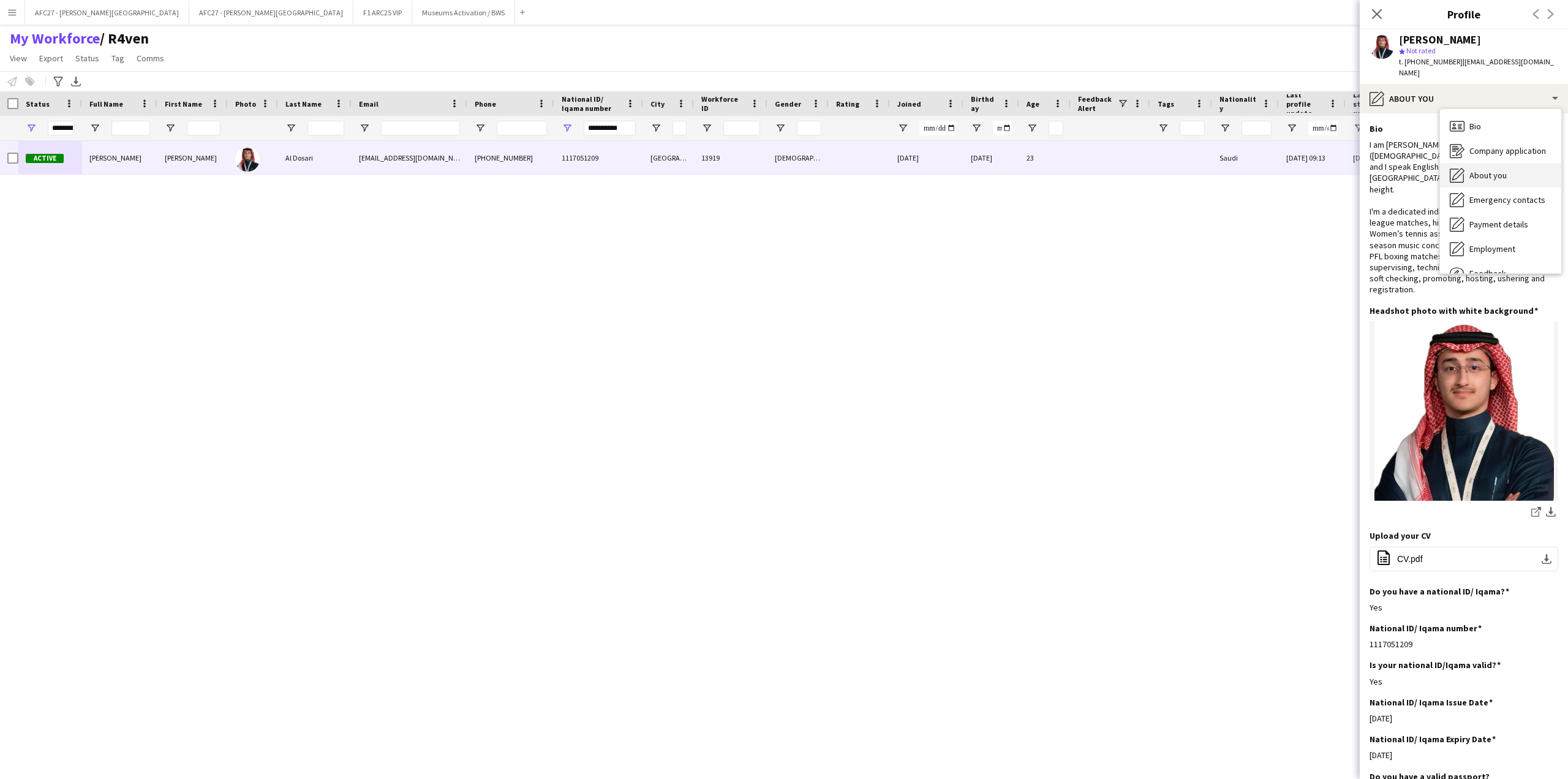
click at [1462, 168] on icon at bounding box center [1458, 174] width 12 height 12
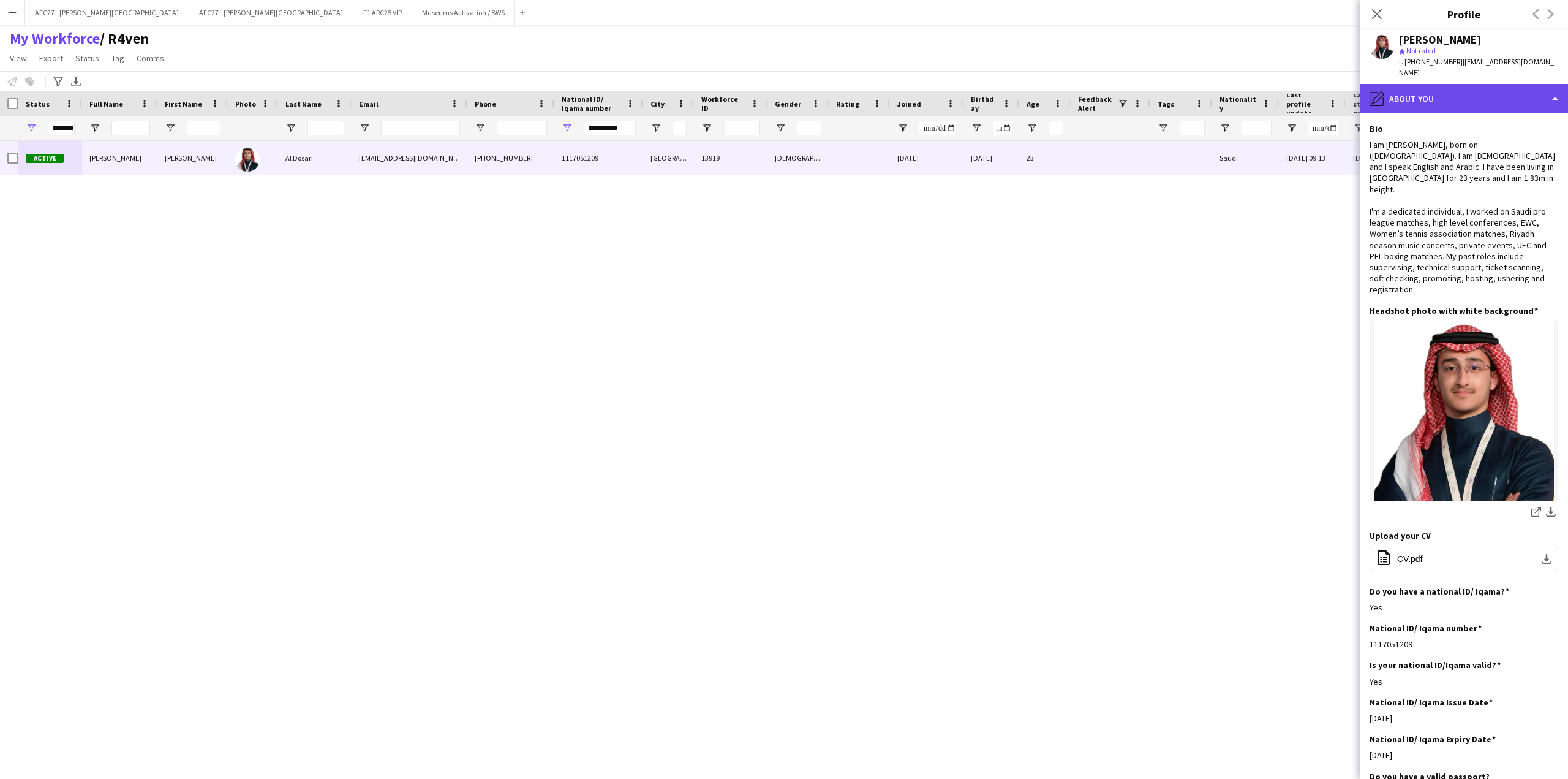
click at [1487, 87] on div "pencil4 About you" at bounding box center [1463, 98] width 209 height 29
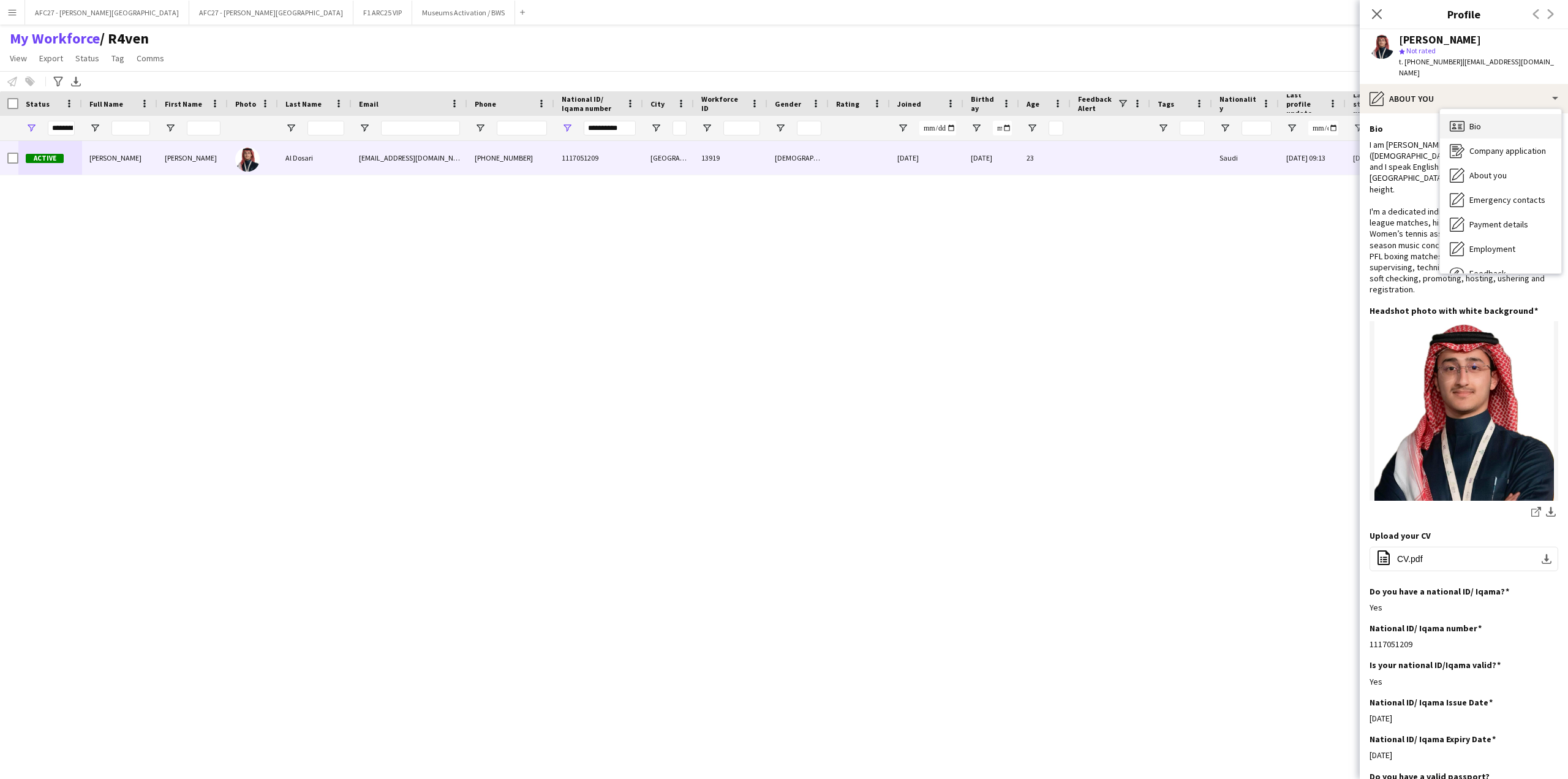
click at [1487, 114] on div "Bio Bio" at bounding box center [1500, 127] width 121 height 25
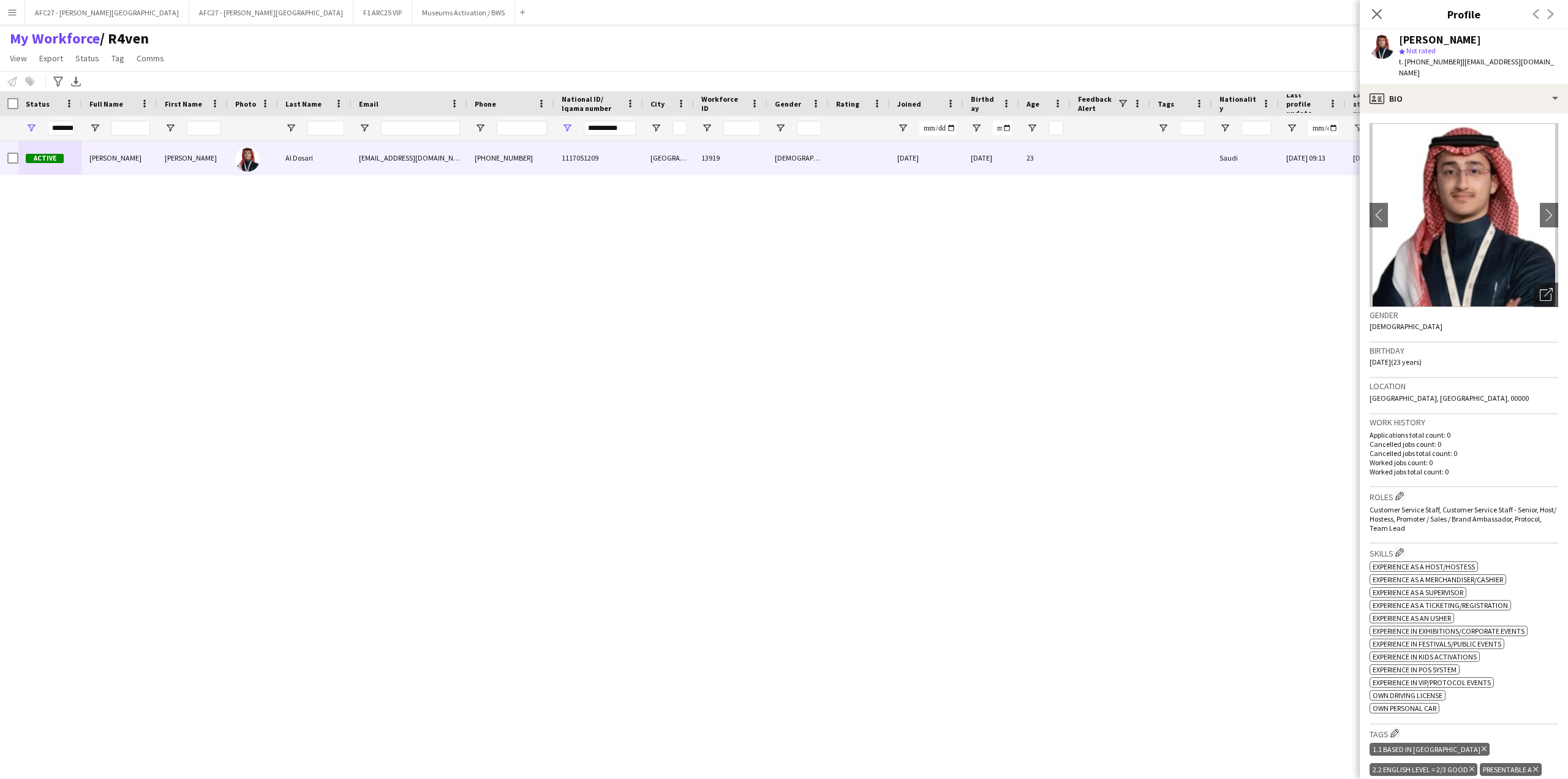
click at [1468, 345] on h3 "Birthday" at bounding box center [1464, 350] width 189 height 11
click at [1463, 323] on div "Gender [DEMOGRAPHIC_DATA]" at bounding box center [1464, 325] width 189 height 36
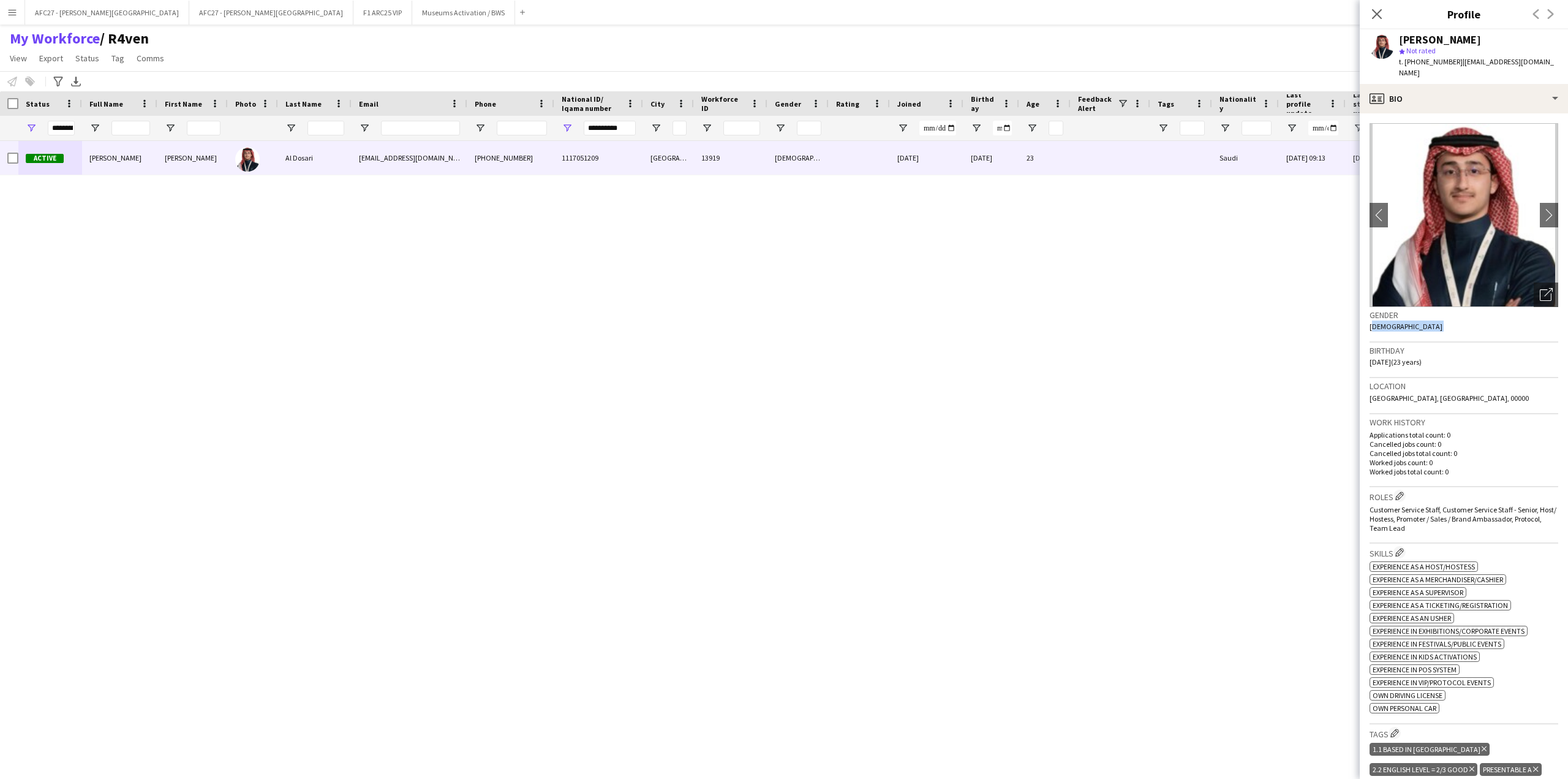
drag, startPoint x: 1463, startPoint y: 323, endPoint x: 1463, endPoint y: 313, distance: 10.0
click at [1463, 313] on div "Gender [DEMOGRAPHIC_DATA]" at bounding box center [1464, 325] width 189 height 36
click at [1464, 310] on h3 "Gender" at bounding box center [1464, 315] width 189 height 11
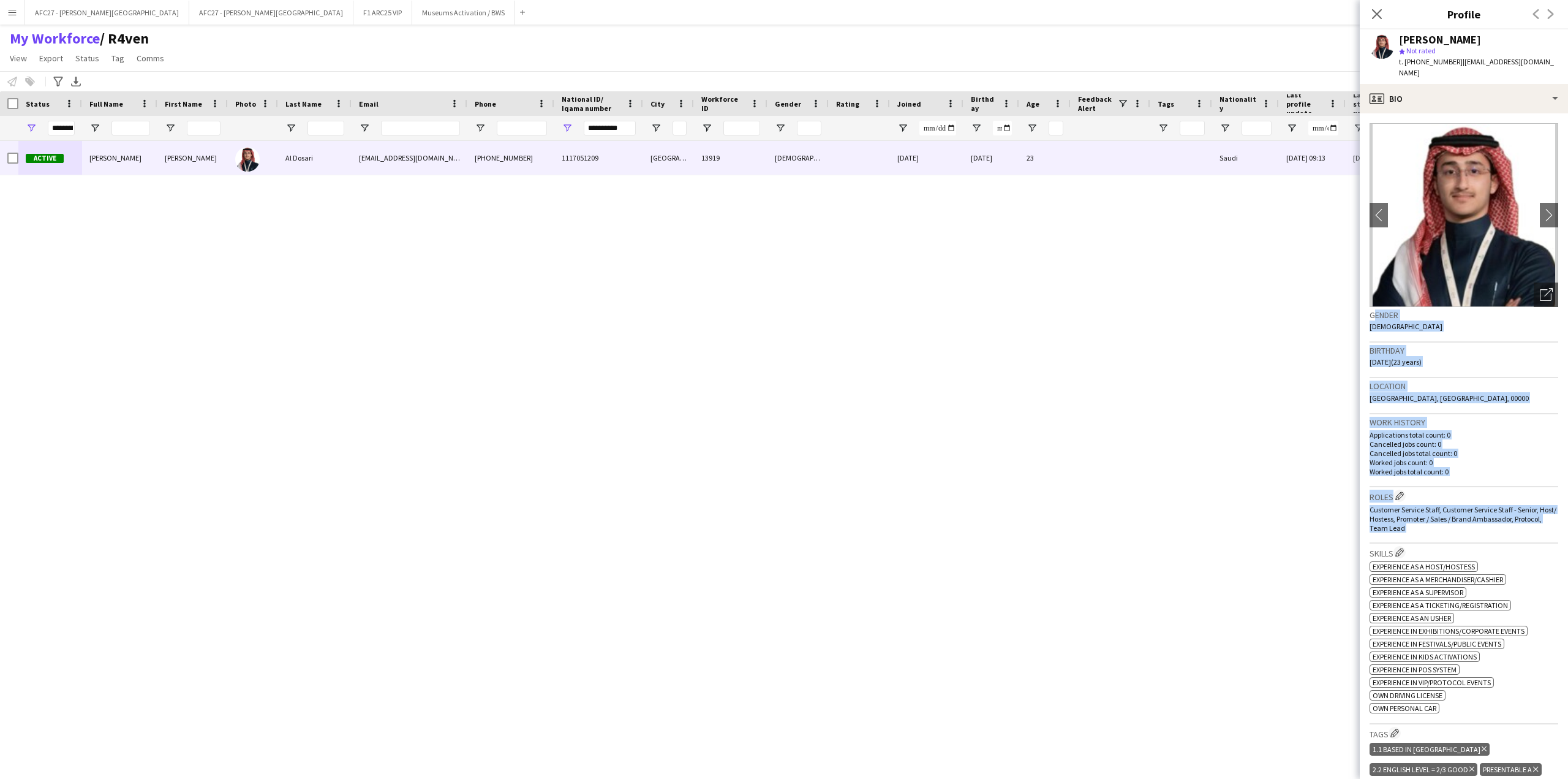
drag, startPoint x: 1464, startPoint y: 307, endPoint x: 1460, endPoint y: 512, distance: 205.0
click at [1460, 512] on app-crew-profile-bio "chevron-left chevron-right Open photos pop-in Gender [DEMOGRAPHIC_DATA] Birthda…" at bounding box center [1463, 446] width 209 height 666
click at [1460, 512] on div "Customer Service Staff, Customer Service Staff - Senior, Host/ Hostess, Promote…" at bounding box center [1464, 518] width 189 height 27
drag, startPoint x: 1460, startPoint y: 512, endPoint x: 1454, endPoint y: 302, distance: 210.1
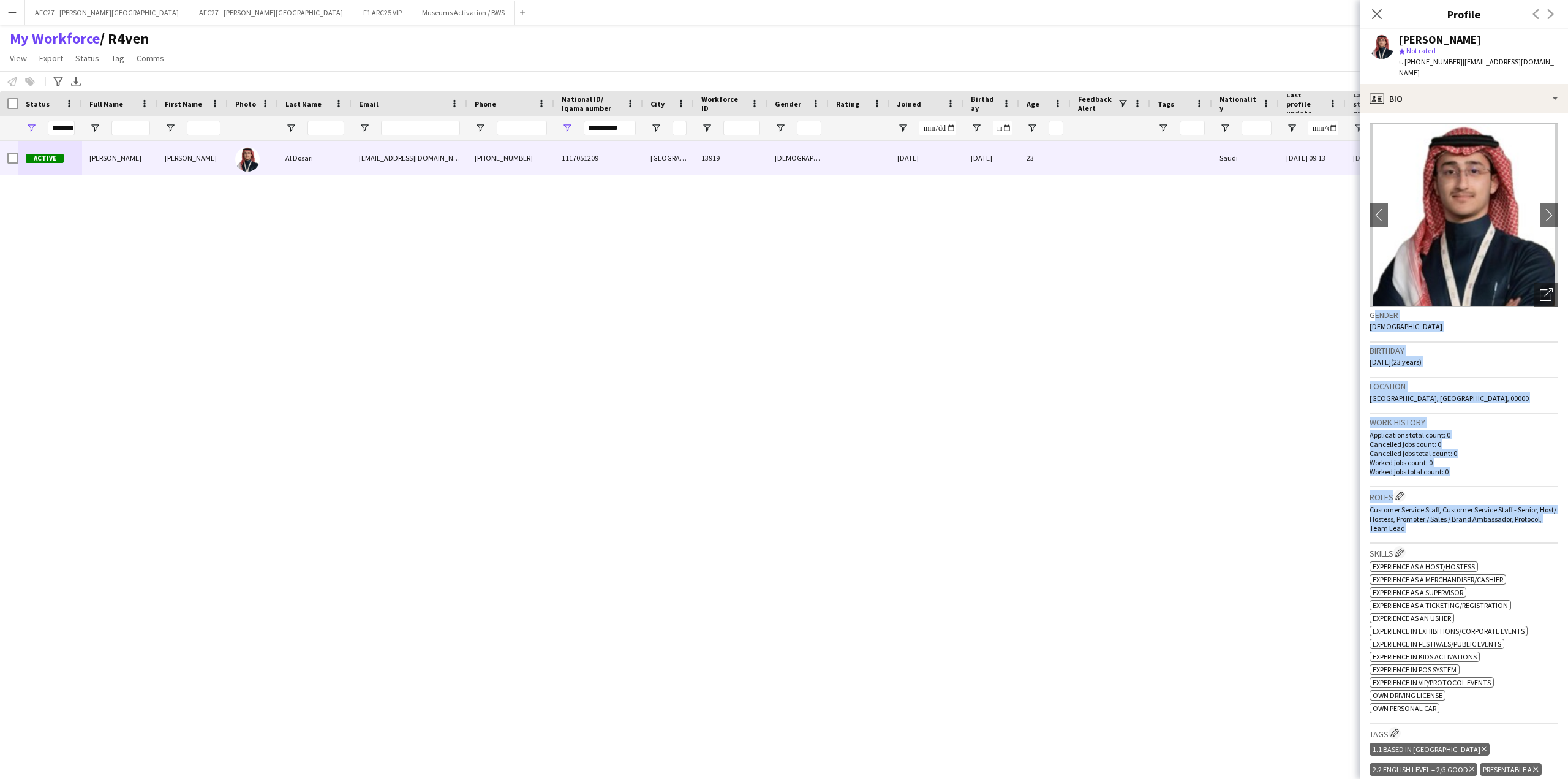
click at [1454, 302] on app-crew-profile-bio "chevron-left chevron-right Open photos pop-in Gender [DEMOGRAPHIC_DATA] Birthda…" at bounding box center [1463, 446] width 209 height 666
click at [1454, 310] on h3 "Gender" at bounding box center [1464, 315] width 189 height 11
drag, startPoint x: 1454, startPoint y: 302, endPoint x: 1464, endPoint y: 520, distance: 218.2
click at [1464, 520] on app-crew-profile-bio "chevron-left chevron-right Open photos pop-in Gender [DEMOGRAPHIC_DATA] Birthda…" at bounding box center [1463, 446] width 209 height 666
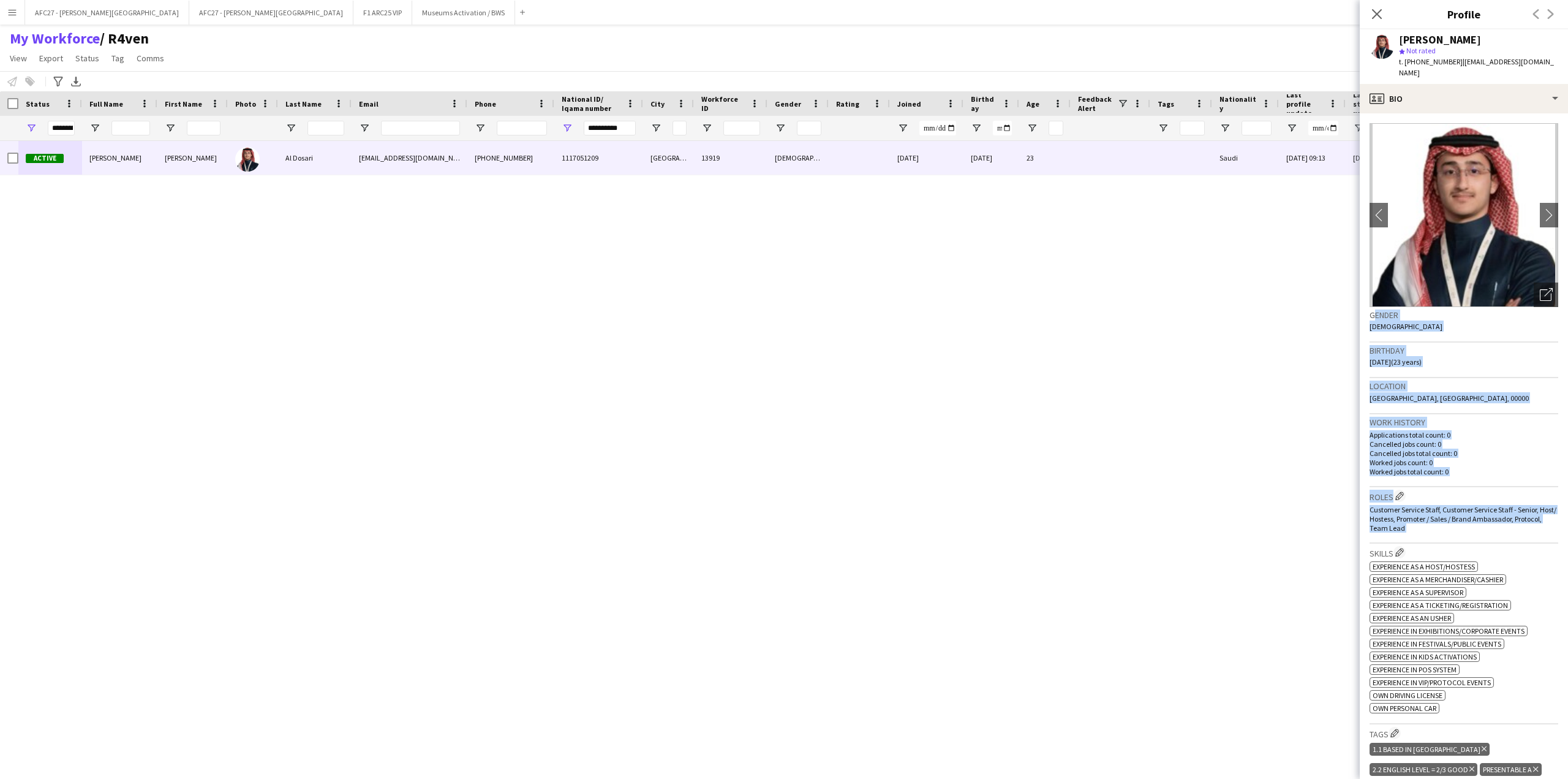
click at [1464, 520] on div "Customer Service Staff, Customer Service Staff - Senior, Host/ Hostess, Promote…" at bounding box center [1464, 518] width 189 height 27
drag, startPoint x: 1464, startPoint y: 520, endPoint x: 1477, endPoint y: 299, distance: 221.4
click at [1477, 299] on app-crew-profile-bio "chevron-left chevron-right Open photos pop-in Gender [DEMOGRAPHIC_DATA] Birthda…" at bounding box center [1463, 446] width 209 height 666
click at [1477, 310] on h3 "Gender" at bounding box center [1464, 315] width 189 height 11
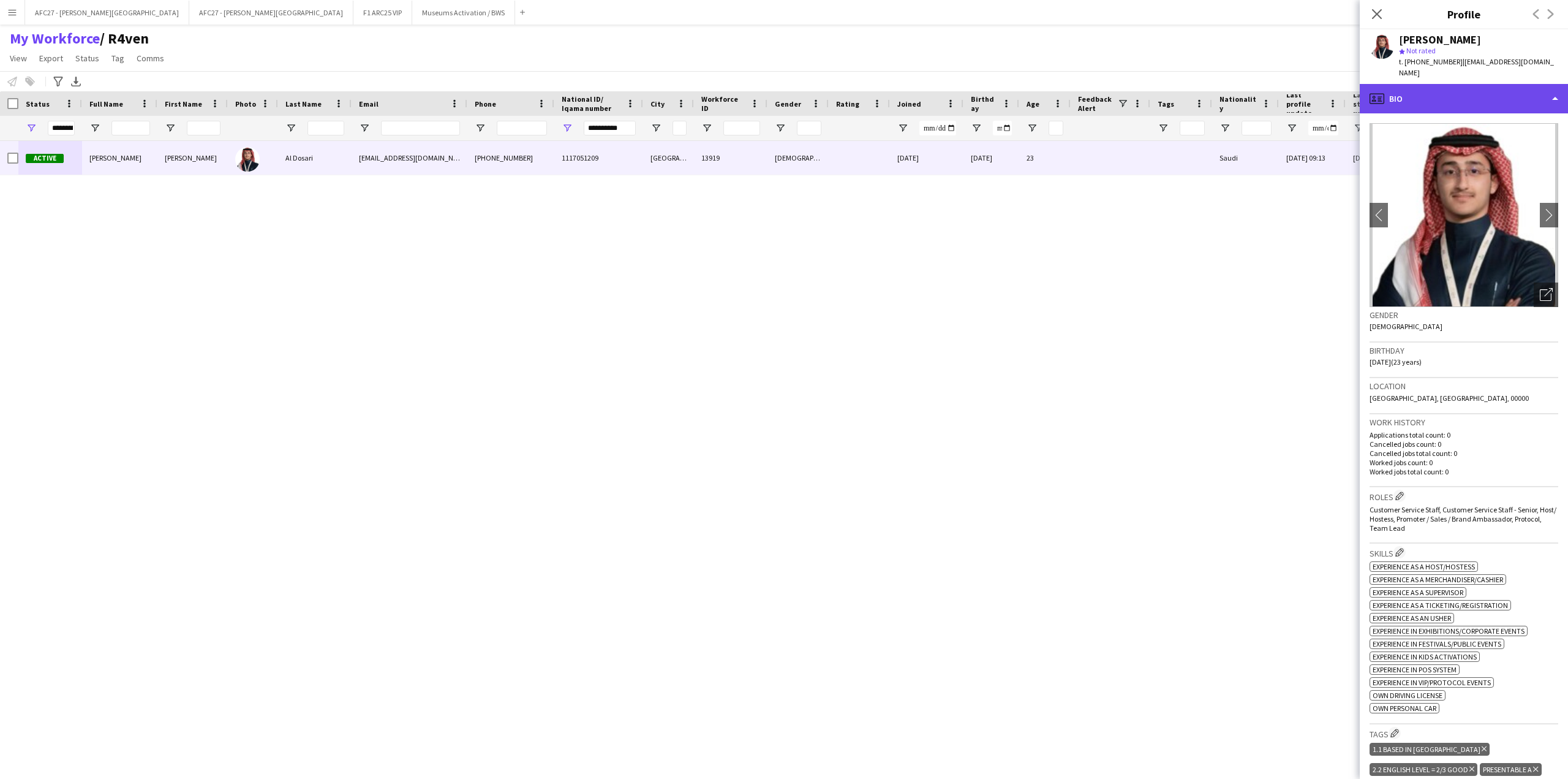
click at [1436, 98] on div "profile Bio" at bounding box center [1463, 98] width 209 height 29
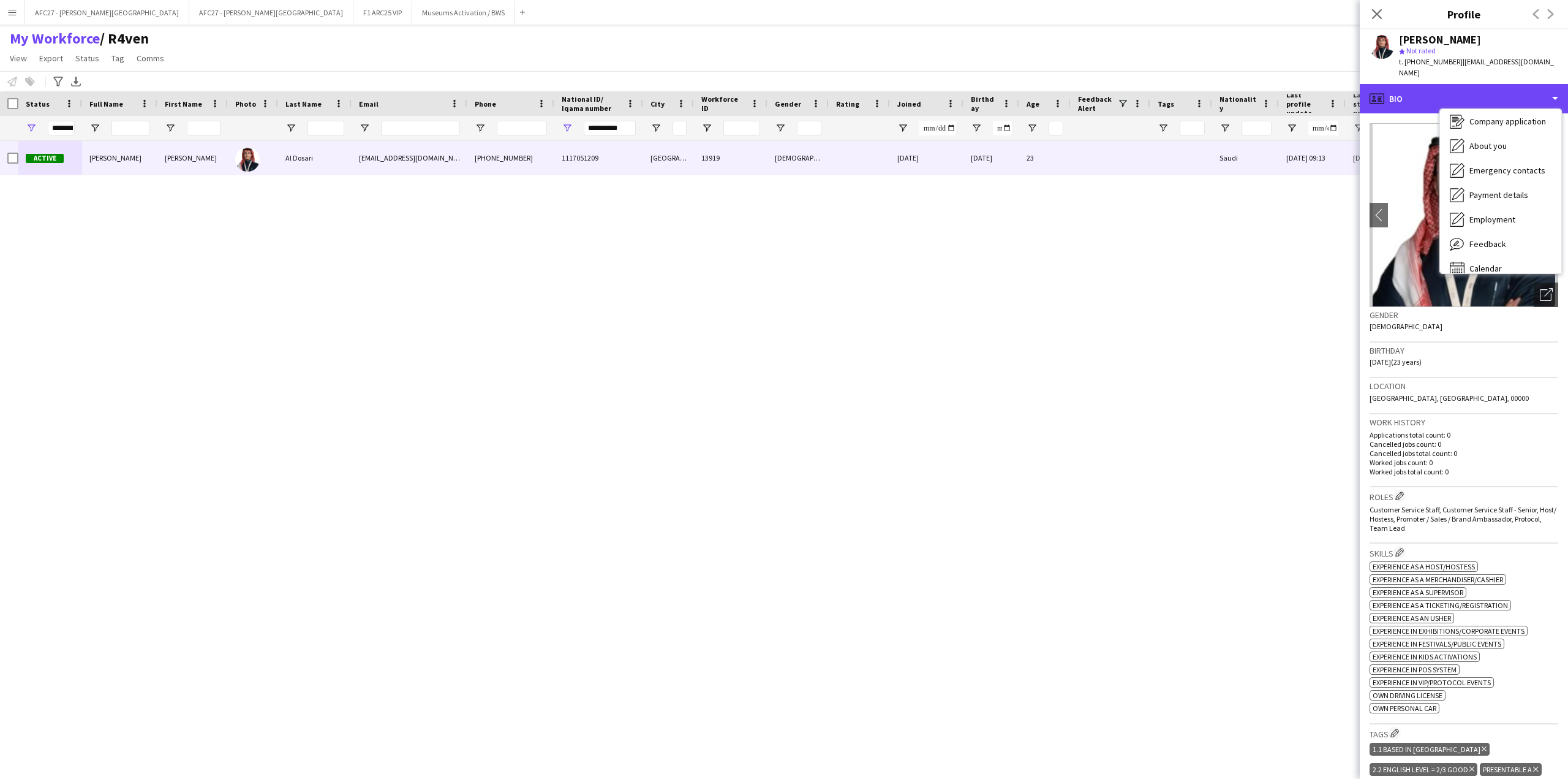
scroll to position [42, 0]
click at [1470, 326] on div "Gender [DEMOGRAPHIC_DATA]" at bounding box center [1464, 325] width 189 height 36
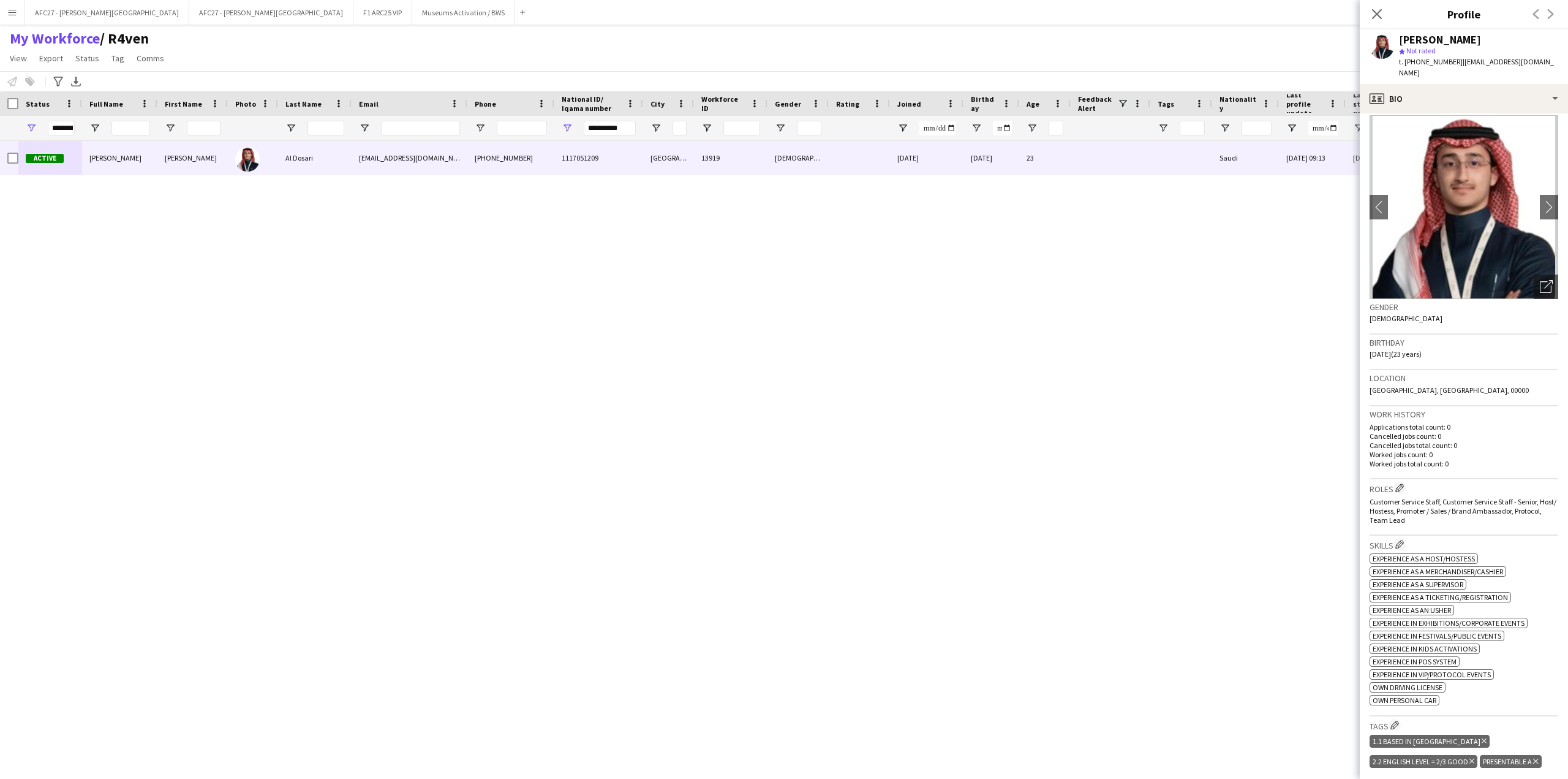
scroll to position [0, 0]
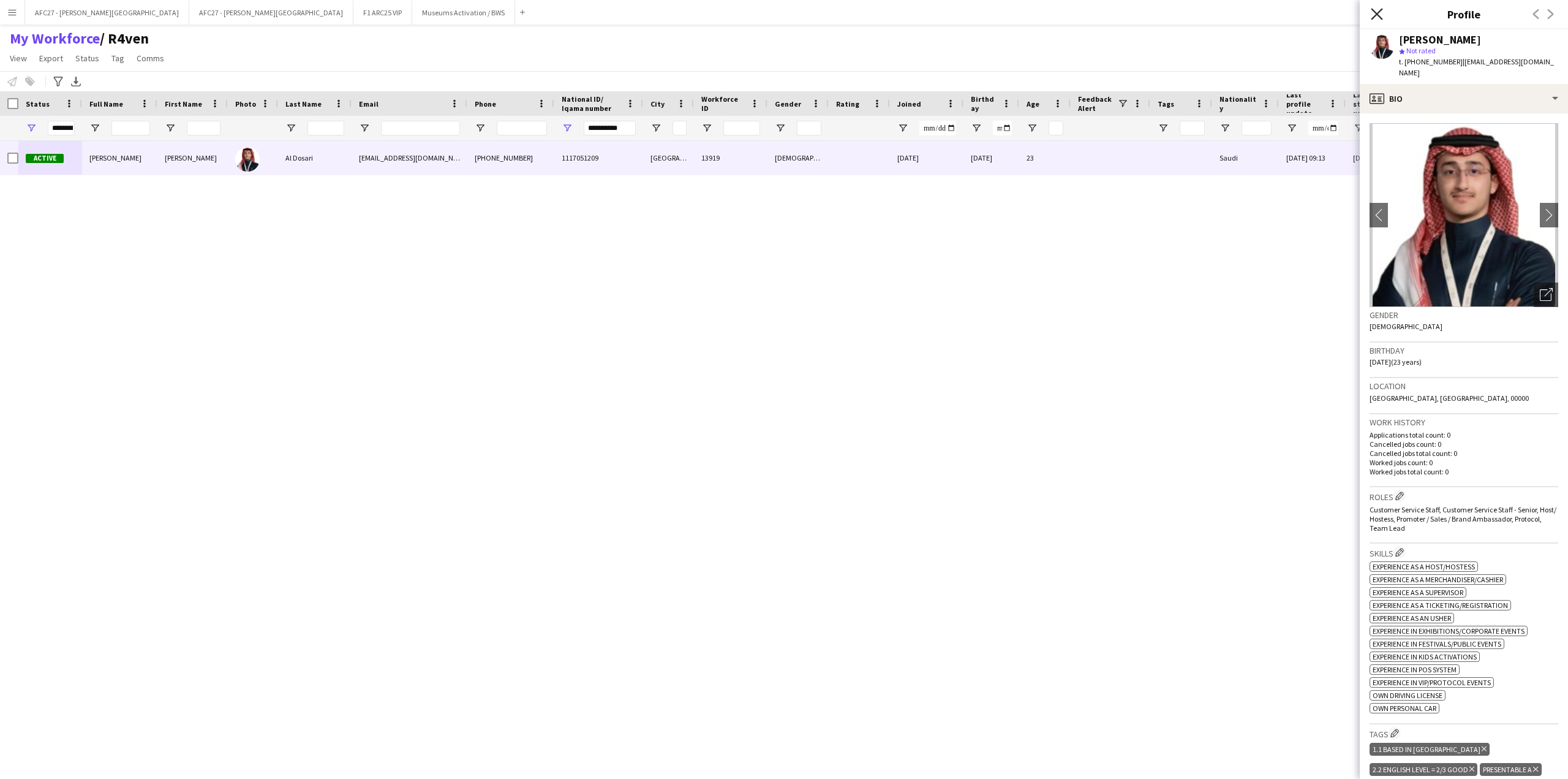
click at [1374, 11] on icon at bounding box center [1376, 13] width 11 height 11
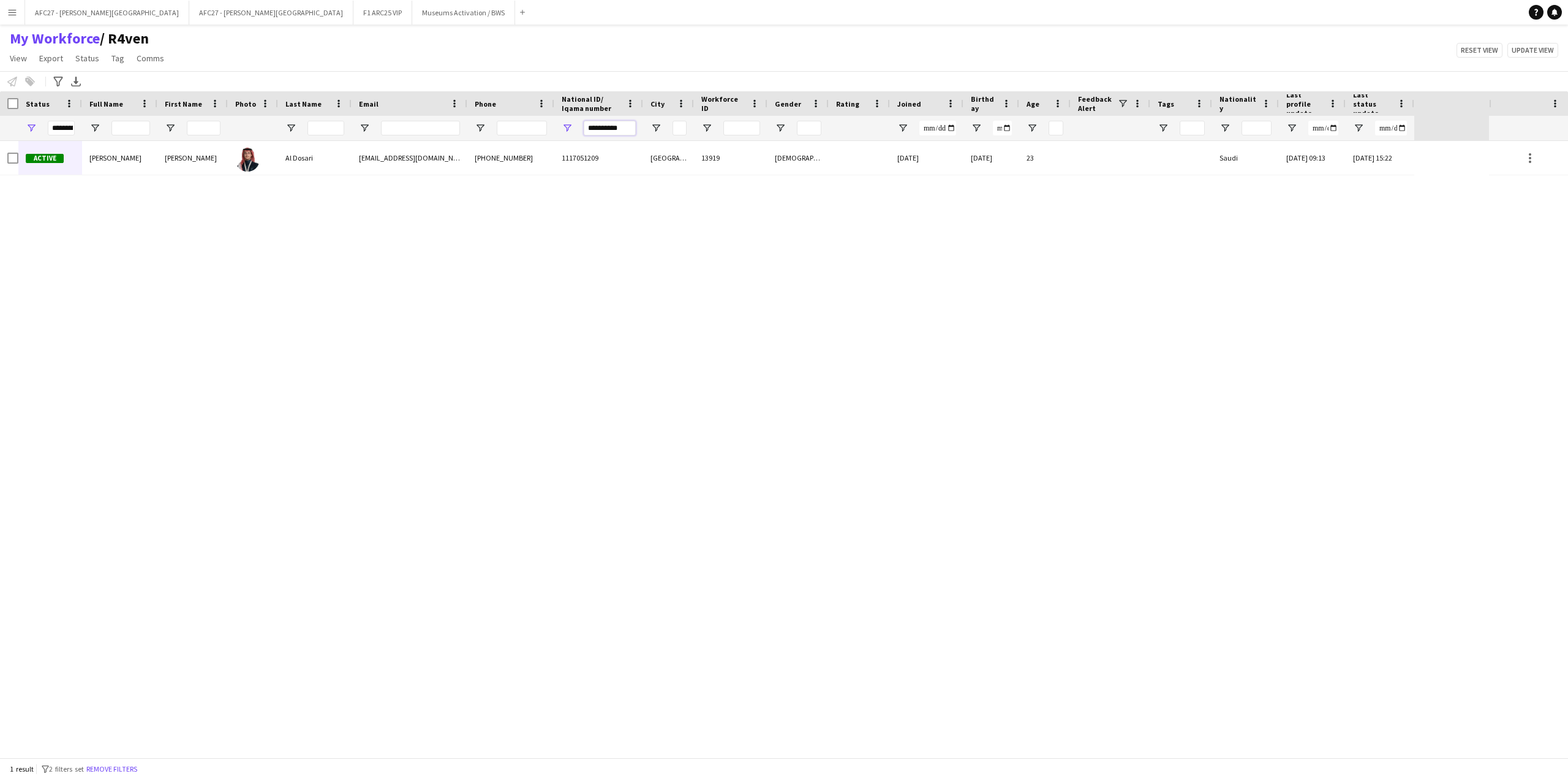
click at [629, 126] on input "**********" at bounding box center [609, 128] width 52 height 15
click at [696, 26] on main "My Workforce / R4ven View Views Default view R4ven New view Update view Delete …" at bounding box center [784, 393] width 1568 height 737
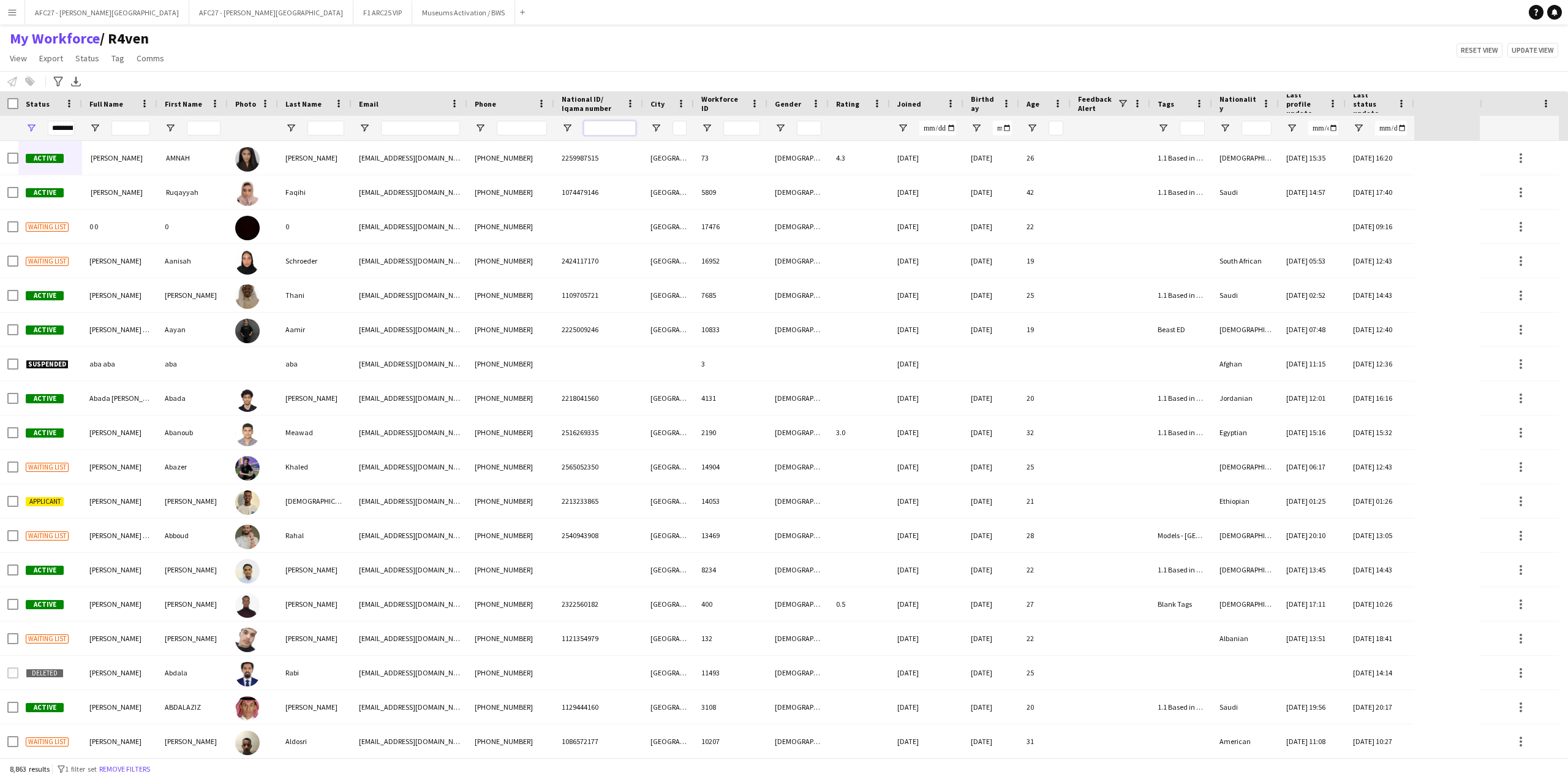
click at [604, 134] on input "National ID/ Iqama number Filter Input" at bounding box center [609, 128] width 52 height 15
paste input "**********"
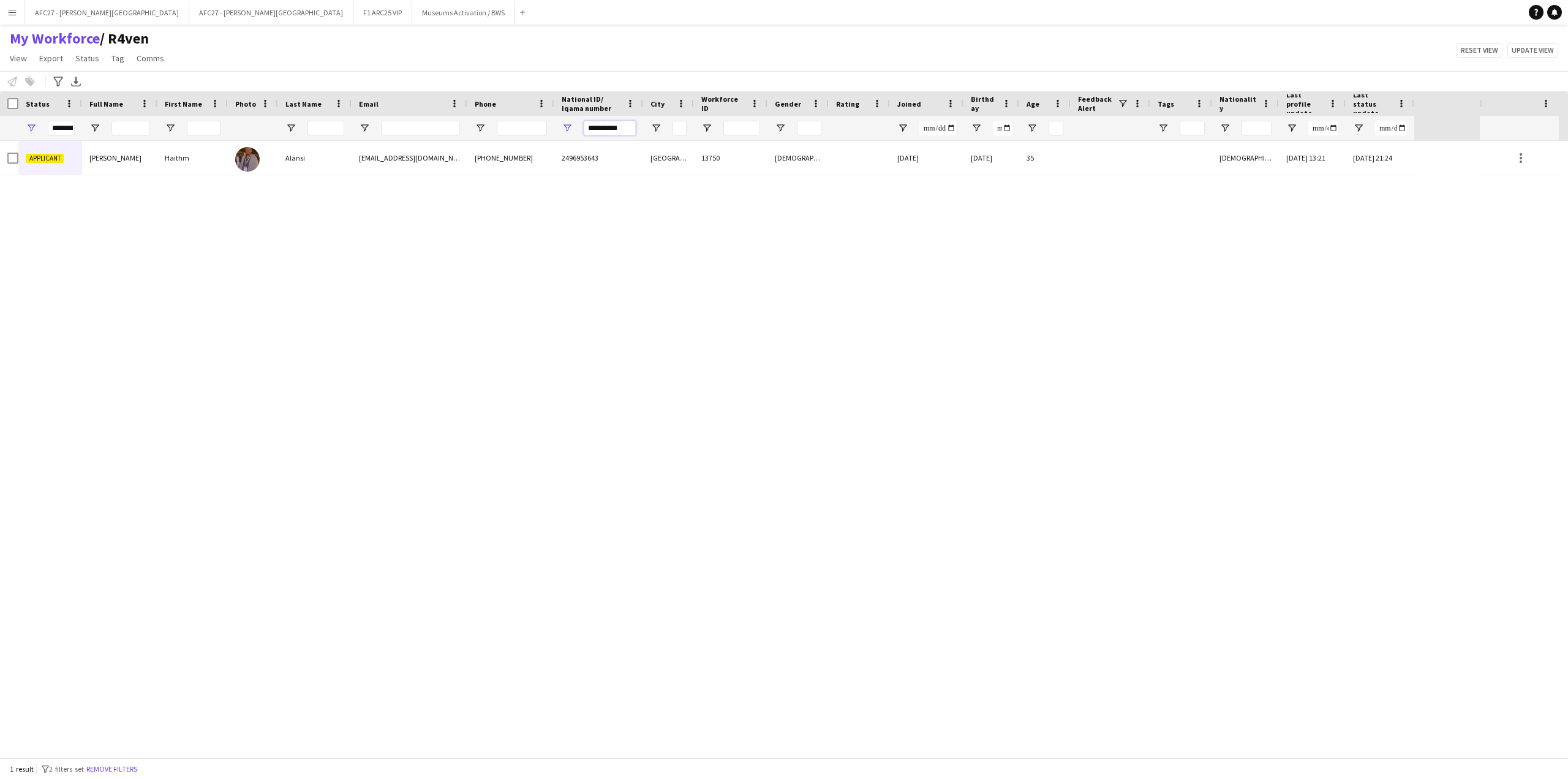
type input "**********"
click at [211, 154] on div "Haithm" at bounding box center [193, 158] width 71 height 34
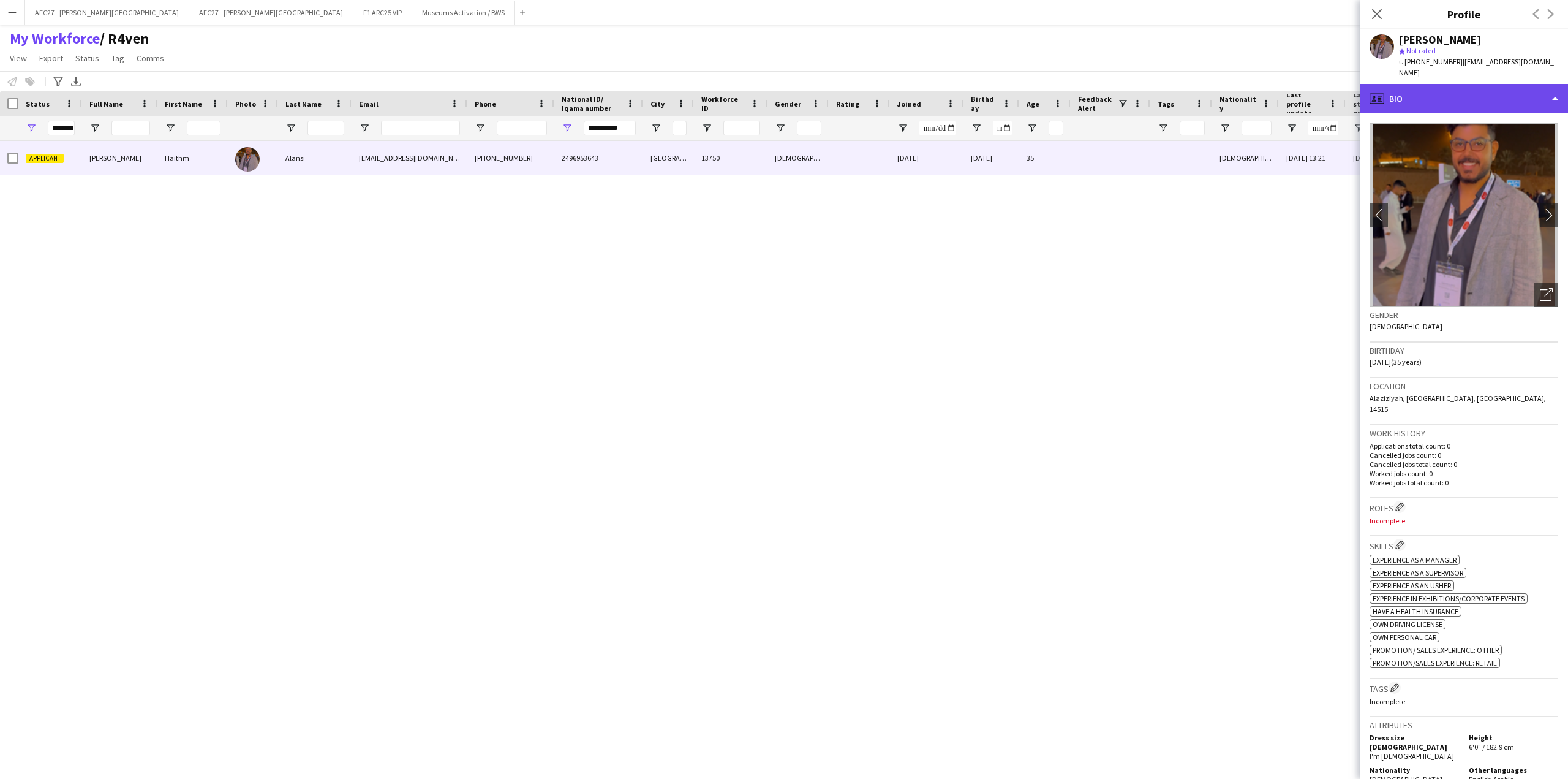
click at [1493, 96] on div "profile Bio" at bounding box center [1463, 98] width 209 height 29
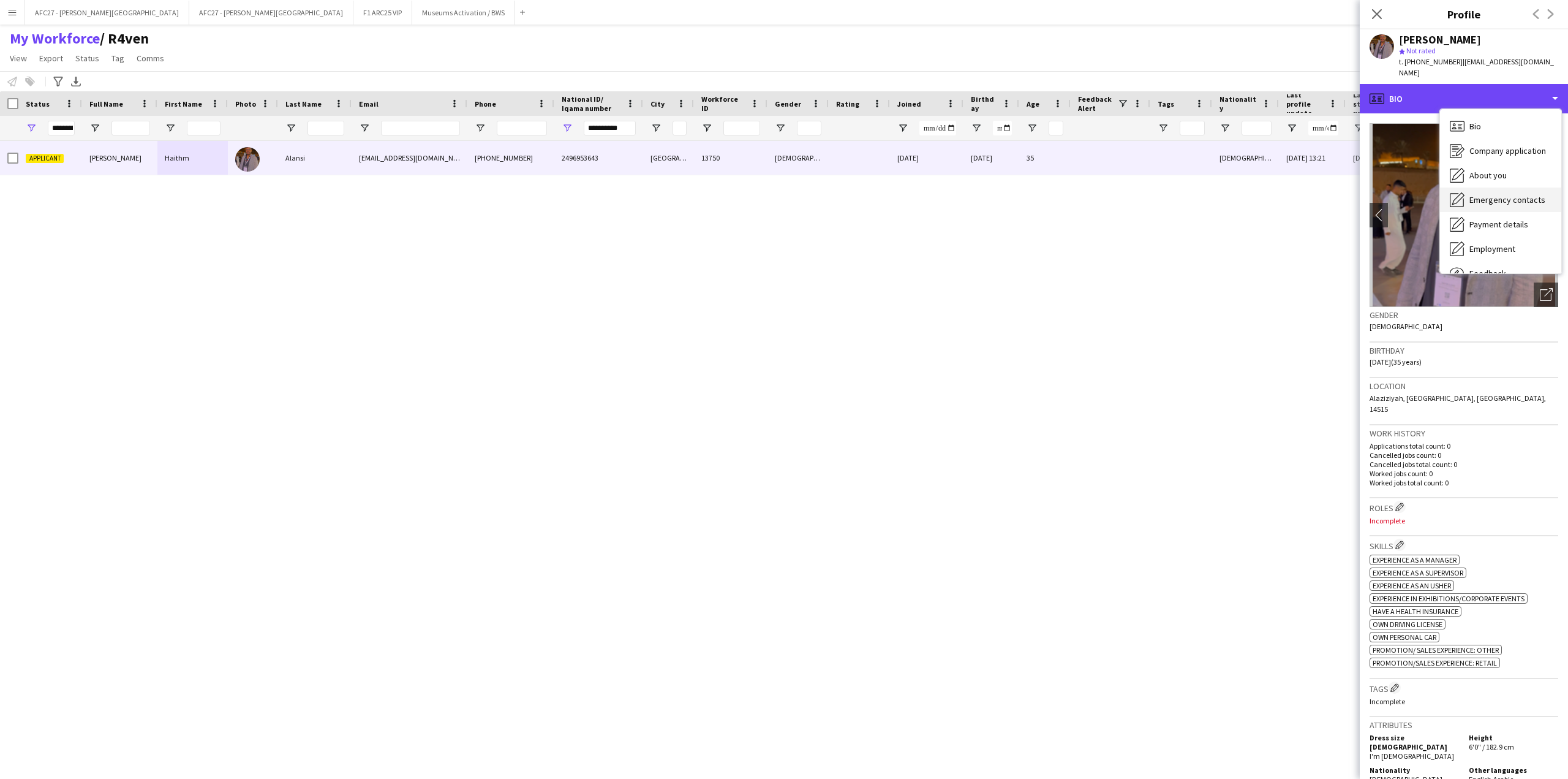
scroll to position [42, 0]
click at [1497, 219] on div "Feedback Feedback" at bounding box center [1500, 231] width 121 height 25
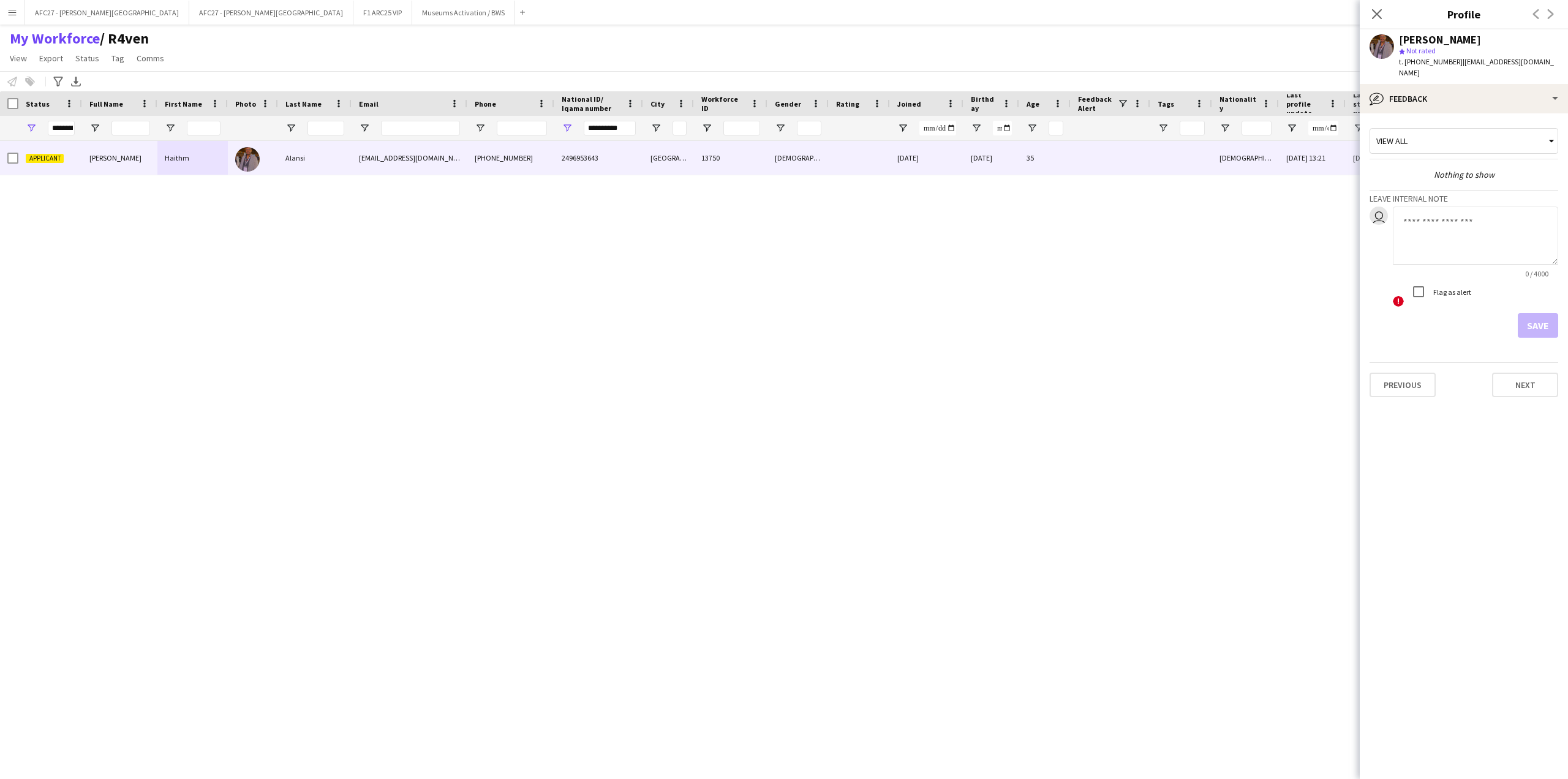
click at [1458, 226] on textarea at bounding box center [1475, 236] width 165 height 59
type textarea "*******"
click at [1539, 318] on button "Save" at bounding box center [1538, 326] width 41 height 25
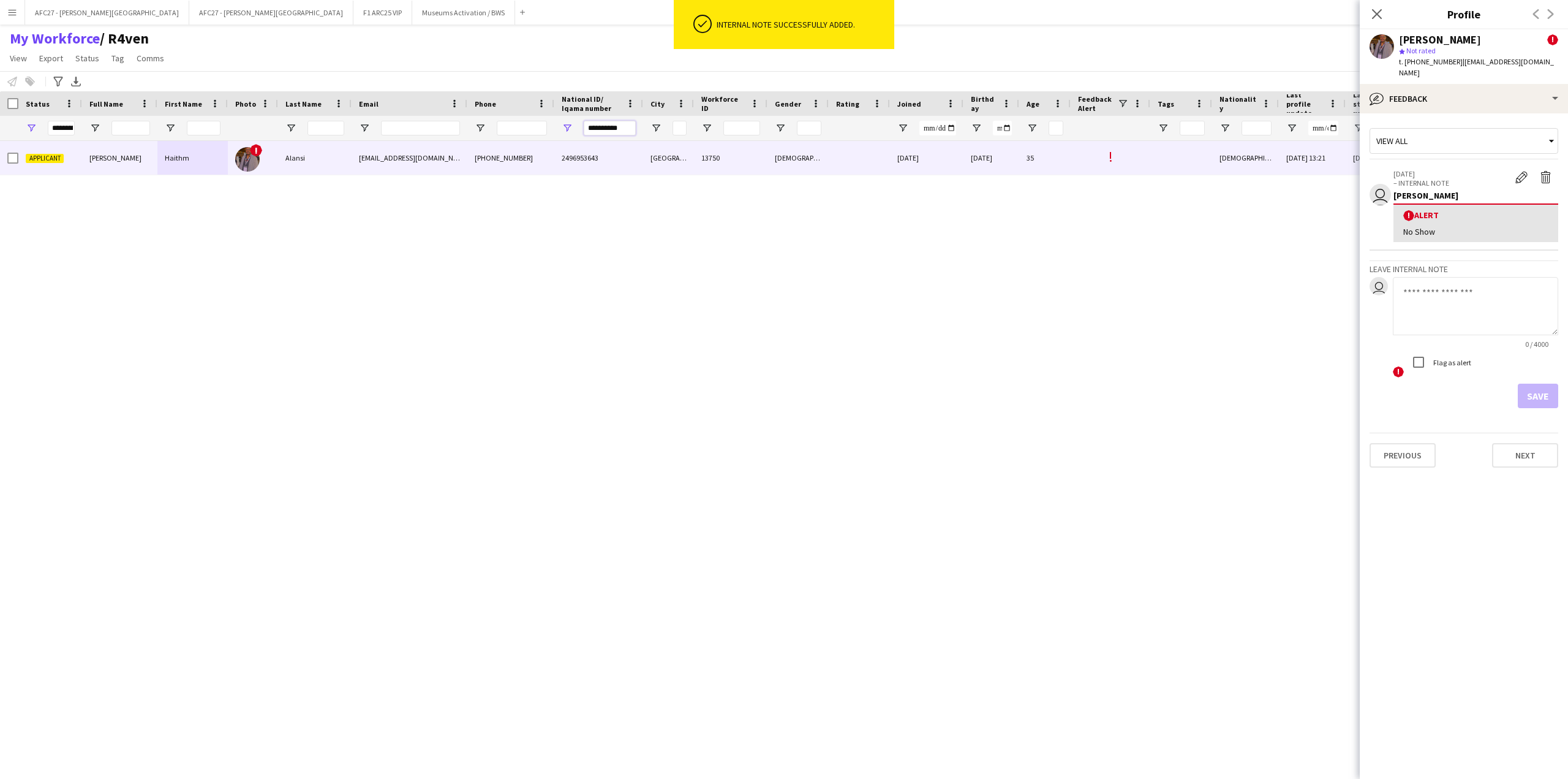
click at [620, 131] on input "**********" at bounding box center [609, 128] width 52 height 15
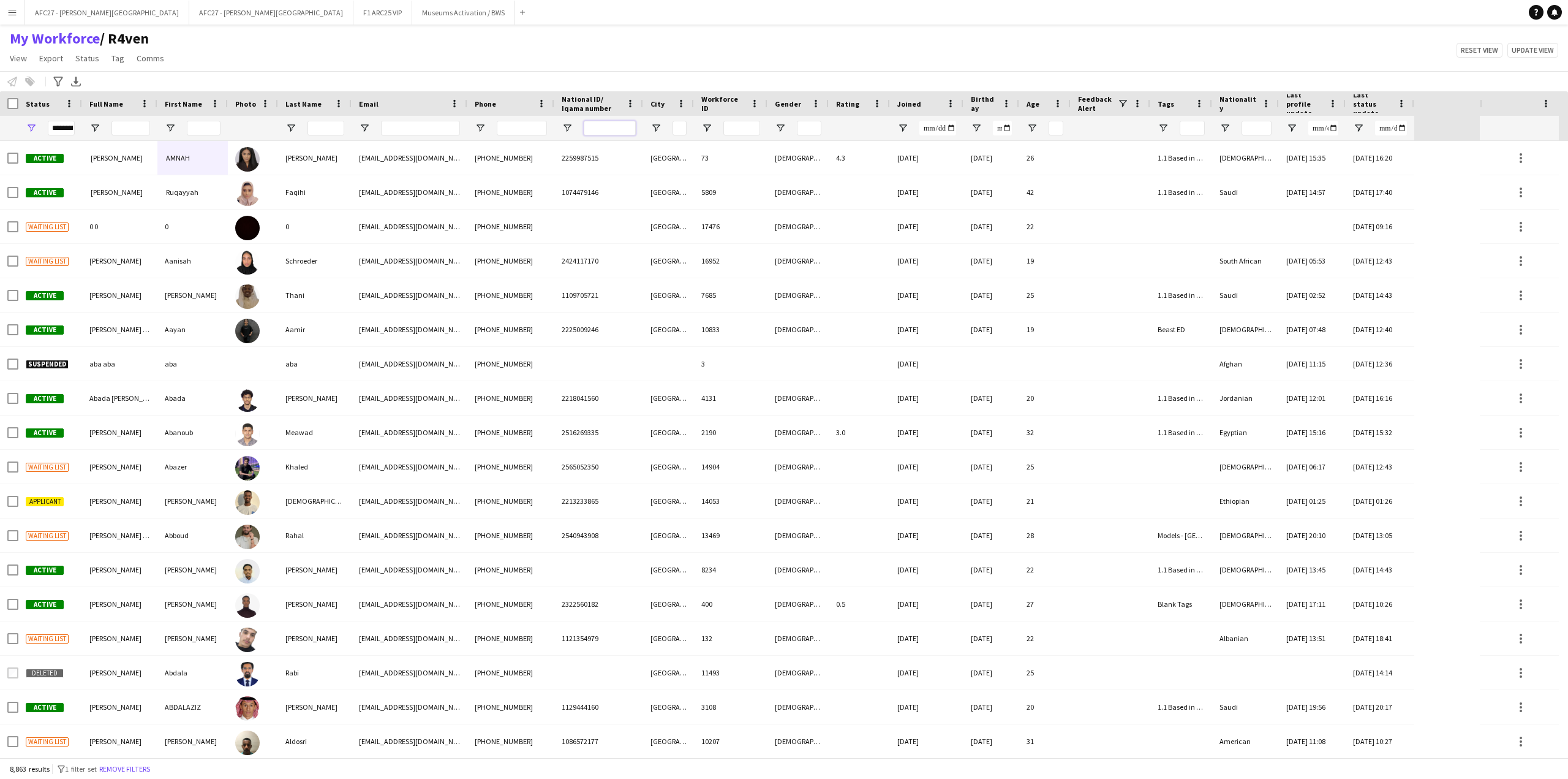
click at [589, 127] on input "National ID/ Iqama number Filter Input" at bounding box center [609, 128] width 52 height 15
paste input "**********"
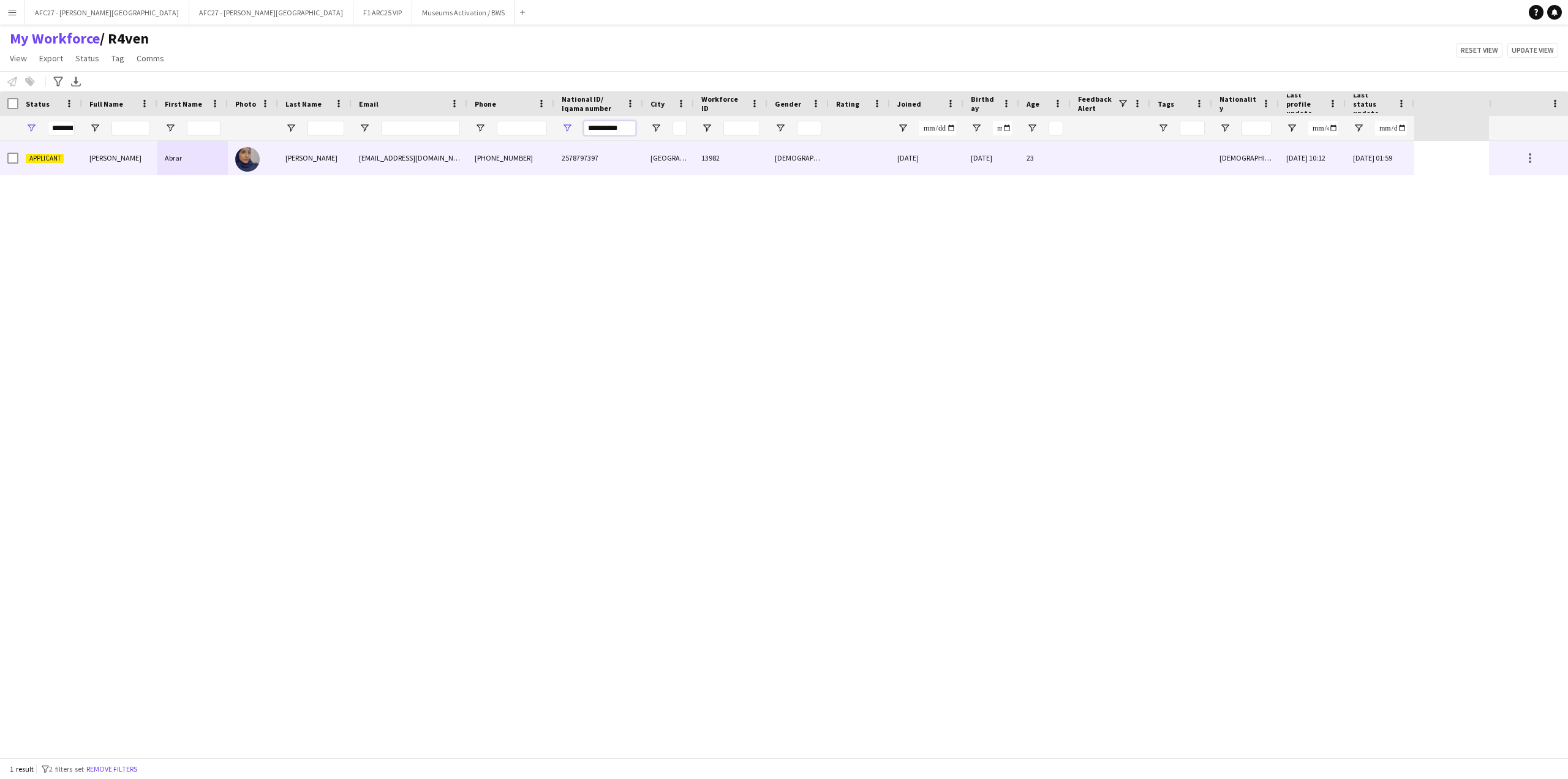
type input "**********"
click at [412, 156] on div "[EMAIL_ADDRESS][DOMAIN_NAME]" at bounding box center [409, 158] width 116 height 34
